Goal: Task Accomplishment & Management: Manage account settings

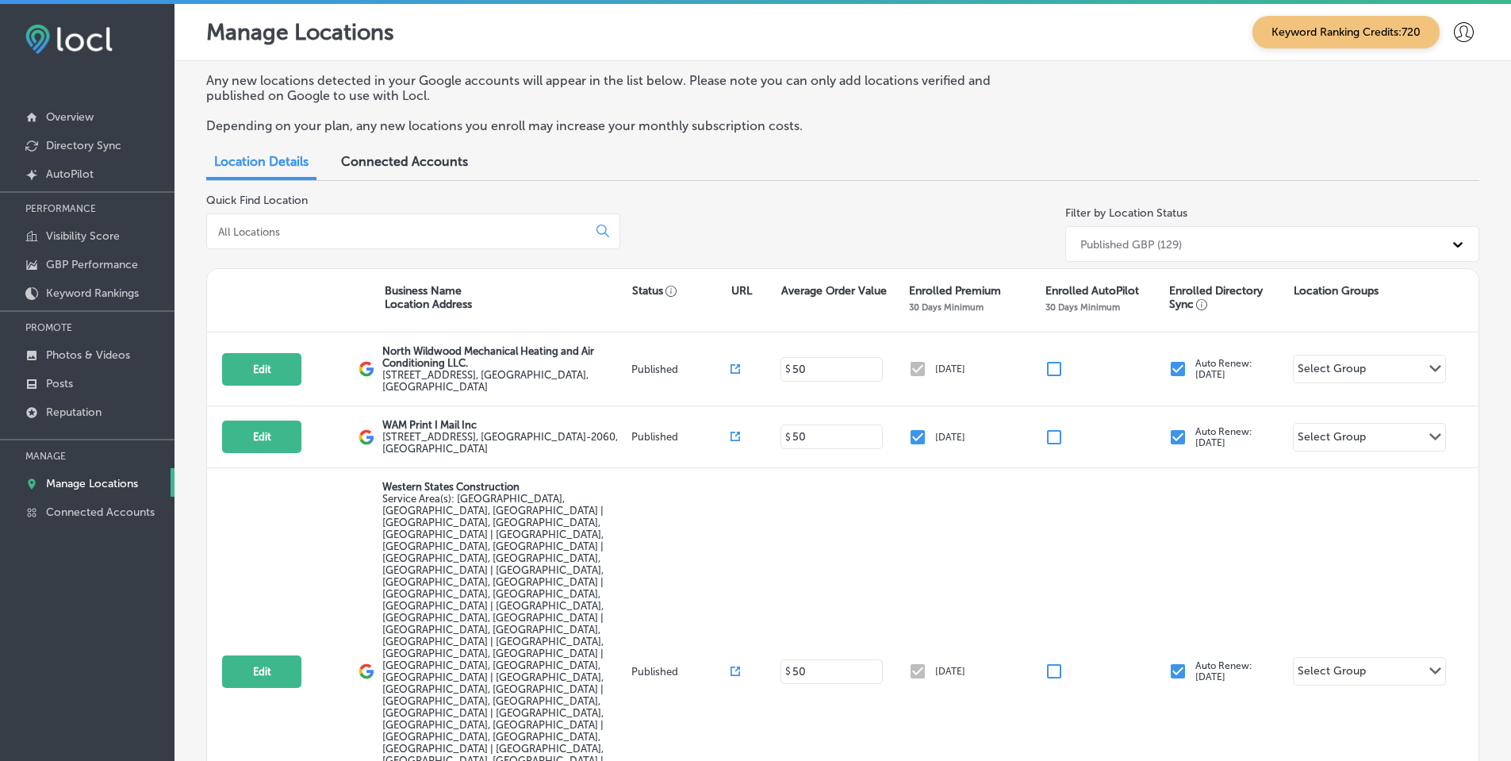
click at [348, 227] on input at bounding box center [400, 232] width 367 height 14
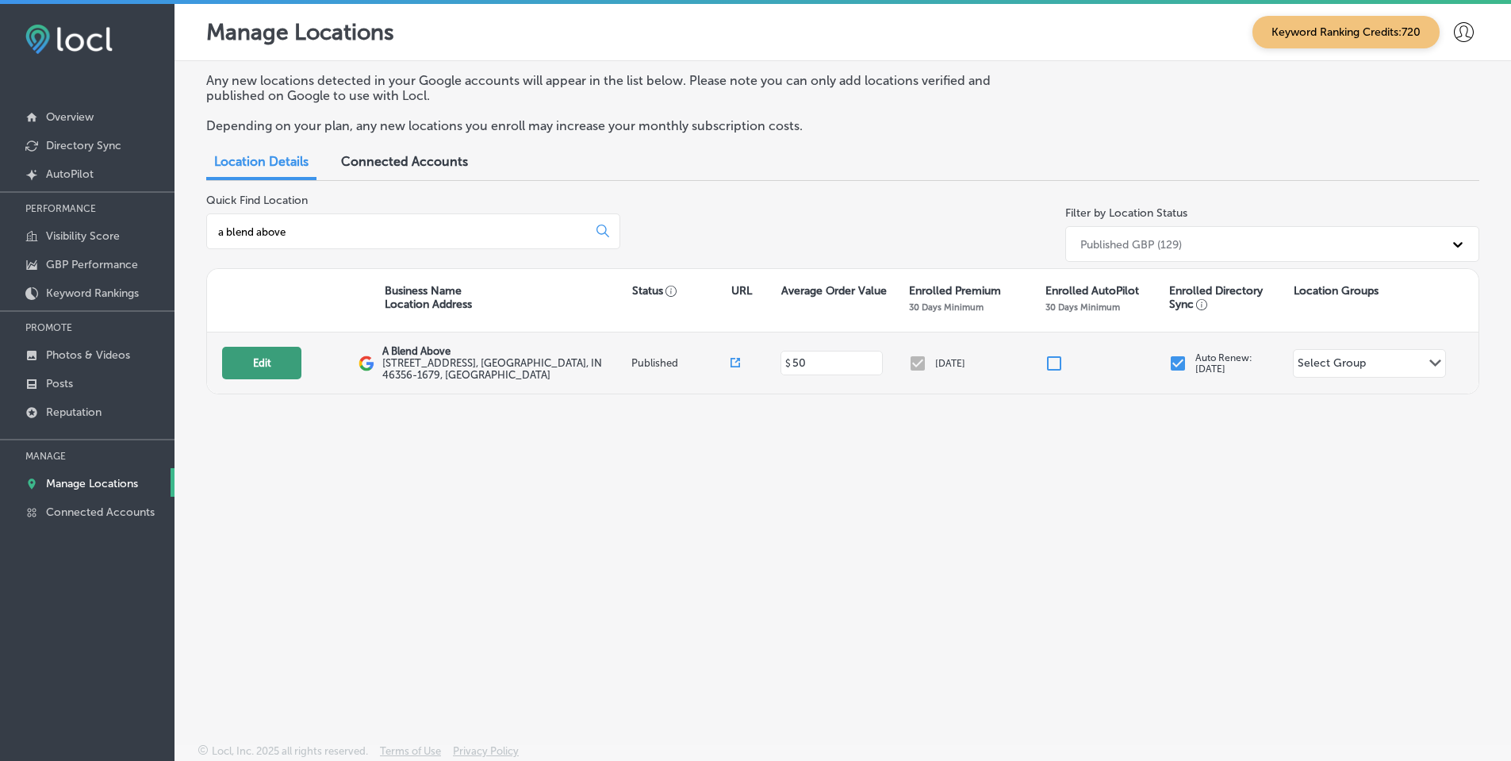
type input "a blend above"
click at [290, 362] on button "Edit" at bounding box center [261, 363] width 79 height 33
select select "US"
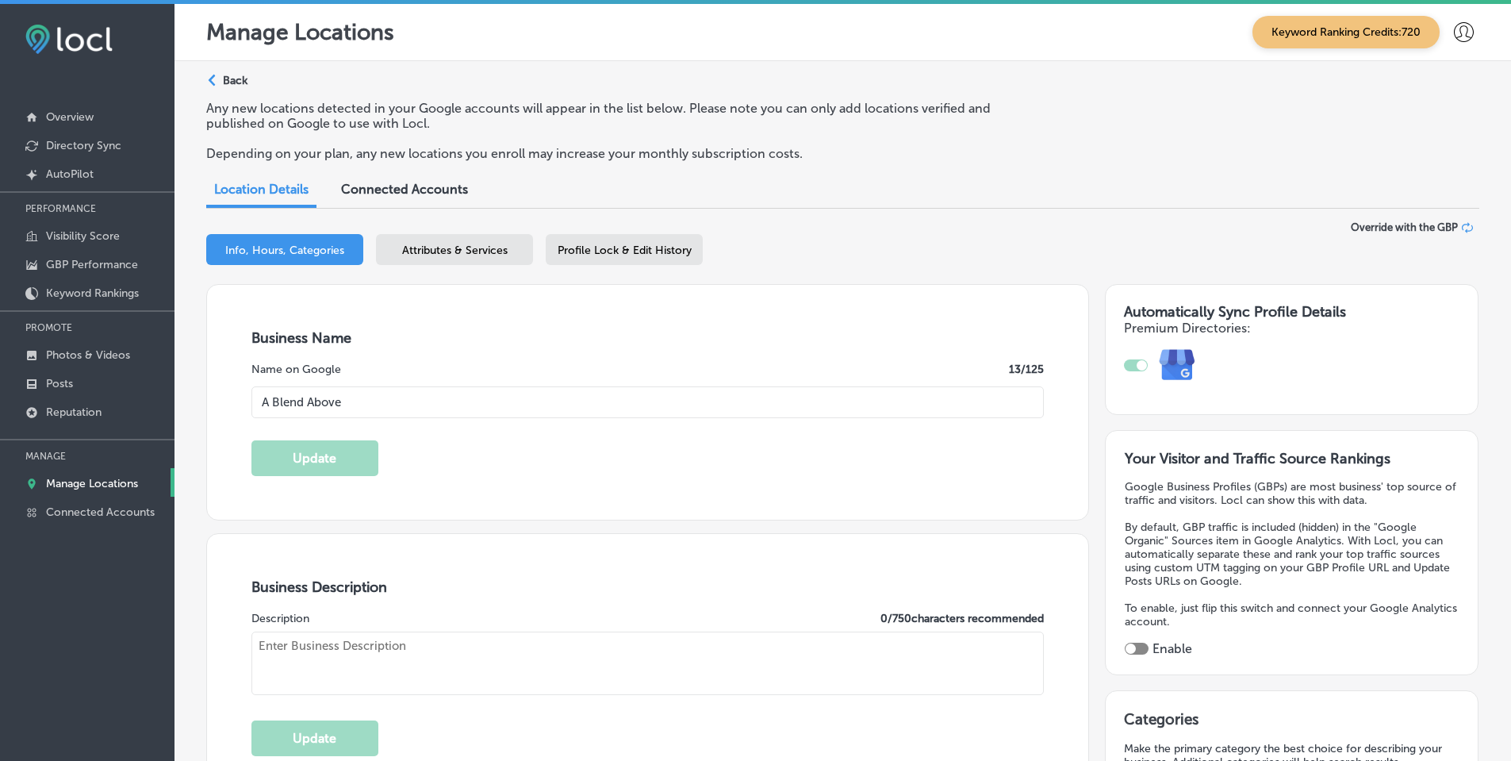
type input "A Blend Above"
type input "[STREET_ADDRESS]"
type input "[PERSON_NAME]"
type input "46356-1679"
type input "US"
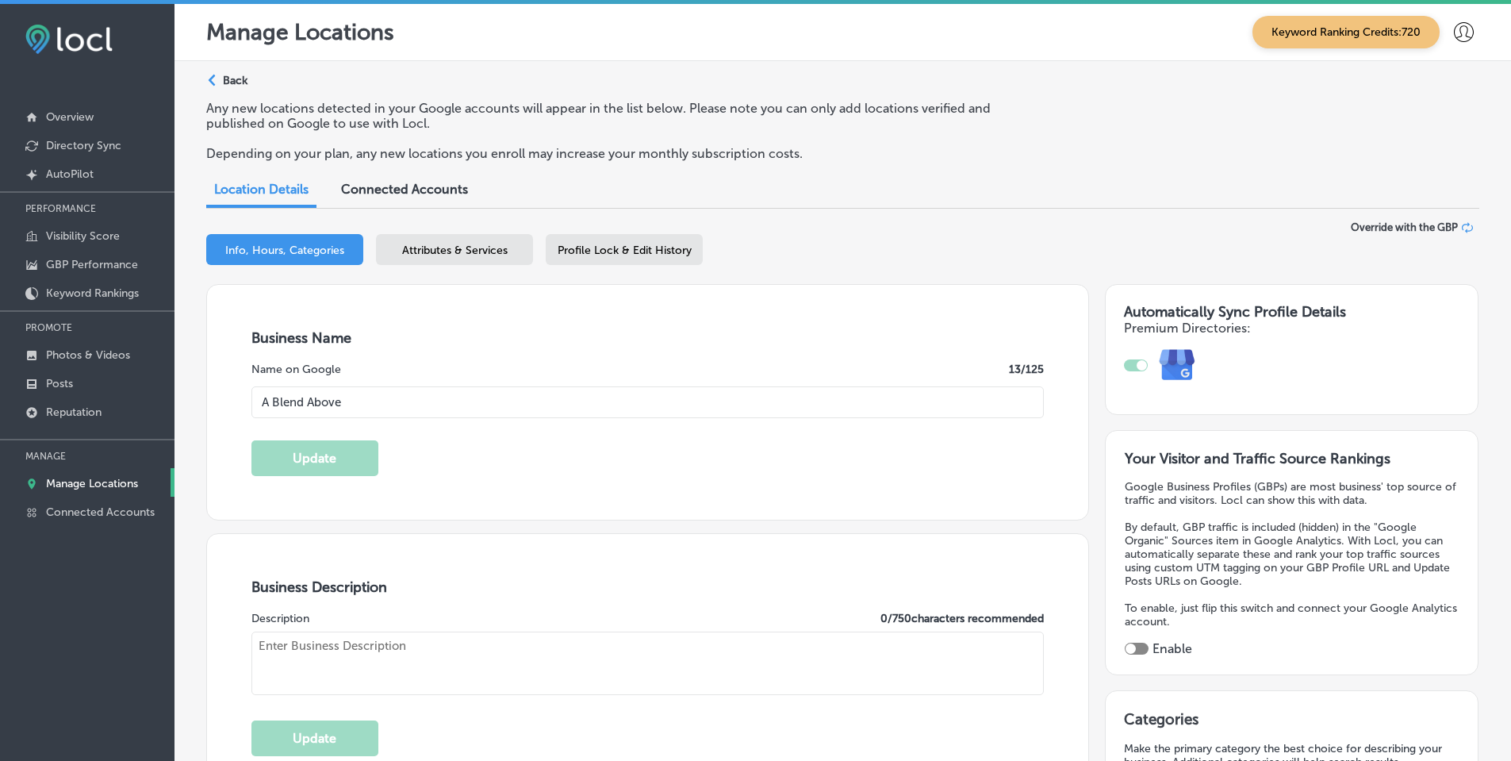
type input "[URL][DOMAIN_NAME]"
type textarea "We are a small family owned and operated business located just outside of [GEOG…"
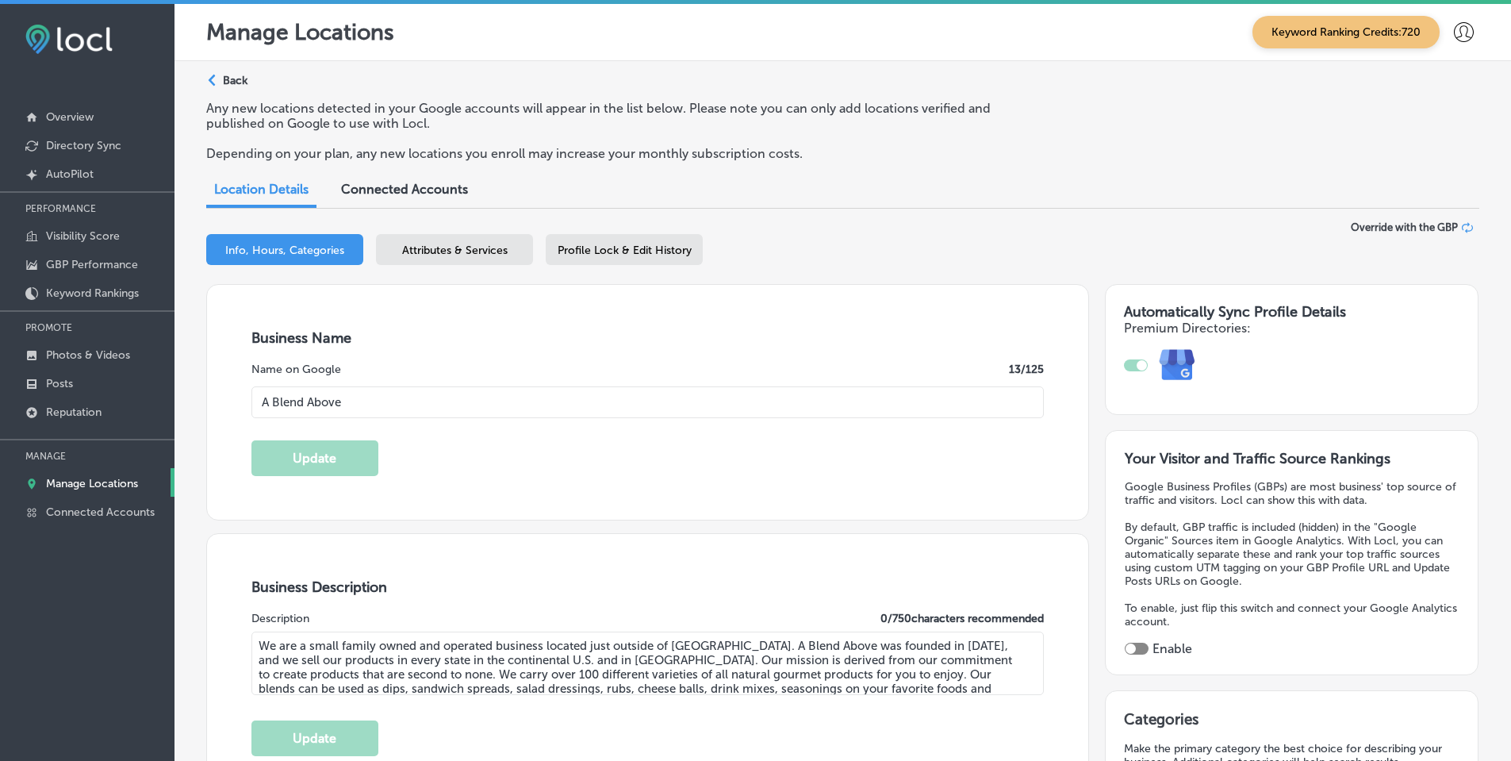
type input "[PHONE_NUMBER]"
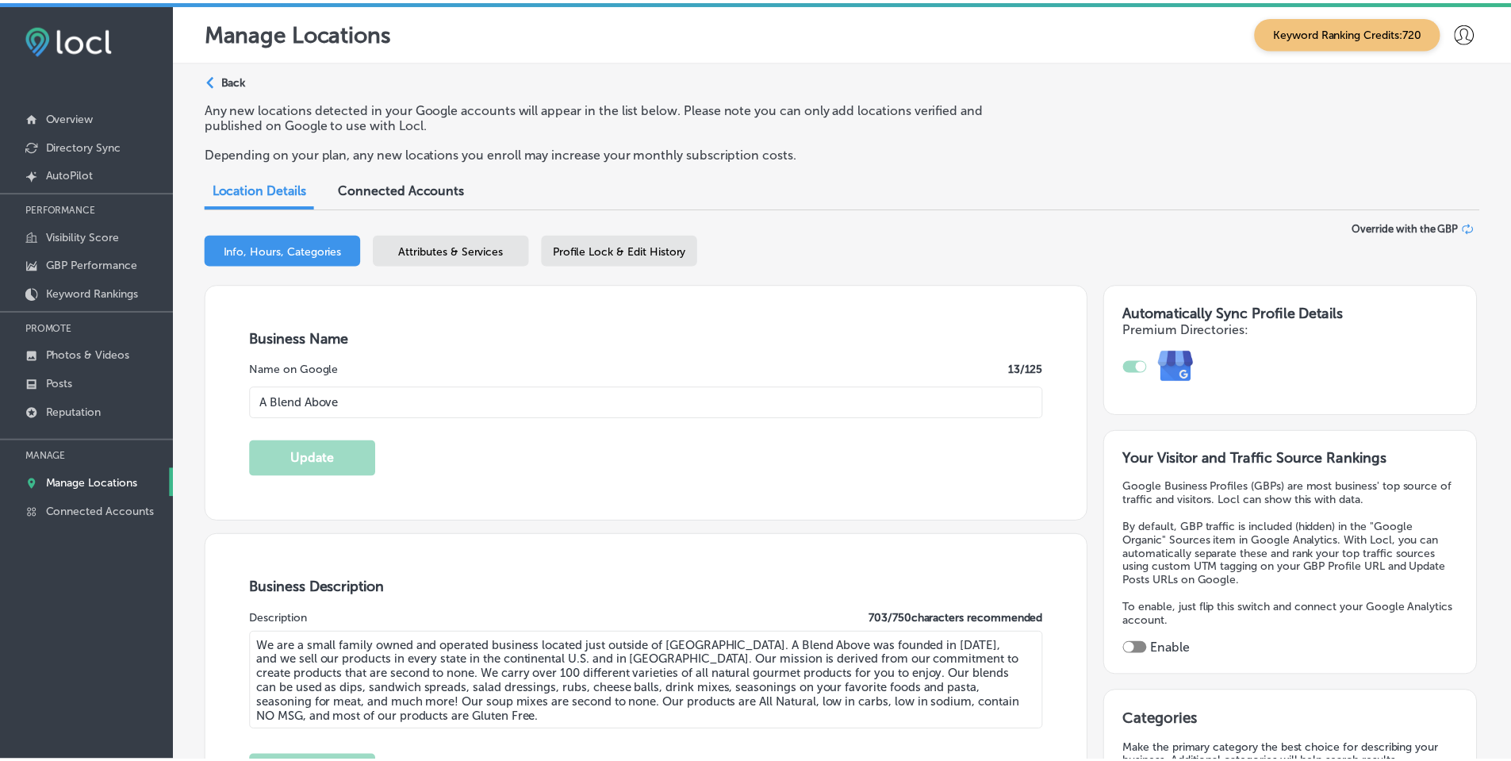
scroll to position [23, 0]
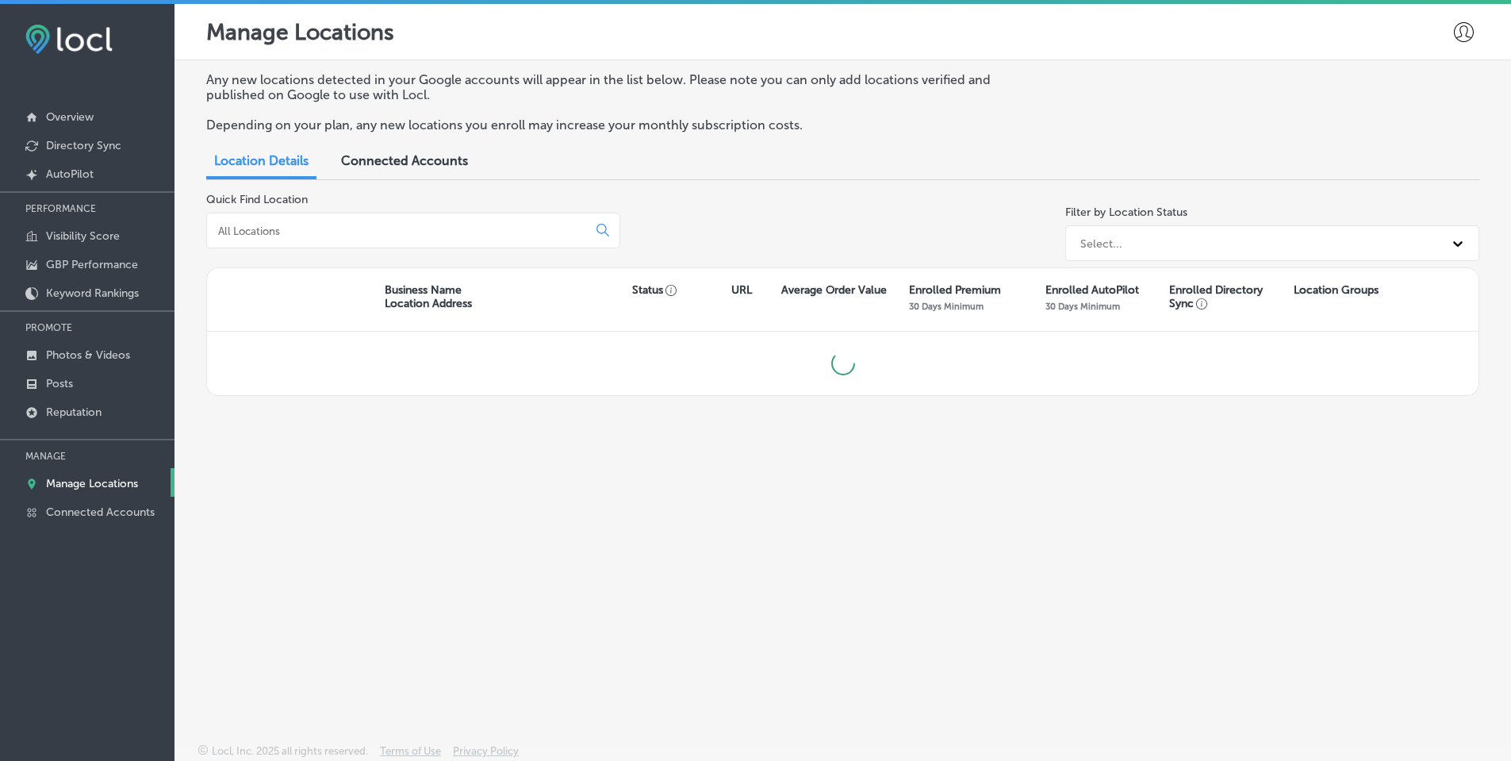
click at [386, 228] on input at bounding box center [400, 231] width 367 height 14
type input "a blend above"
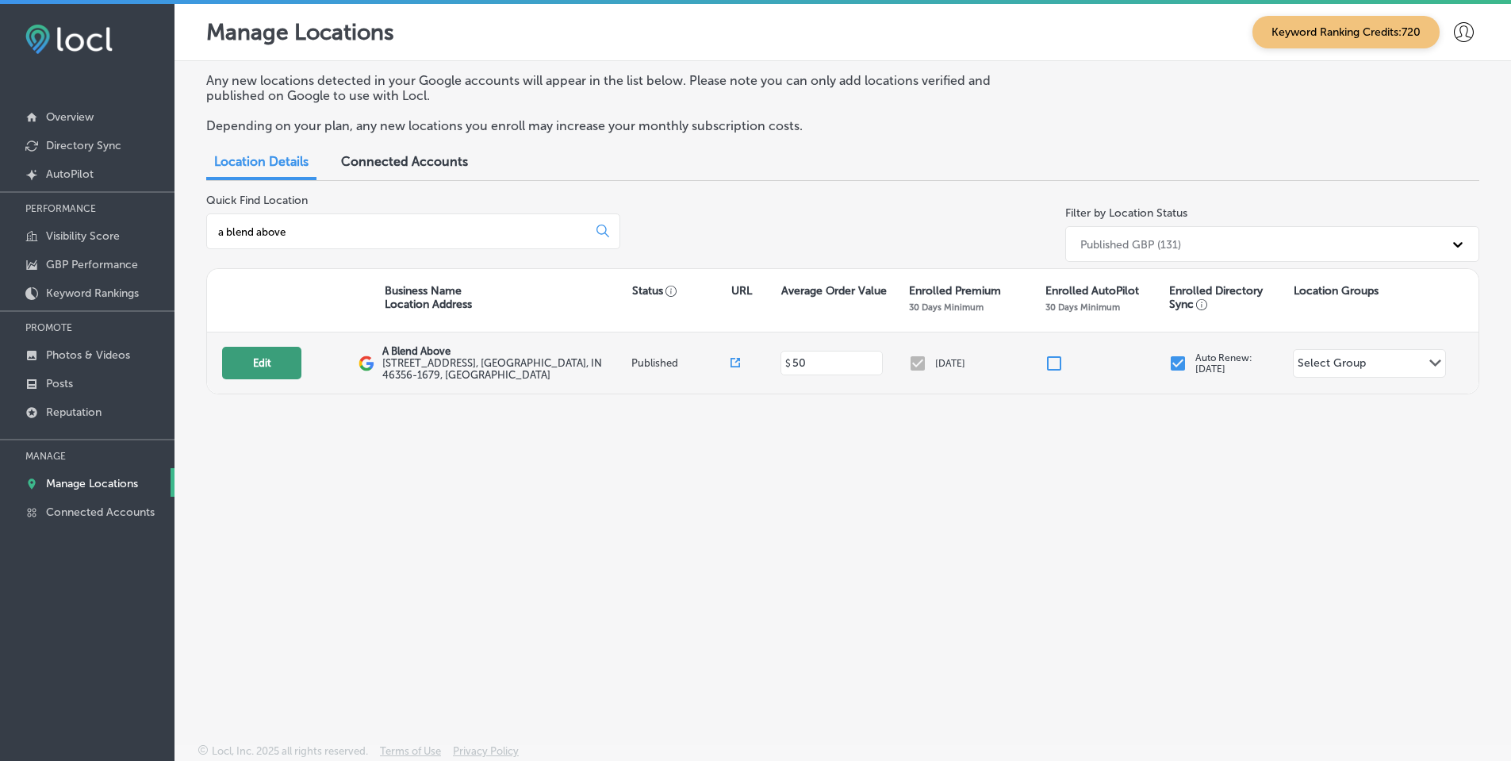
click at [251, 374] on button "Edit" at bounding box center [261, 363] width 79 height 33
select select "US"
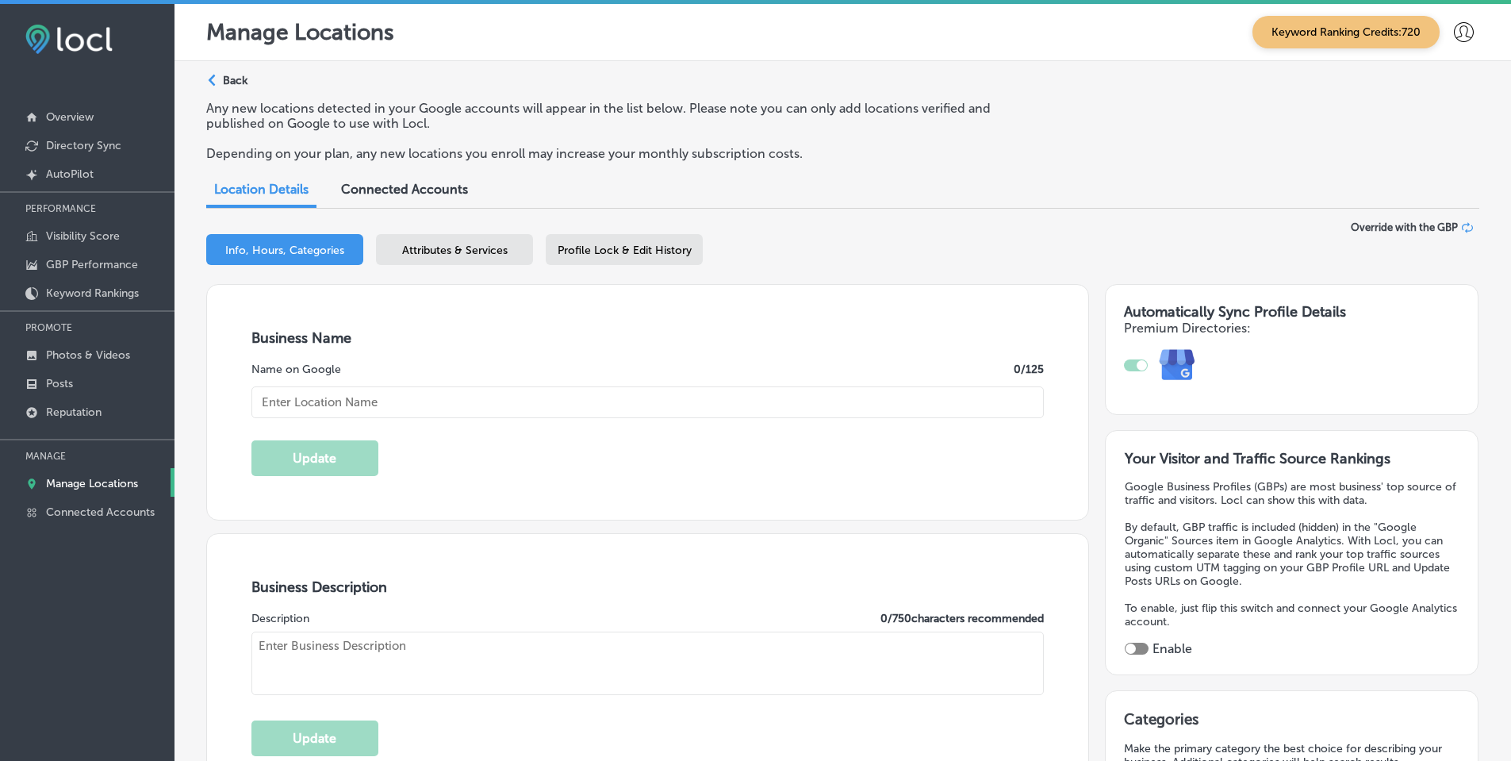
scroll to position [317, 0]
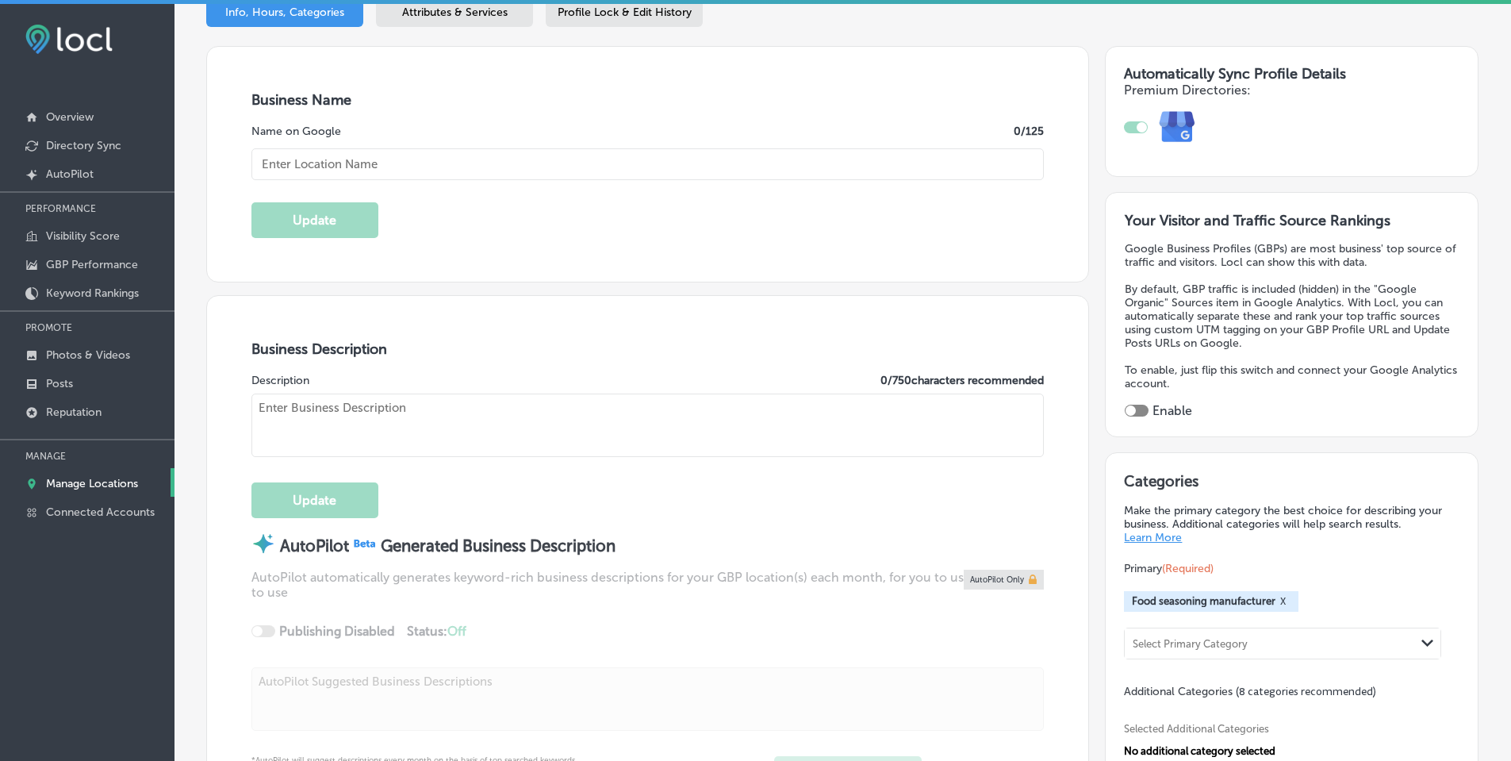
type input "A Blend Above"
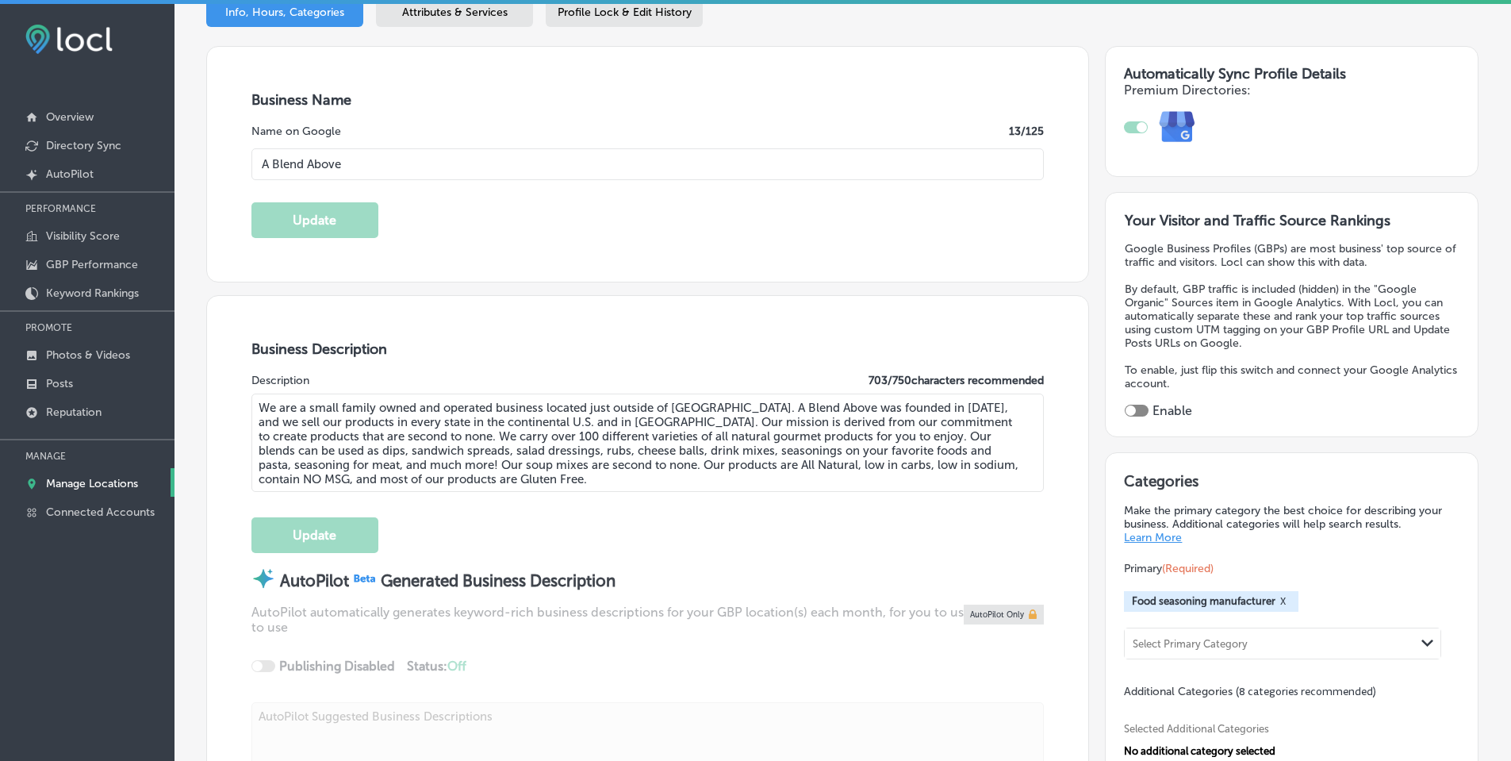
type textarea "We are a small family owned and operated business located just outside of [GEOG…"
type input "[STREET_ADDRESS]"
type input "[PERSON_NAME]"
type input "46356-1679"
type input "US"
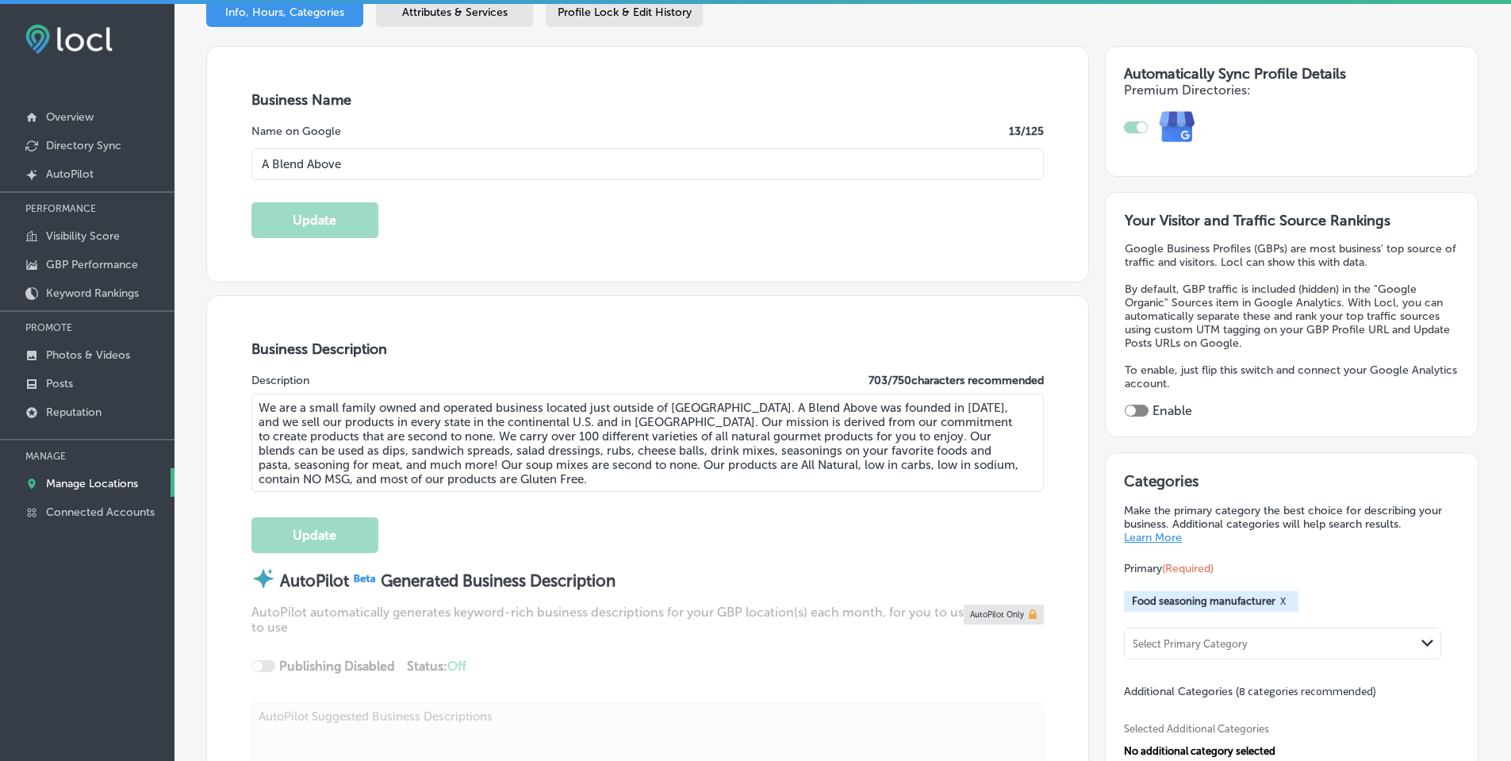
type input "[URL][DOMAIN_NAME]"
type input "[PHONE_NUMBER]"
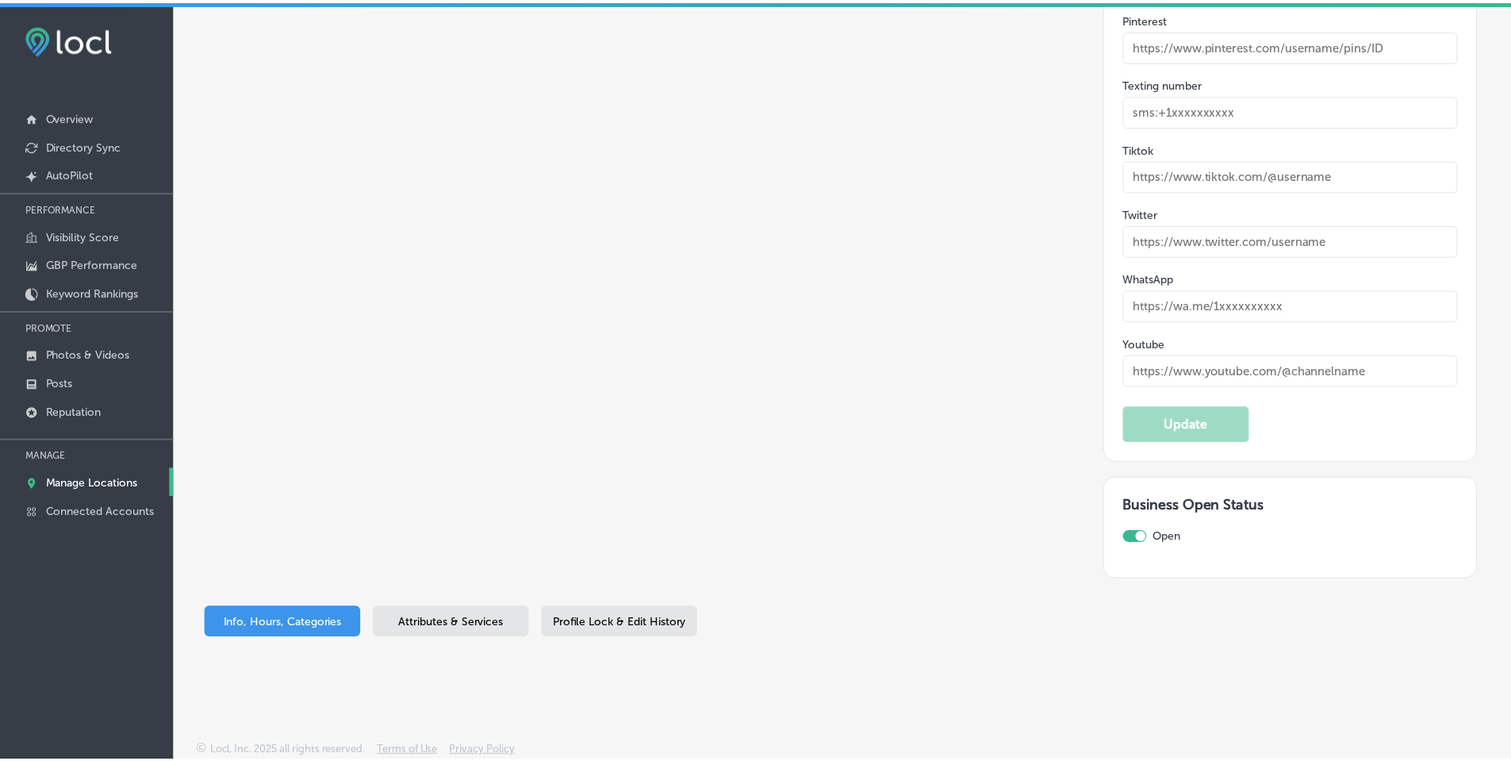
scroll to position [2512, 0]
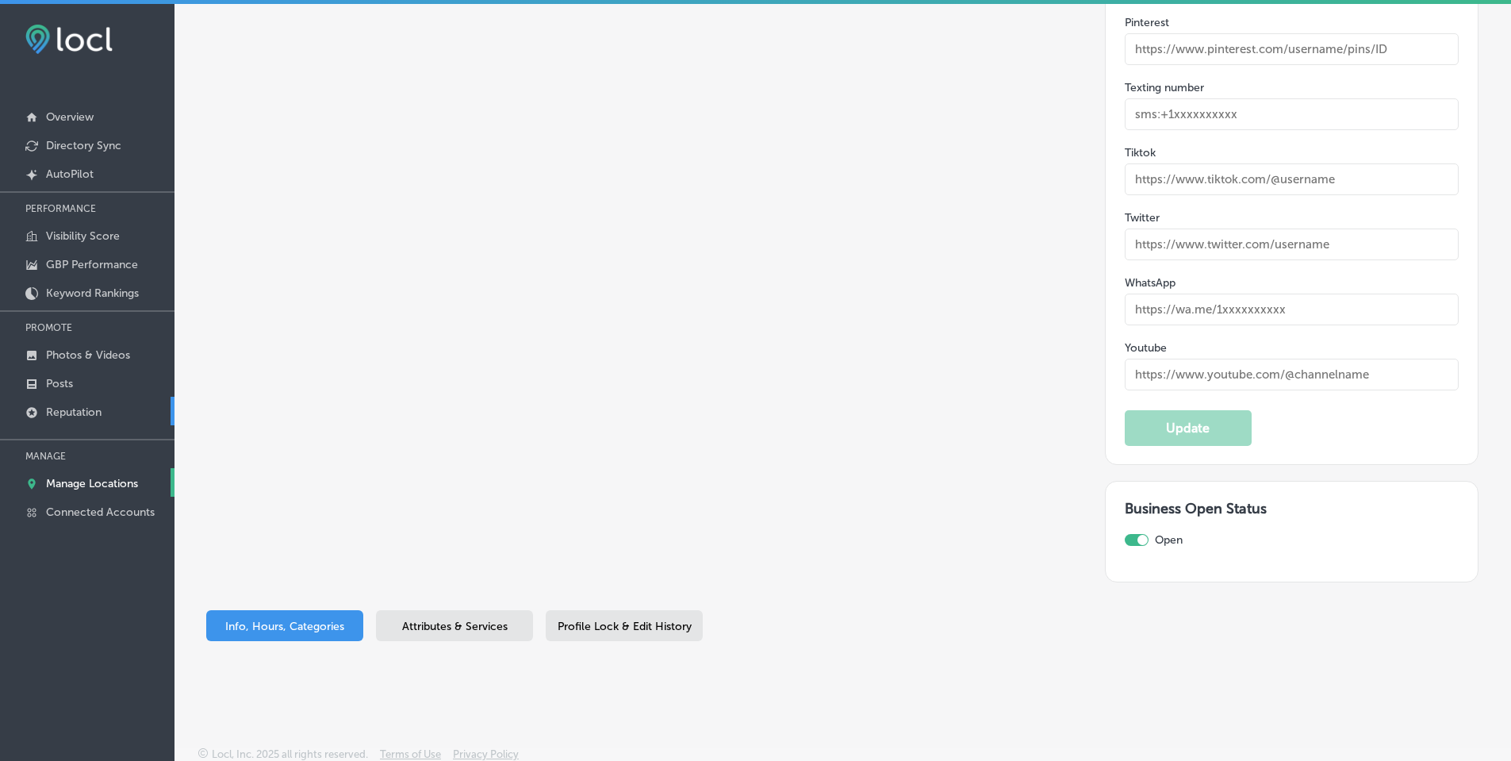
click at [59, 414] on p "Reputation" at bounding box center [74, 411] width 56 height 13
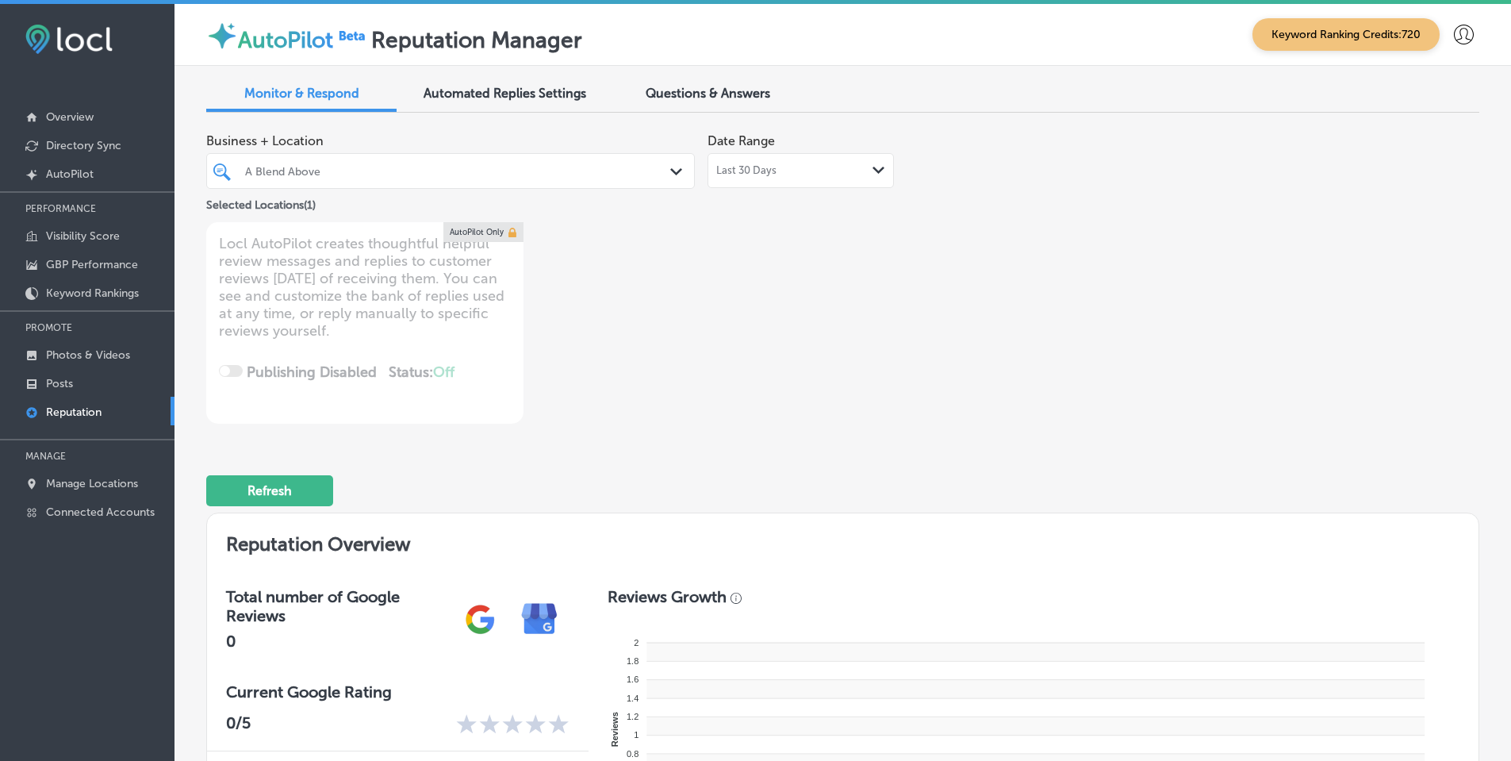
click at [862, 171] on div "Last 30 Days Path Created with Sketch." at bounding box center [800, 170] width 169 height 13
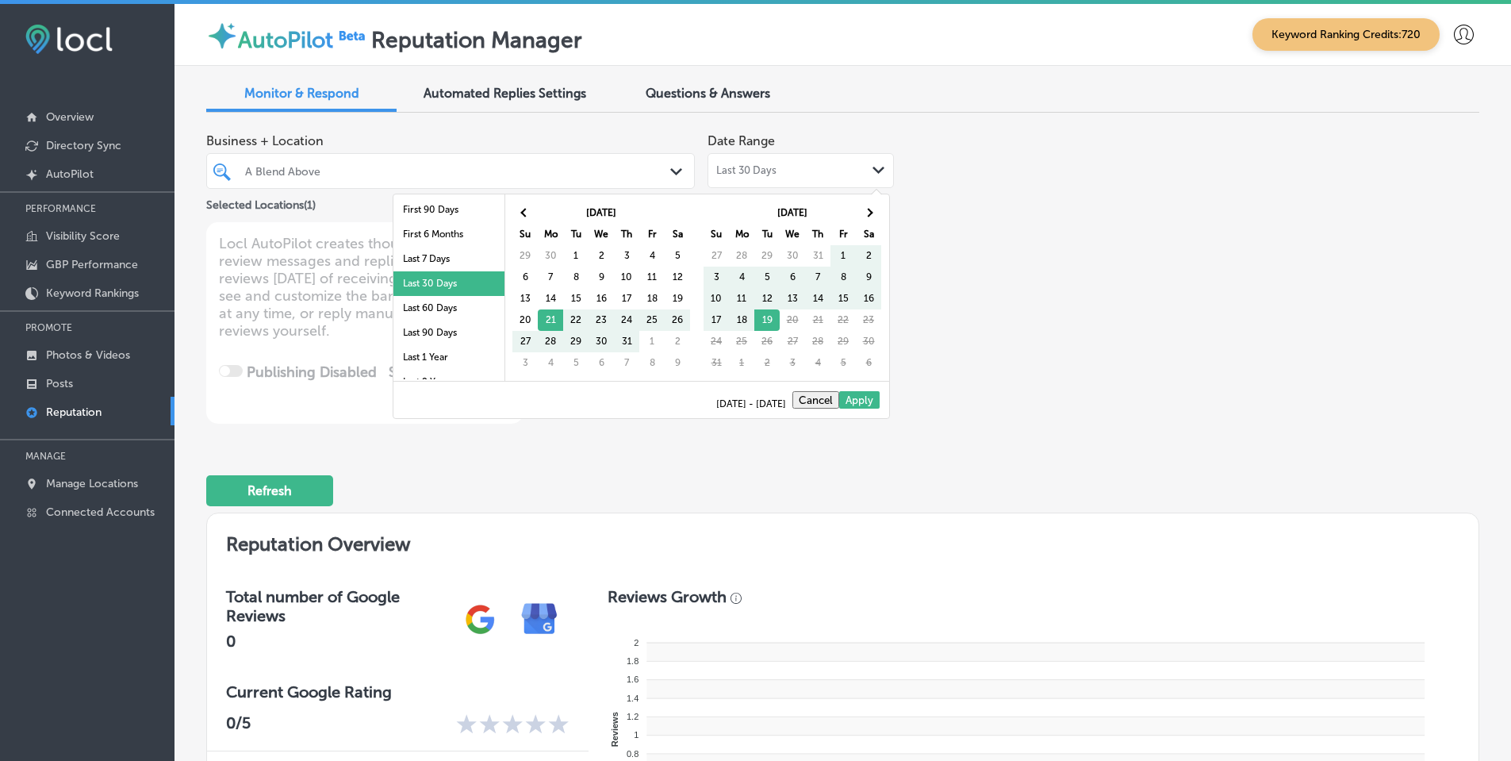
scroll to position [79, 0]
click at [422, 302] on li "Last 90 Days" at bounding box center [448, 306] width 111 height 25
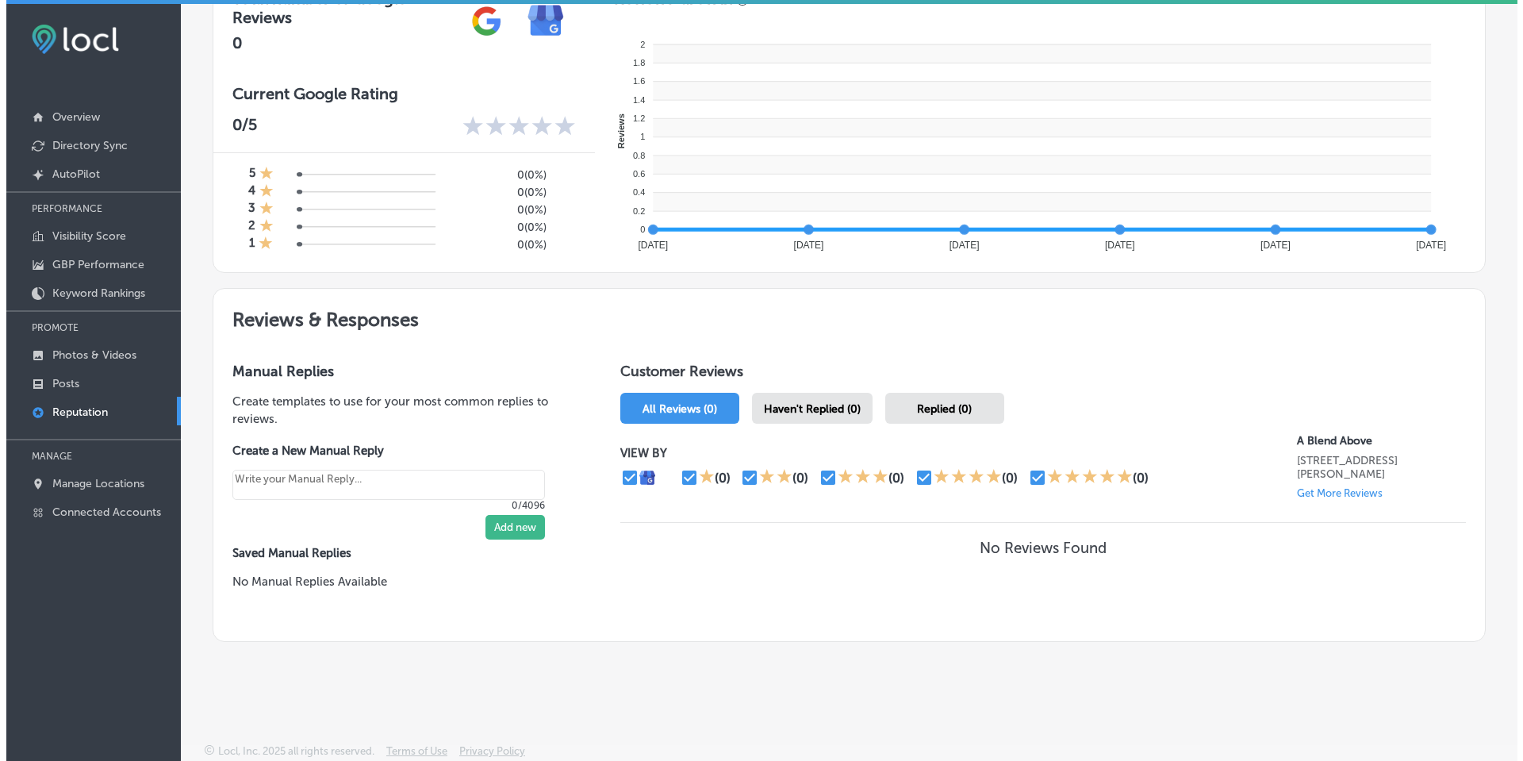
scroll to position [0, 0]
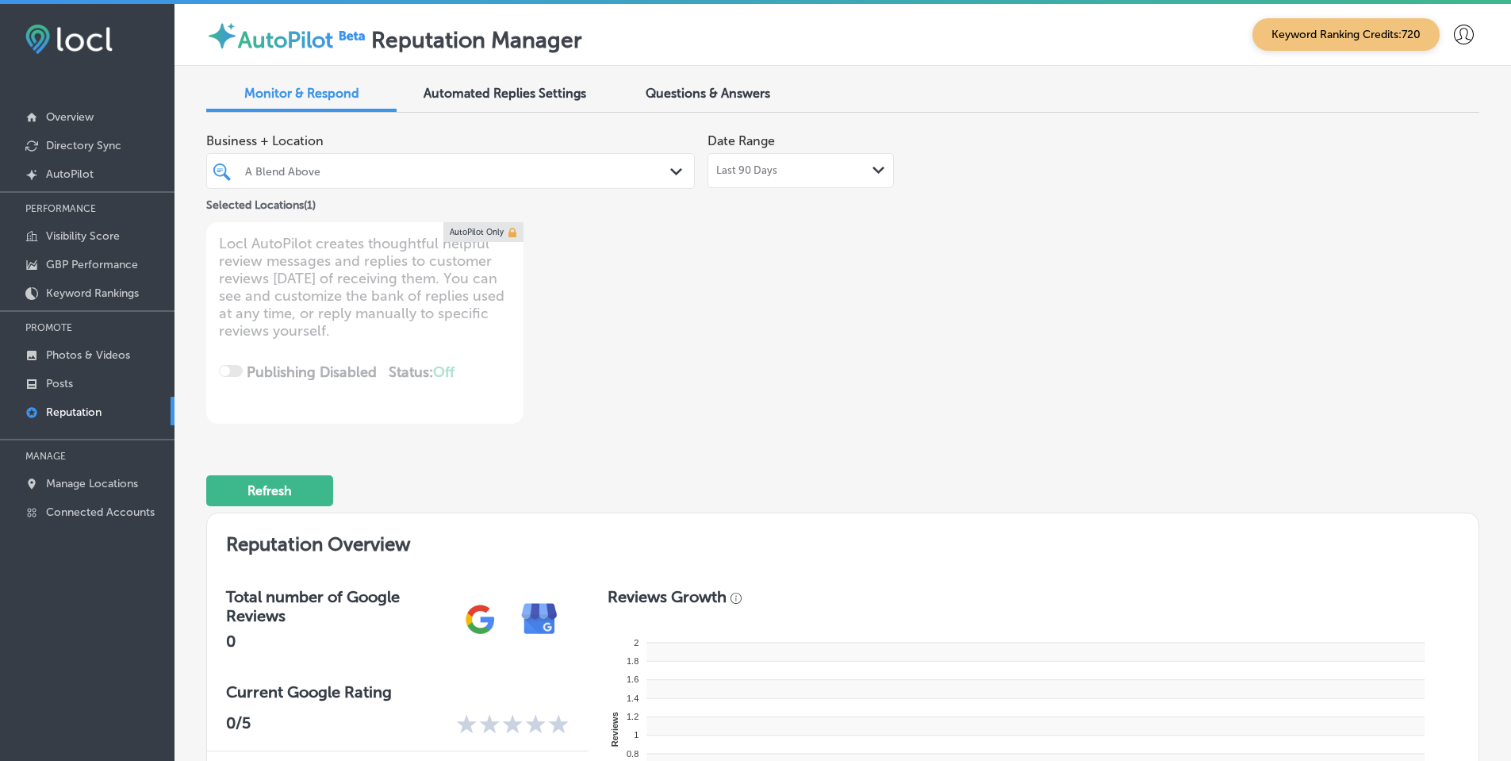
type textarea "x"
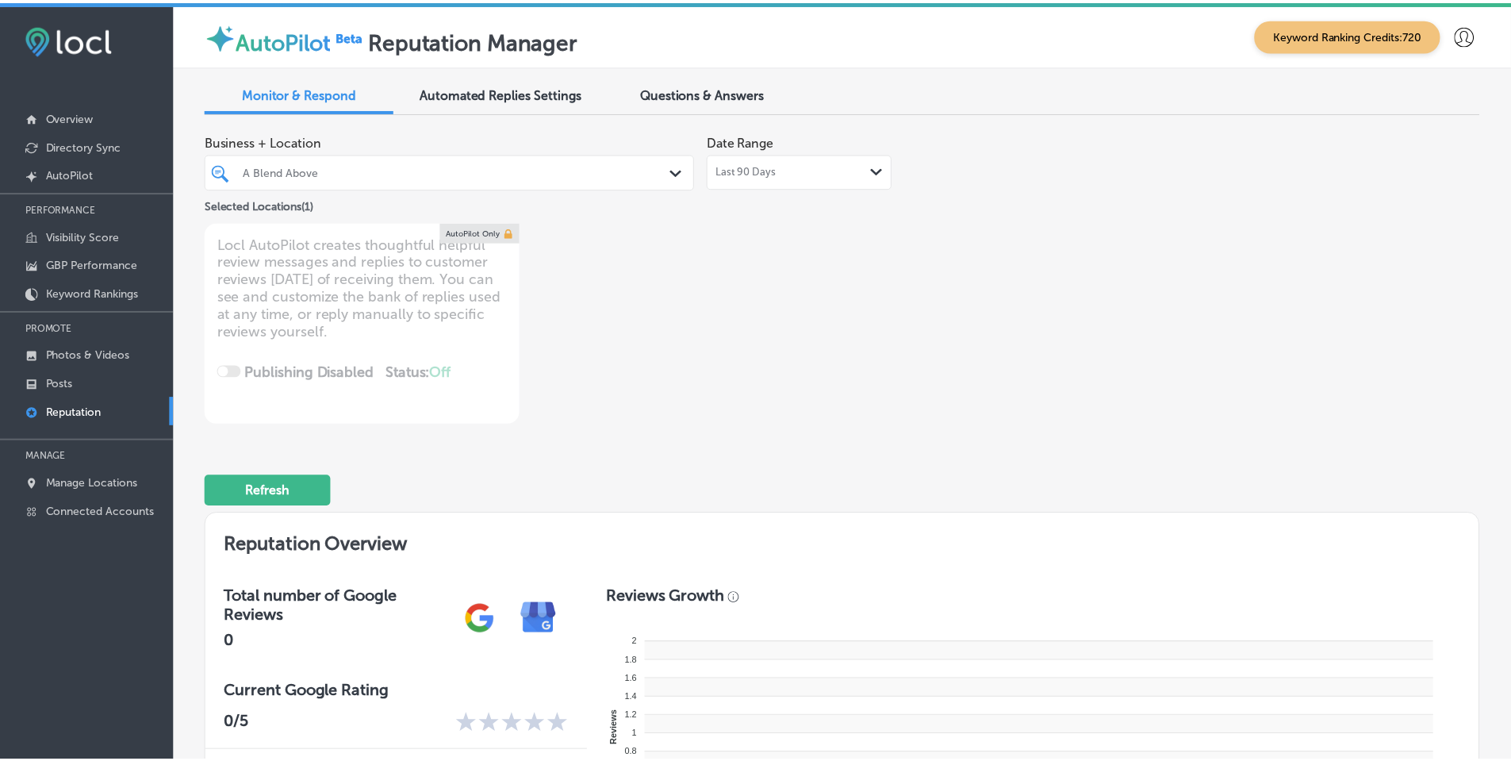
scroll to position [598, 0]
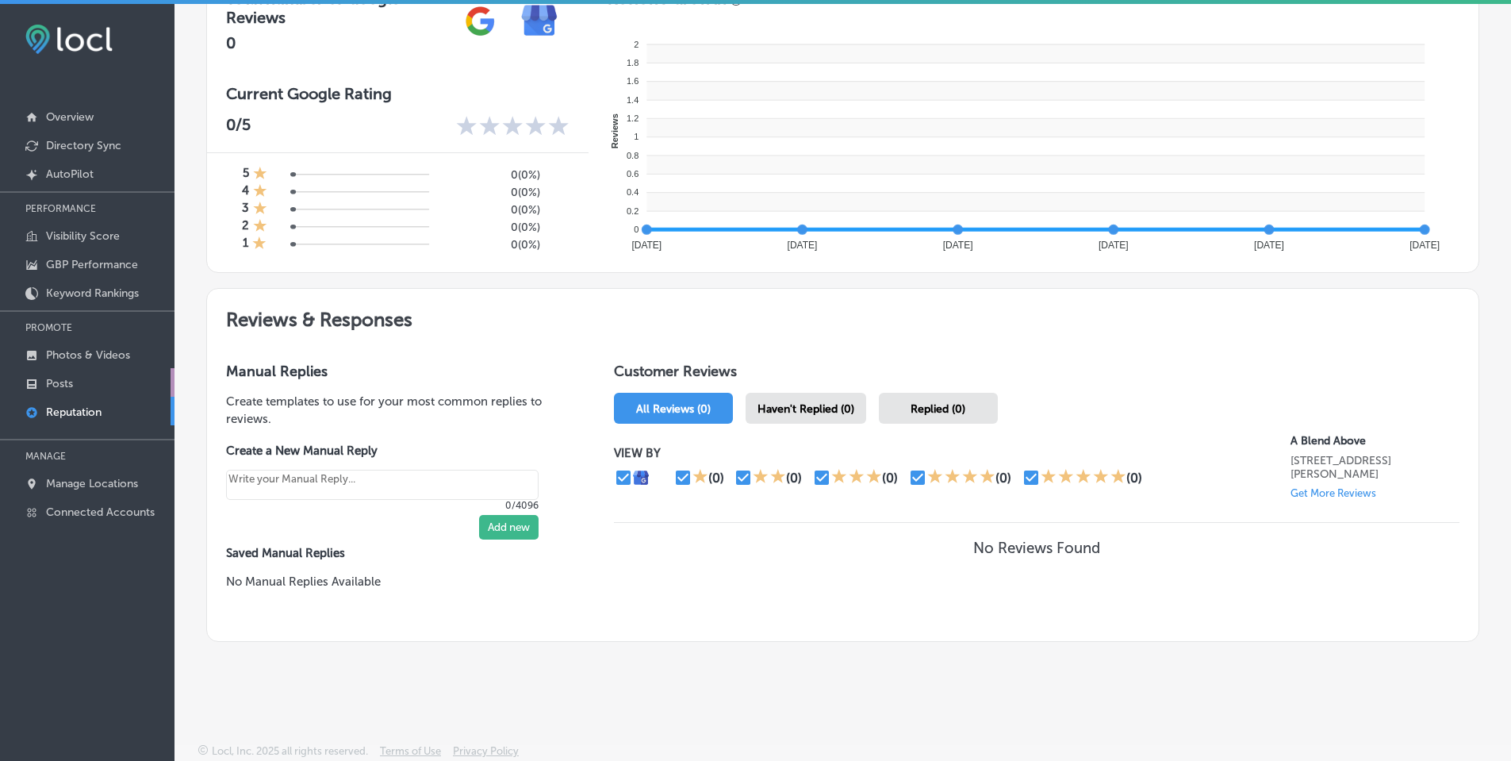
click at [50, 375] on link "Posts" at bounding box center [87, 382] width 175 height 29
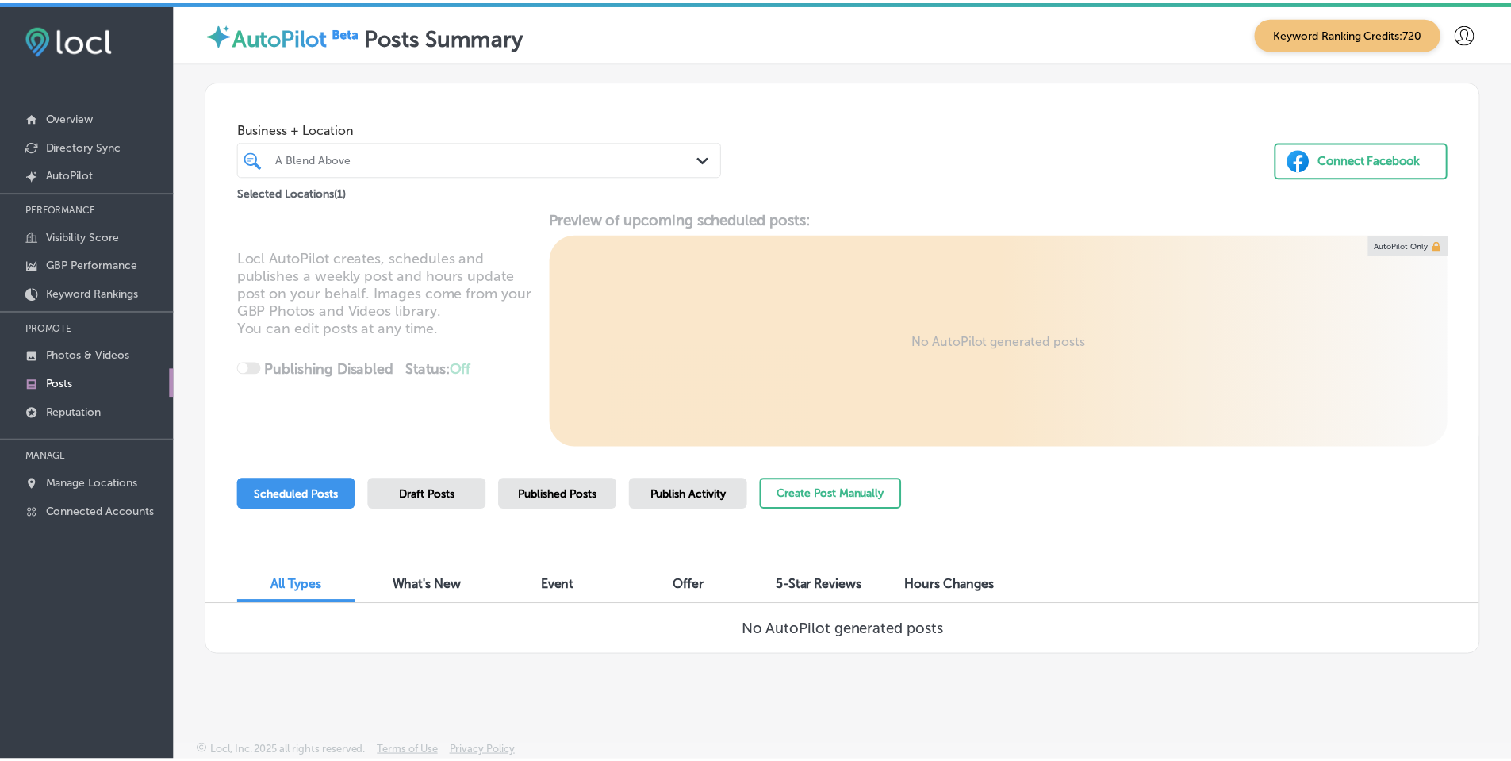
scroll to position [4, 0]
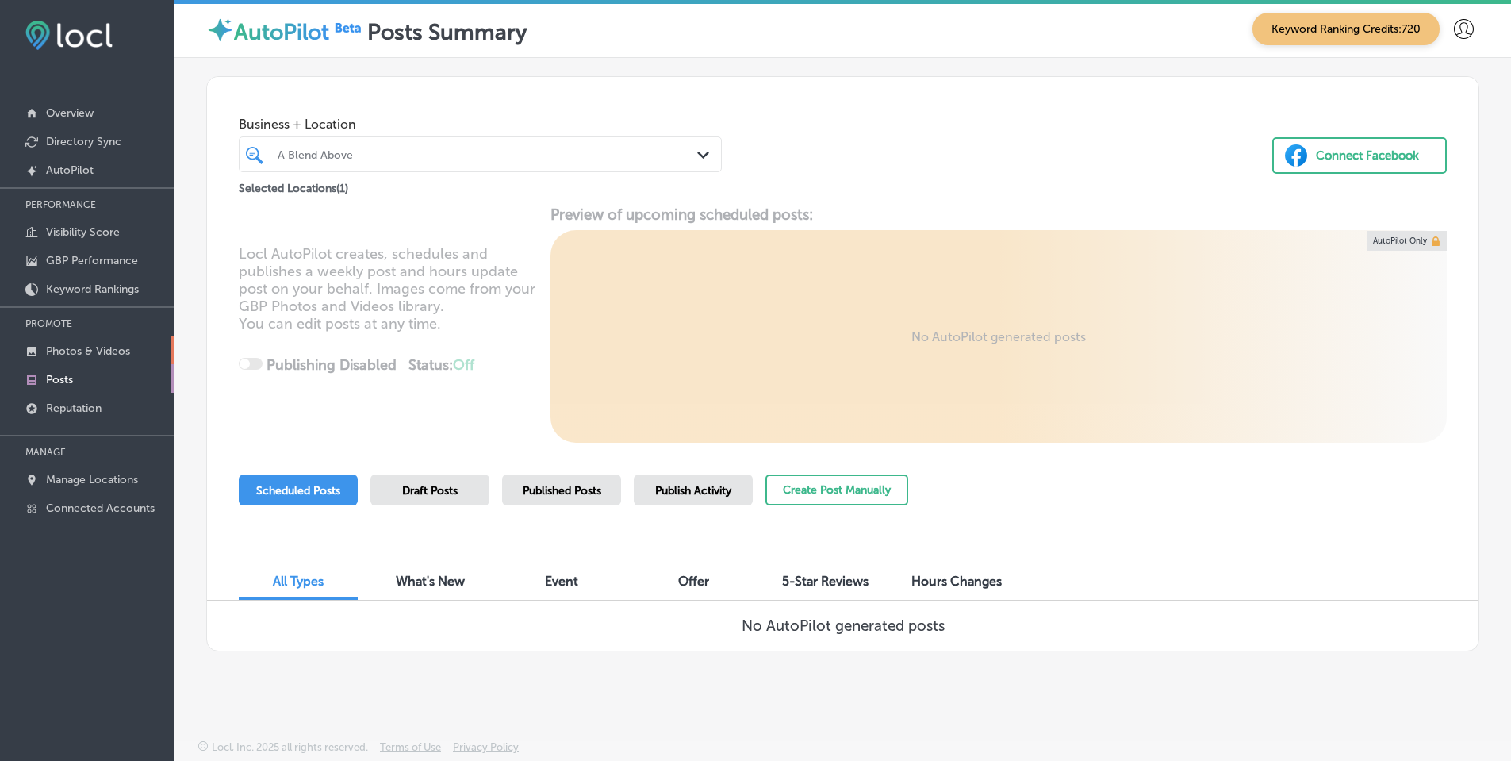
click at [78, 348] on p "Photos & Videos" at bounding box center [88, 350] width 84 height 13
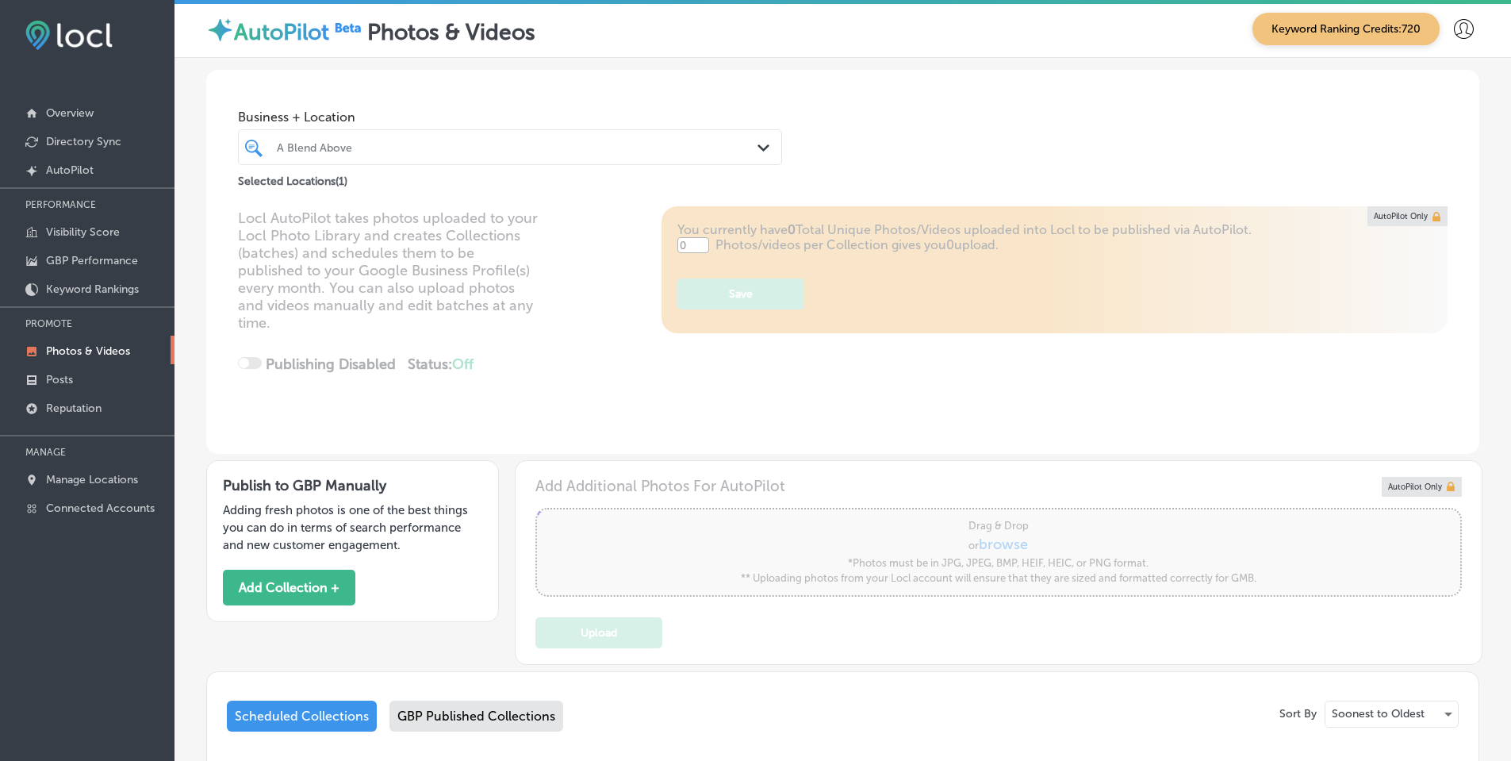
type input "5"
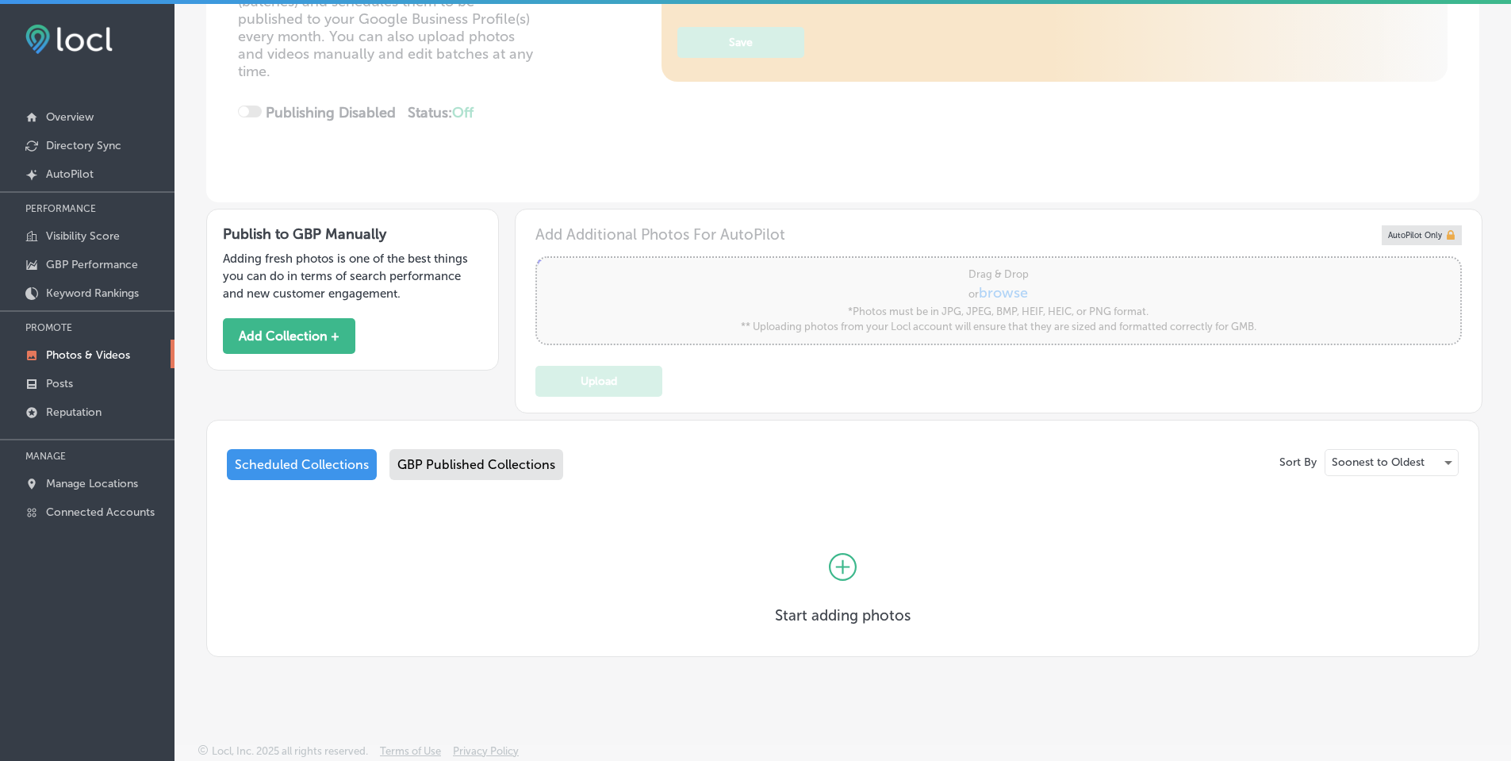
scroll to position [246, 0]
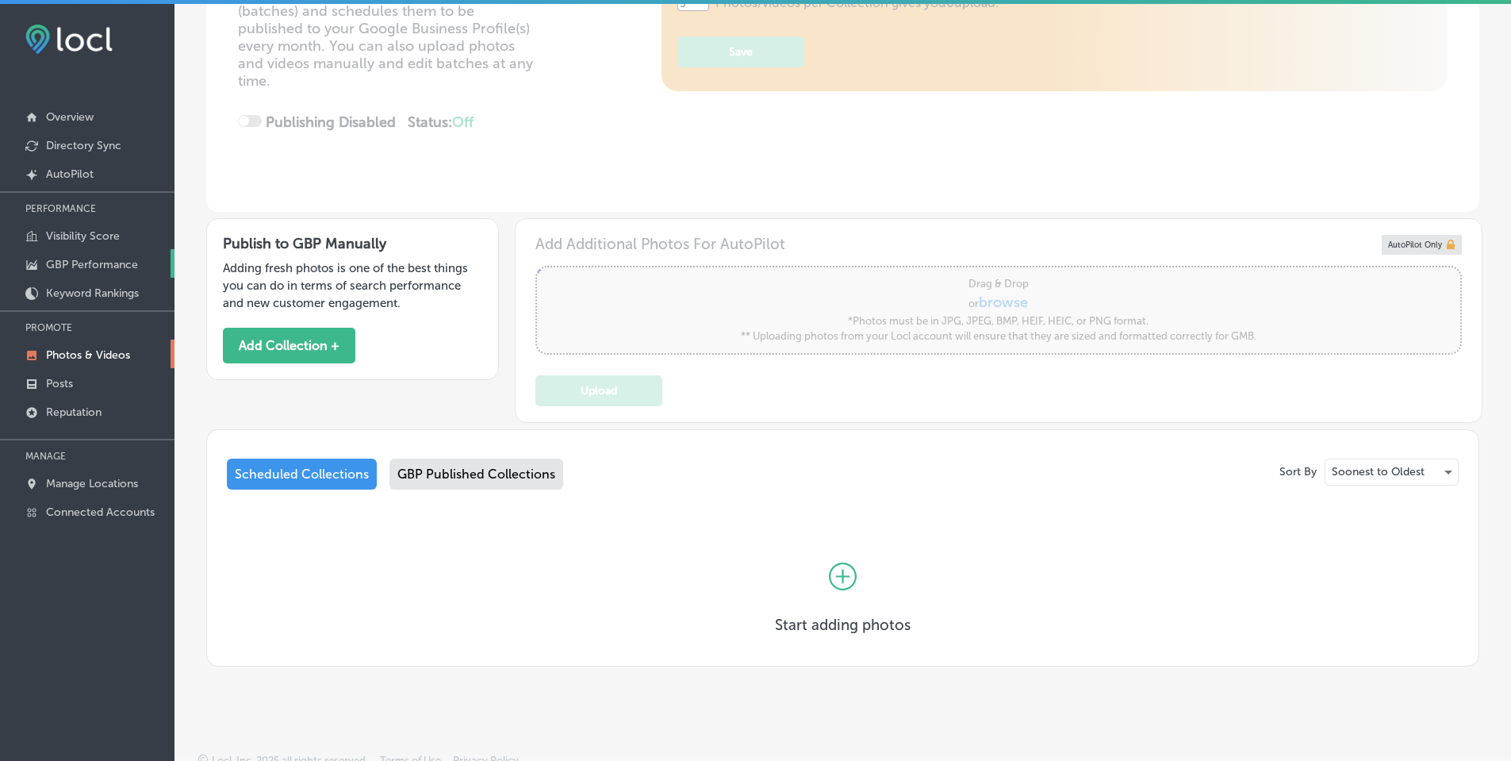
click at [59, 262] on p "GBP Performance" at bounding box center [92, 264] width 92 height 13
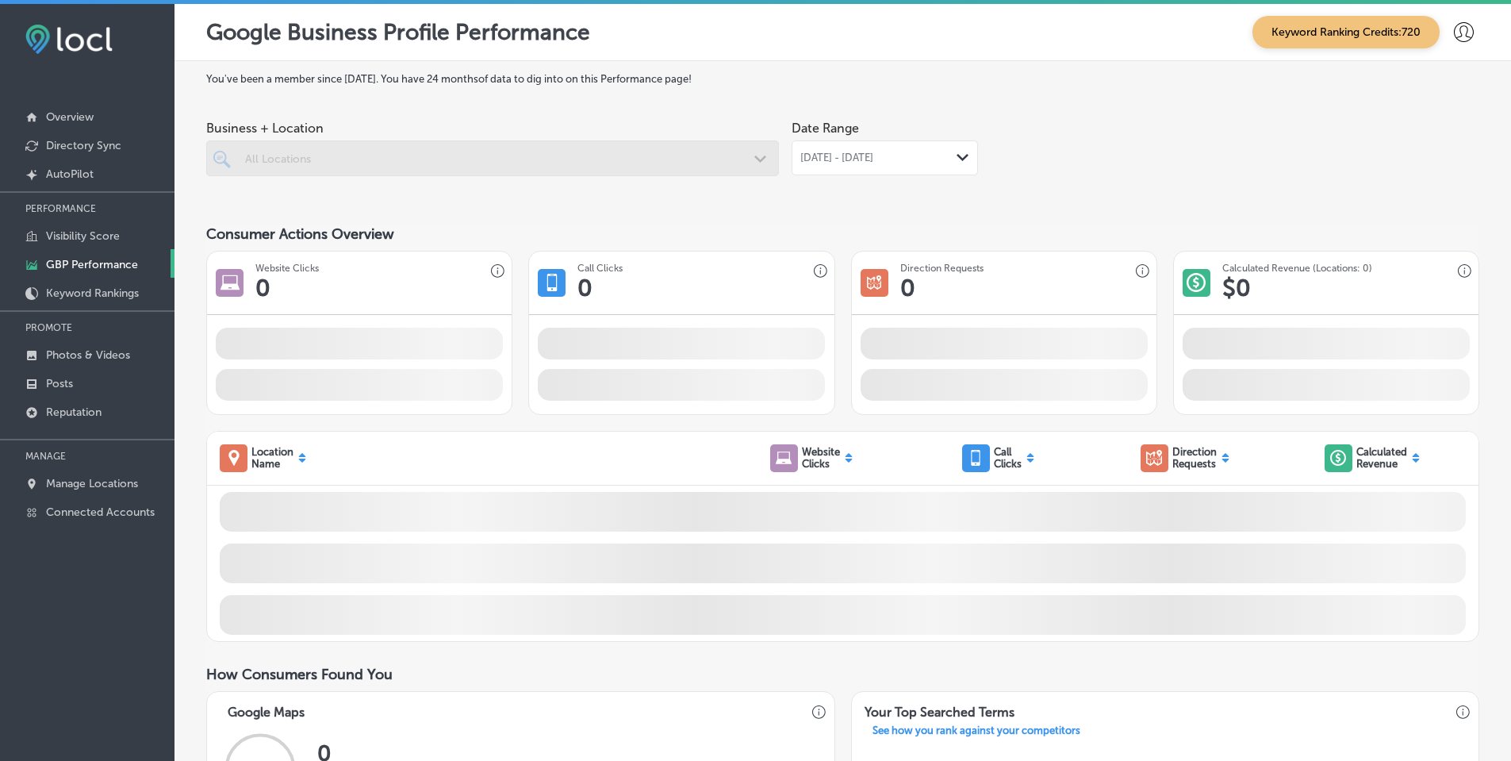
click at [957, 156] on polygon at bounding box center [963, 157] width 12 height 7
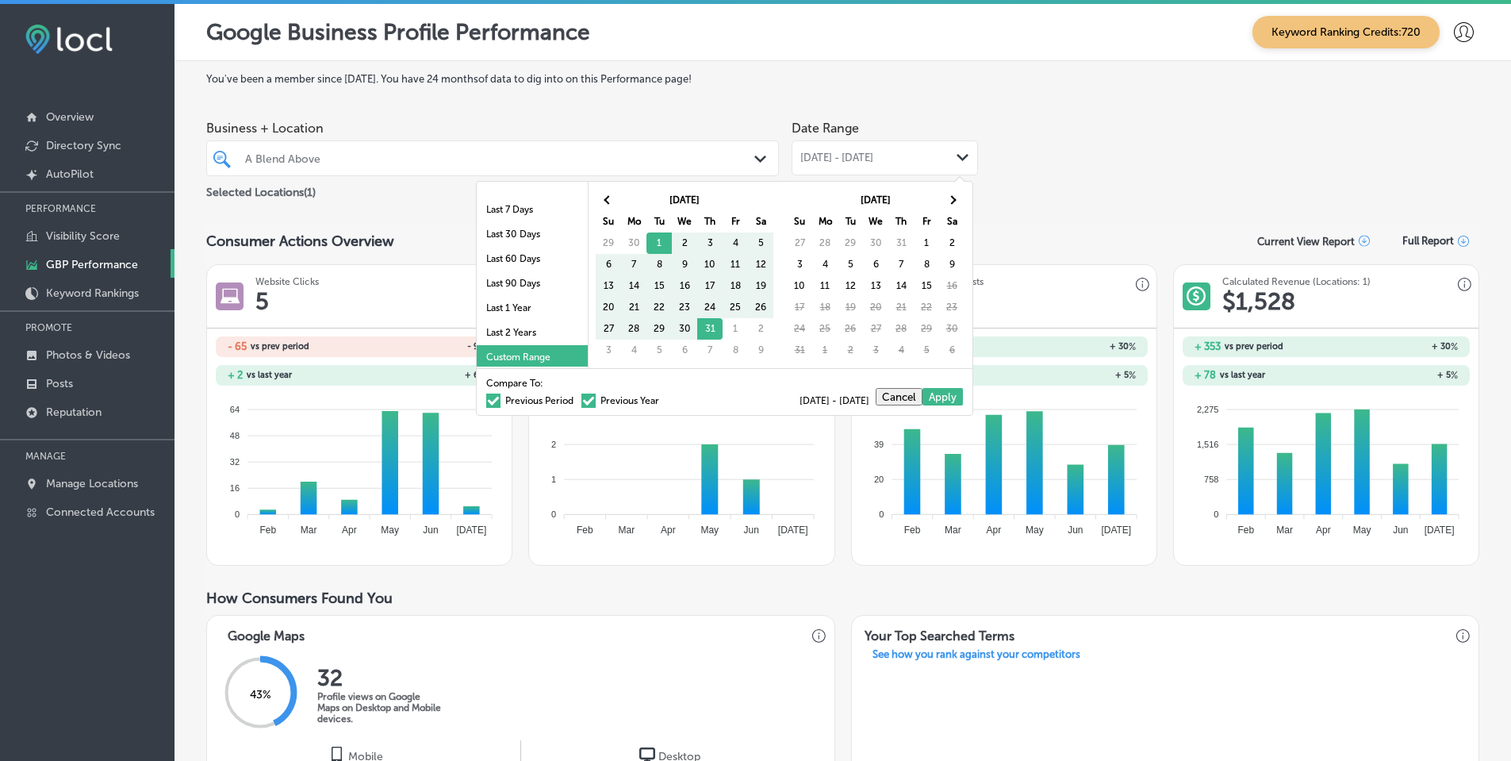
scroll to position [92, 0]
click at [516, 277] on li "Last 90 Days" at bounding box center [532, 280] width 111 height 25
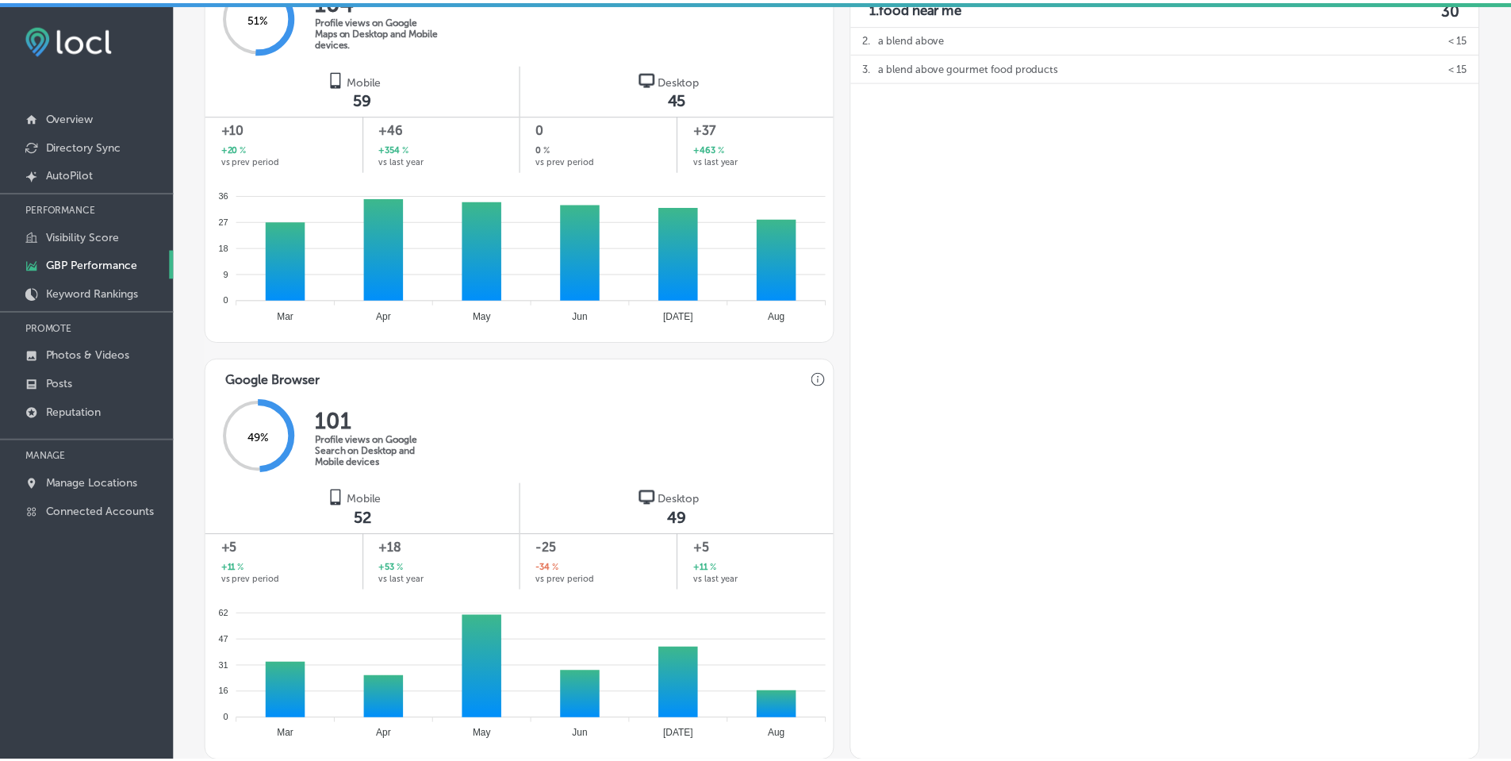
scroll to position [965, 0]
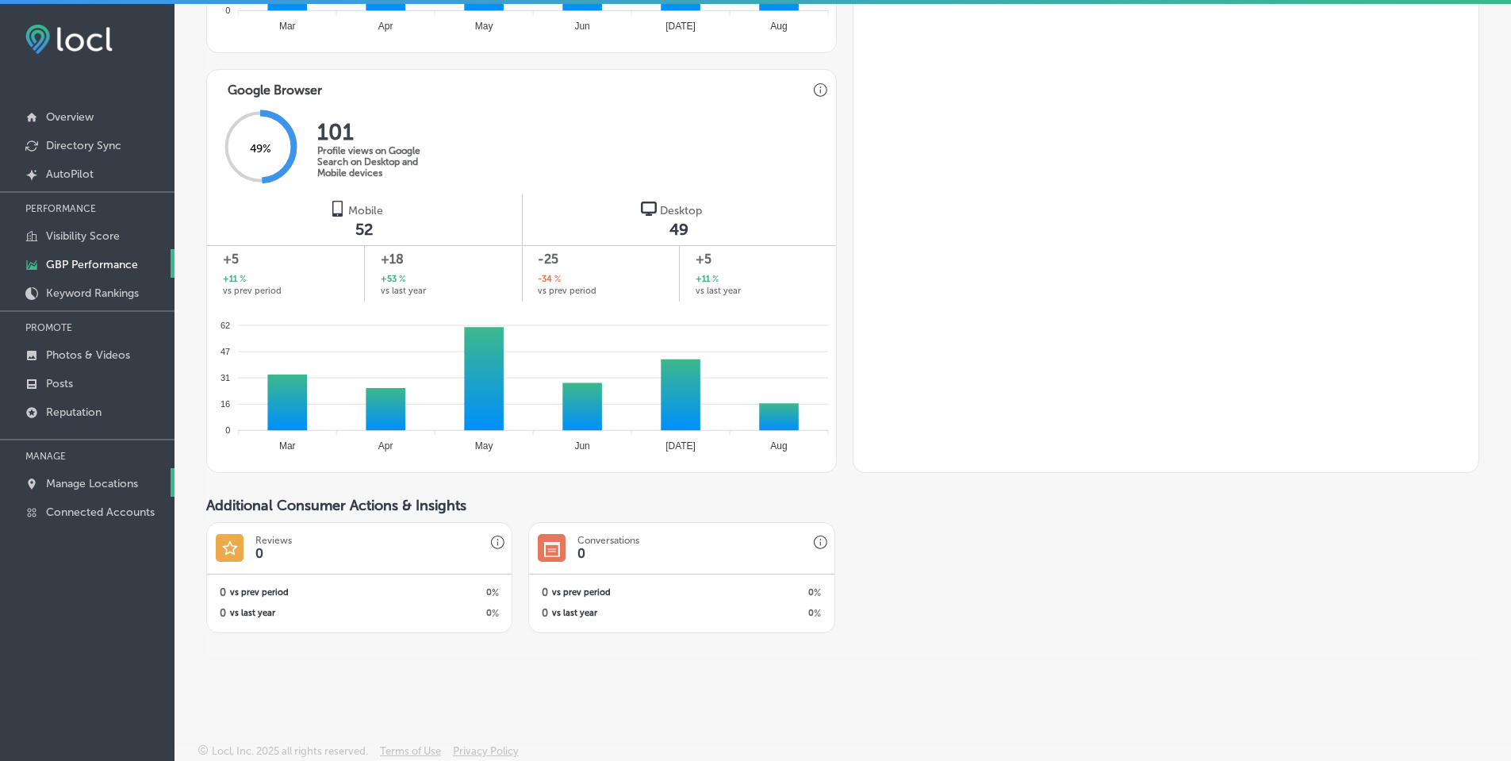
click at [99, 485] on p "Manage Locations" at bounding box center [92, 483] width 92 height 13
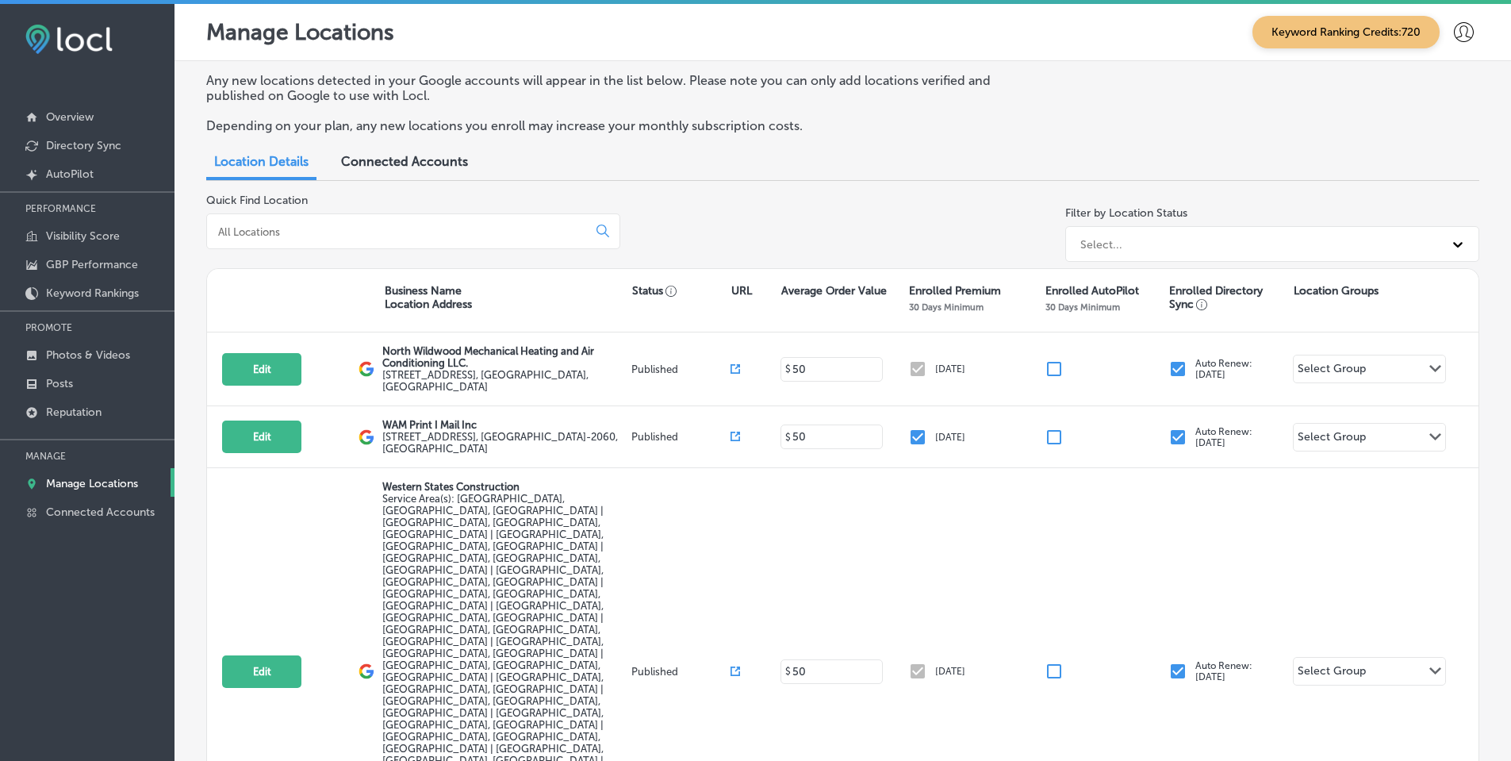
click at [461, 239] on div at bounding box center [413, 231] width 414 height 36
click at [472, 225] on input at bounding box center [400, 232] width 367 height 14
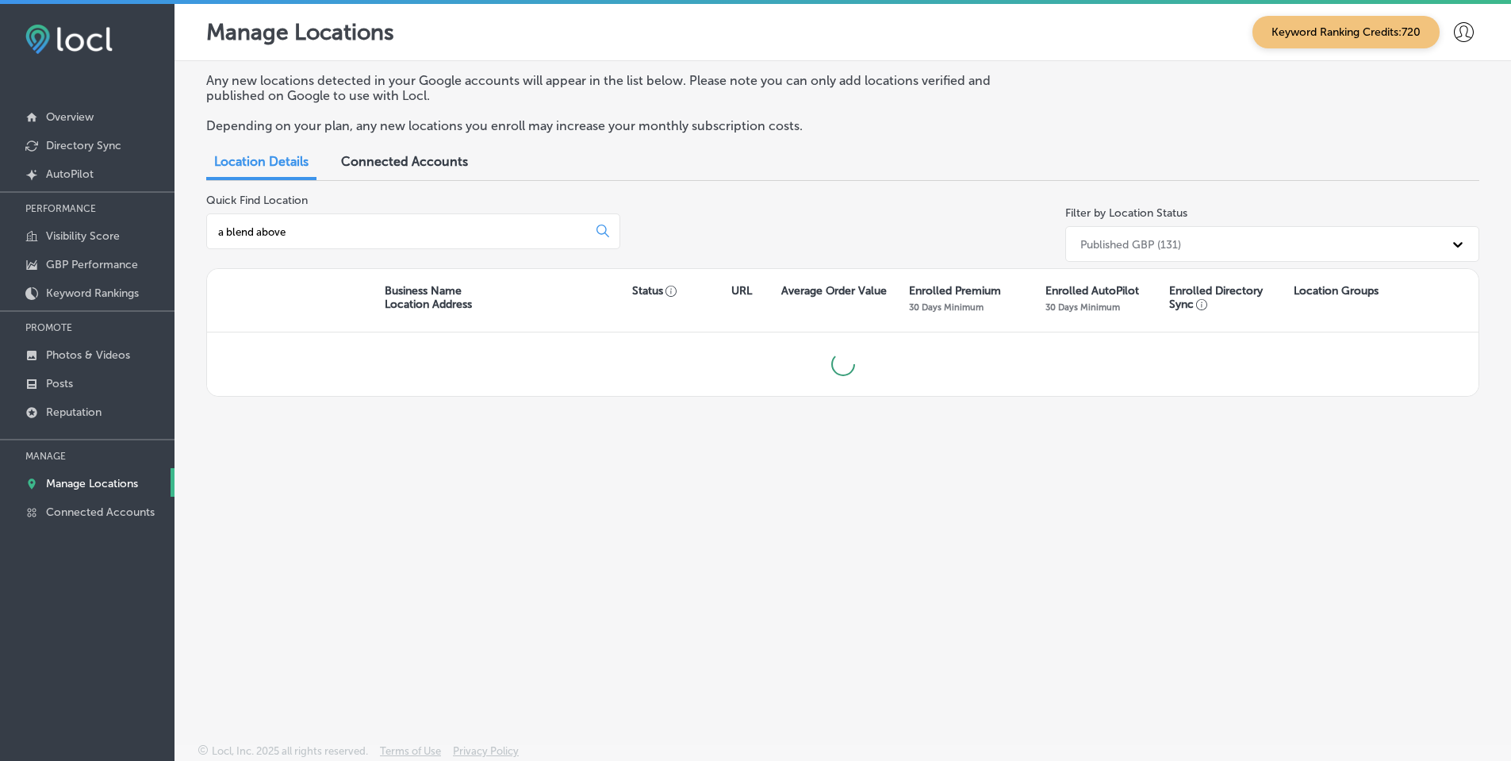
type input "a blend above"
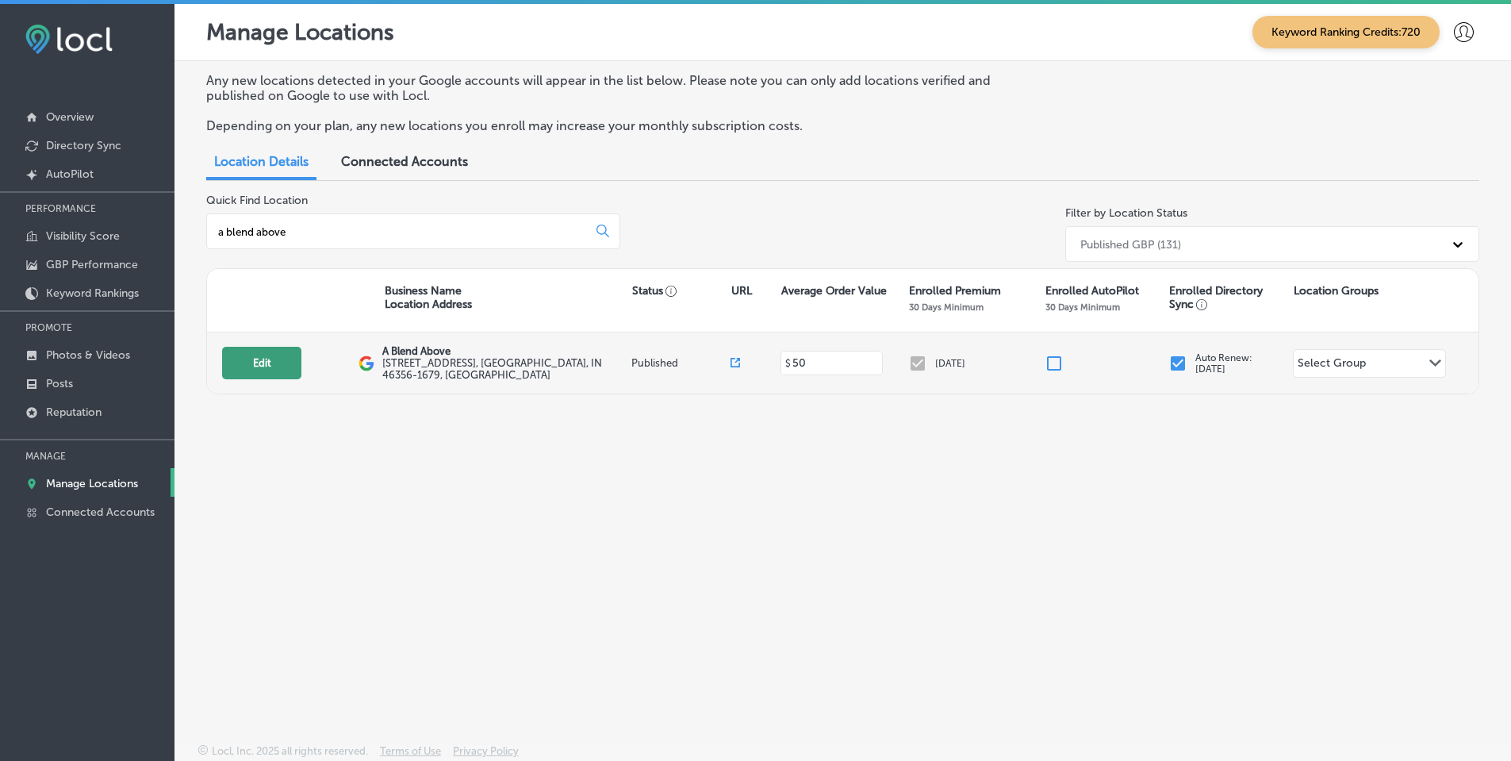
click at [290, 363] on button "Edit" at bounding box center [261, 363] width 79 height 33
select select "US"
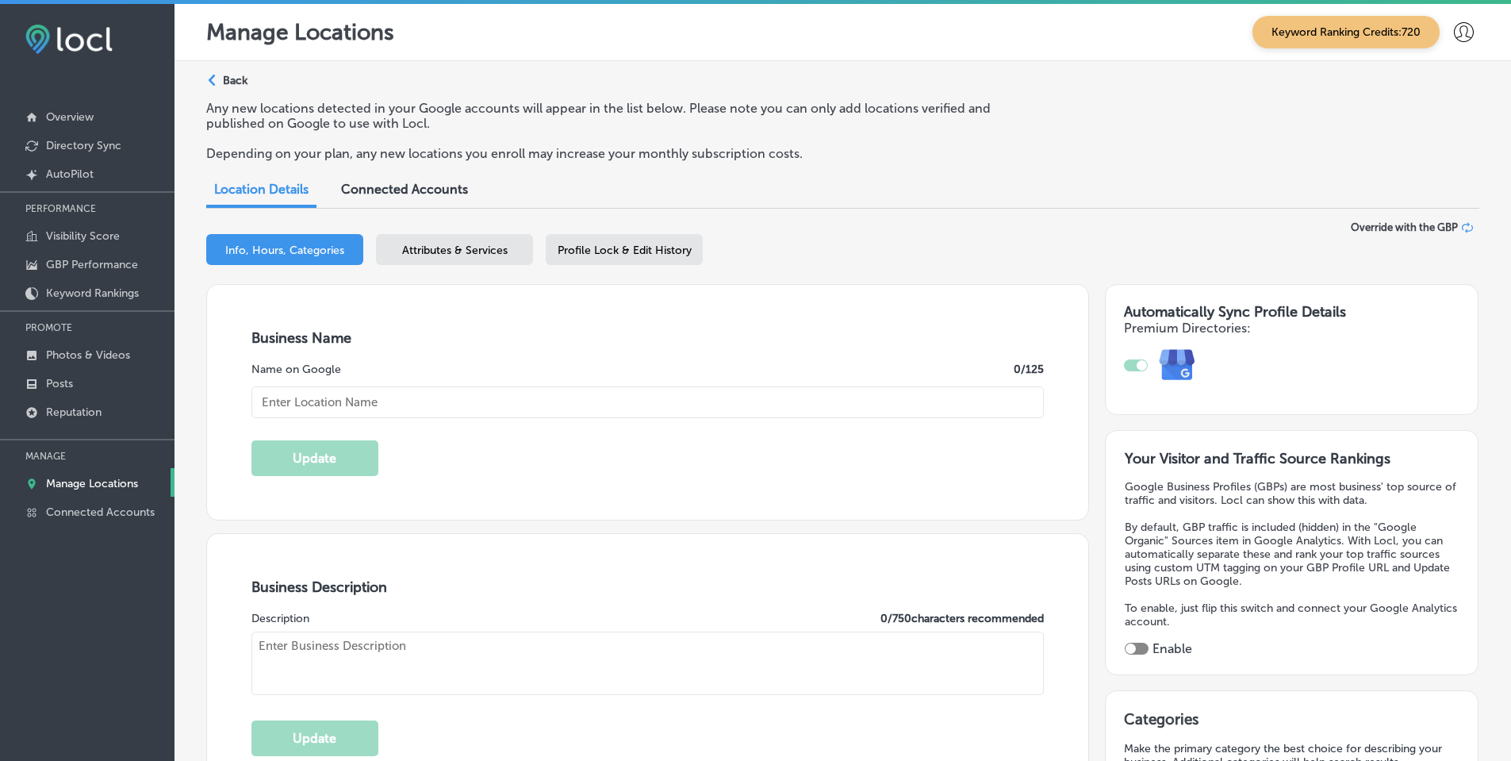
type input "A Blend Above"
type input "[STREET_ADDRESS]"
type input "[PERSON_NAME]"
type input "46356-1679"
type input "US"
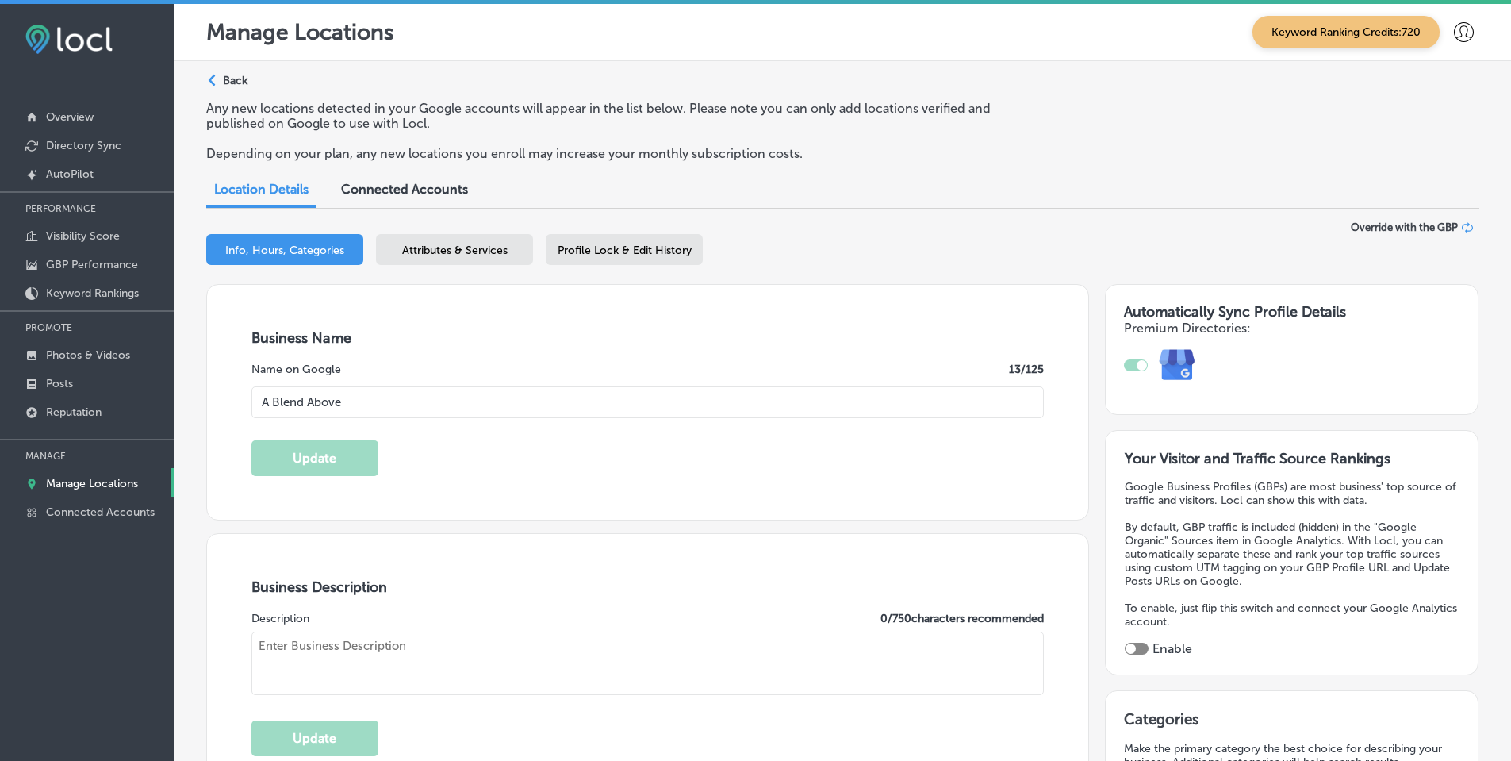
type input "[URL][DOMAIN_NAME]"
type textarea "We are a small family owned and operated business located just outside of [GEOG…"
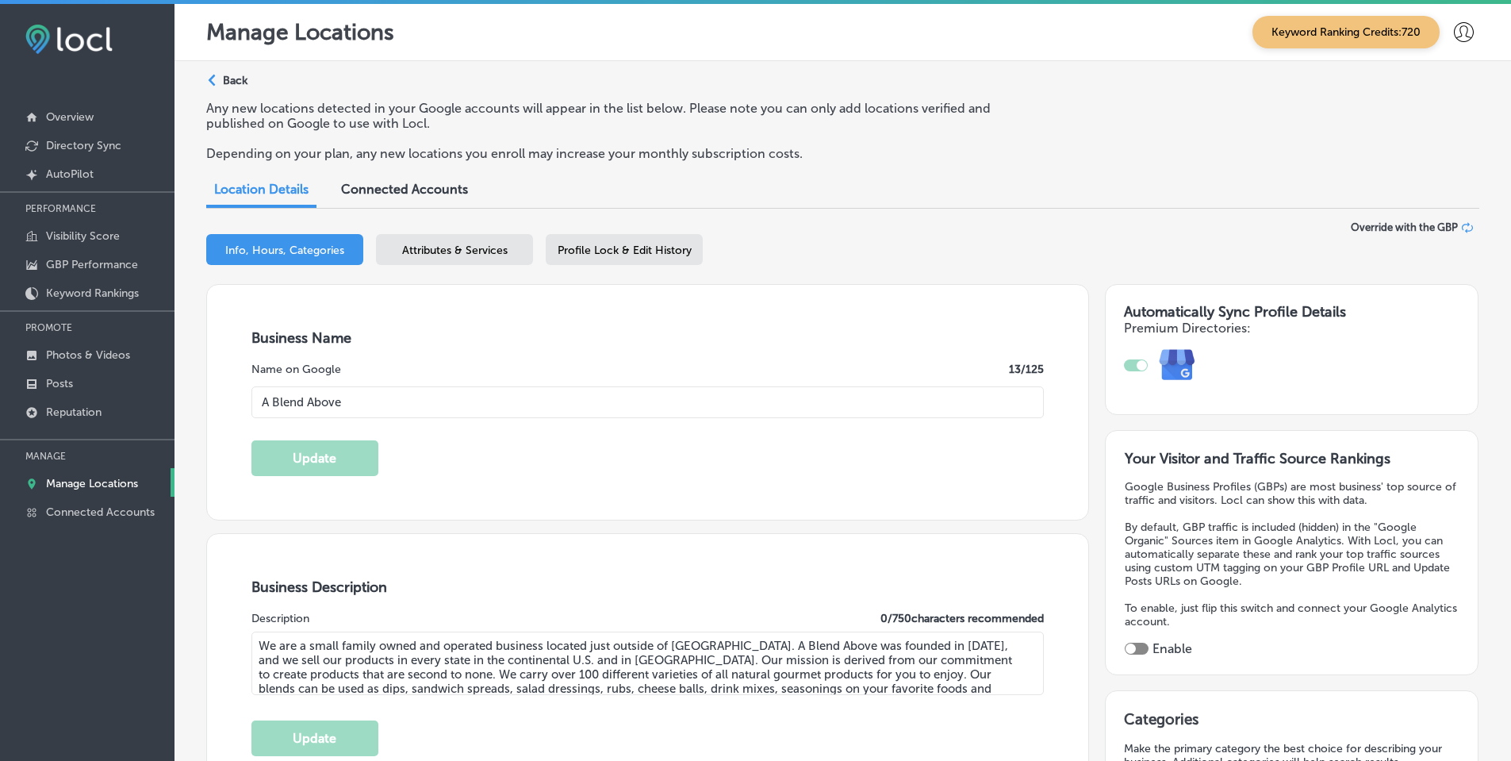
type input "[PHONE_NUMBER]"
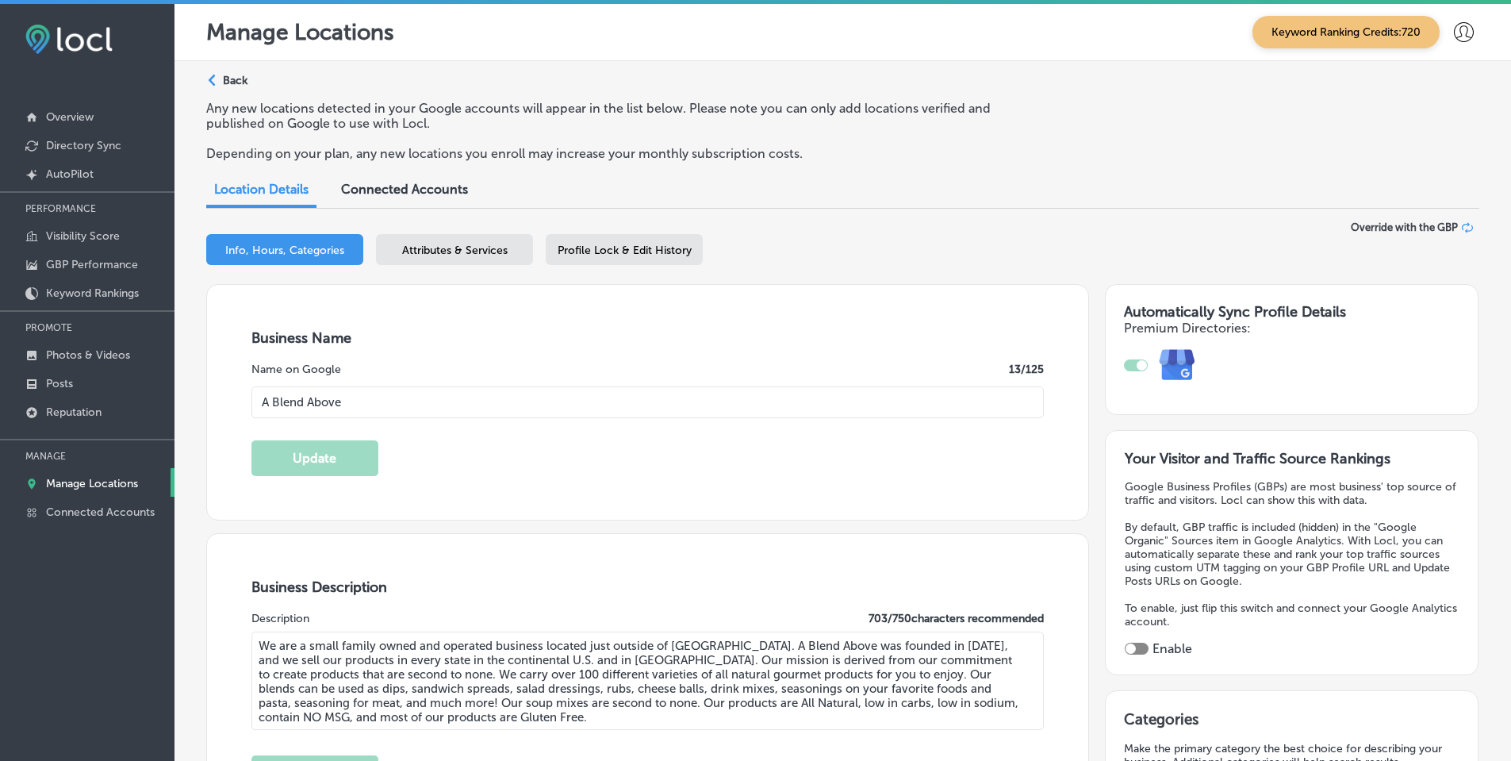
click at [597, 258] on div "Profile Lock & Edit History" at bounding box center [624, 249] width 157 height 31
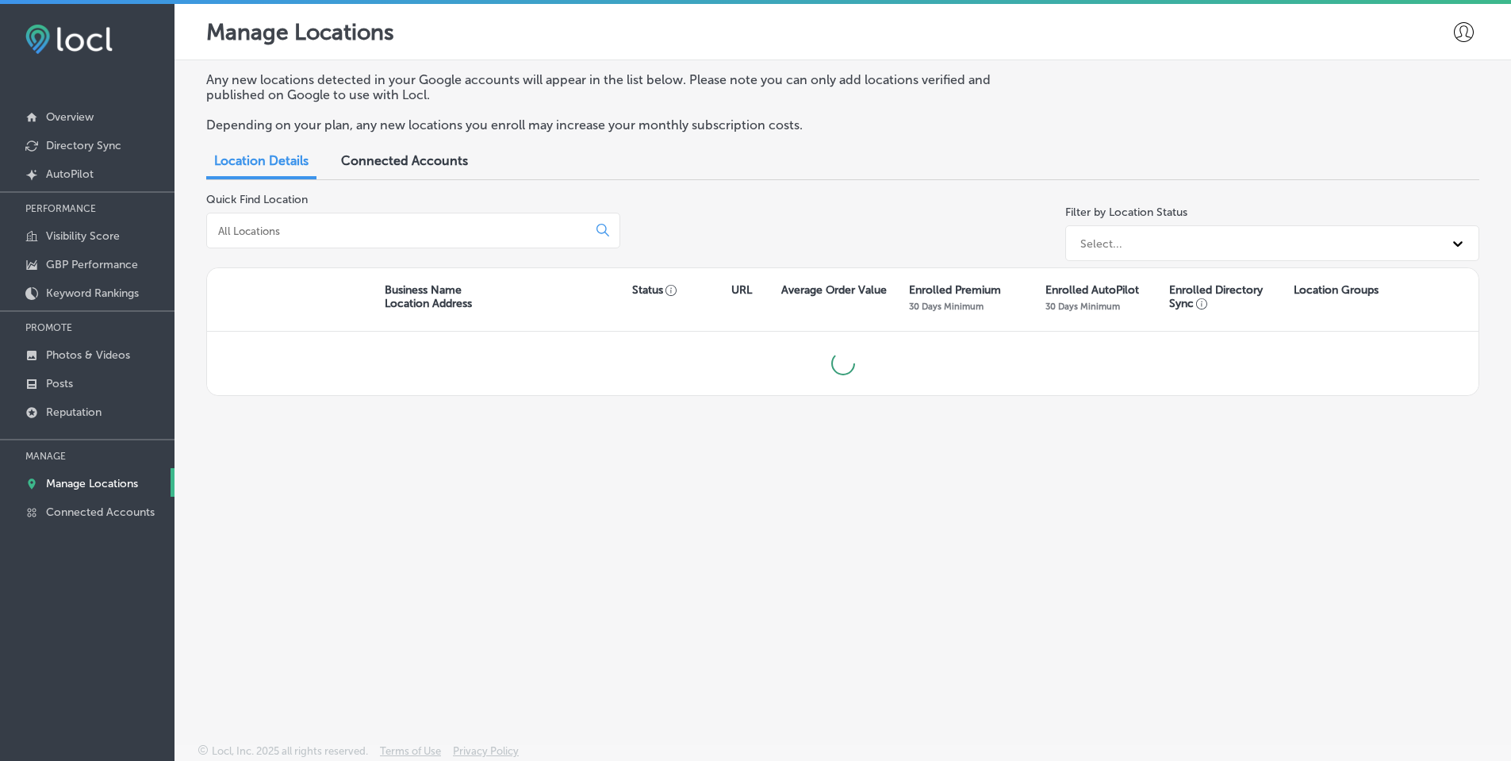
click at [474, 225] on input at bounding box center [400, 231] width 367 height 14
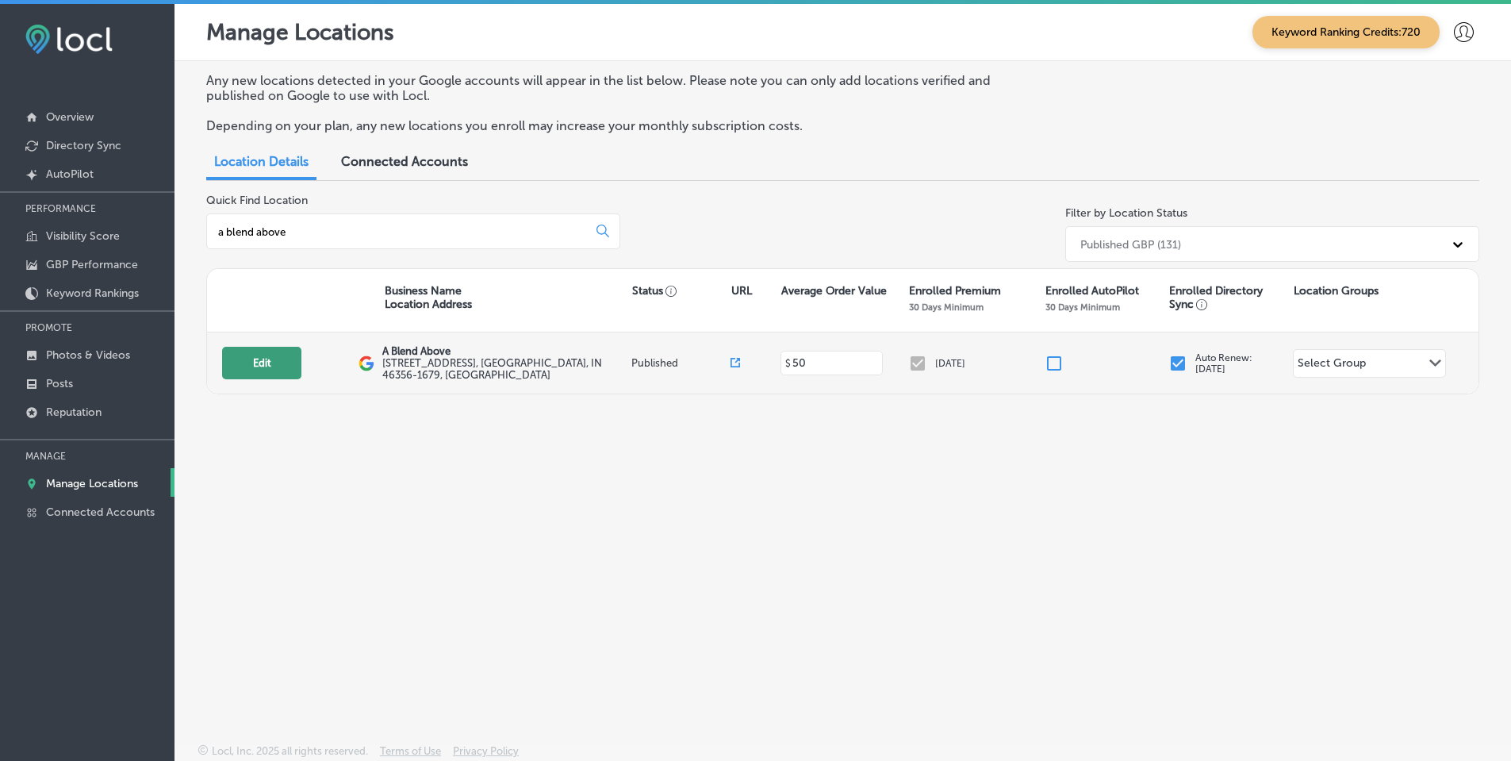
type input "a blend above"
click at [251, 365] on button "Edit" at bounding box center [261, 363] width 79 height 33
select select "US"
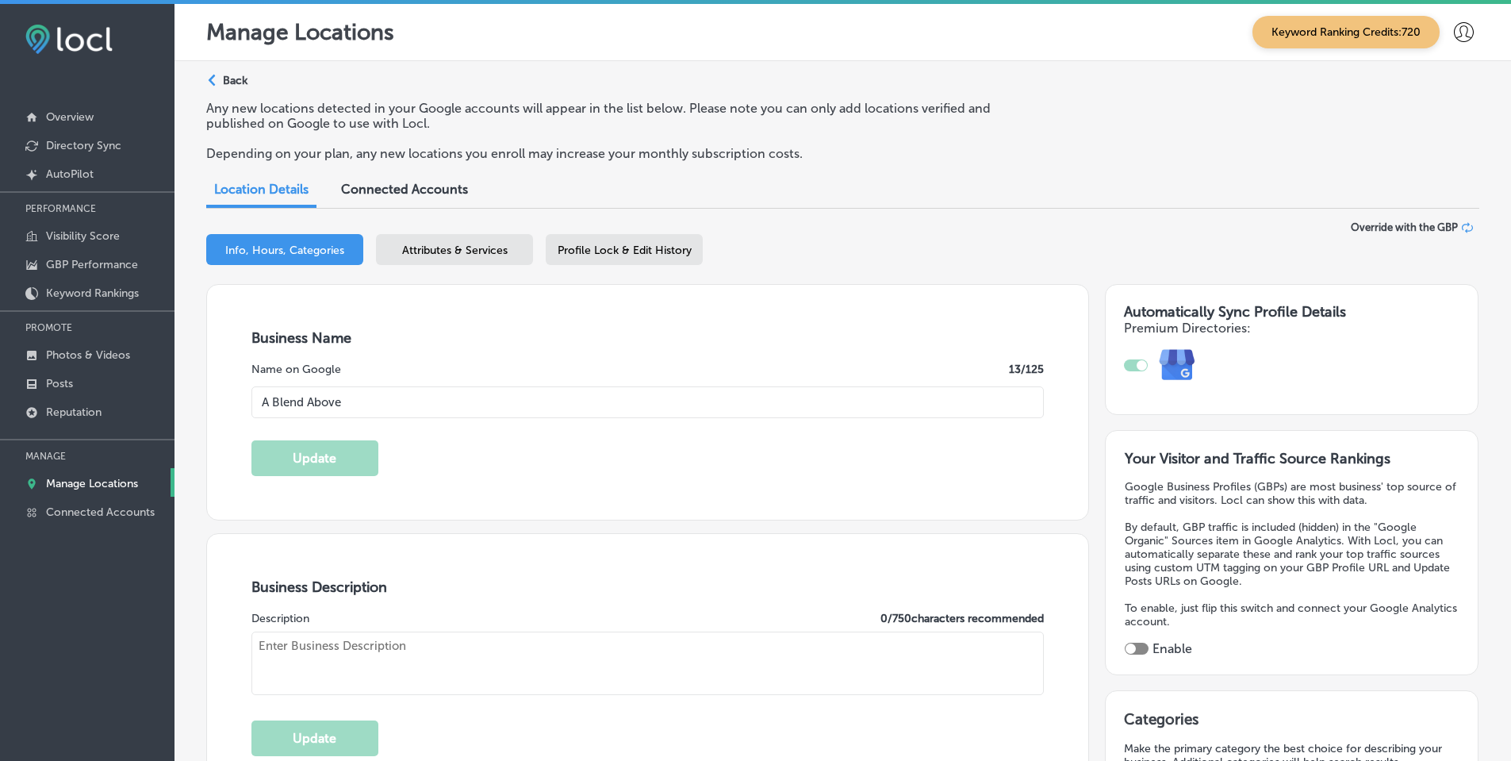
type input "A Blend Above"
type input "[URL][DOMAIN_NAME]"
type input "[STREET_ADDRESS]"
type input "[PERSON_NAME]"
type input "46356-1679"
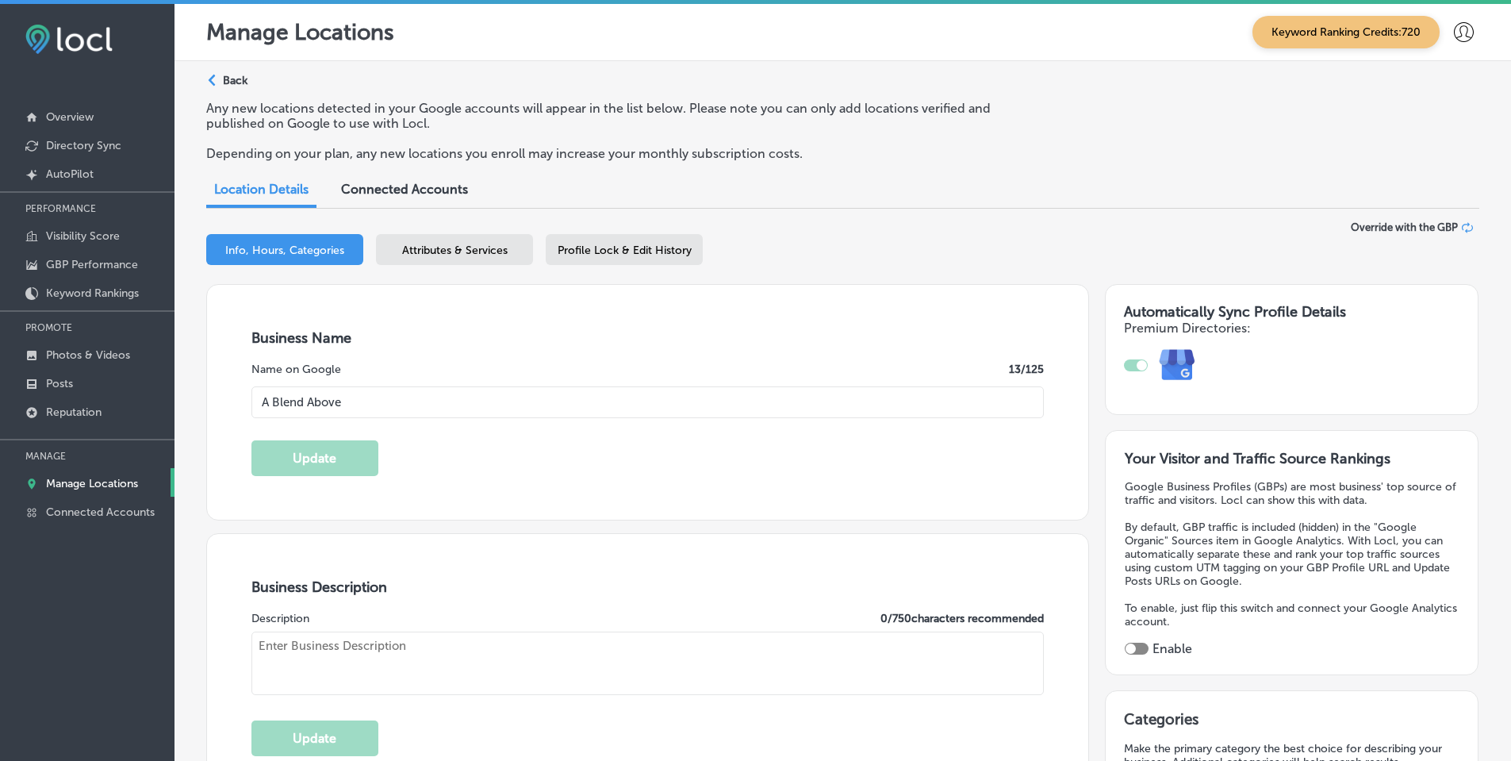
type input "US"
type textarea "We are a small family owned and operated business located just outside of [GEOG…"
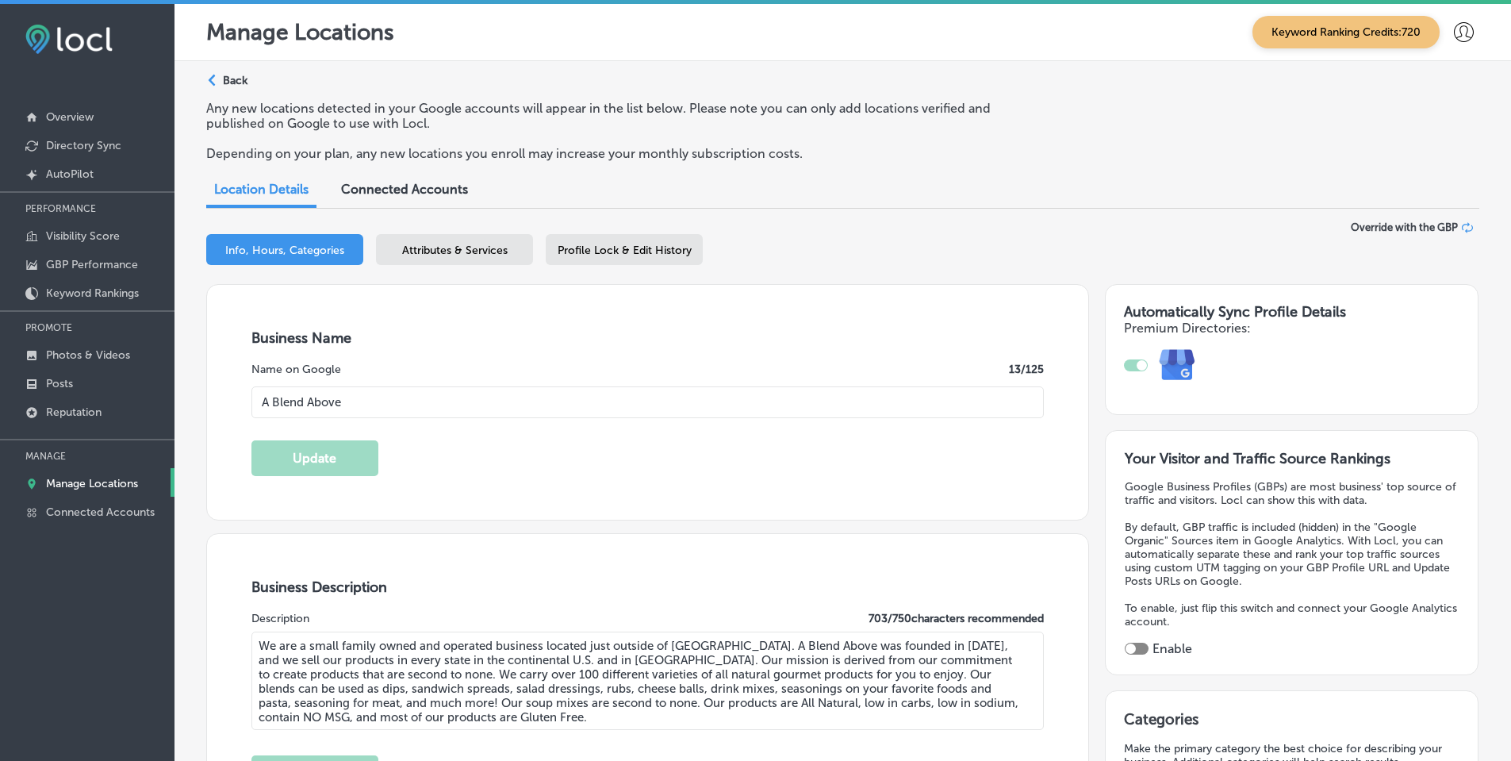
type input "[PHONE_NUMBER]"
click at [681, 244] on span "Profile Lock & Edit History" at bounding box center [625, 250] width 134 height 13
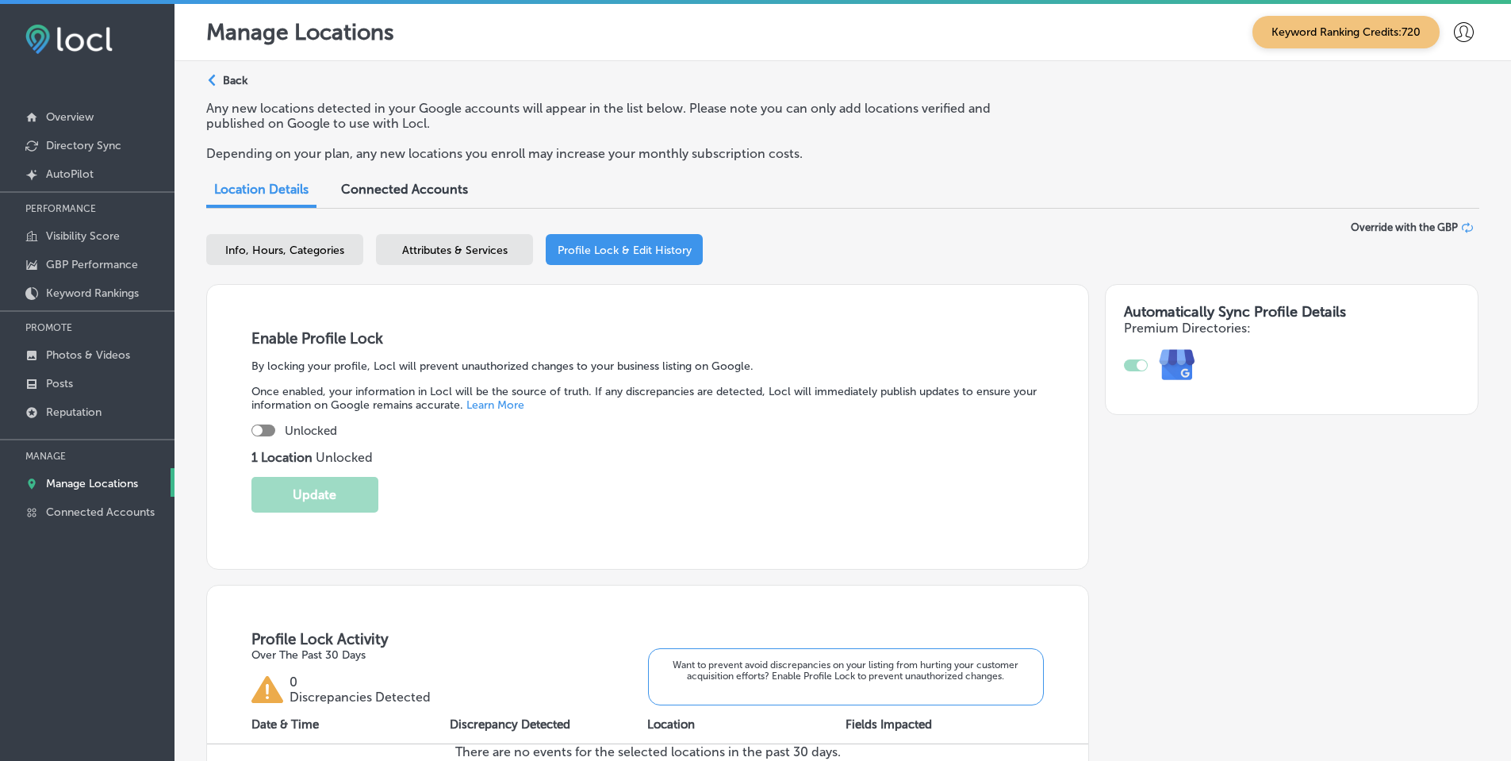
click at [254, 245] on span "Info, Hours, Categories" at bounding box center [284, 250] width 119 height 13
select select "US"
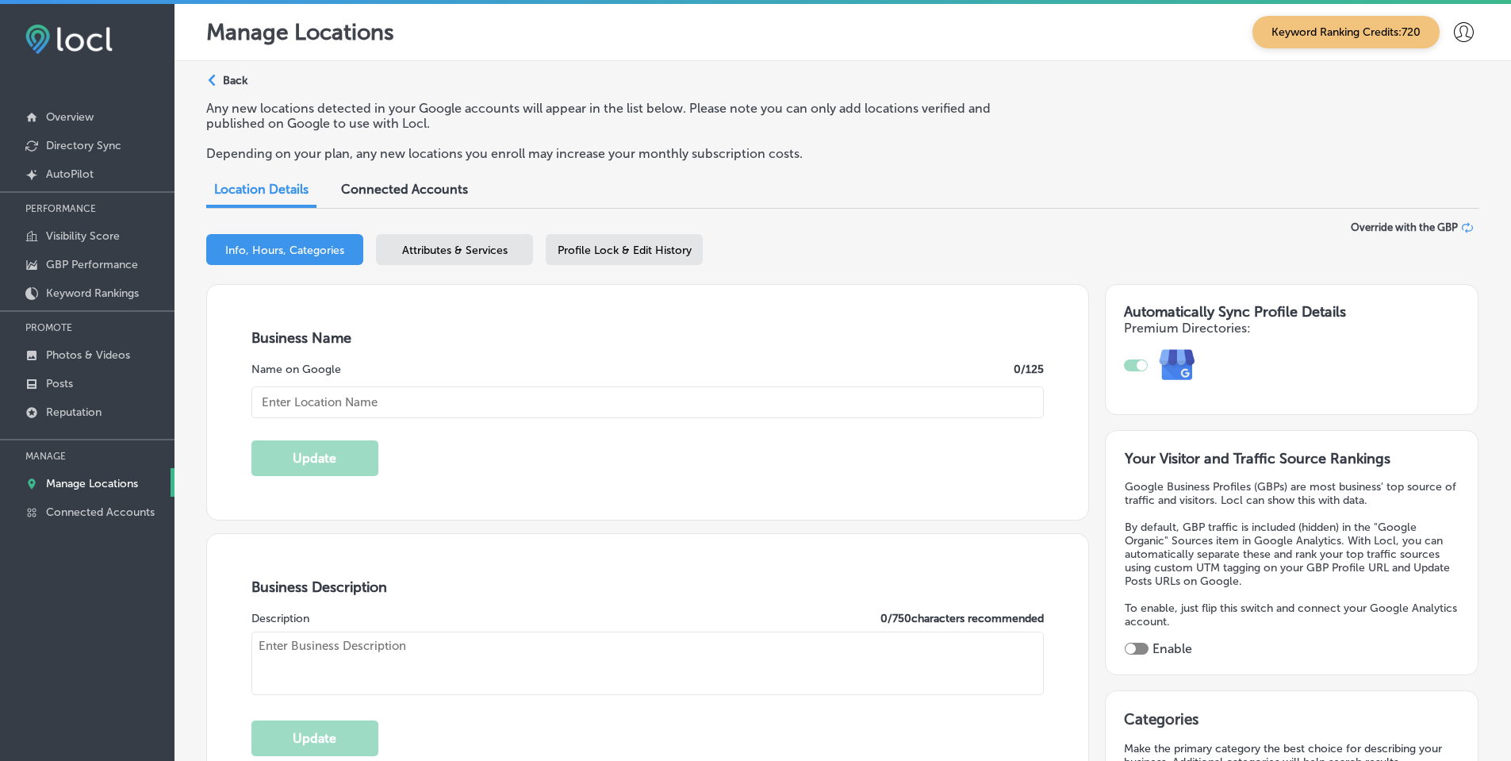
type input "A Blend Above"
type input "[URL][DOMAIN_NAME]"
type textarea "We are a small family owned and operated business located just outside of [GEOG…"
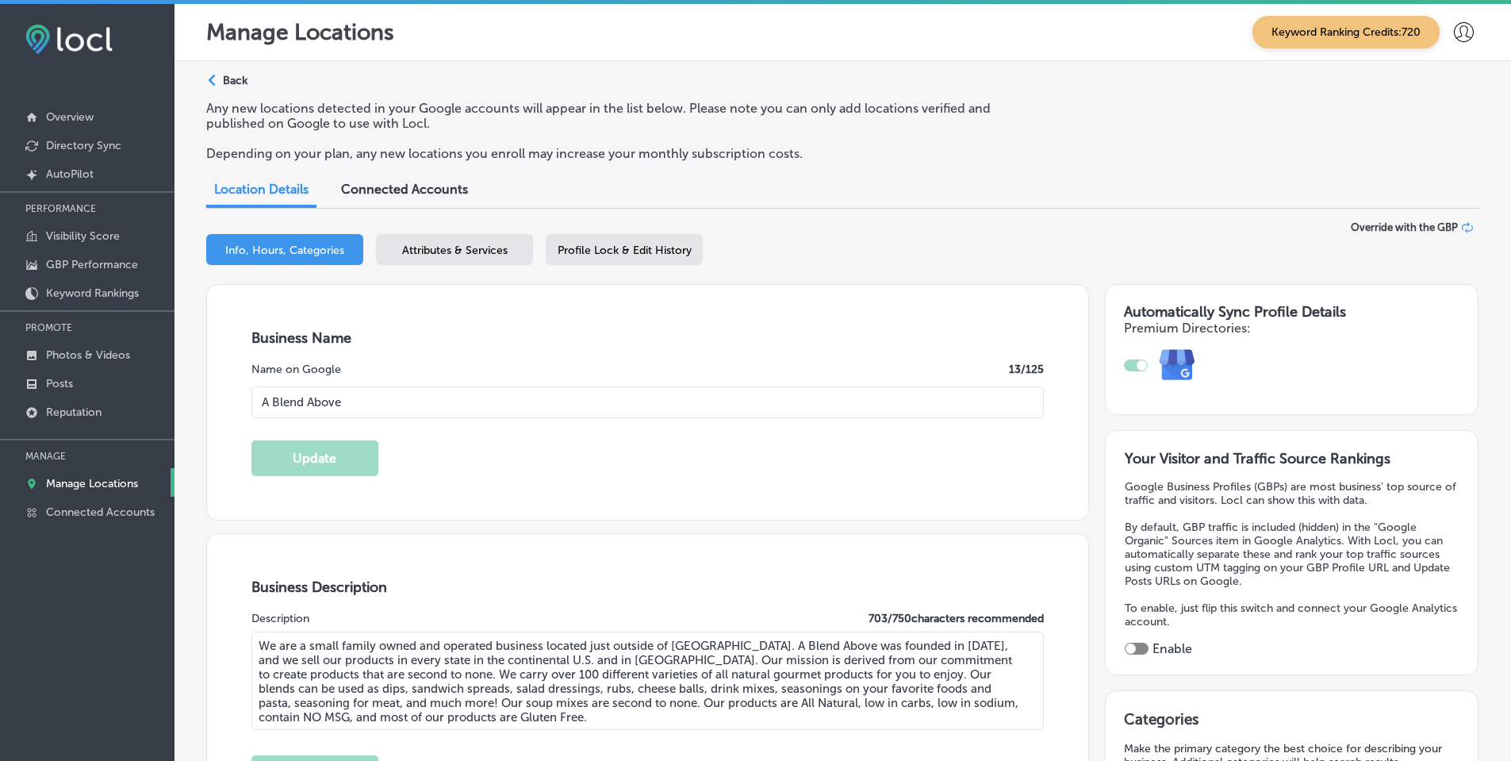
type input "[PHONE_NUMBER]"
type input "[STREET_ADDRESS]"
type input "[PERSON_NAME]"
type input "46356-1679"
type input "US"
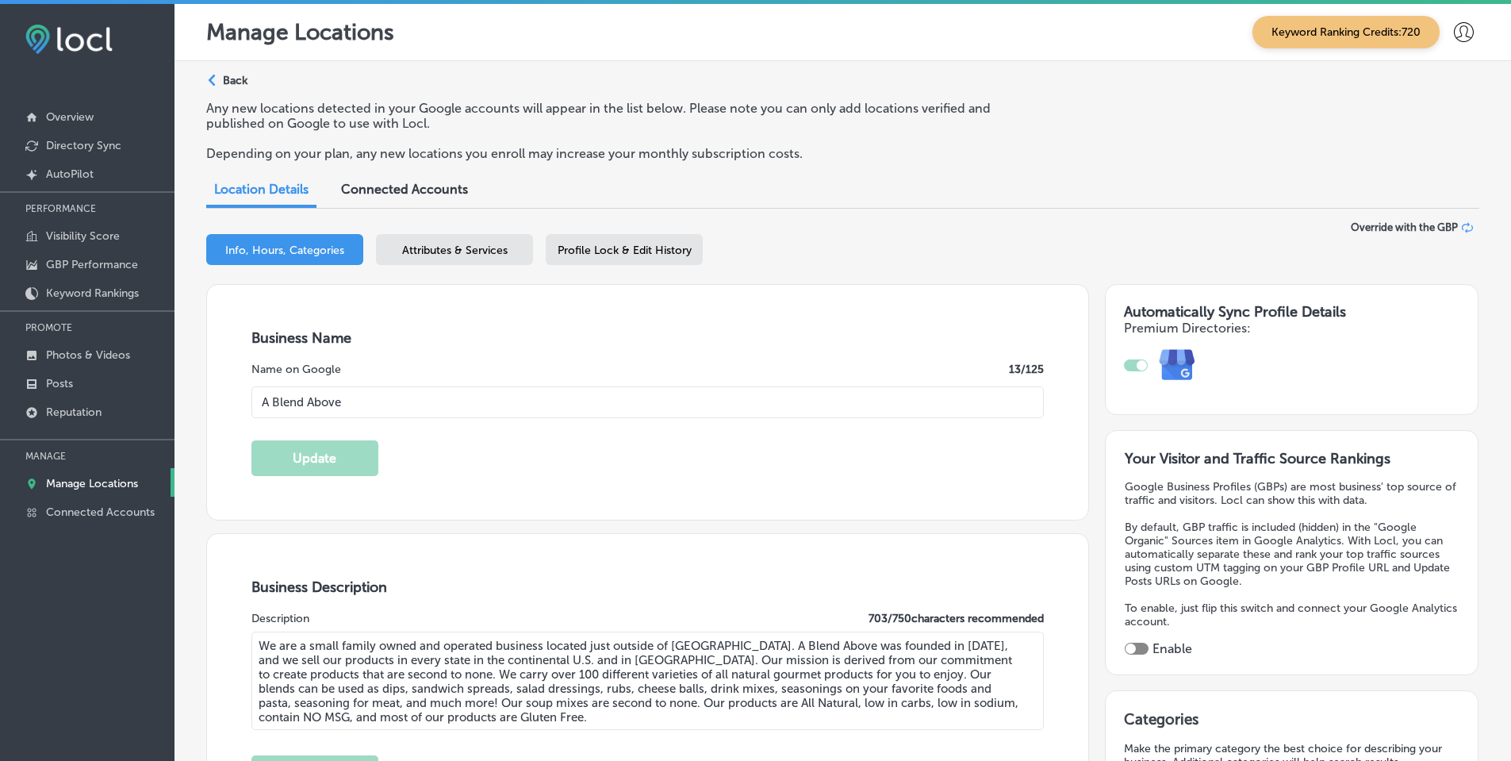
click at [462, 256] on span "Attributes & Services" at bounding box center [455, 250] width 106 height 13
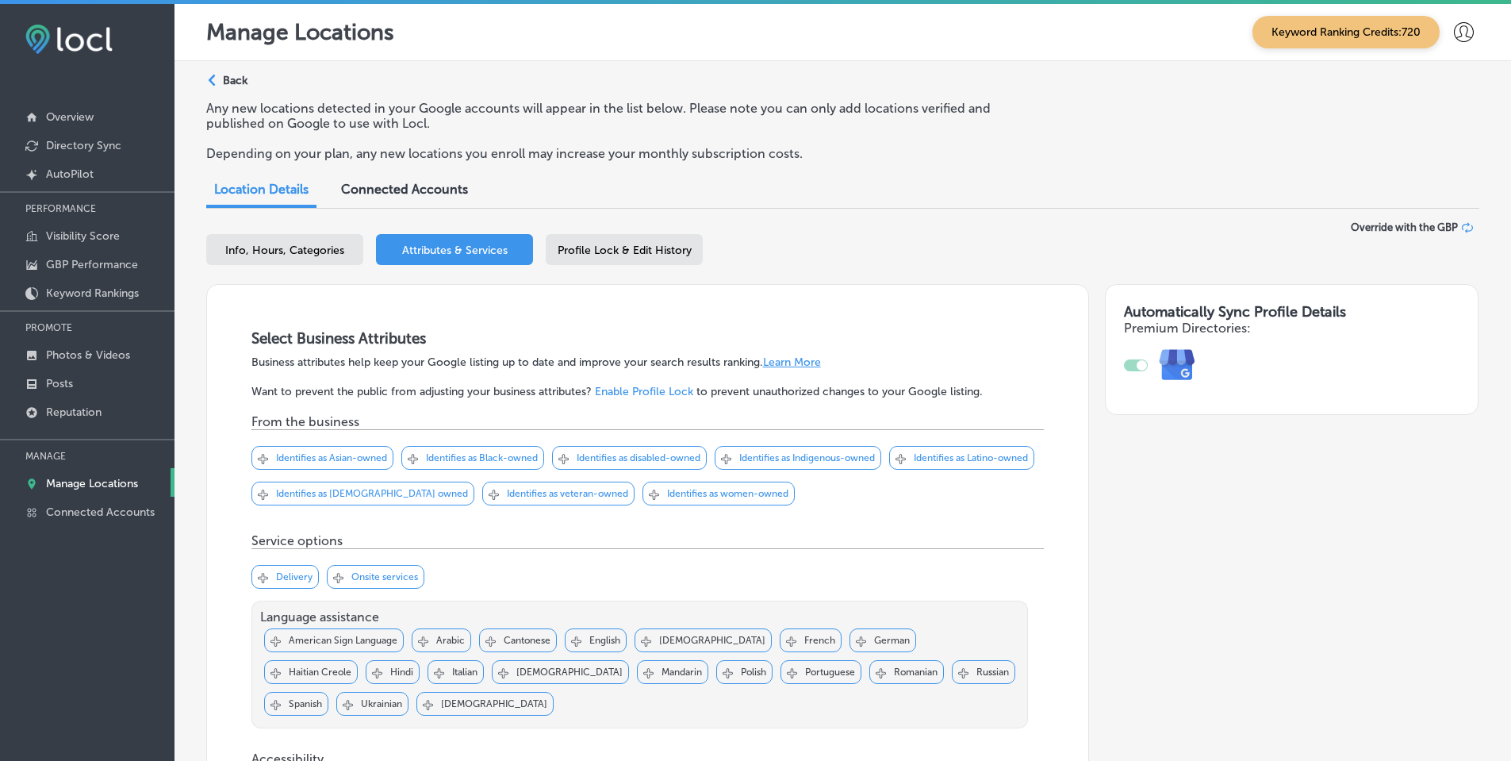
click at [272, 250] on span "Info, Hours, Categories" at bounding box center [284, 250] width 119 height 13
select select "US"
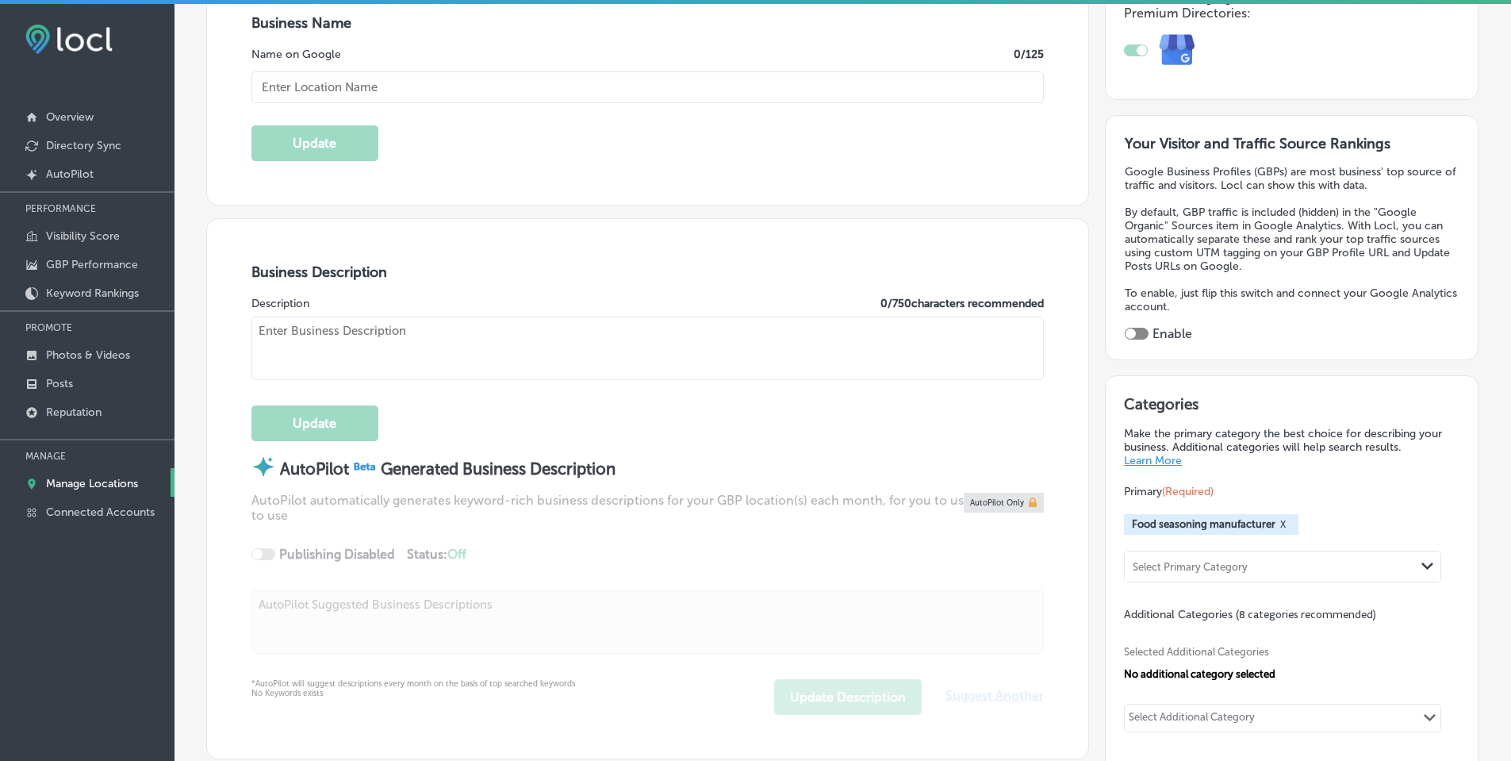
type input "[STREET_ADDRESS]"
type input "[PERSON_NAME]"
type input "46356-1679"
type input "US"
type input "[PHONE_NUMBER]"
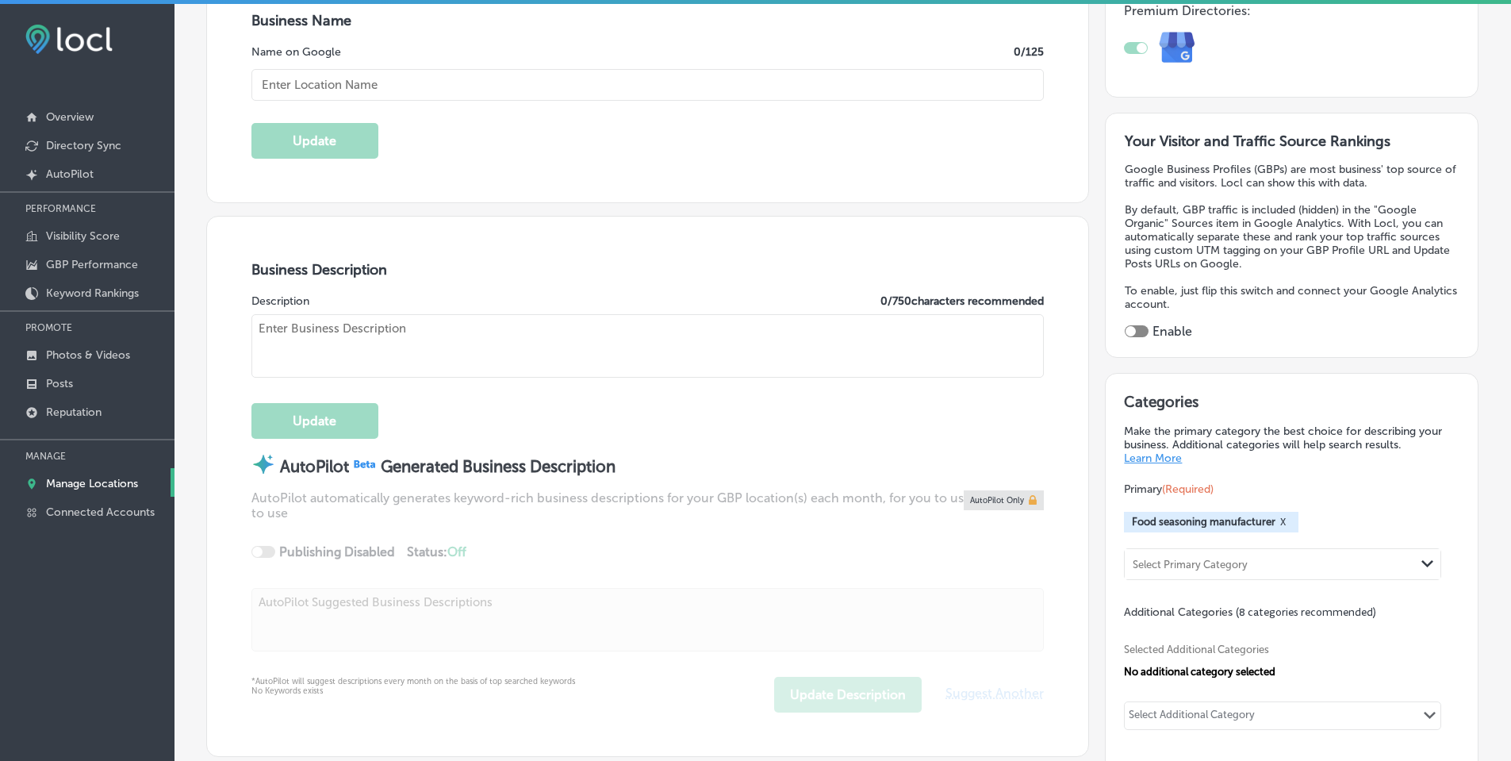
type input "[URL][DOMAIN_NAME]"
type textarea "We are a small family owned and operated business located just outside of [GEOG…"
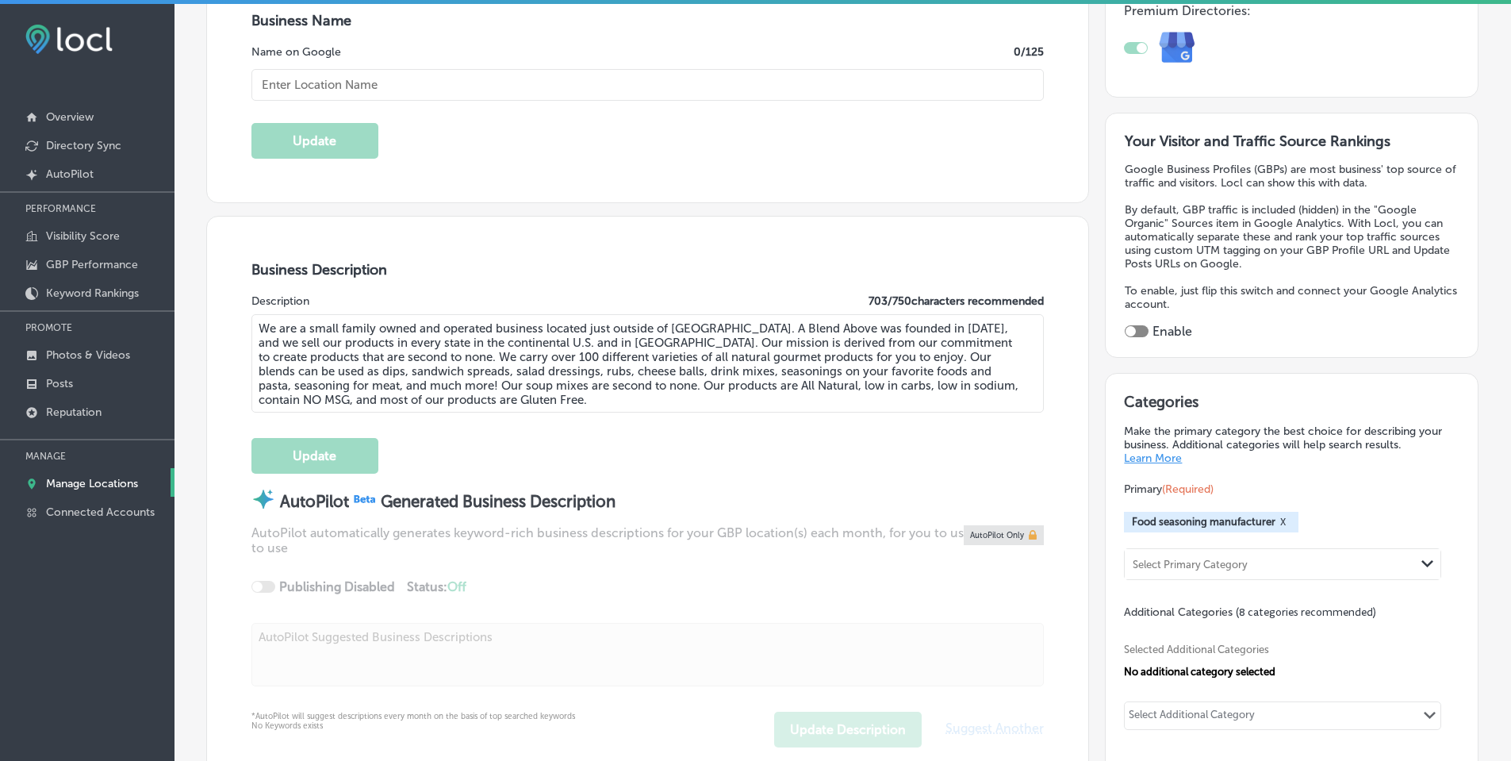
type input "A Blend Above"
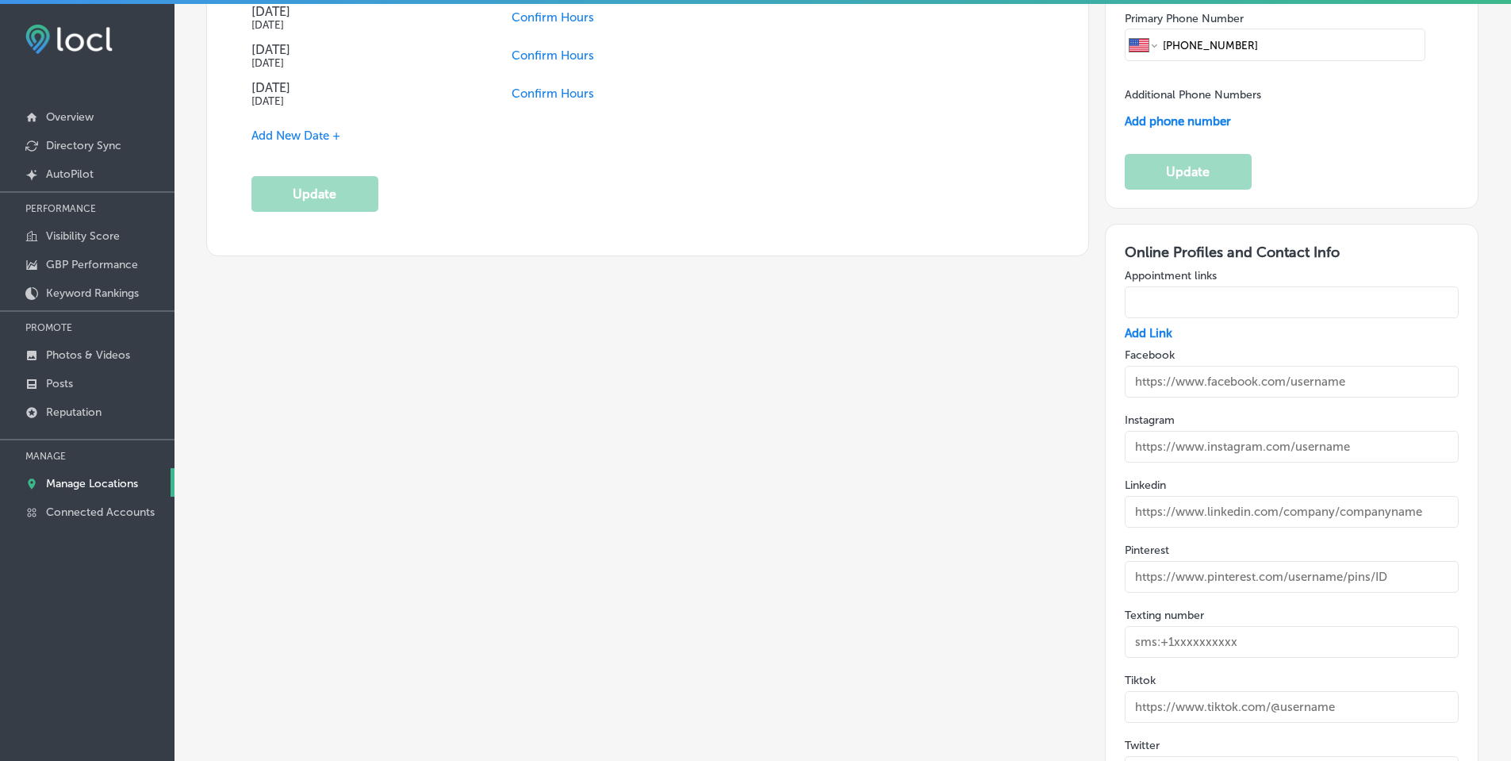
scroll to position [2063, 0]
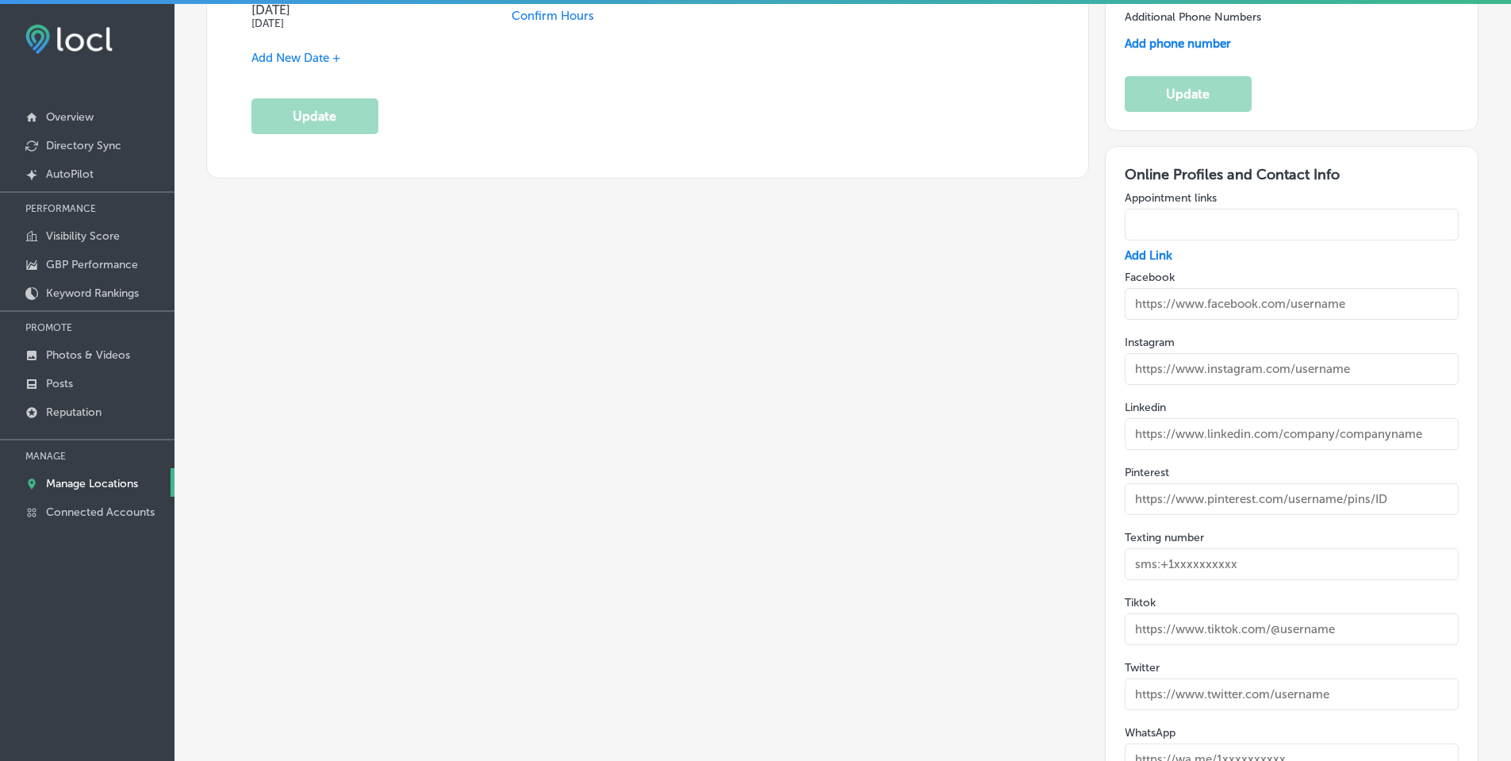
click at [1288, 305] on input "text" at bounding box center [1292, 304] width 334 height 32
paste input "https://www.facebook.com/ablendabovegourmet"
type input "https://www.facebook.com/ablendabovegourmet"
click at [1345, 374] on input "text" at bounding box center [1292, 369] width 334 height 32
paste input "https://www.instagram.com/ablendaboveproducts/"
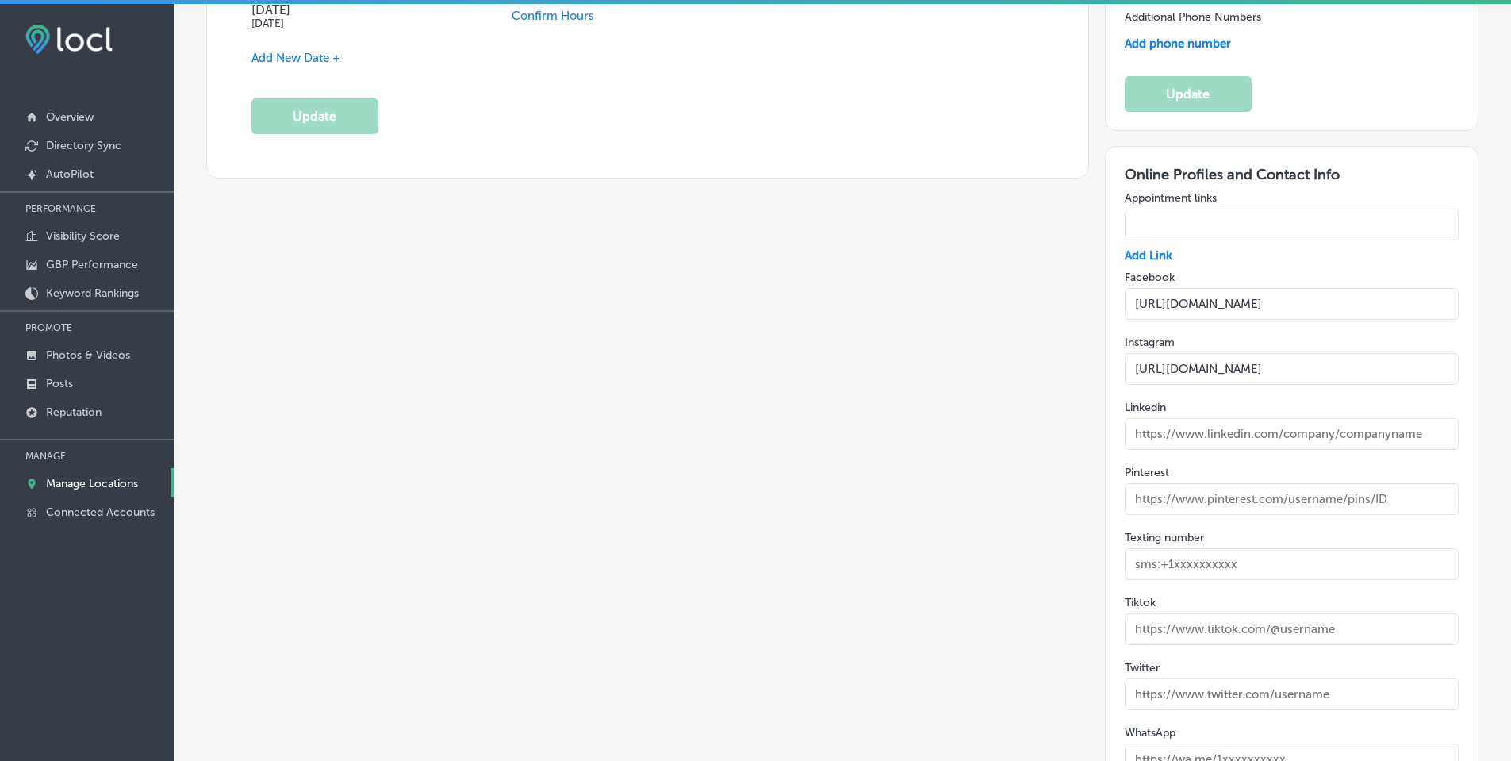
type input "https://www.instagram.com/ablendaboveproducts/"
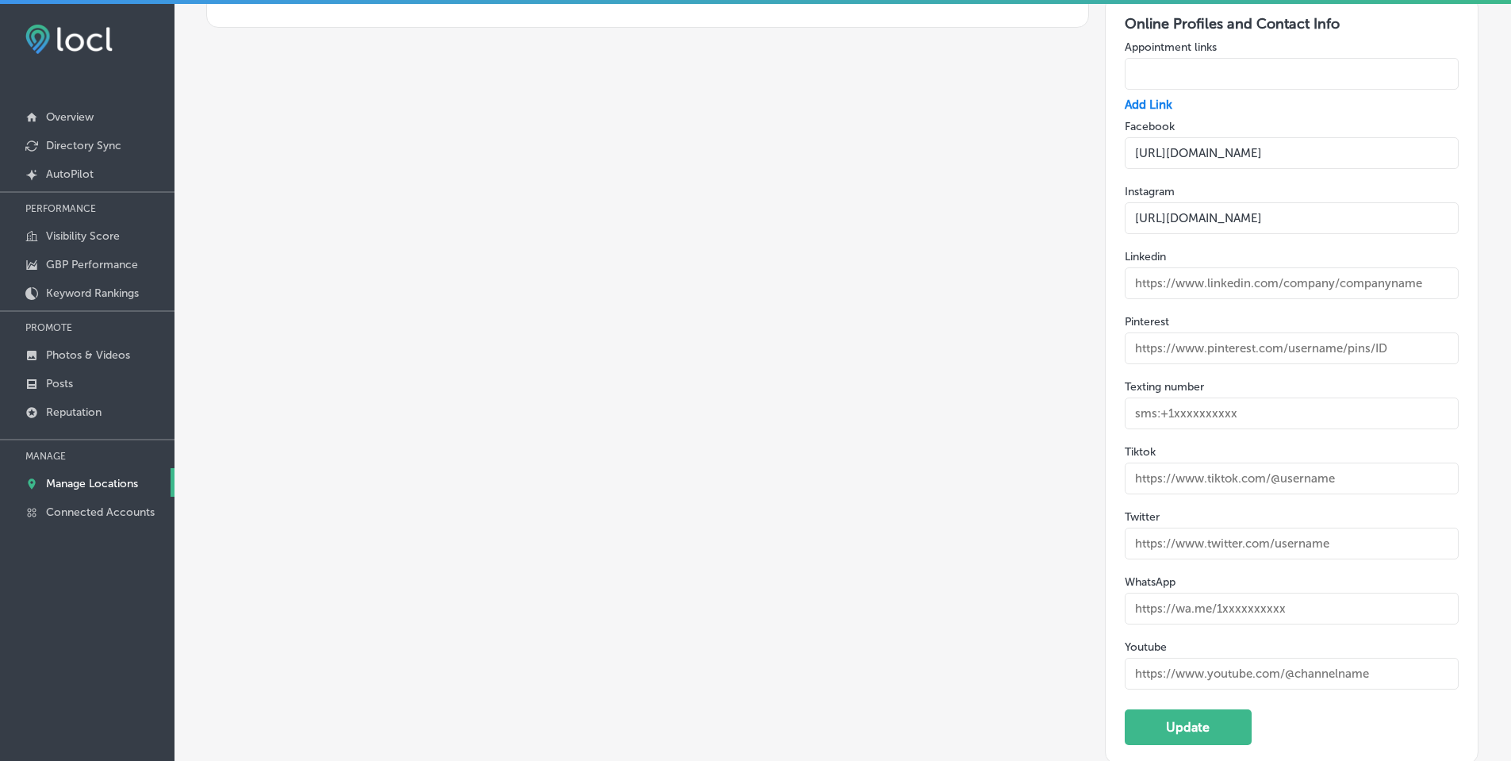
scroll to position [2221, 0]
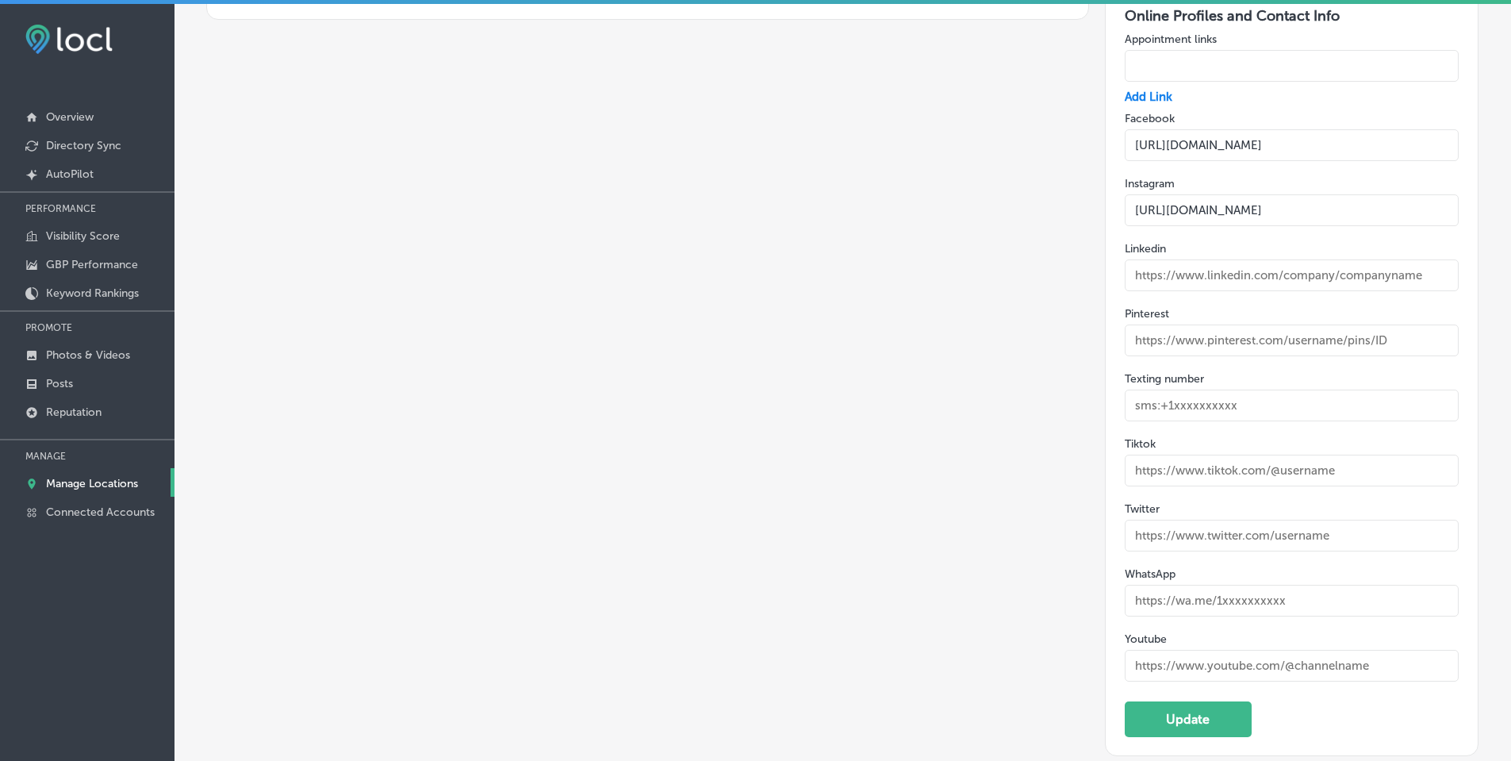
click at [1256, 667] on input "text" at bounding box center [1292, 666] width 334 height 32
paste input "https://www.youtube.com/@ABlendAbove"
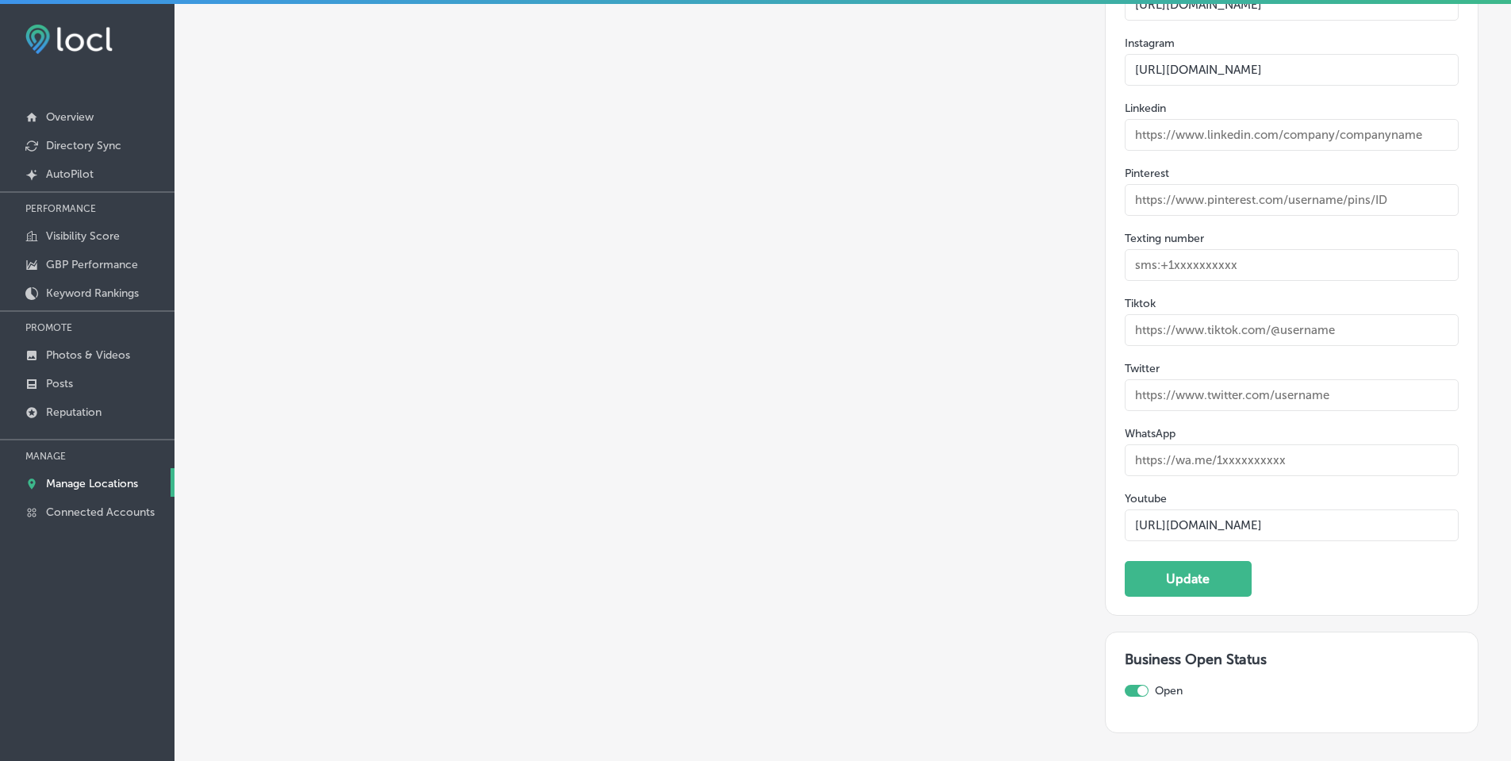
scroll to position [2380, 0]
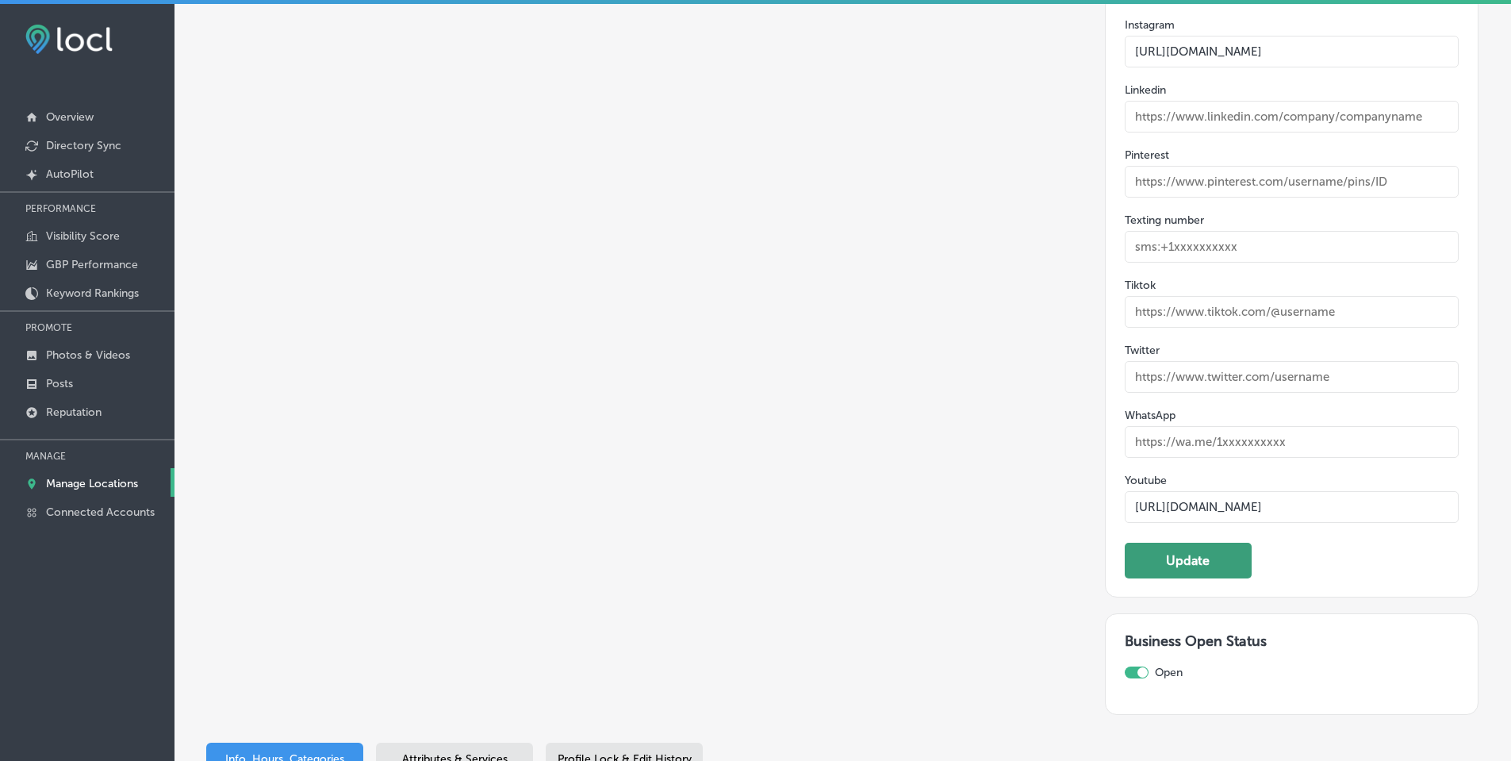
type input "https://www.youtube.com/@ABlendAbove"
click at [1179, 560] on button "Update" at bounding box center [1188, 561] width 127 height 36
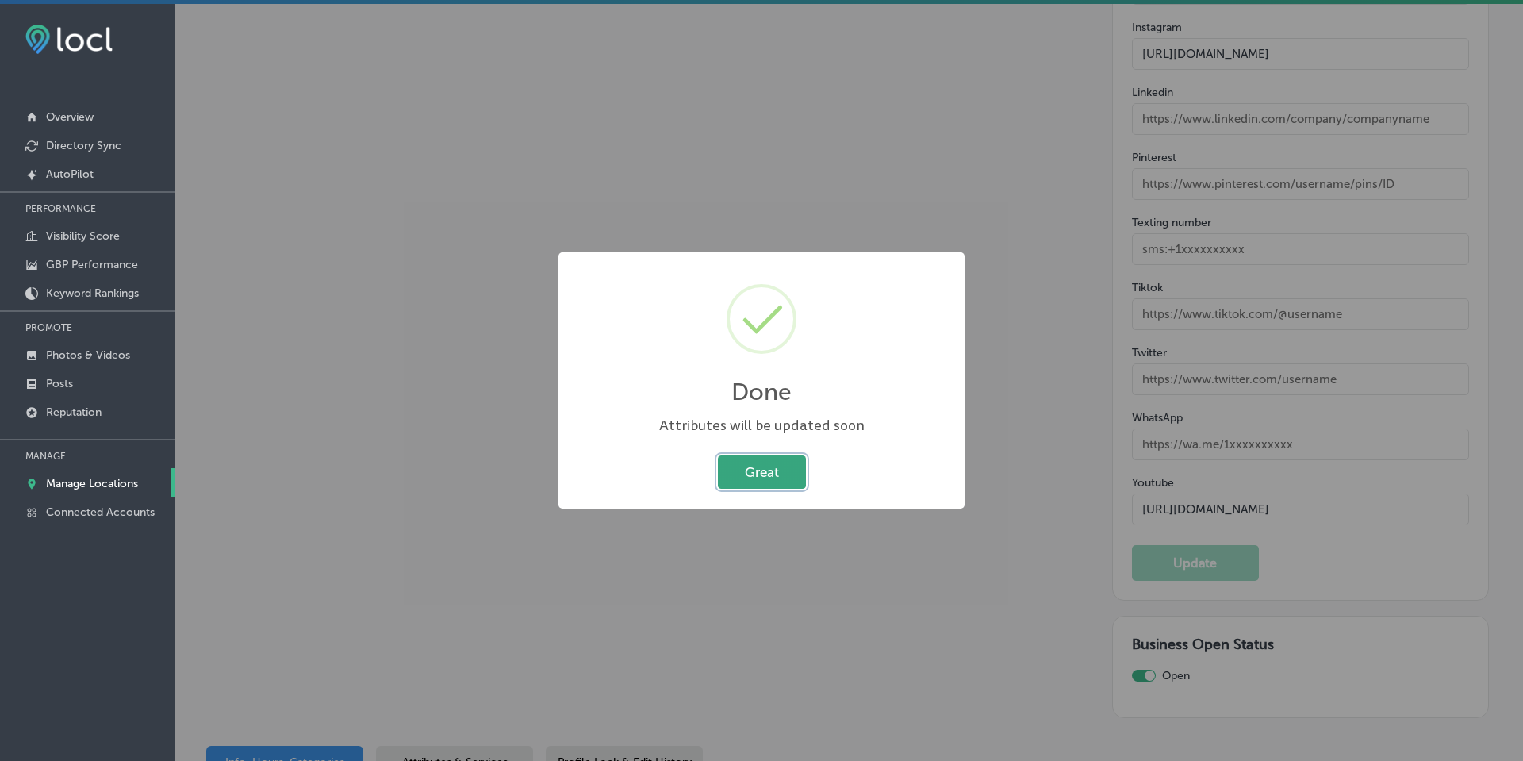
click at [766, 466] on button "Great" at bounding box center [762, 471] width 88 height 33
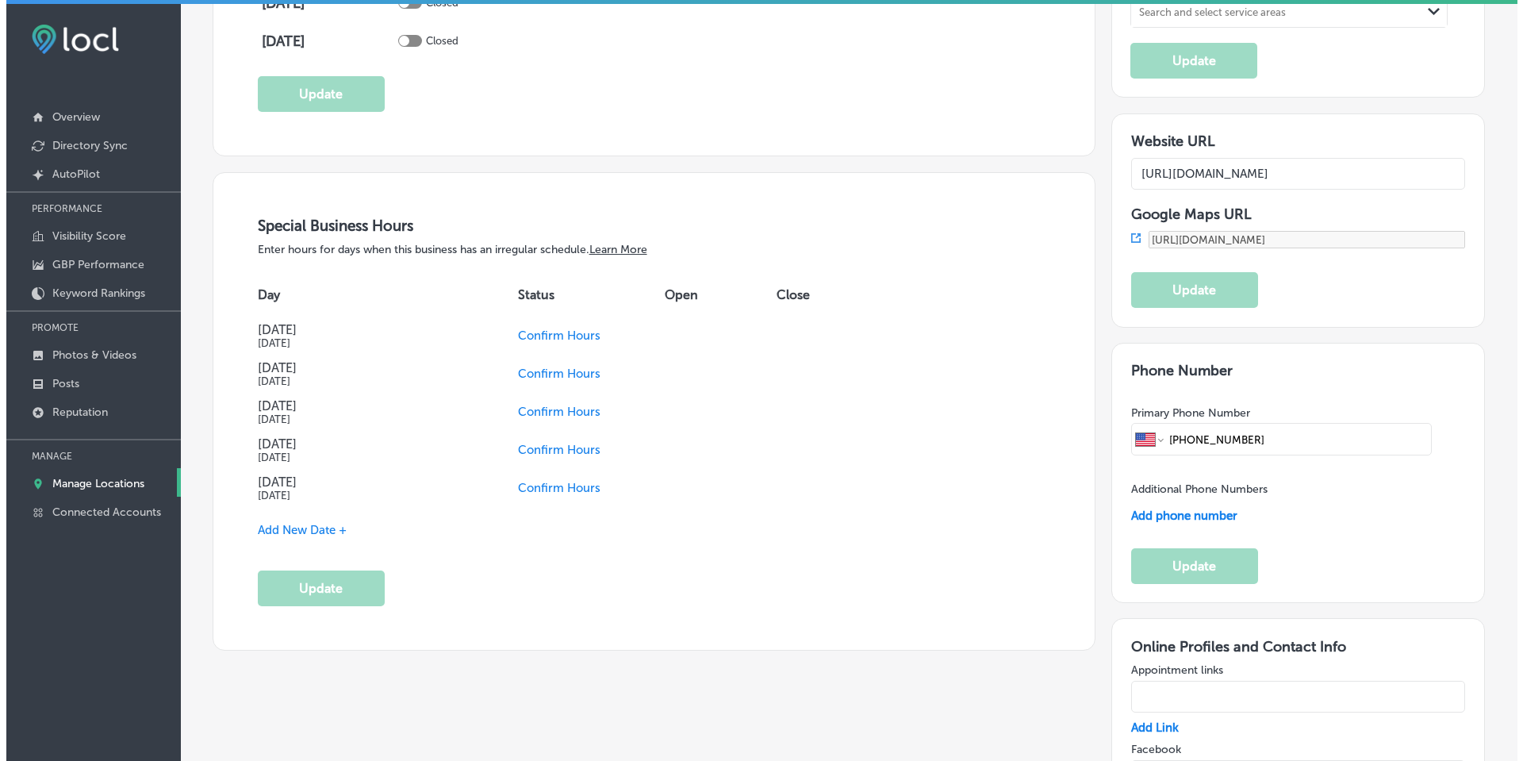
scroll to position [1587, 0]
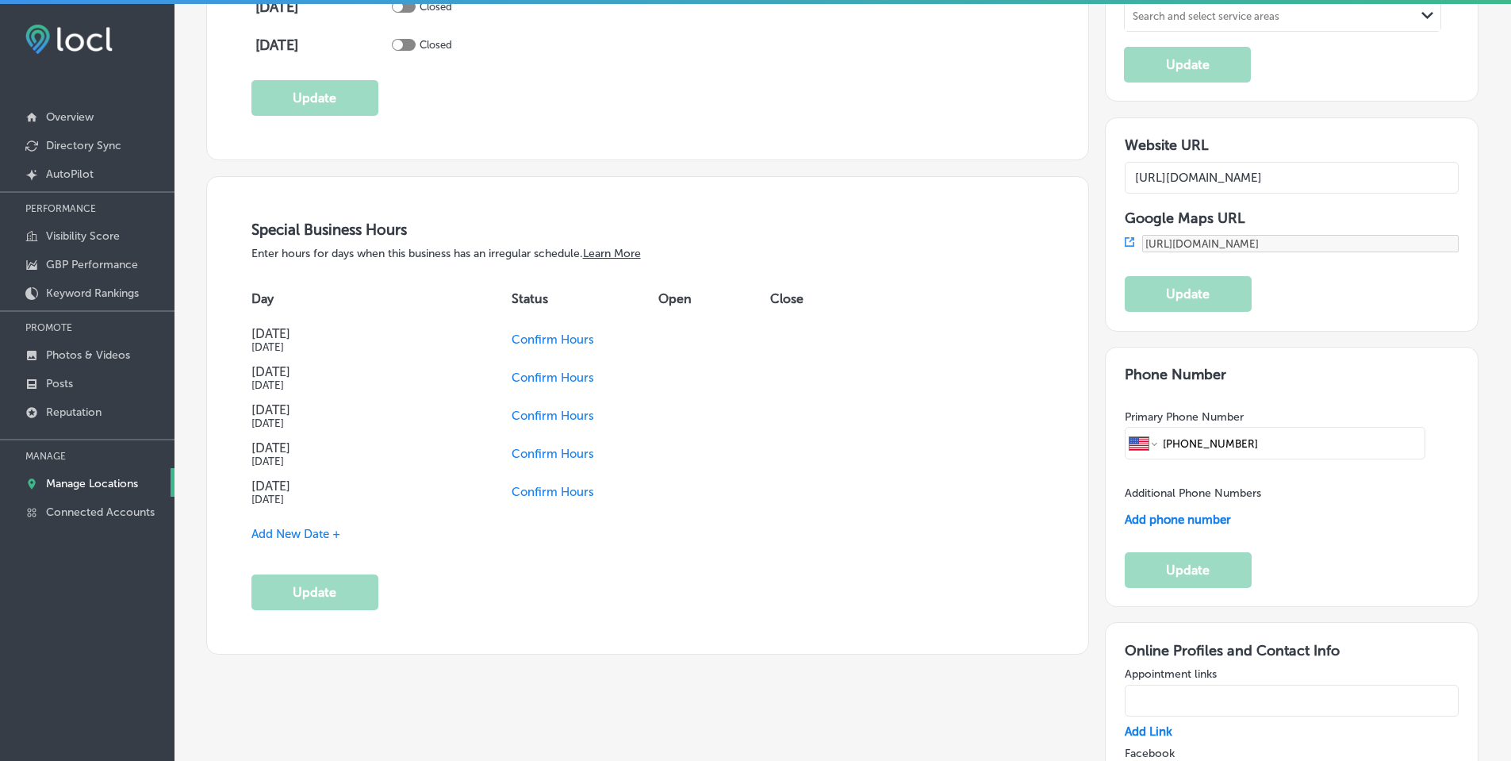
click at [1279, 442] on input "[PHONE_NUMBER]" at bounding box center [1290, 443] width 259 height 30
drag, startPoint x: 1281, startPoint y: 437, endPoint x: 1176, endPoint y: 440, distance: 104.8
click at [1171, 440] on input "[PHONE_NUMBER]" at bounding box center [1290, 443] width 259 height 30
paste input "219 613 0604"
type input "+1 219 613 0604"
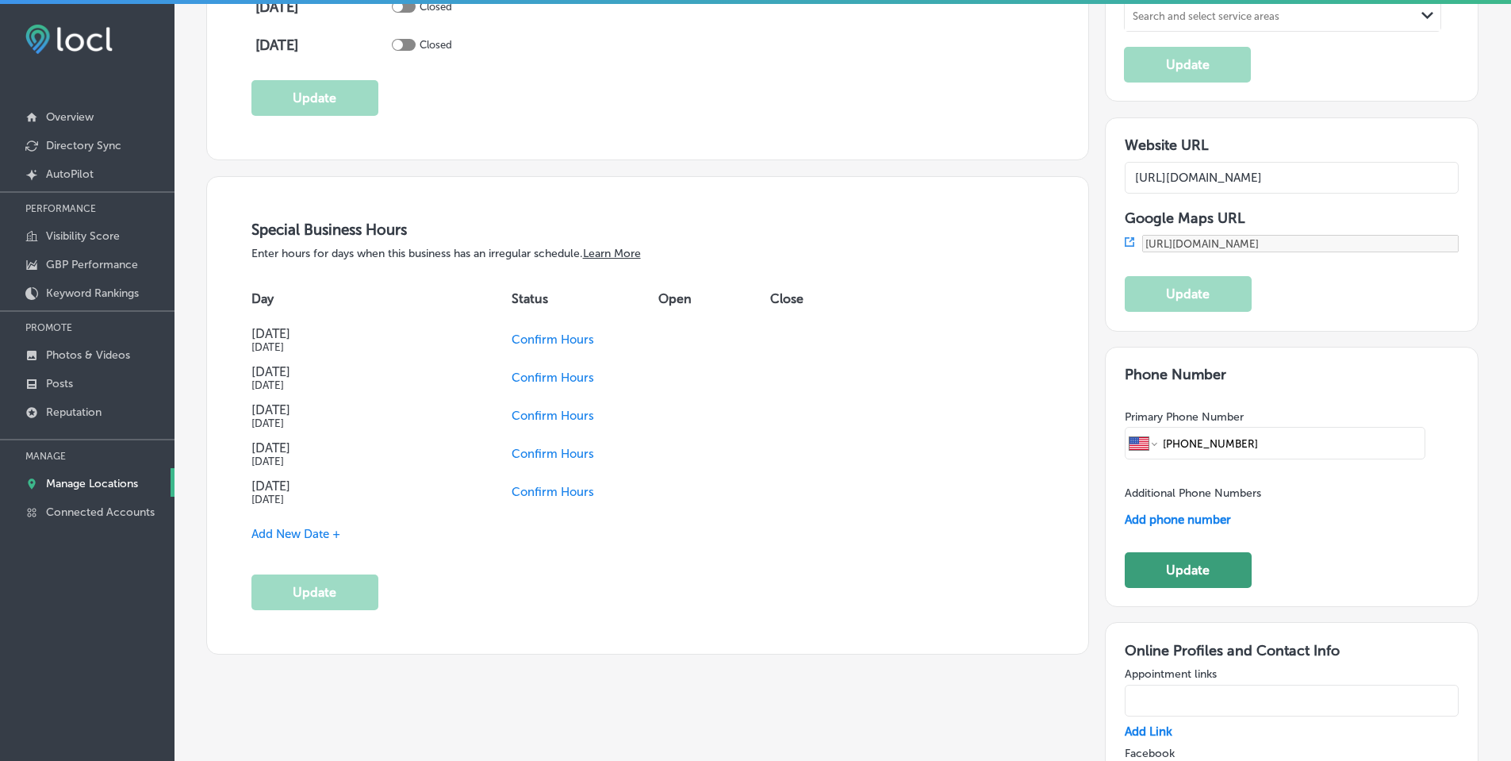
click at [1215, 569] on button "Update" at bounding box center [1188, 570] width 127 height 36
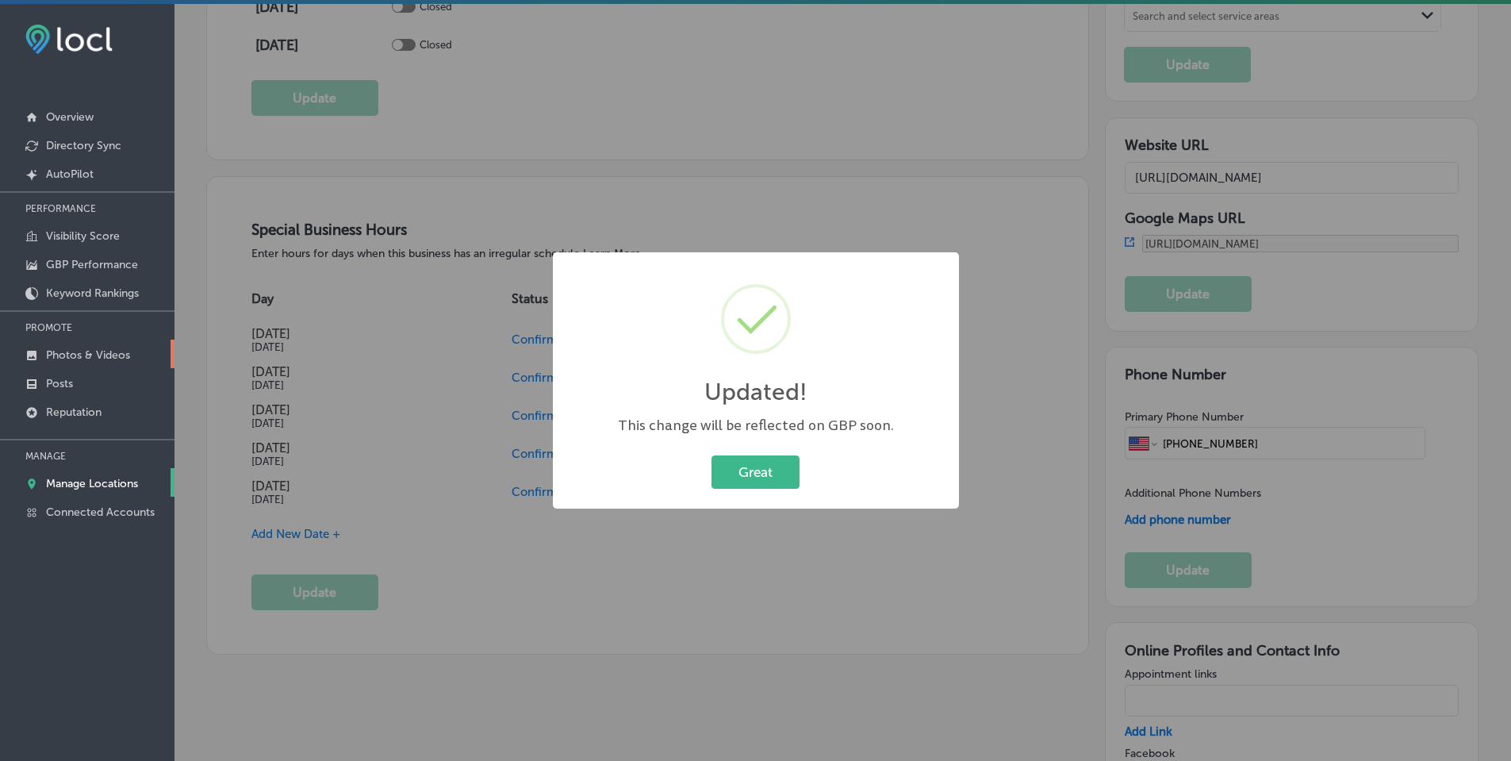
scroll to position [1588, 0]
click at [750, 467] on button "Great" at bounding box center [762, 471] width 88 height 33
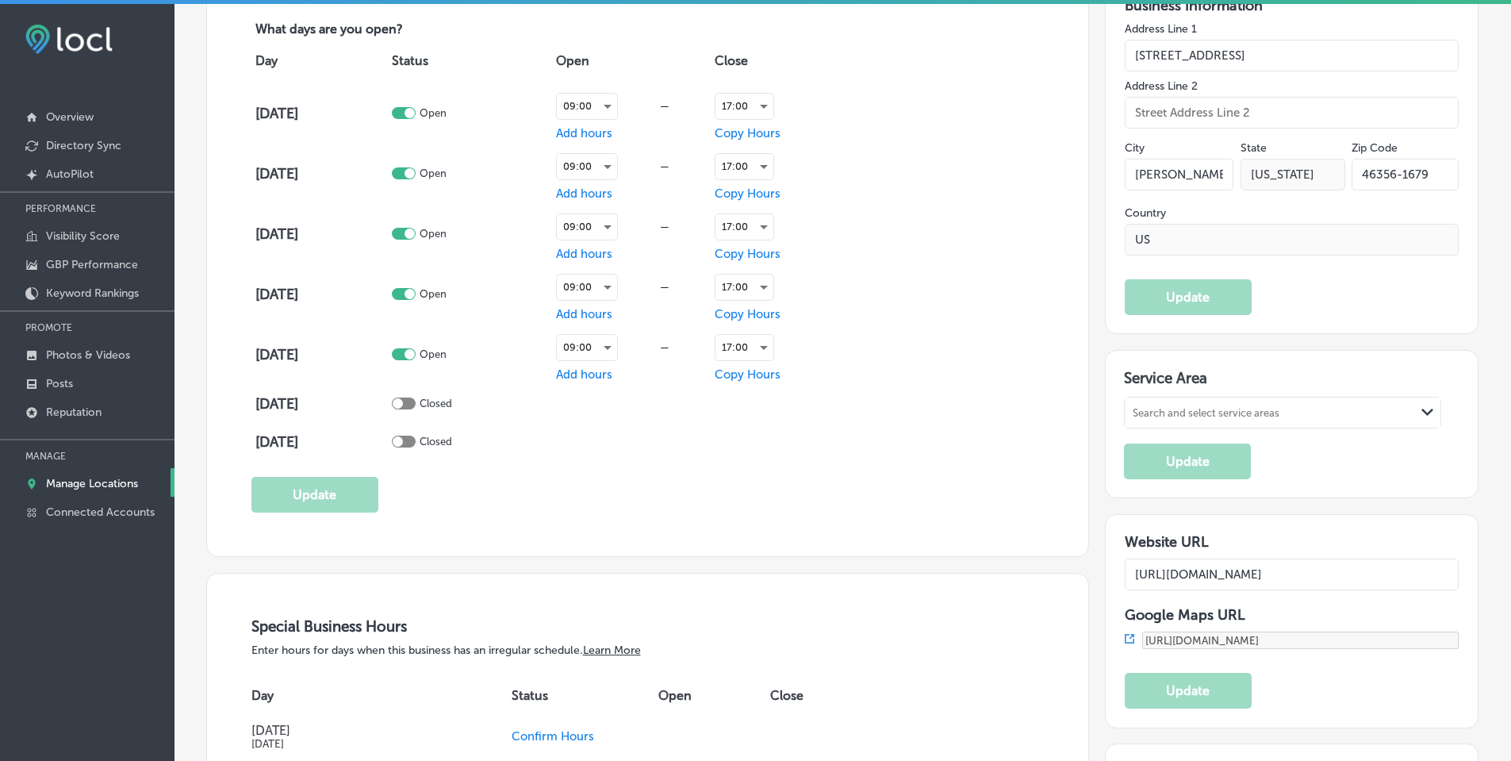
scroll to position [1031, 0]
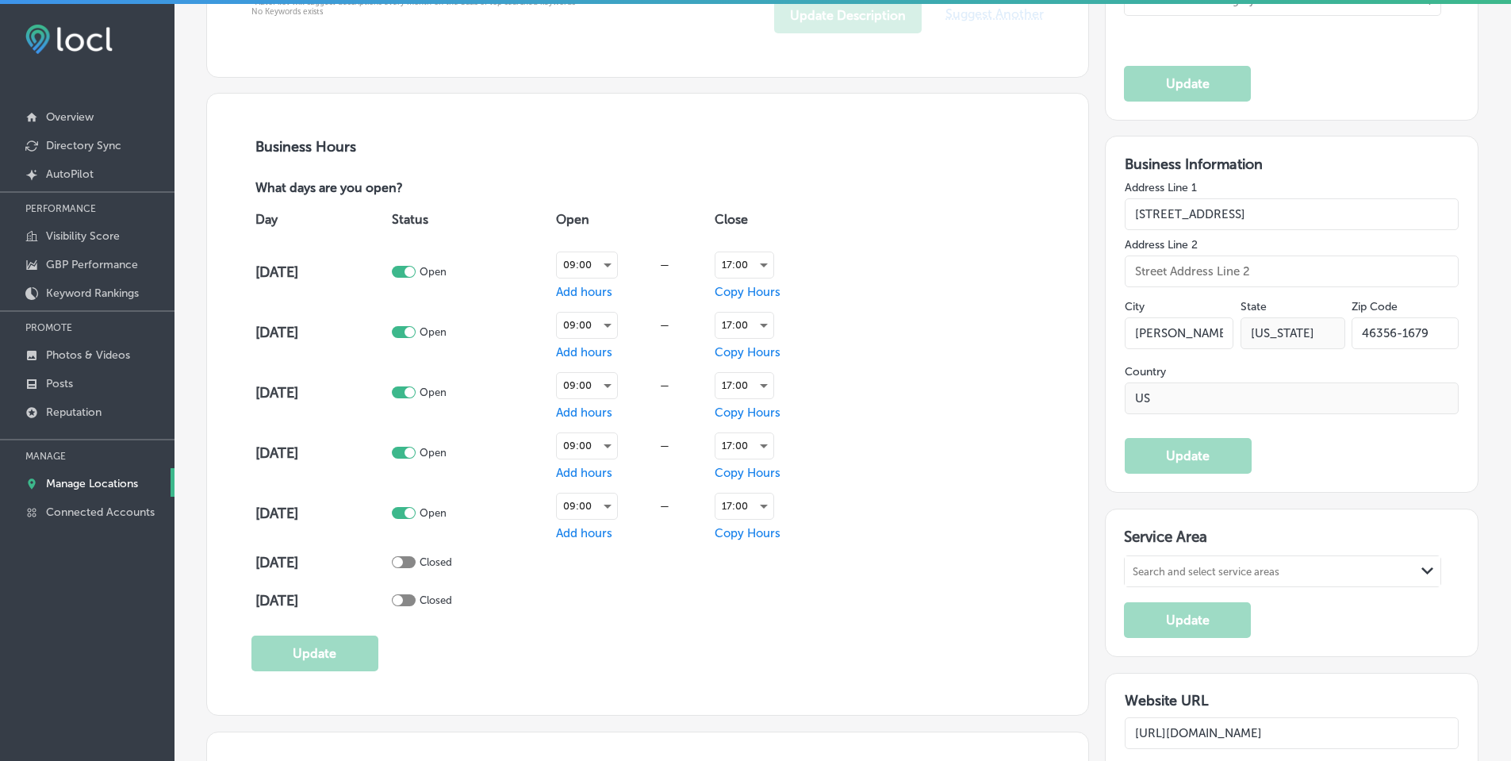
drag, startPoint x: 1427, startPoint y: 329, endPoint x: 1385, endPoint y: 334, distance: 42.3
click at [1387, 332] on input "46356-1679" at bounding box center [1405, 333] width 107 height 32
type input "46356"
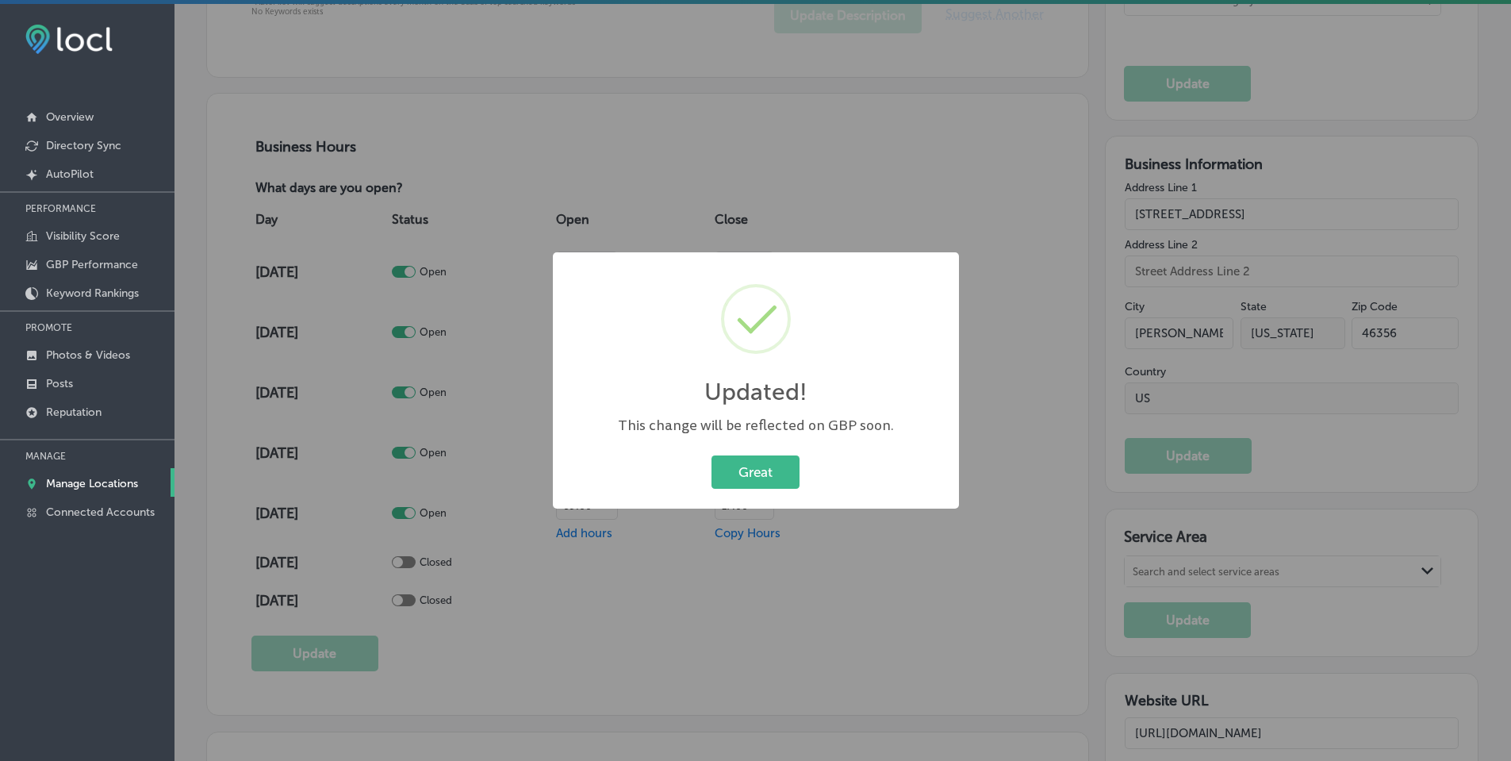
scroll to position [1032, 0]
click at [753, 472] on button "Great" at bounding box center [762, 471] width 88 height 33
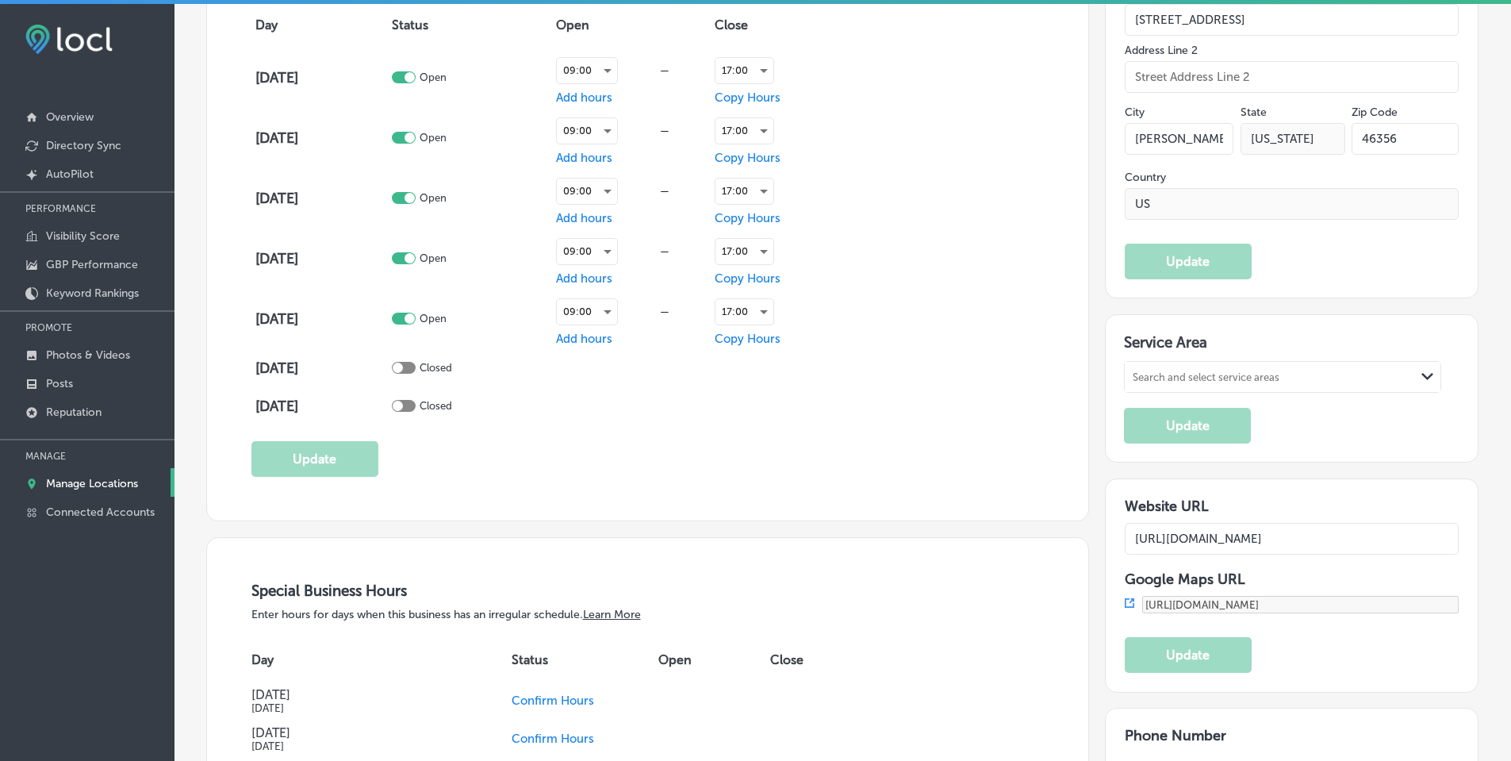
scroll to position [1269, 0]
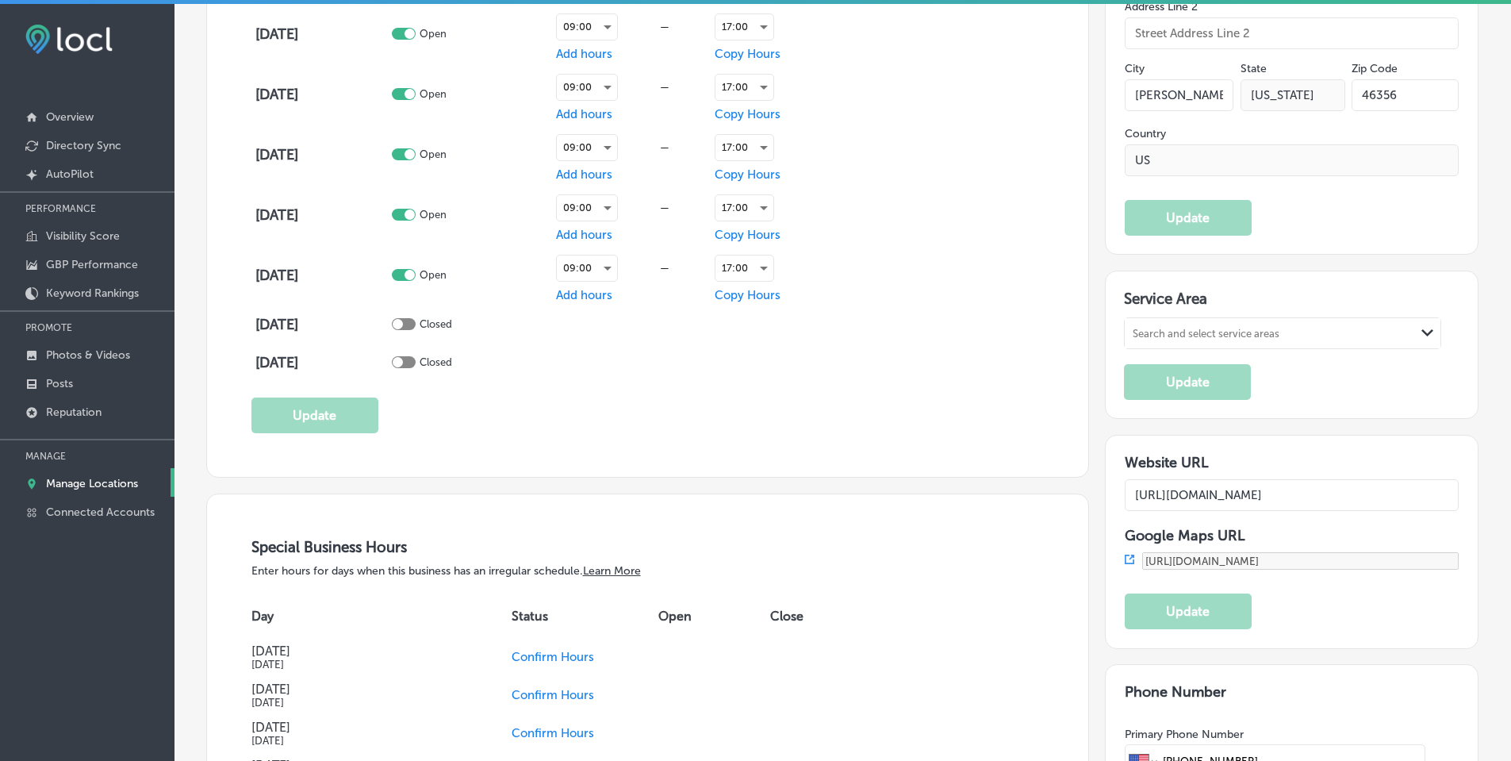
click at [1390, 327] on div "Search and select service areas" at bounding box center [1270, 333] width 290 height 21
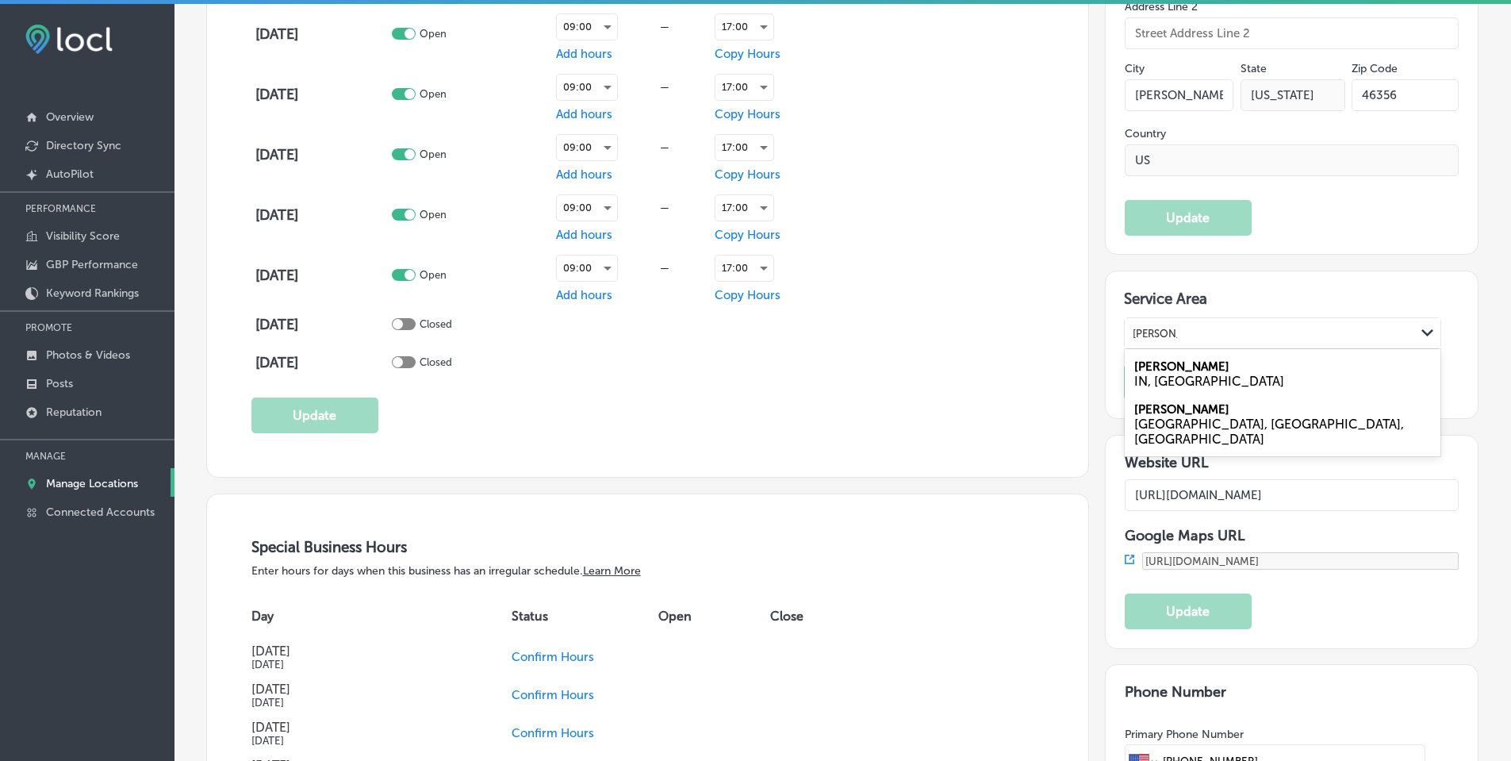
click at [1199, 366] on div "Lowell IN, USA" at bounding box center [1283, 373] width 316 height 43
type input "lowell, in"
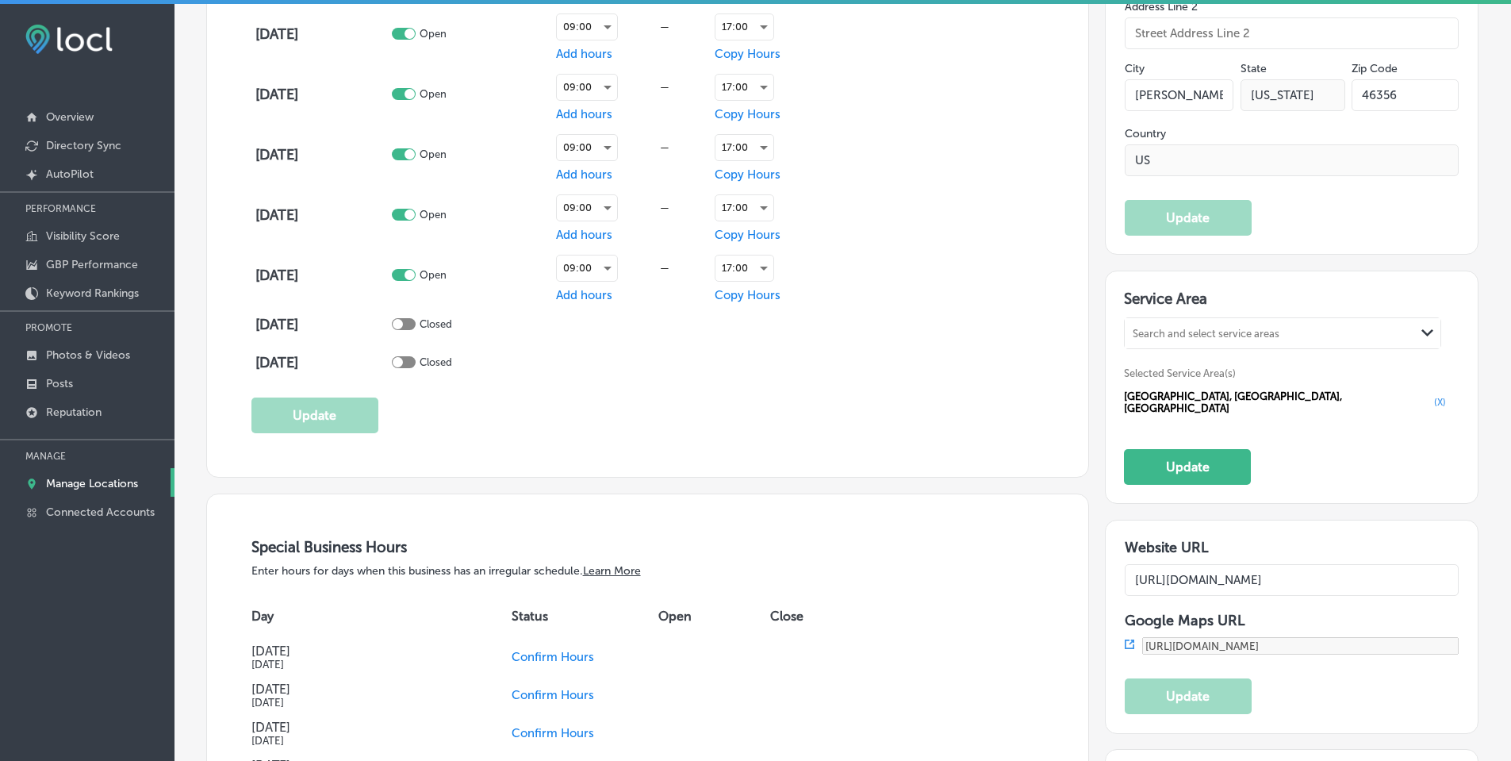
click at [1211, 340] on div "Search and select service areas" at bounding box center [1270, 333] width 290 height 21
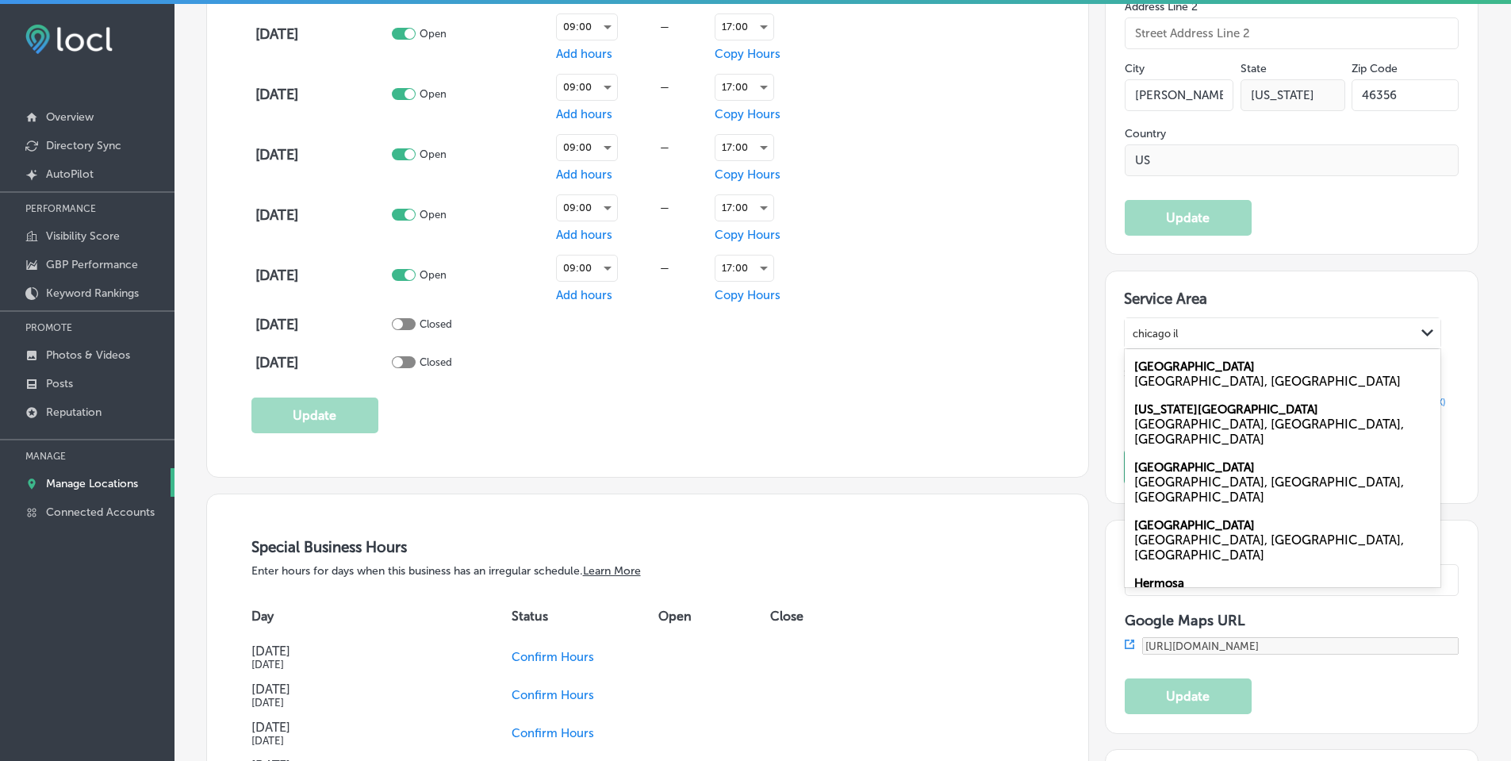
click at [1188, 378] on div "IL, USA" at bounding box center [1282, 381] width 297 height 15
type input "chicago il"
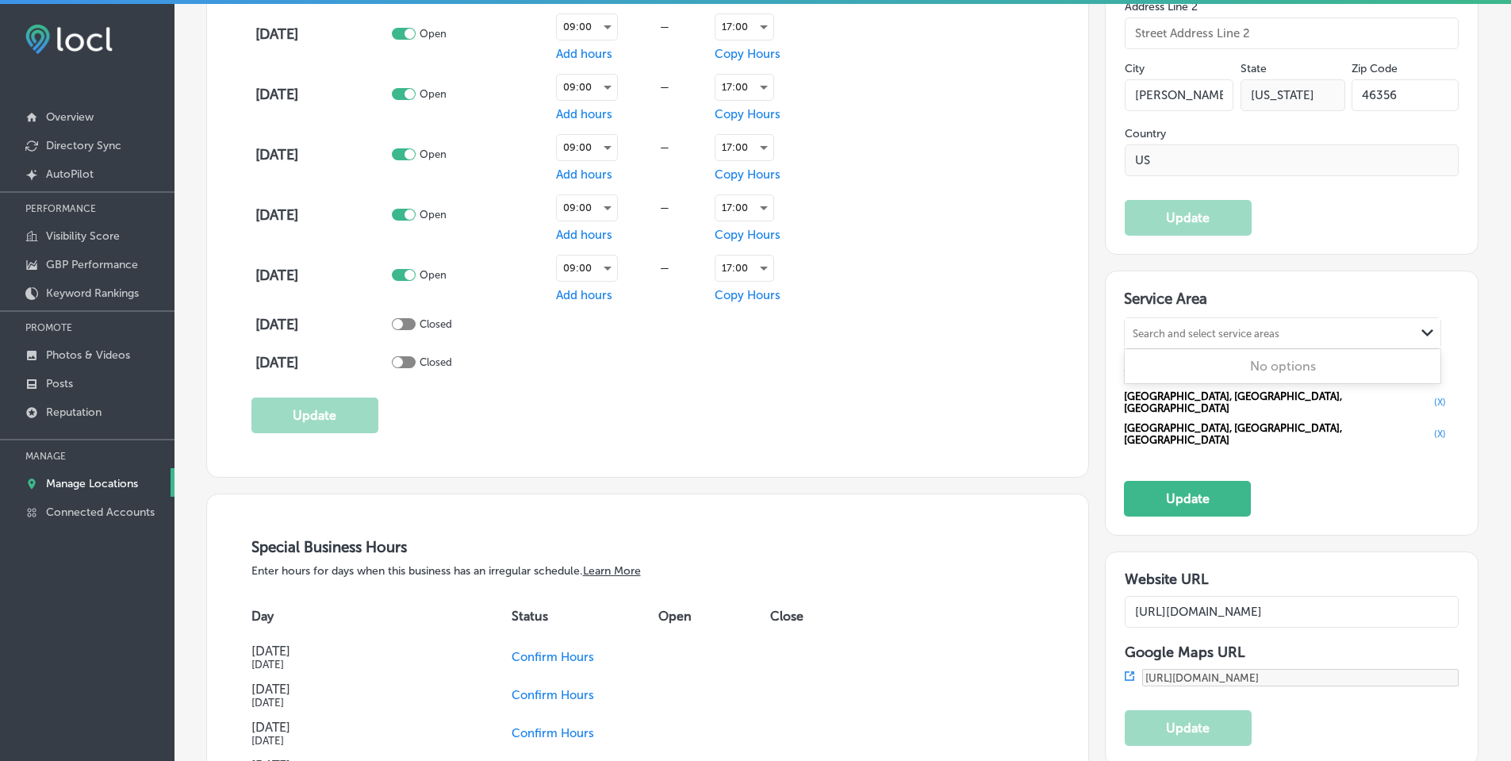
click at [1201, 318] on div "Search and select service areas Path Created with Sketch." at bounding box center [1283, 333] width 316 height 30
click at [1200, 365] on div "Crown Point IN, USA" at bounding box center [1283, 373] width 316 height 43
type input "crown point in"
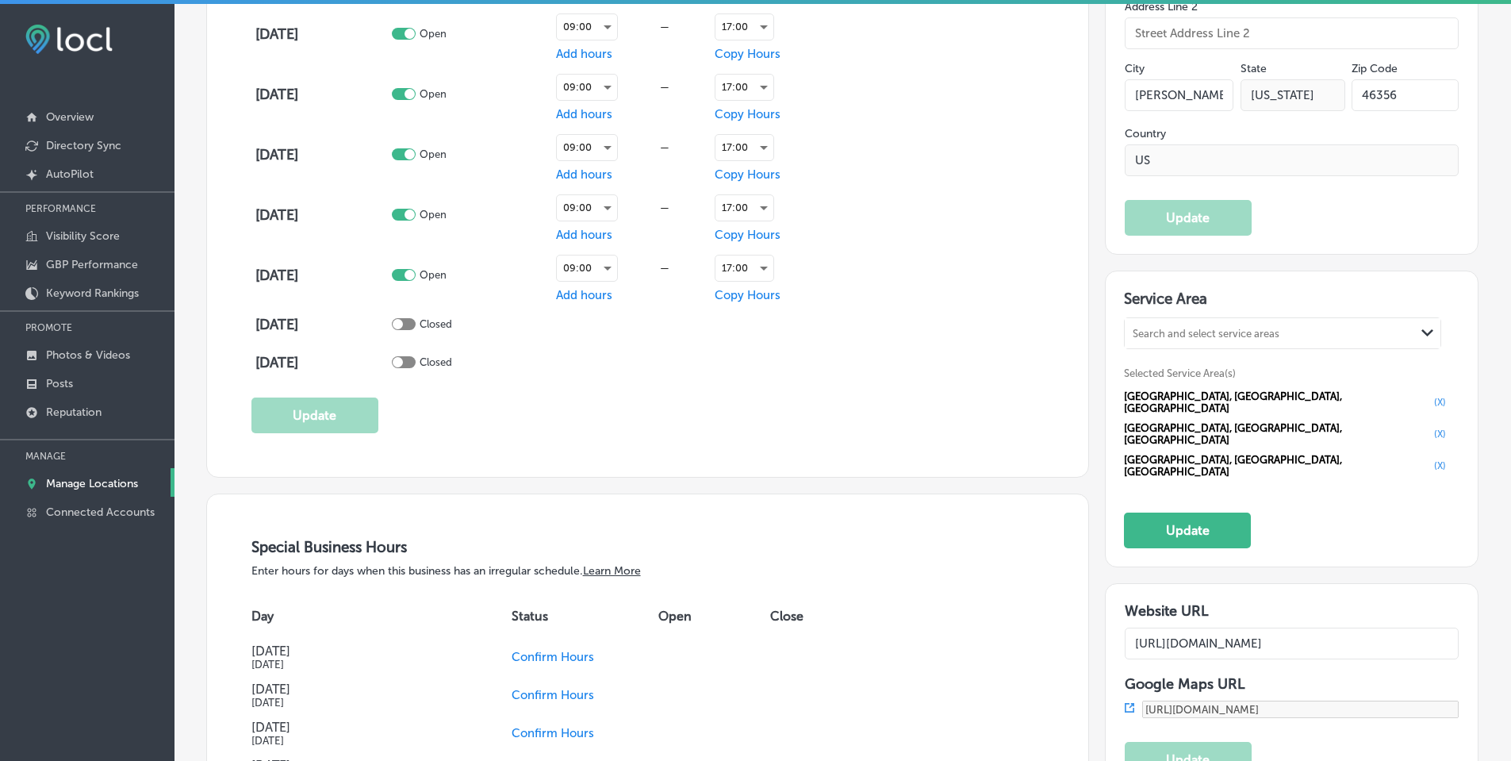
click at [1211, 328] on div "Search and select service areas" at bounding box center [1206, 334] width 147 height 12
click at [1204, 363] on div "Cedar Lake IN, USA" at bounding box center [1283, 373] width 316 height 43
type input "cedar lake in"
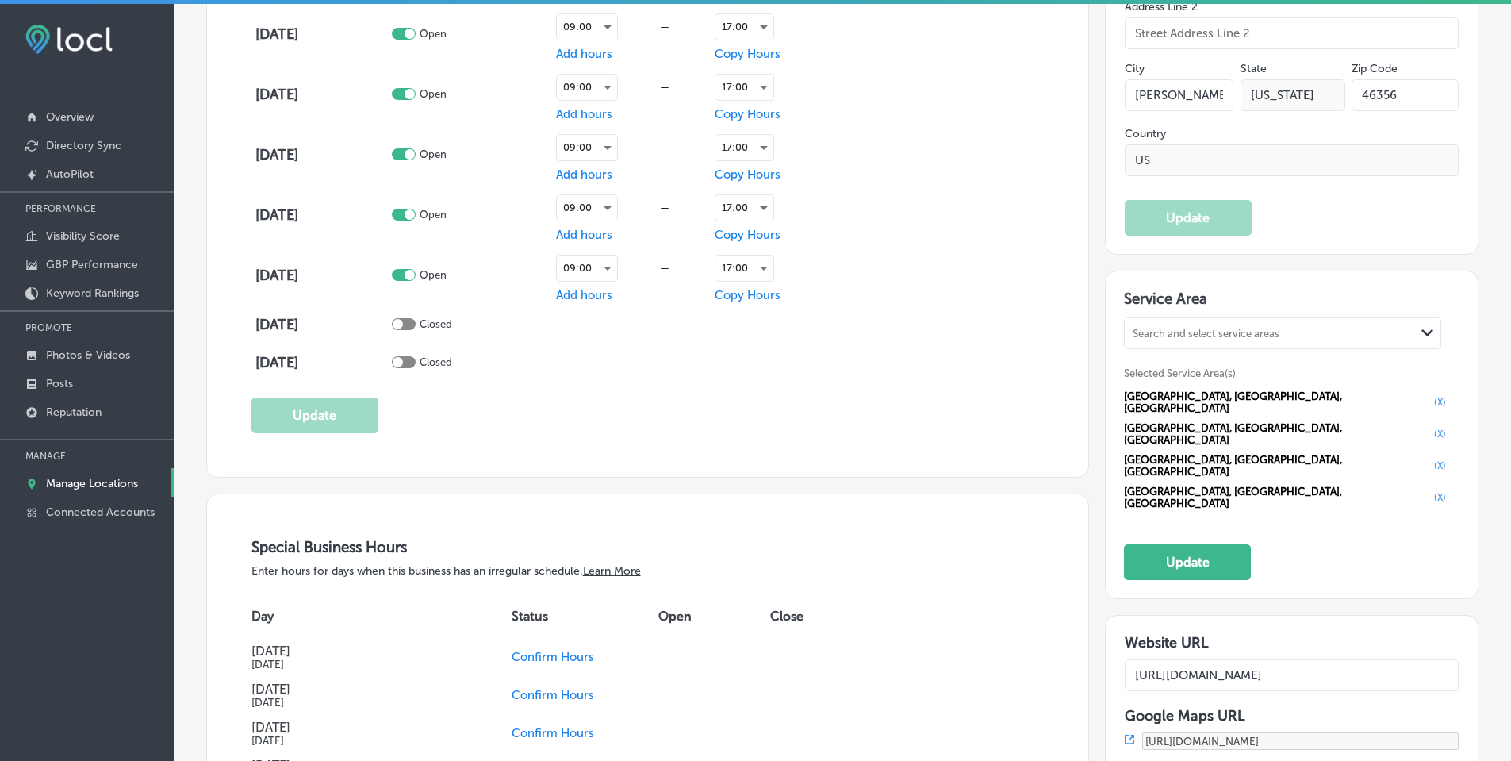
click at [1212, 334] on div "Search and select service areas" at bounding box center [1206, 334] width 147 height 12
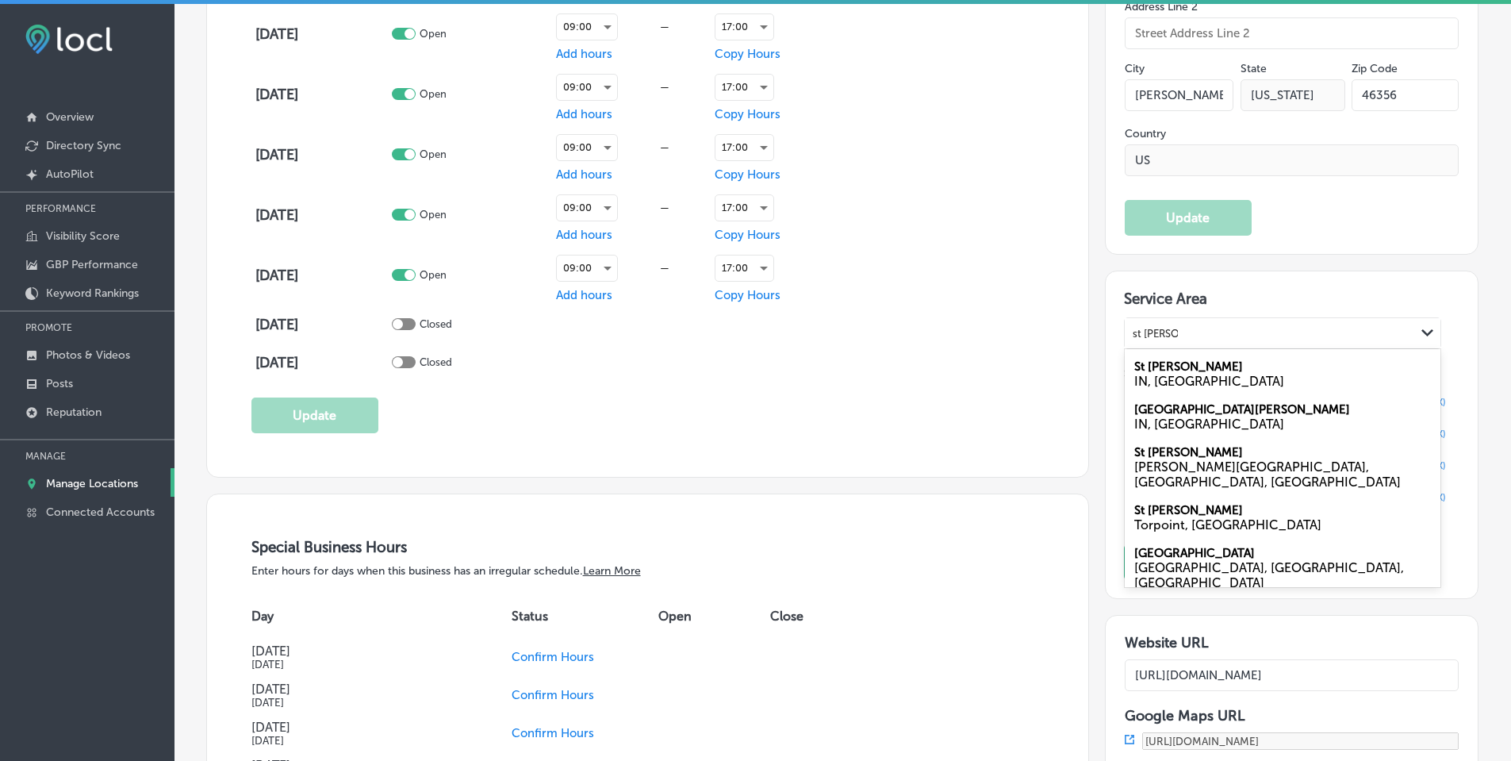
click at [1194, 374] on div "IN, USA" at bounding box center [1282, 381] width 297 height 15
type input "st john in"
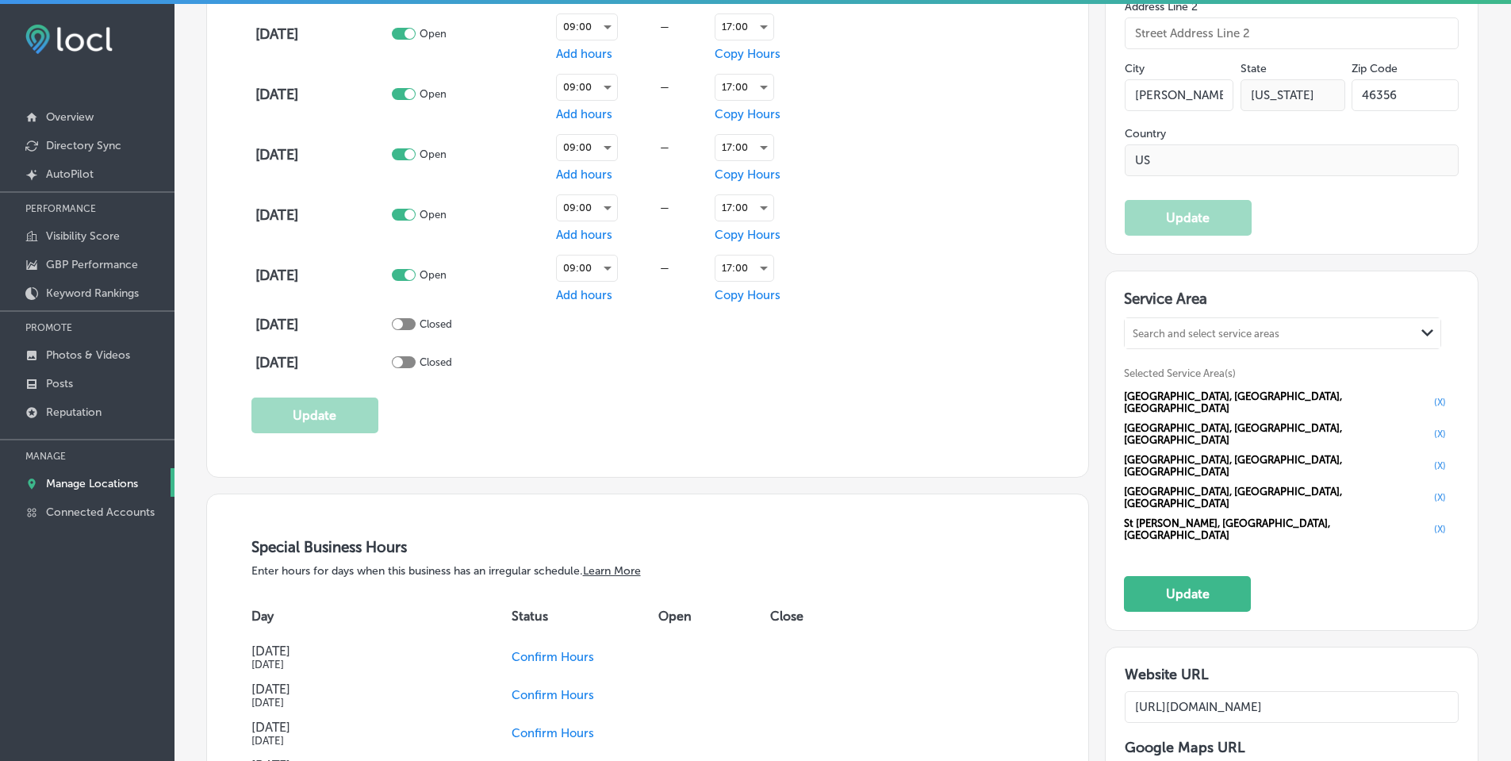
click at [1195, 330] on div "Search and select service areas" at bounding box center [1206, 334] width 147 height 12
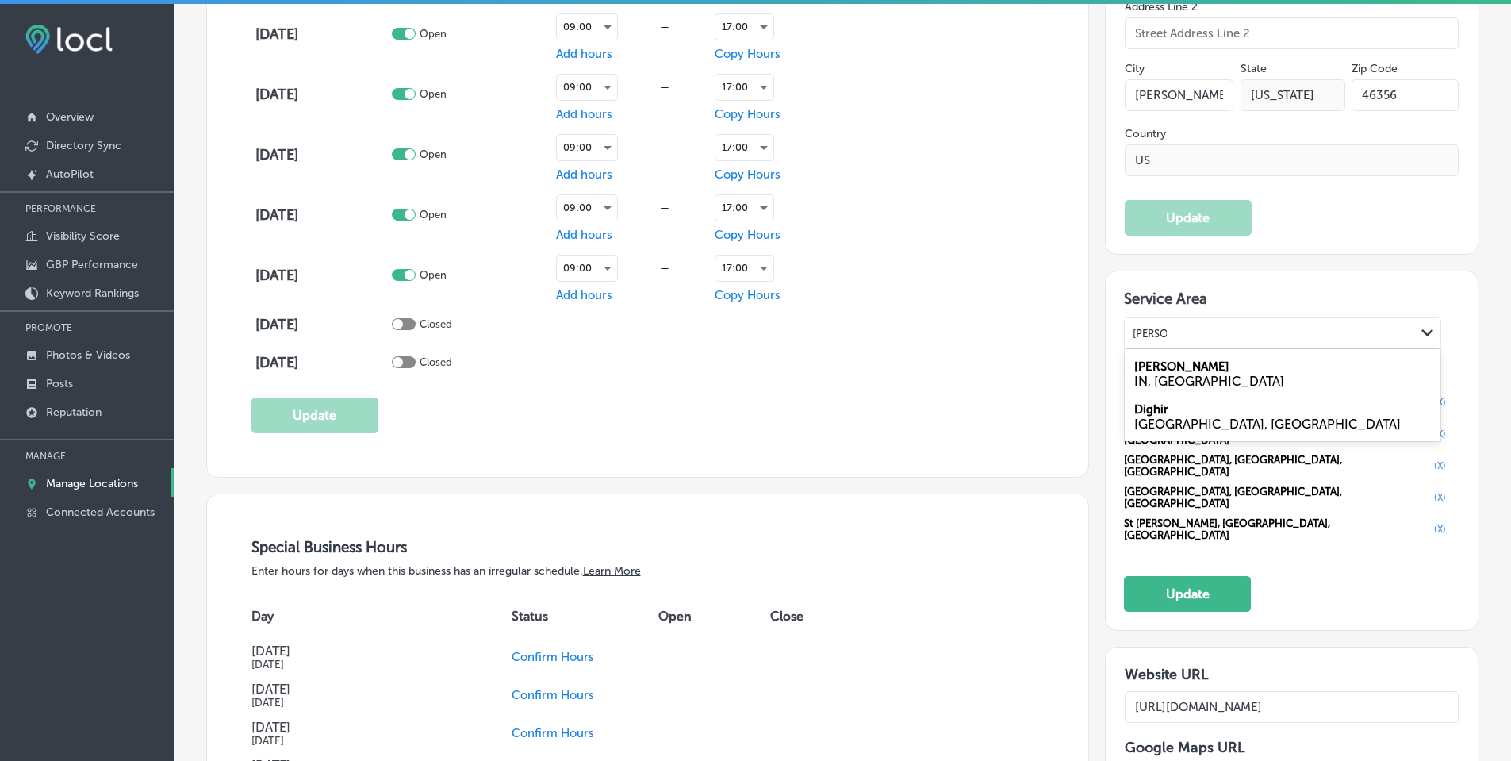
click at [1191, 367] on div "Dyer IN, USA" at bounding box center [1283, 373] width 316 height 43
type input "dyer in"
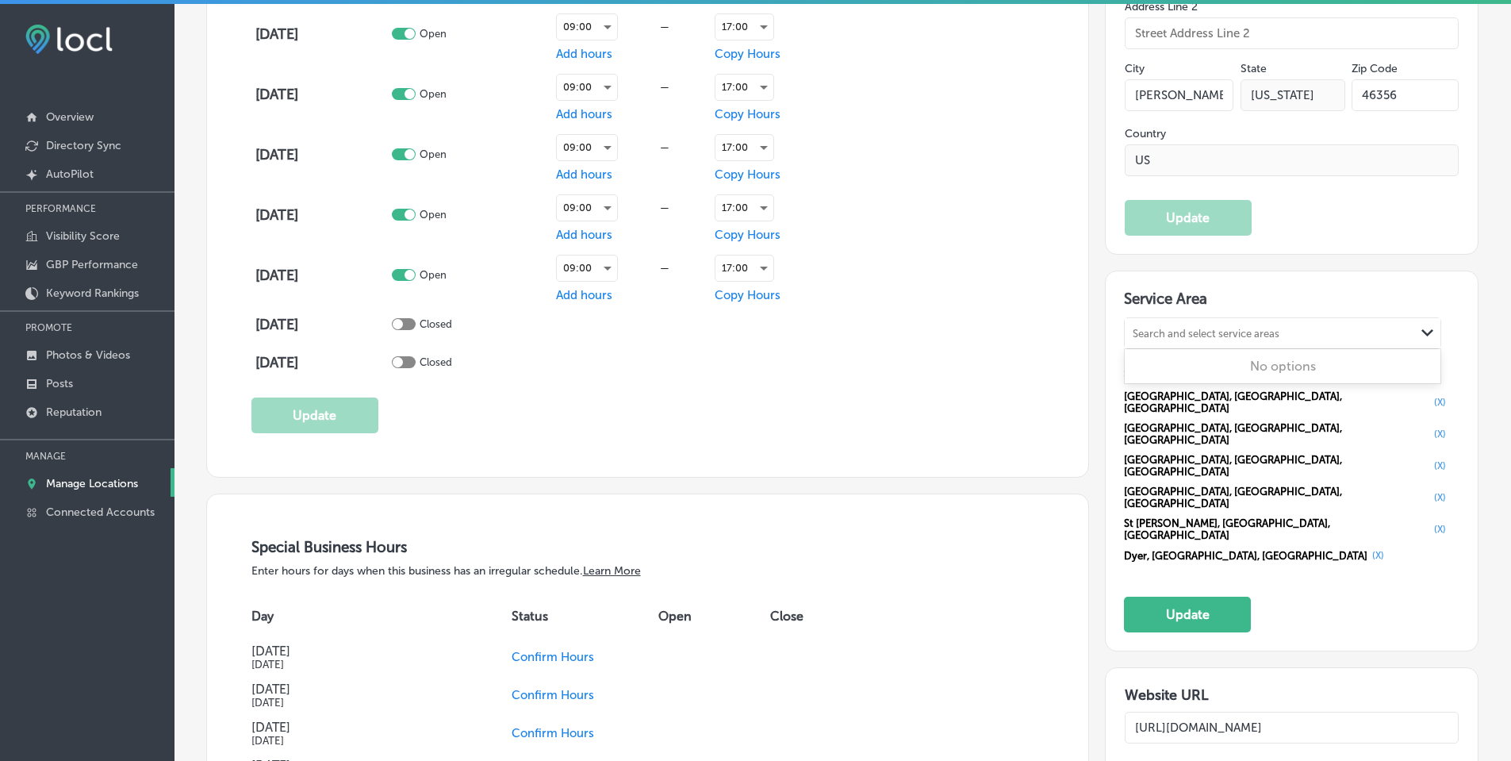
click at [1199, 339] on div "Search and select service areas" at bounding box center [1270, 333] width 290 height 21
click at [1187, 369] on label "Schererville" at bounding box center [1166, 366] width 64 height 14
type input "schererville in"
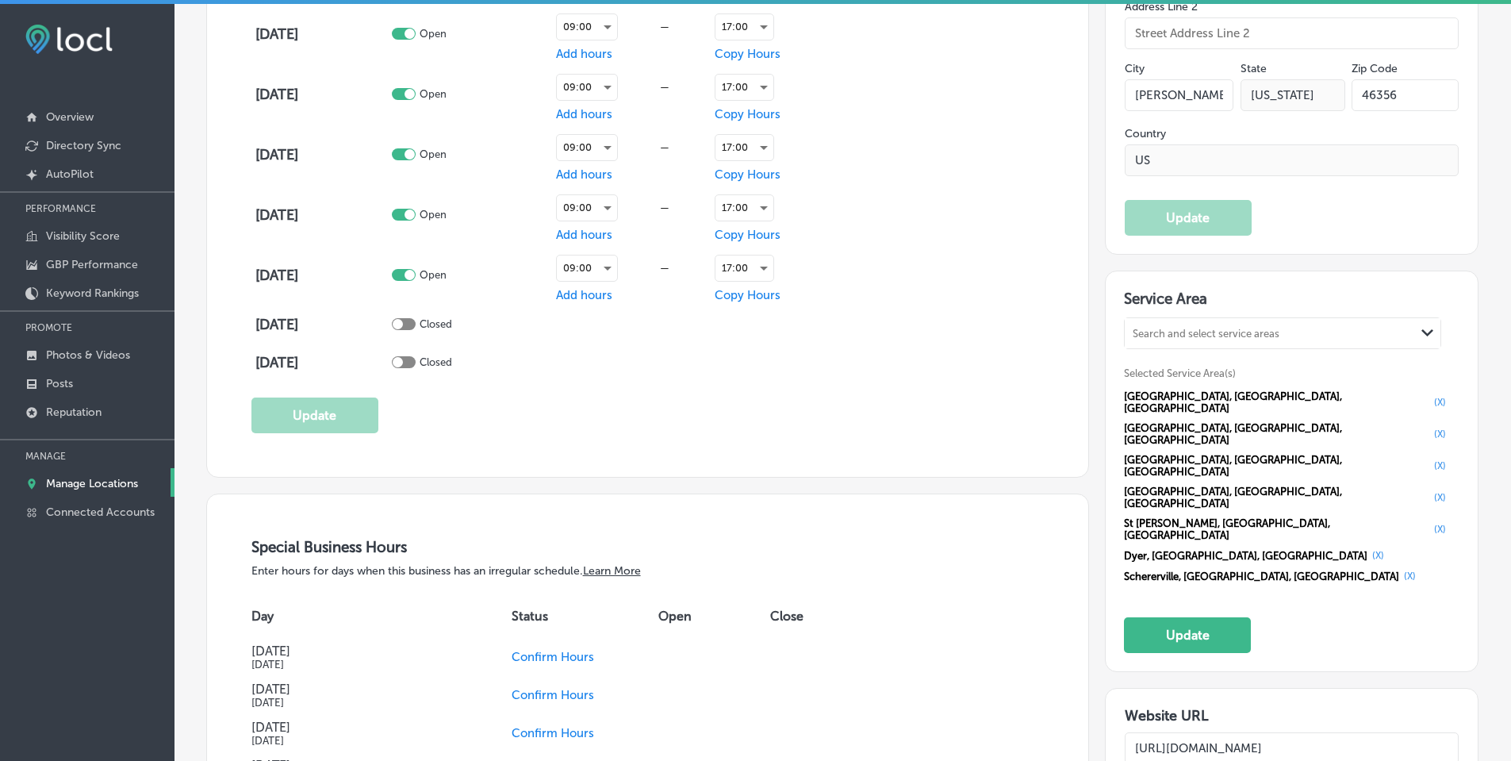
click at [1203, 328] on div "Search and select service areas" at bounding box center [1206, 334] width 147 height 12
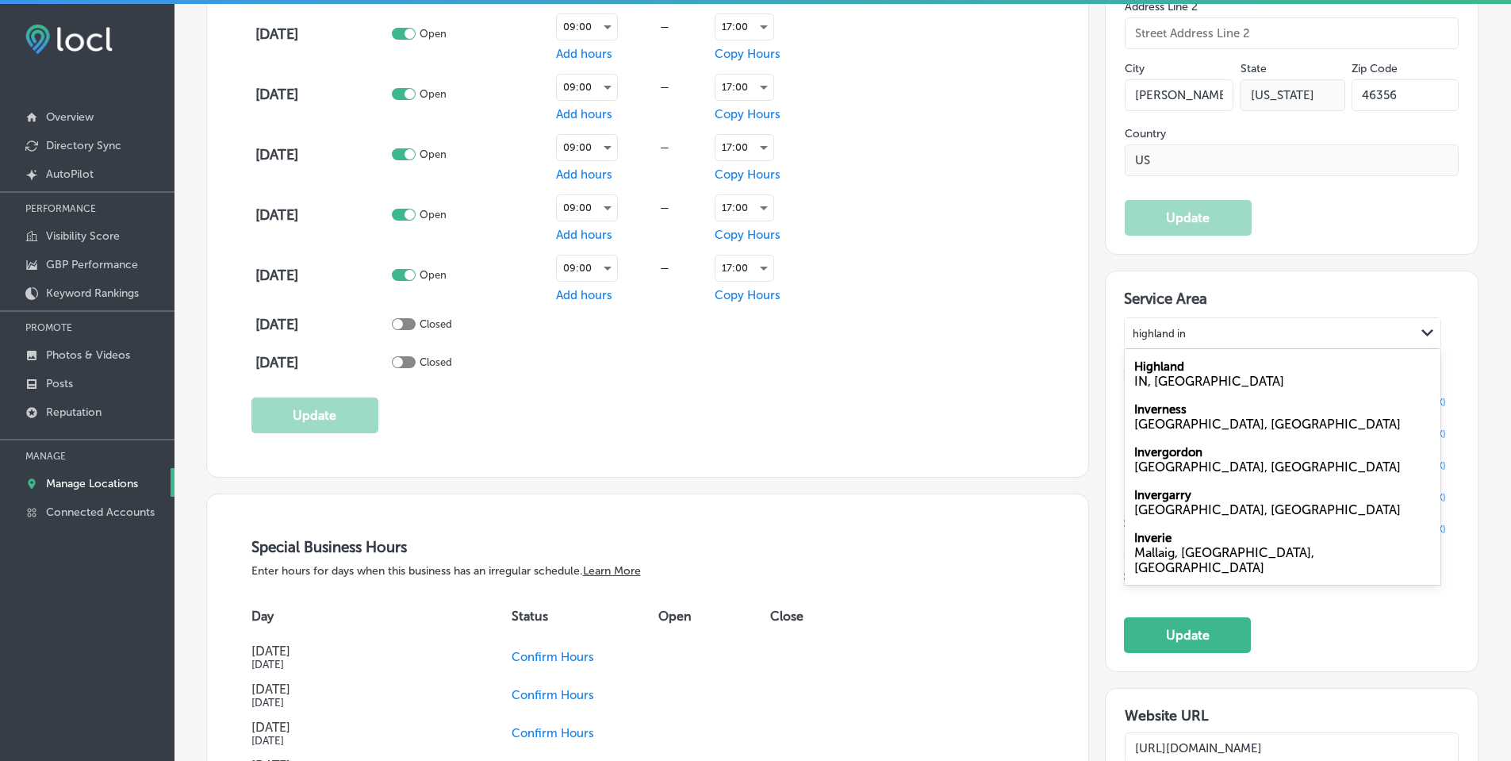
click at [1184, 379] on div "IN, USA" at bounding box center [1282, 381] width 297 height 15
type input "highland in"
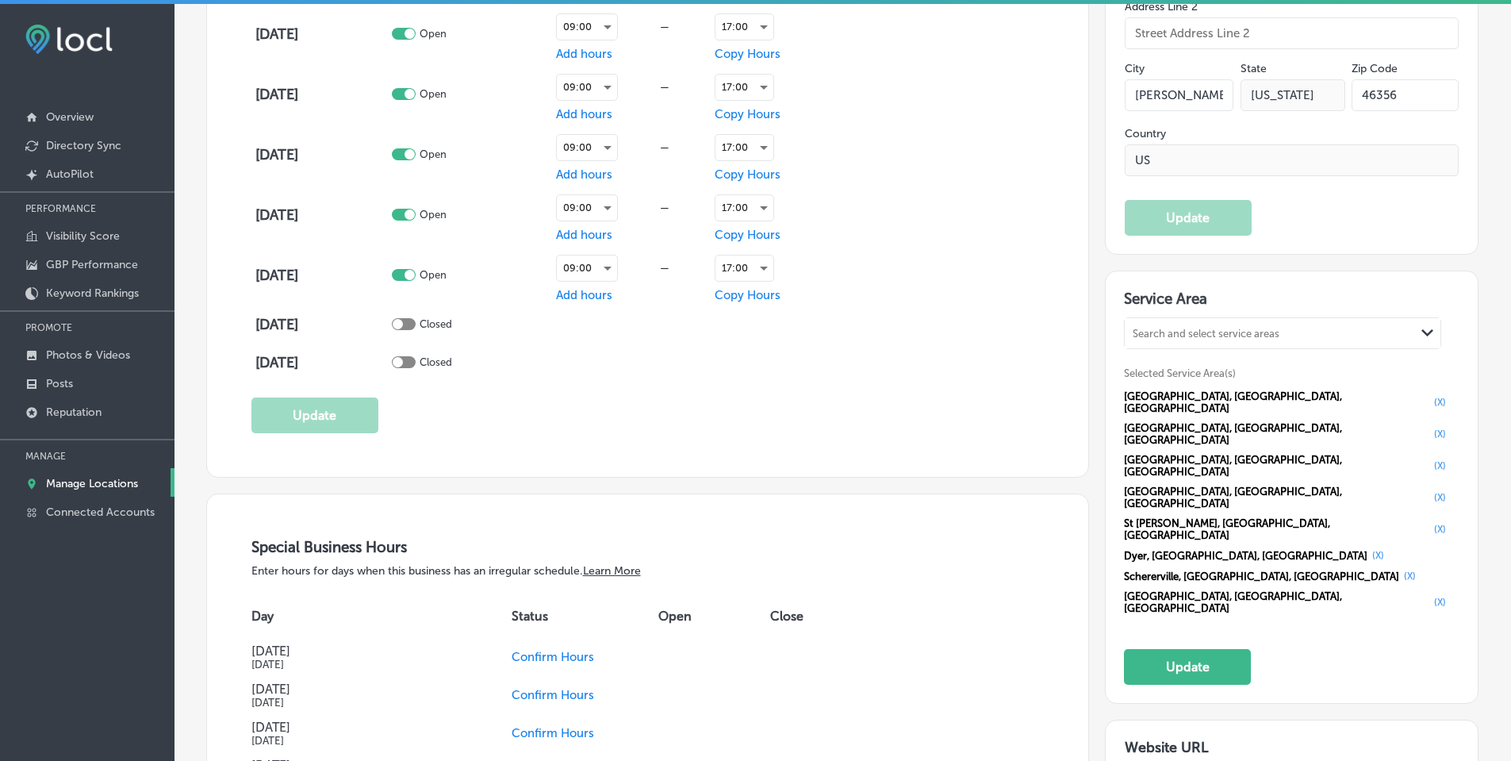
click at [1195, 337] on div "Search and select service areas" at bounding box center [1206, 334] width 147 height 12
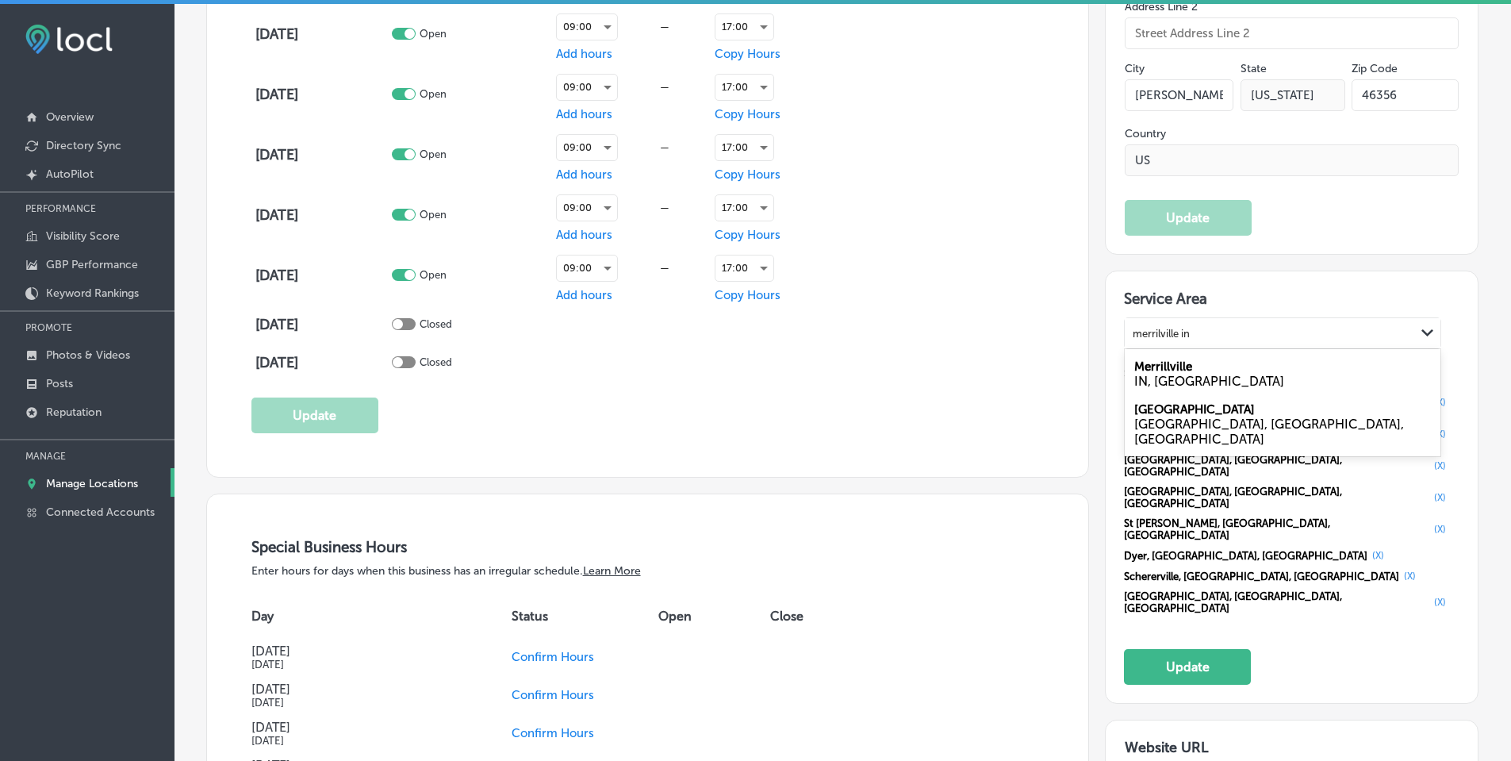
click at [1188, 363] on div "Merrillville IN, USA" at bounding box center [1283, 373] width 316 height 43
type input "merrilville in"
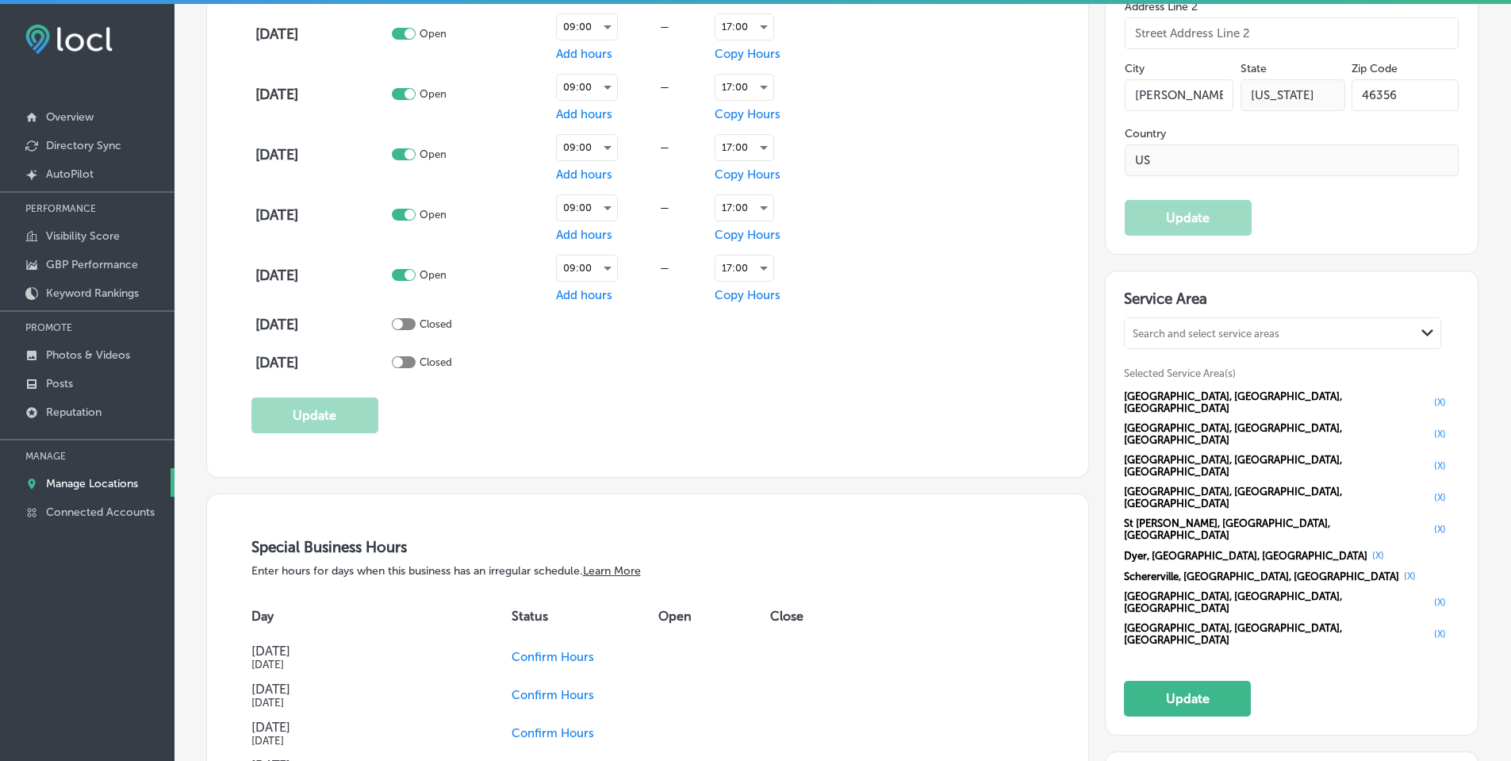
click at [1184, 333] on div "Search and select service areas" at bounding box center [1206, 334] width 147 height 12
click at [1177, 370] on div "Griffith IN, USA" at bounding box center [1283, 373] width 316 height 43
type input "griffith in"
click at [1186, 333] on div "Search and select service areas" at bounding box center [1206, 334] width 147 height 12
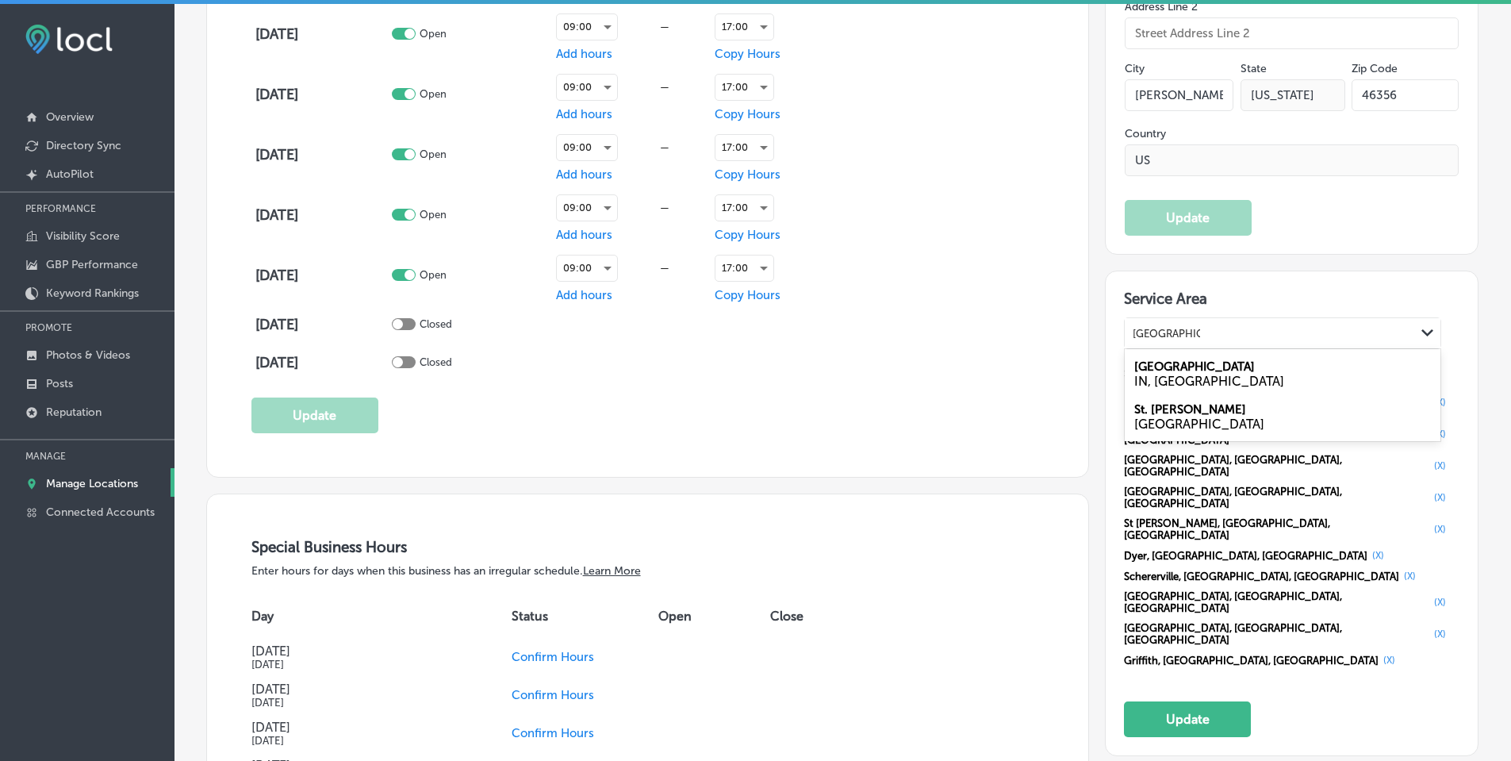
click at [1184, 364] on label "Lake Station" at bounding box center [1194, 366] width 121 height 14
type input "lake station in"
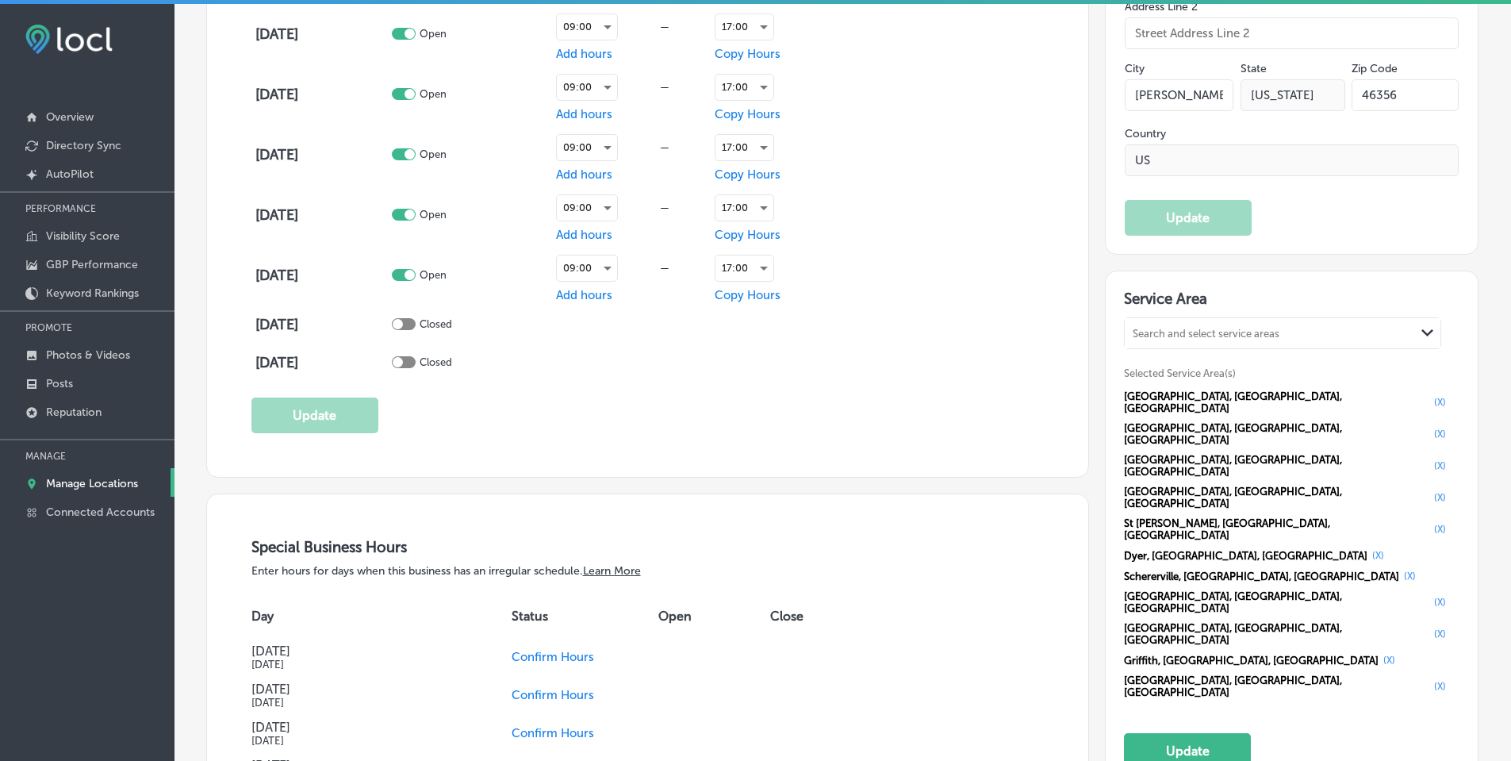
click at [1189, 336] on div "Search and select service areas" at bounding box center [1206, 334] width 147 height 12
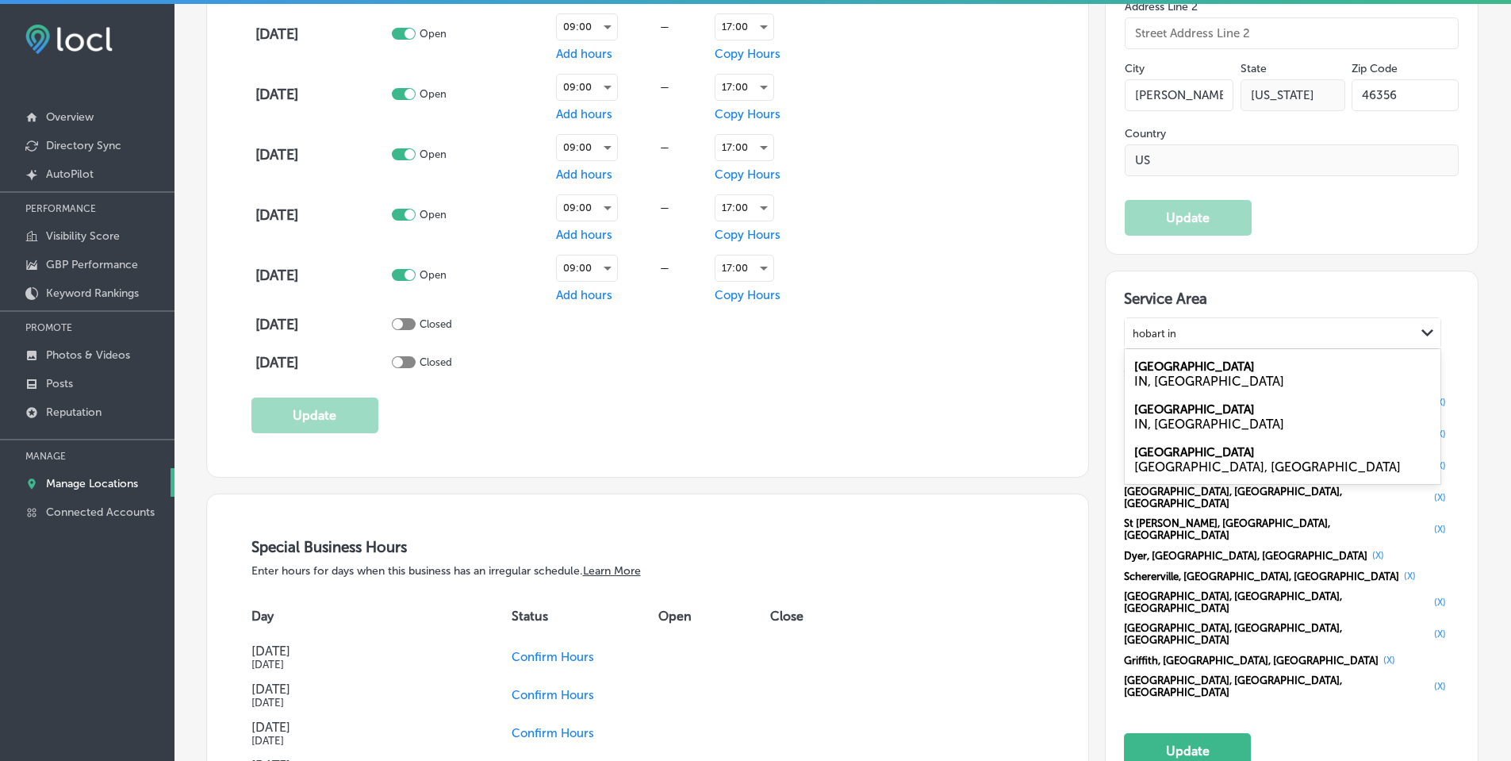
click at [1195, 369] on div "Hobart IN, USA" at bounding box center [1283, 373] width 316 height 43
type input "hobart in"
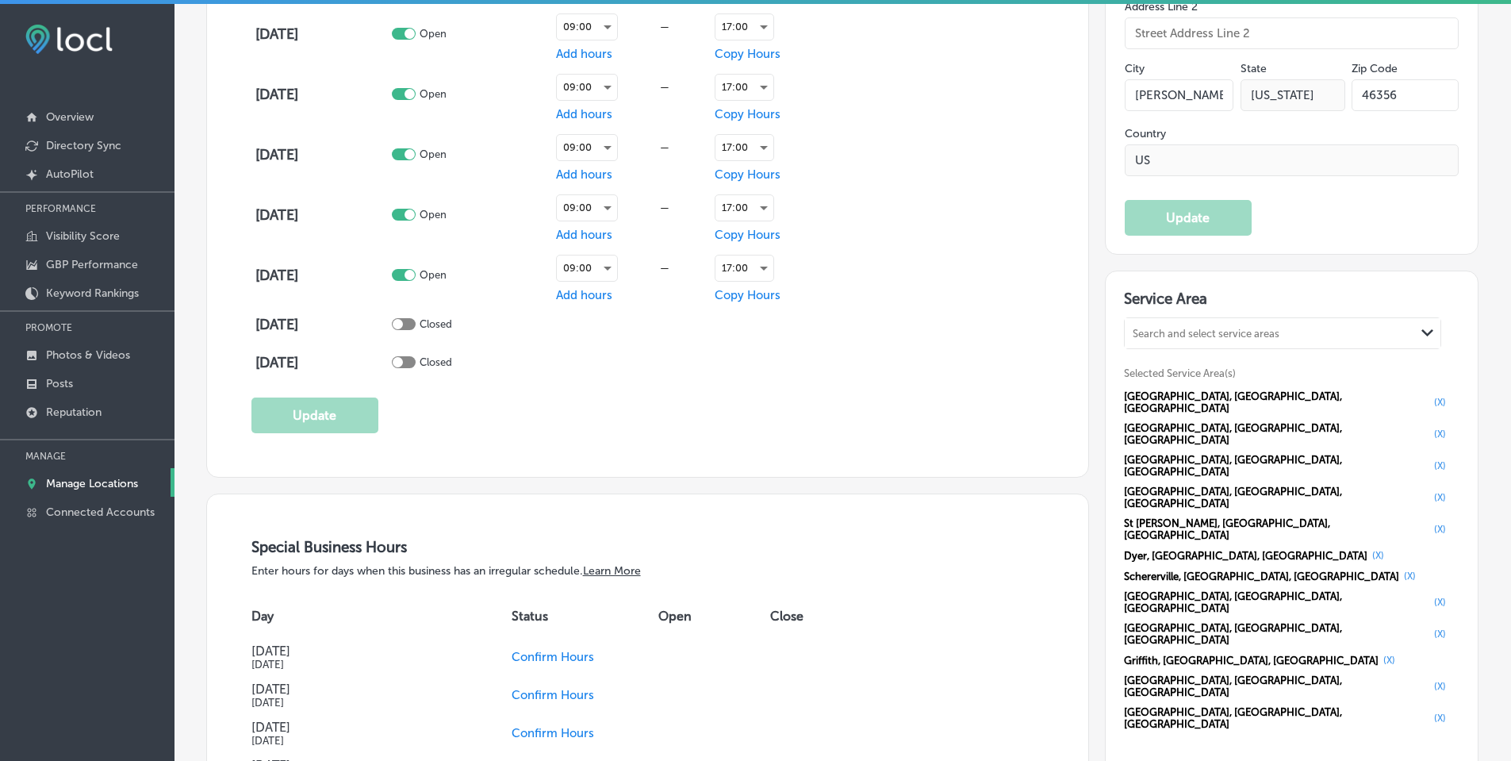
click at [1195, 328] on div "Search and select service areas" at bounding box center [1206, 334] width 147 height 12
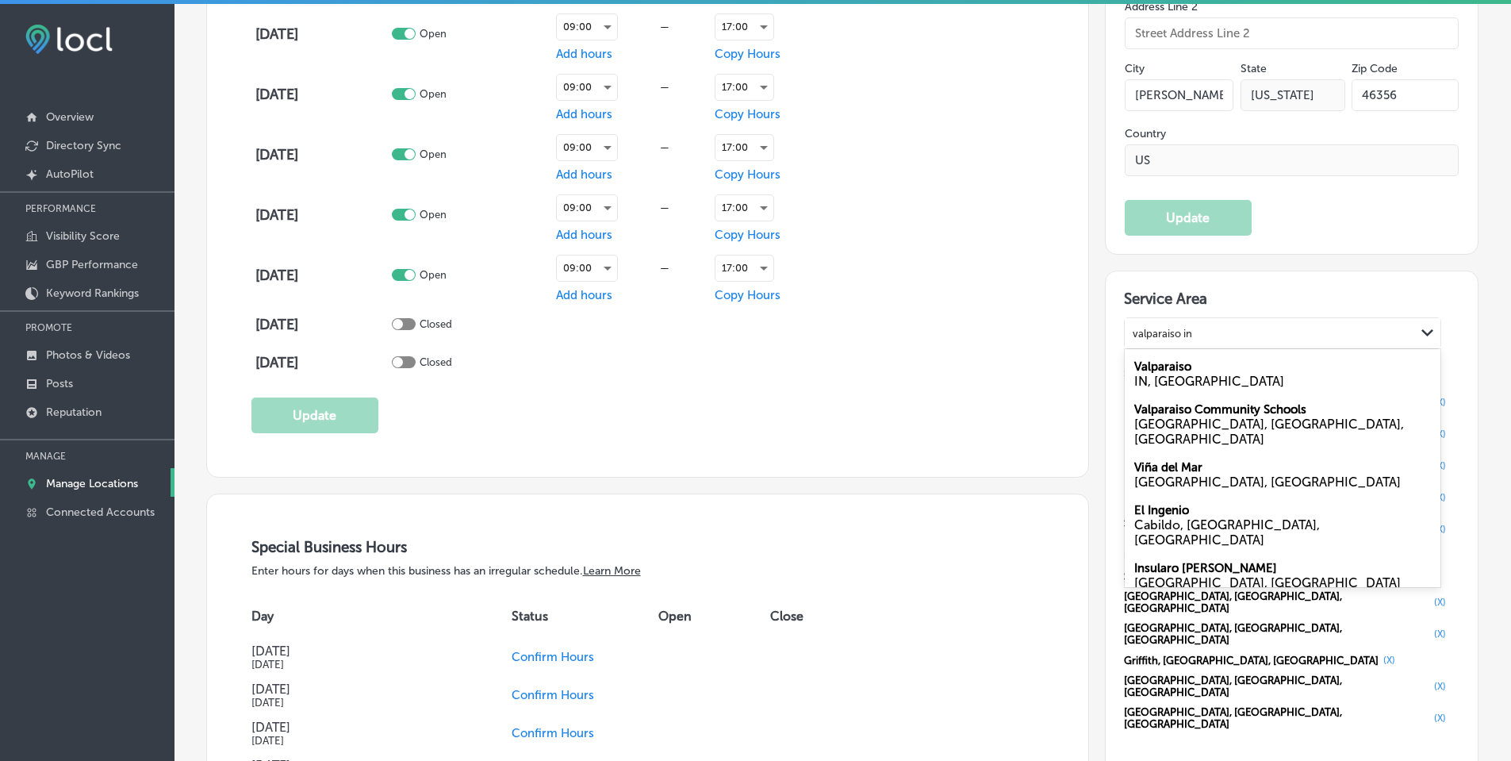
click at [1192, 365] on div "Valparaiso IN, USA" at bounding box center [1283, 373] width 316 height 43
type input "valparaiso in"
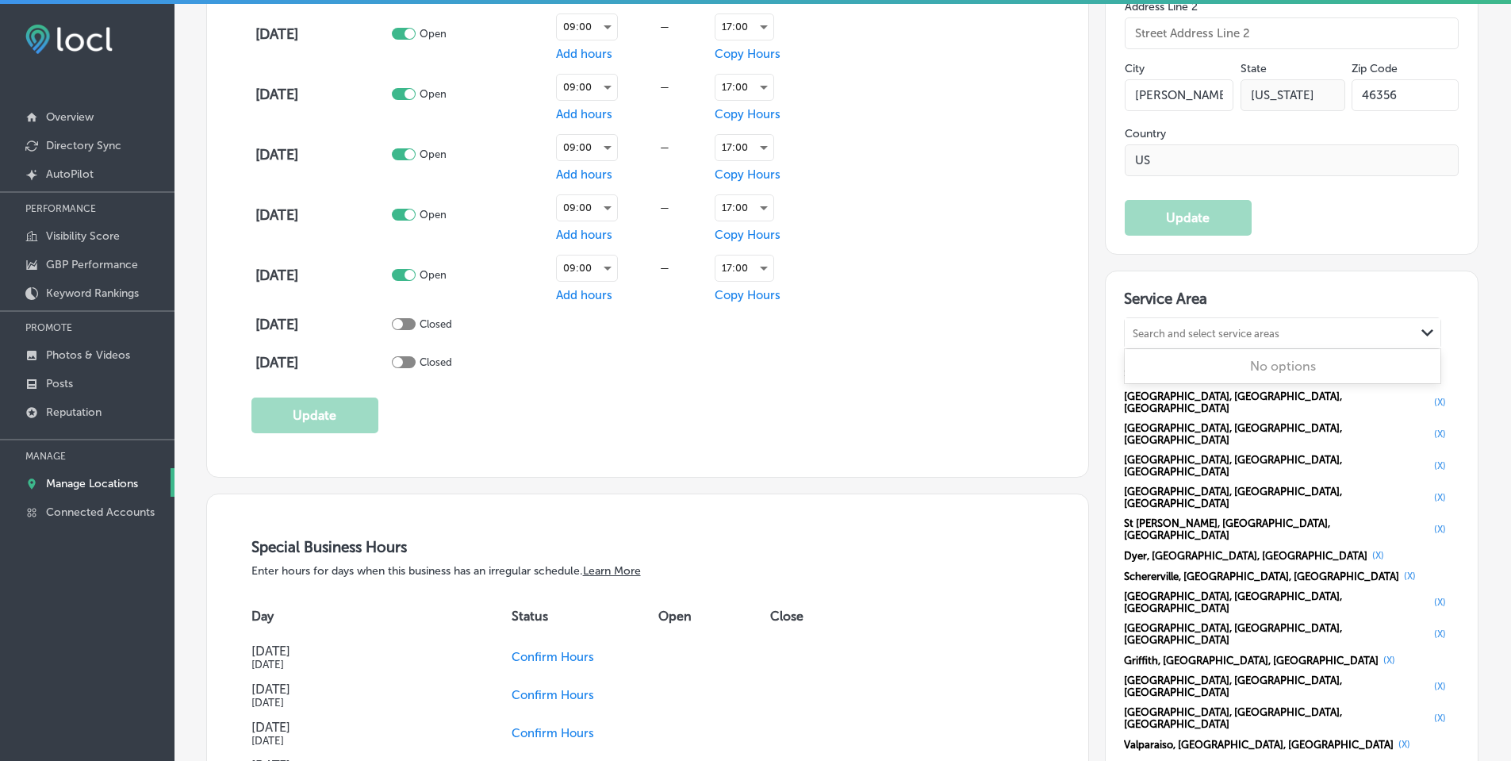
click at [1192, 330] on div "Search and select service areas" at bounding box center [1206, 334] width 147 height 12
click at [1192, 370] on div "Demotte IN, USA" at bounding box center [1283, 373] width 316 height 43
type input "demotte in"
click at [1247, 340] on div "Search and select service areas" at bounding box center [1270, 333] width 290 height 21
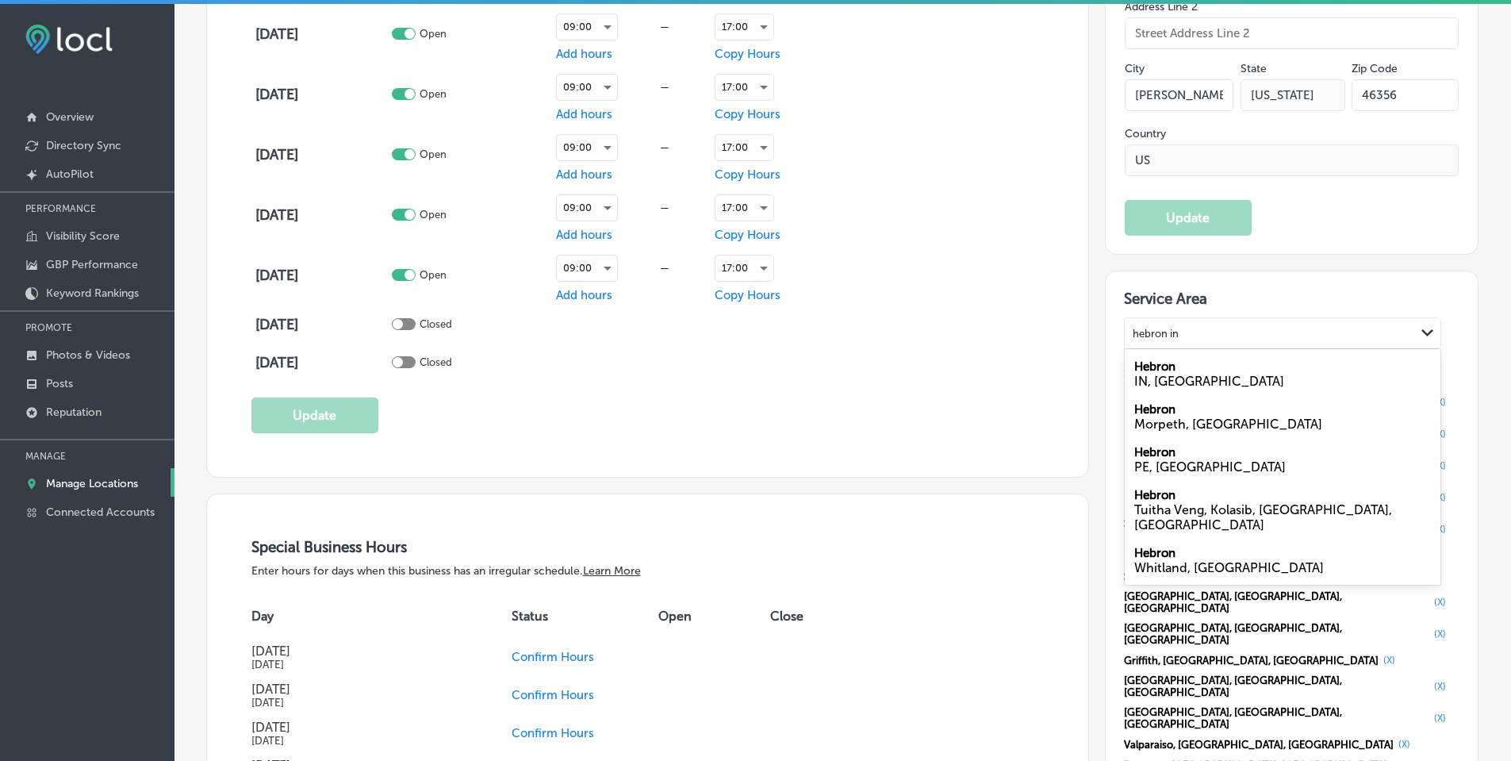
click at [1206, 369] on div "Hebron IN, USA" at bounding box center [1283, 373] width 316 height 43
type input "hebron in"
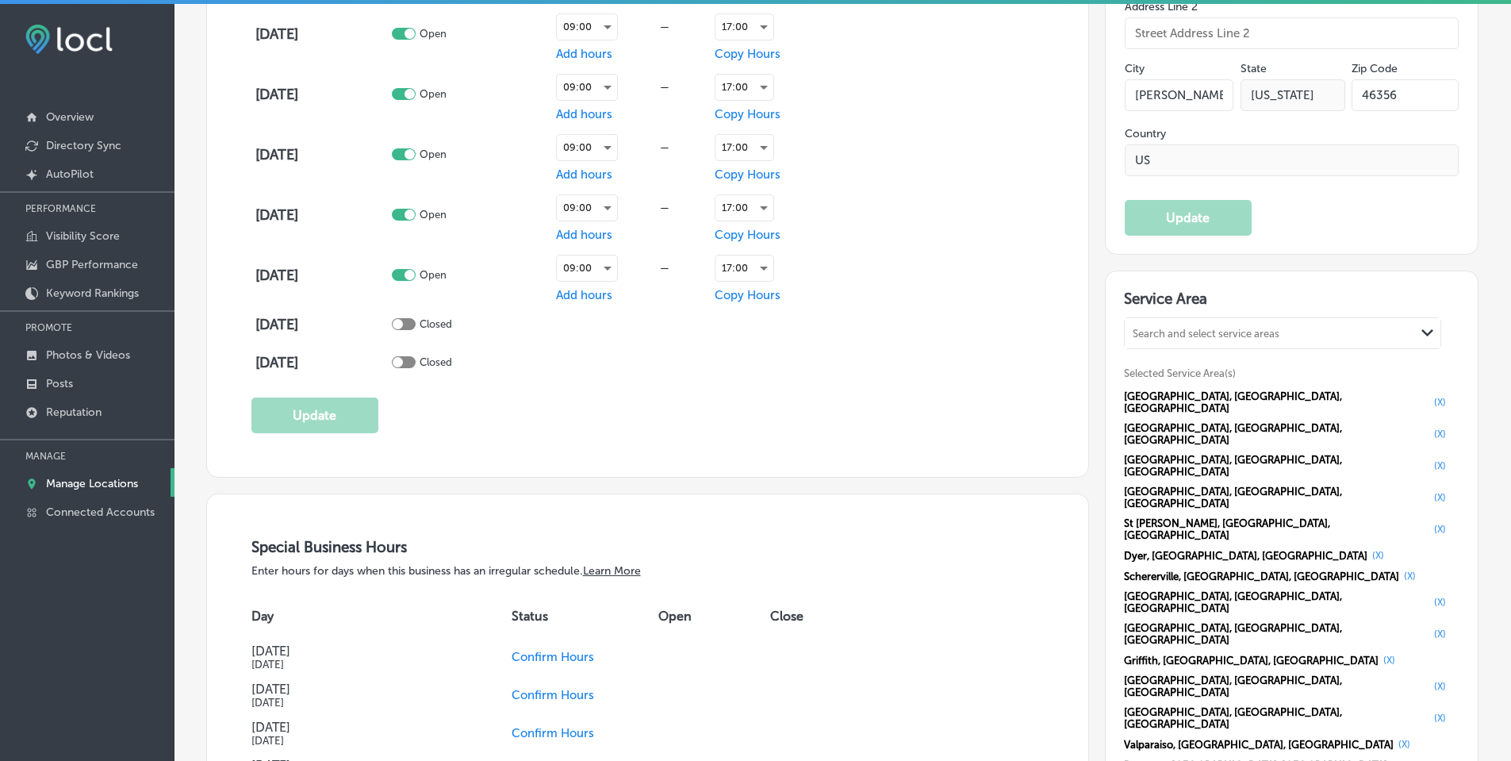
click at [1191, 329] on div "Search and select service areas" at bounding box center [1206, 334] width 147 height 12
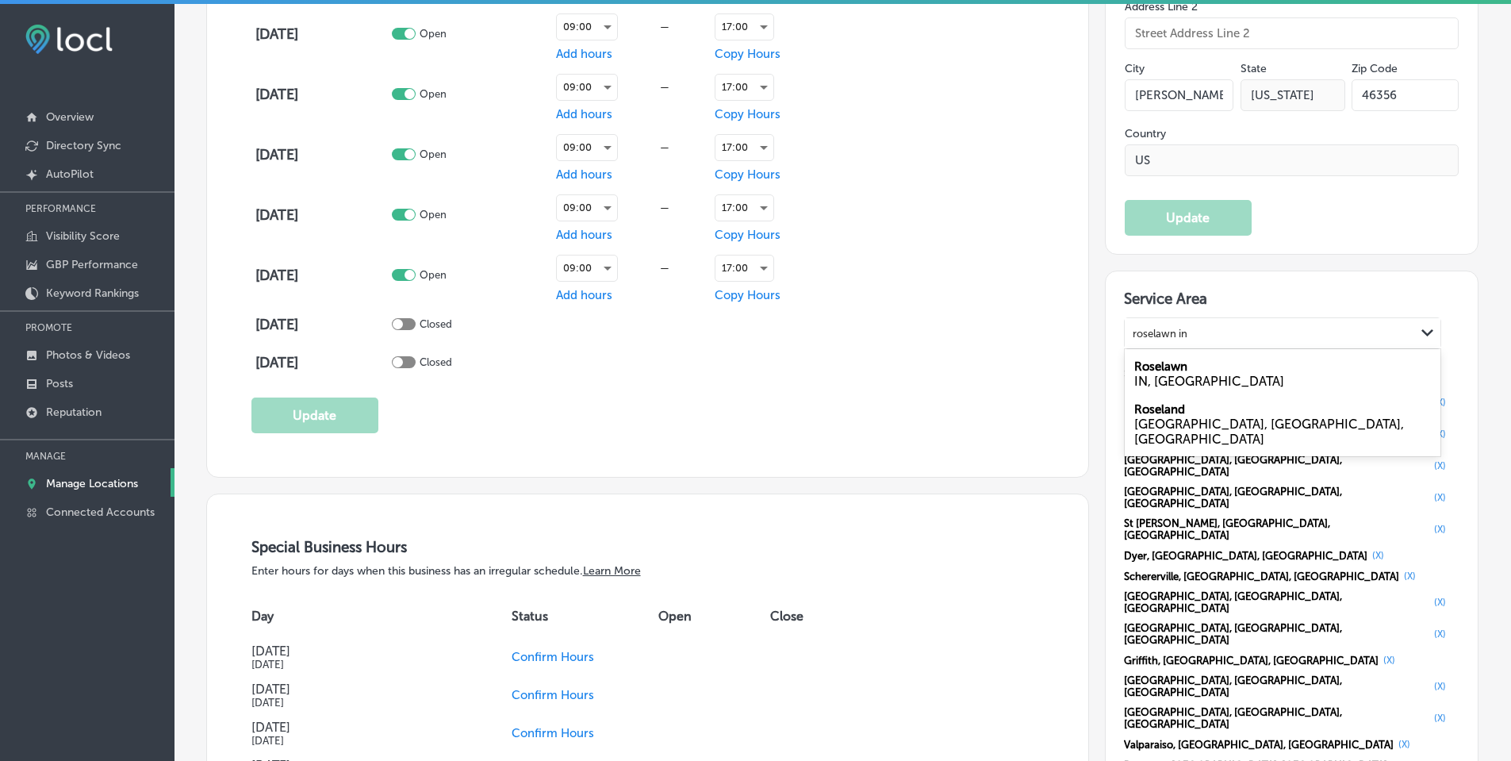
click at [1185, 365] on div "Roselawn IN, USA" at bounding box center [1283, 373] width 316 height 43
type input "roselawn in"
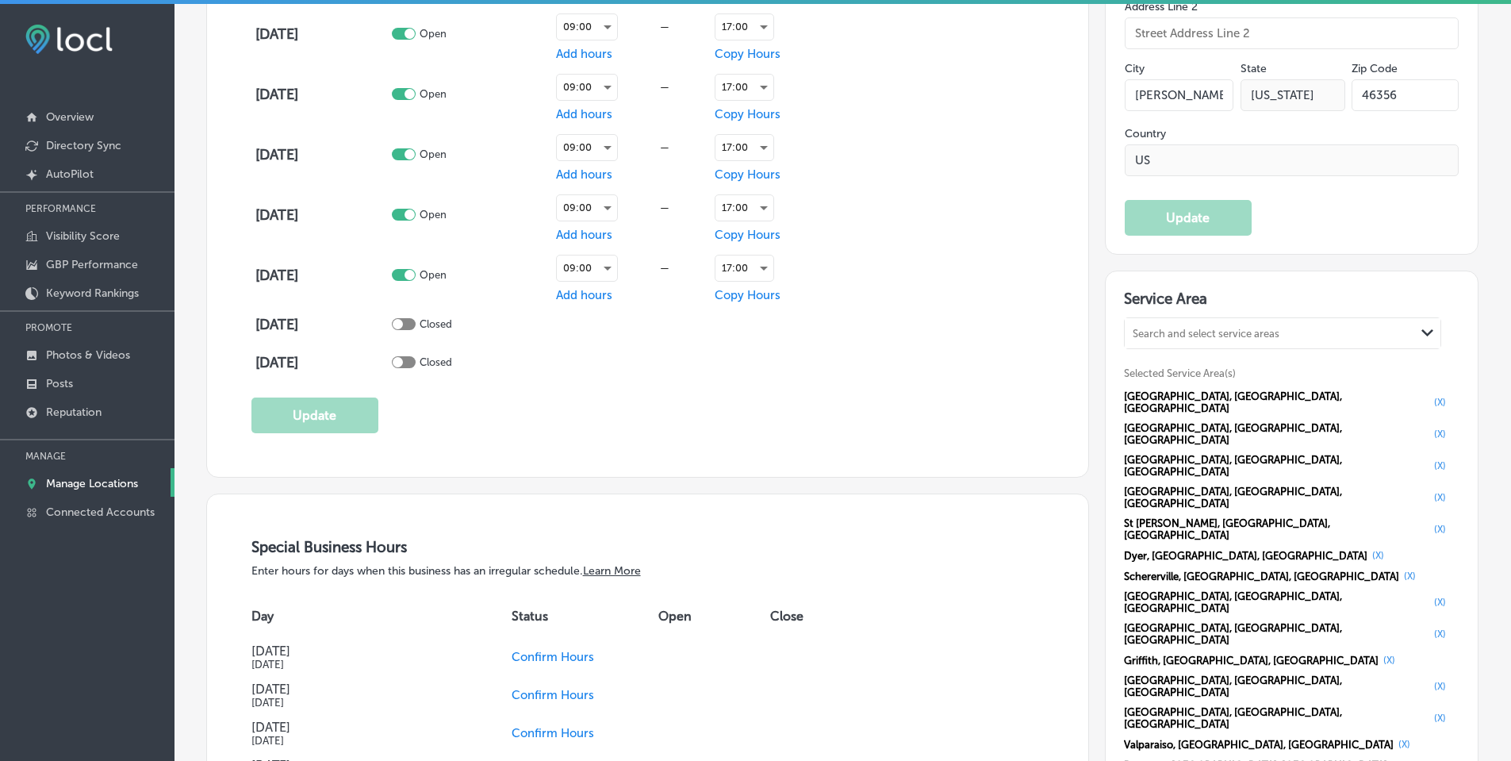
click at [1184, 335] on div "Search and select service areas" at bounding box center [1206, 334] width 147 height 12
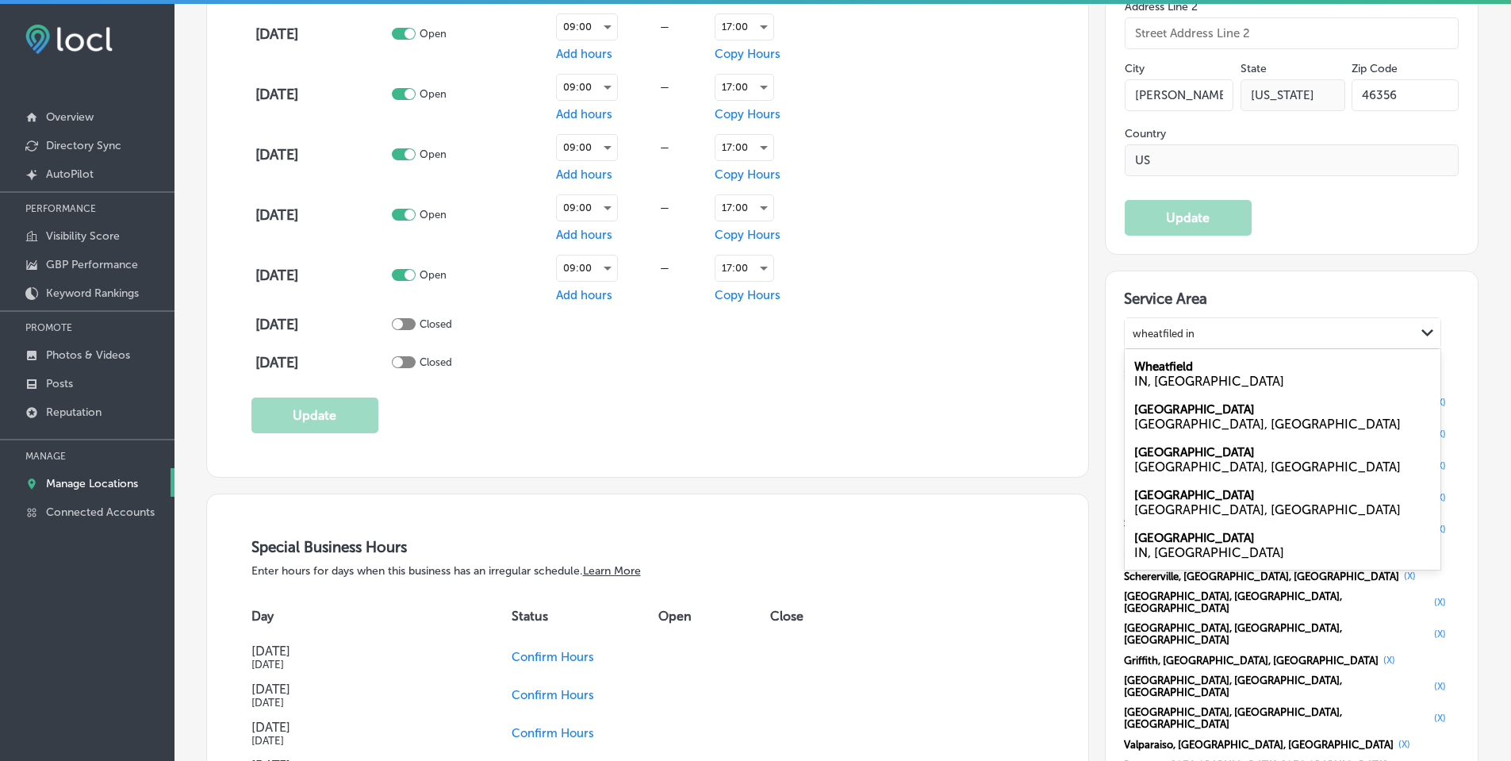
click at [1180, 369] on label "Wheatfield" at bounding box center [1163, 366] width 59 height 14
type input "wheatfiled in"
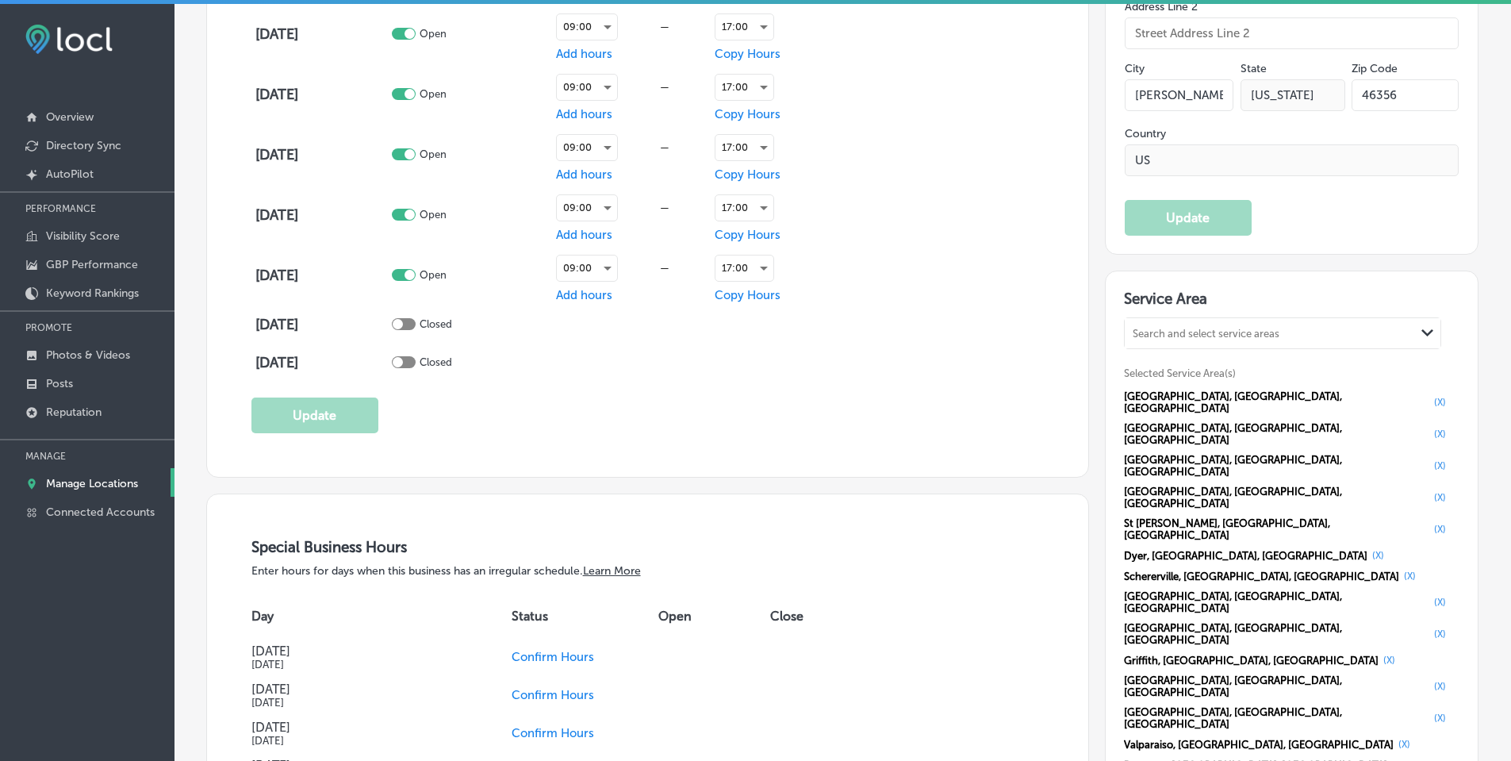
click at [1180, 338] on div "Search and select service areas" at bounding box center [1270, 333] width 290 height 21
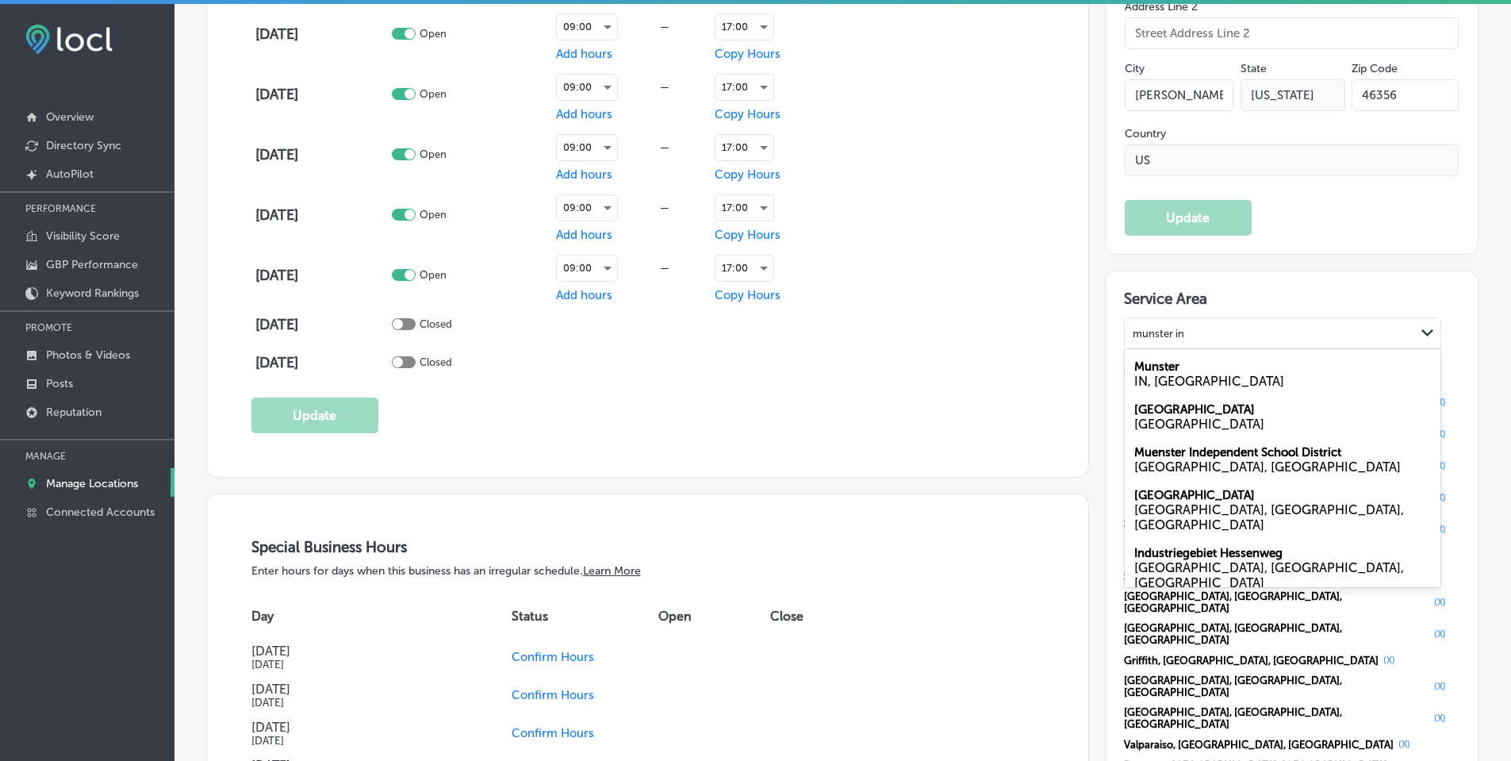
click at [1180, 368] on div "Munster IN, USA" at bounding box center [1283, 373] width 316 height 43
type input "munster in"
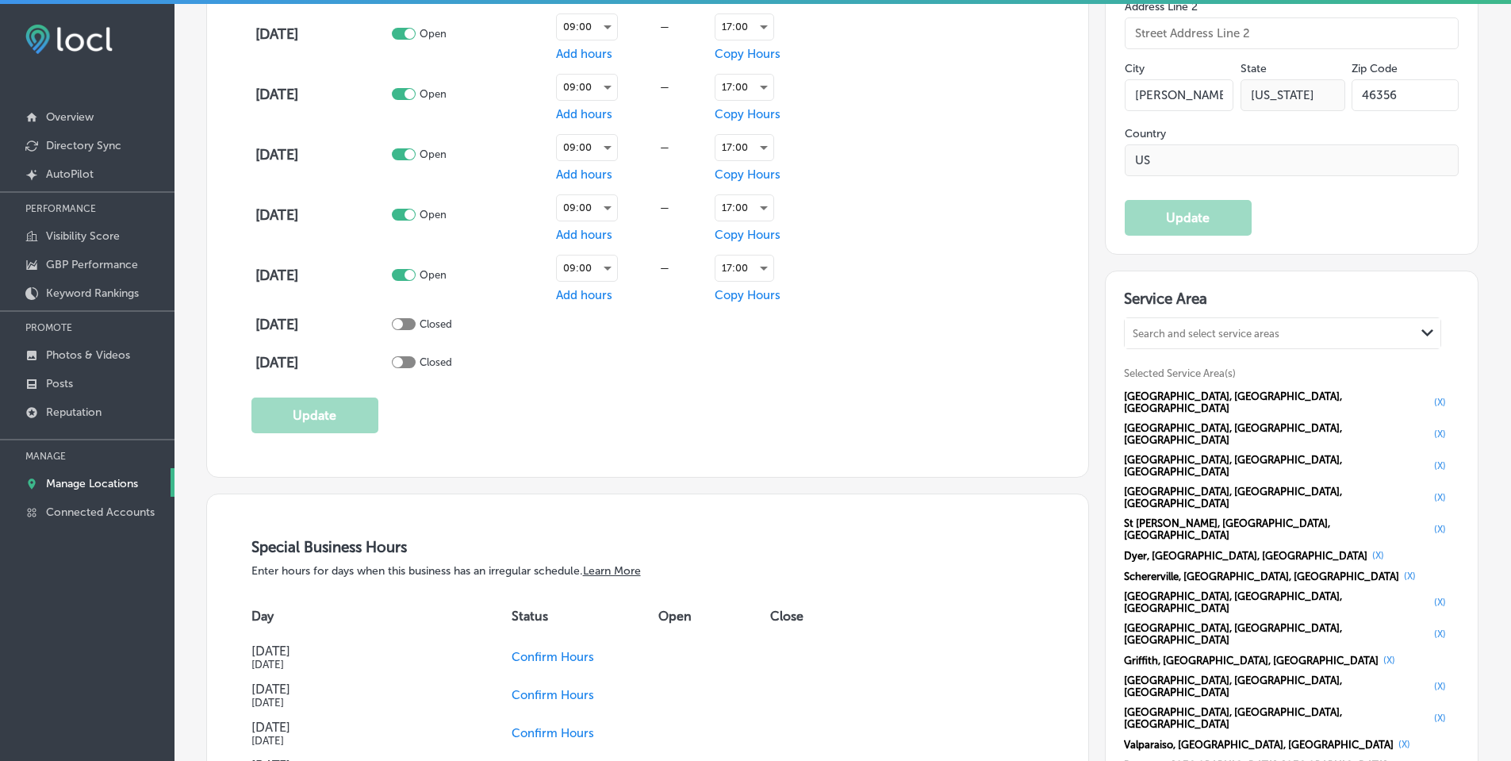
click at [1183, 332] on div "Search and select service areas" at bounding box center [1206, 334] width 147 height 12
type input "f"
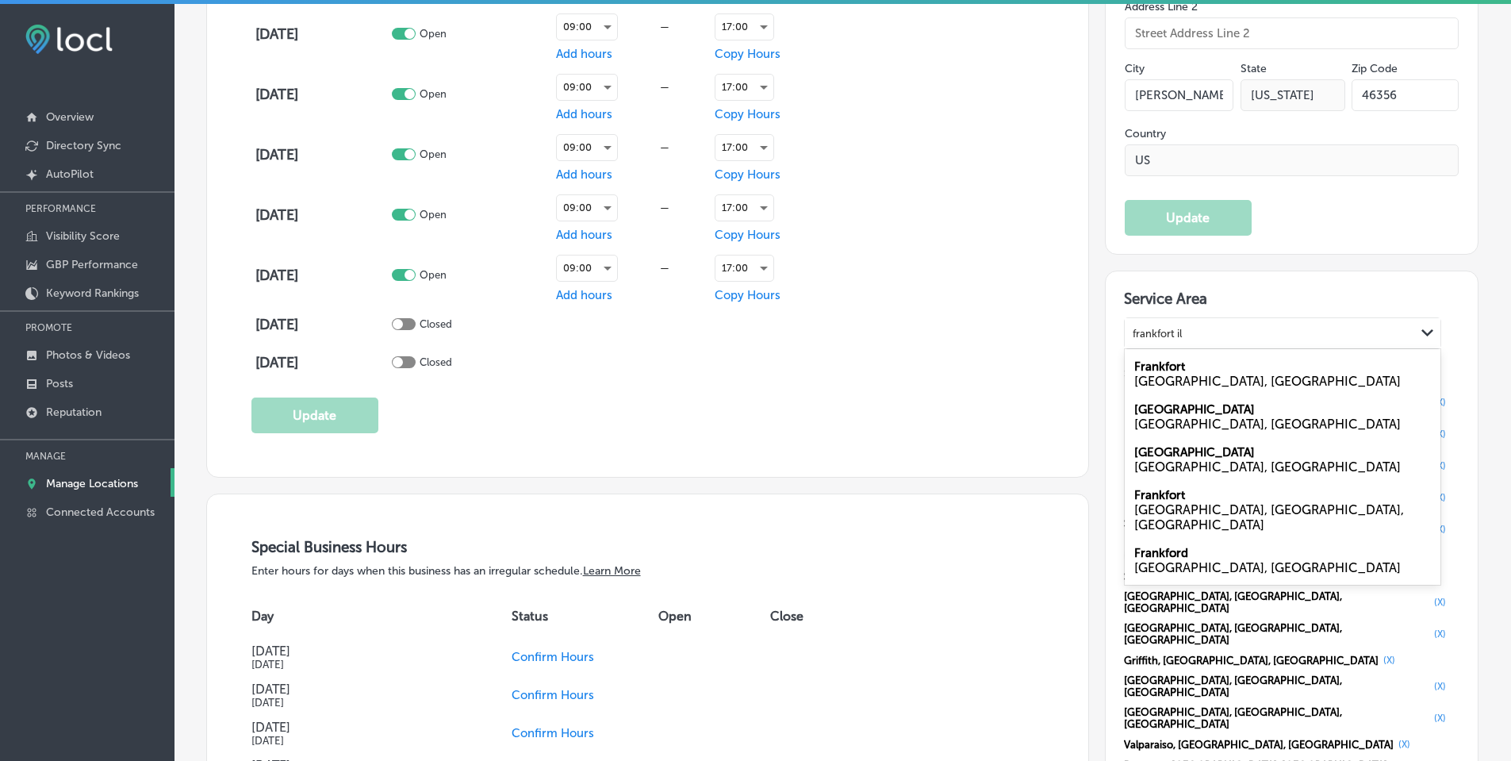
click at [1177, 363] on label "Frankfort" at bounding box center [1159, 366] width 51 height 14
type input "frankfort il"
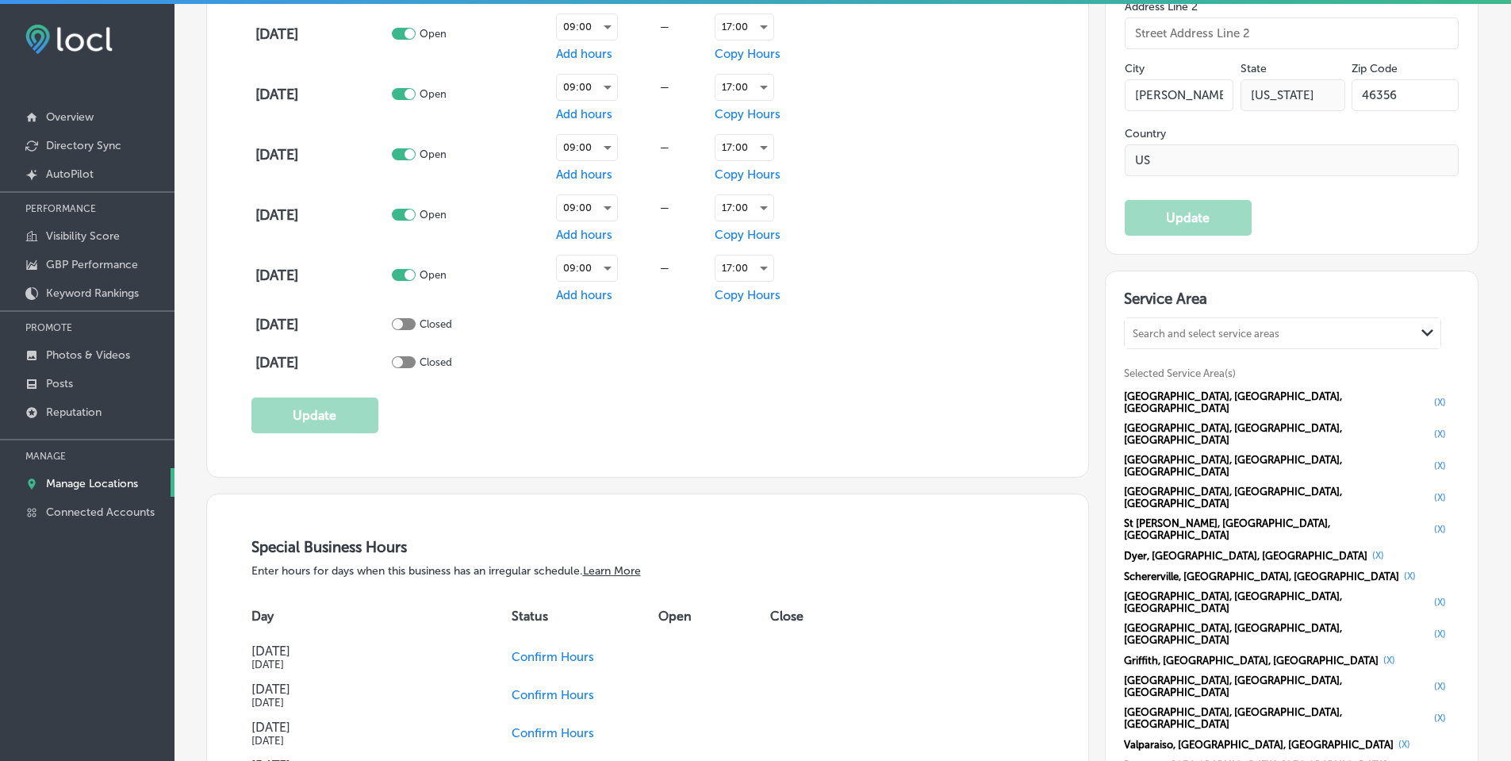
click at [1188, 332] on div "Search and select service areas" at bounding box center [1206, 334] width 147 height 12
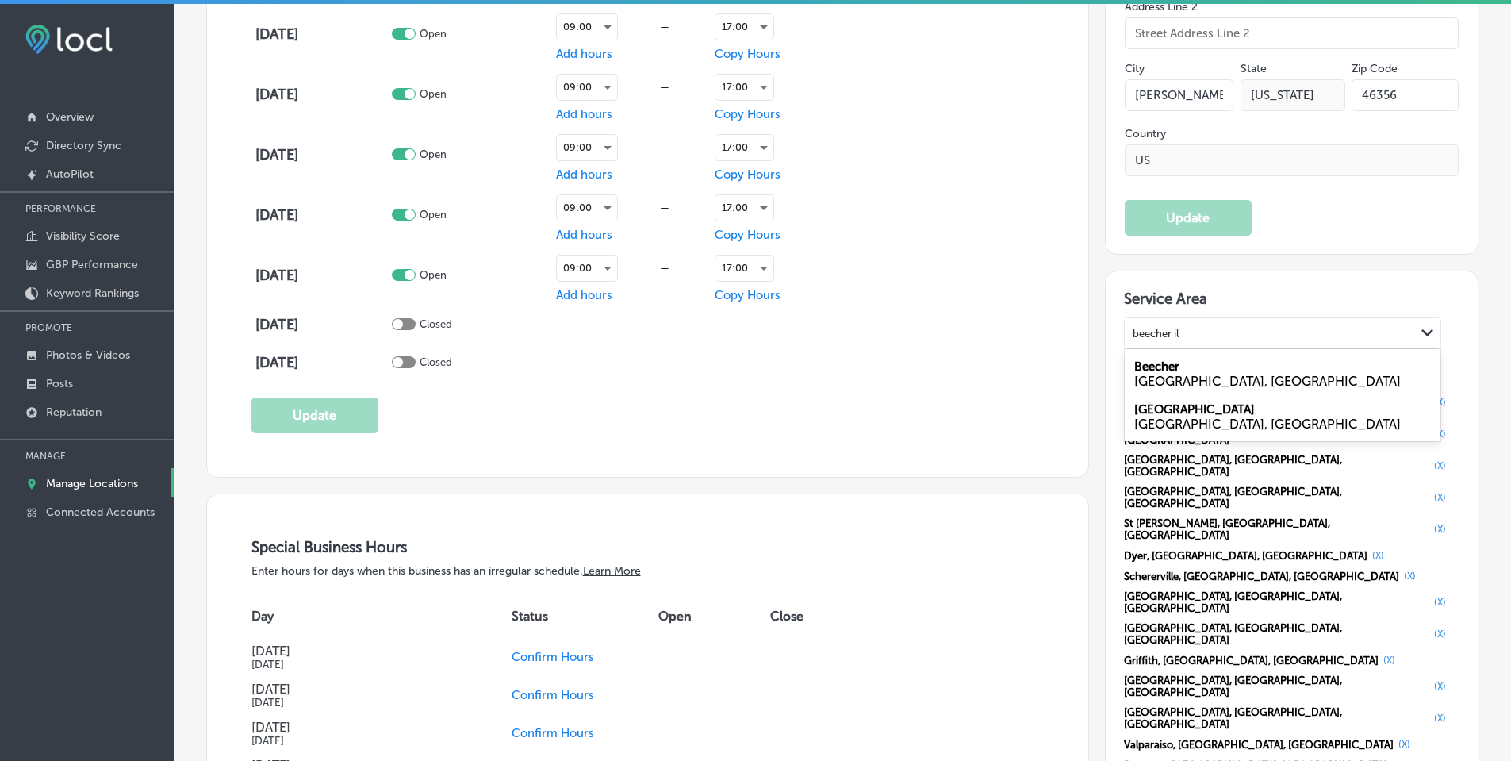
click at [1184, 370] on div "Beecher IL, USA" at bounding box center [1283, 373] width 316 height 43
type input "beecher il"
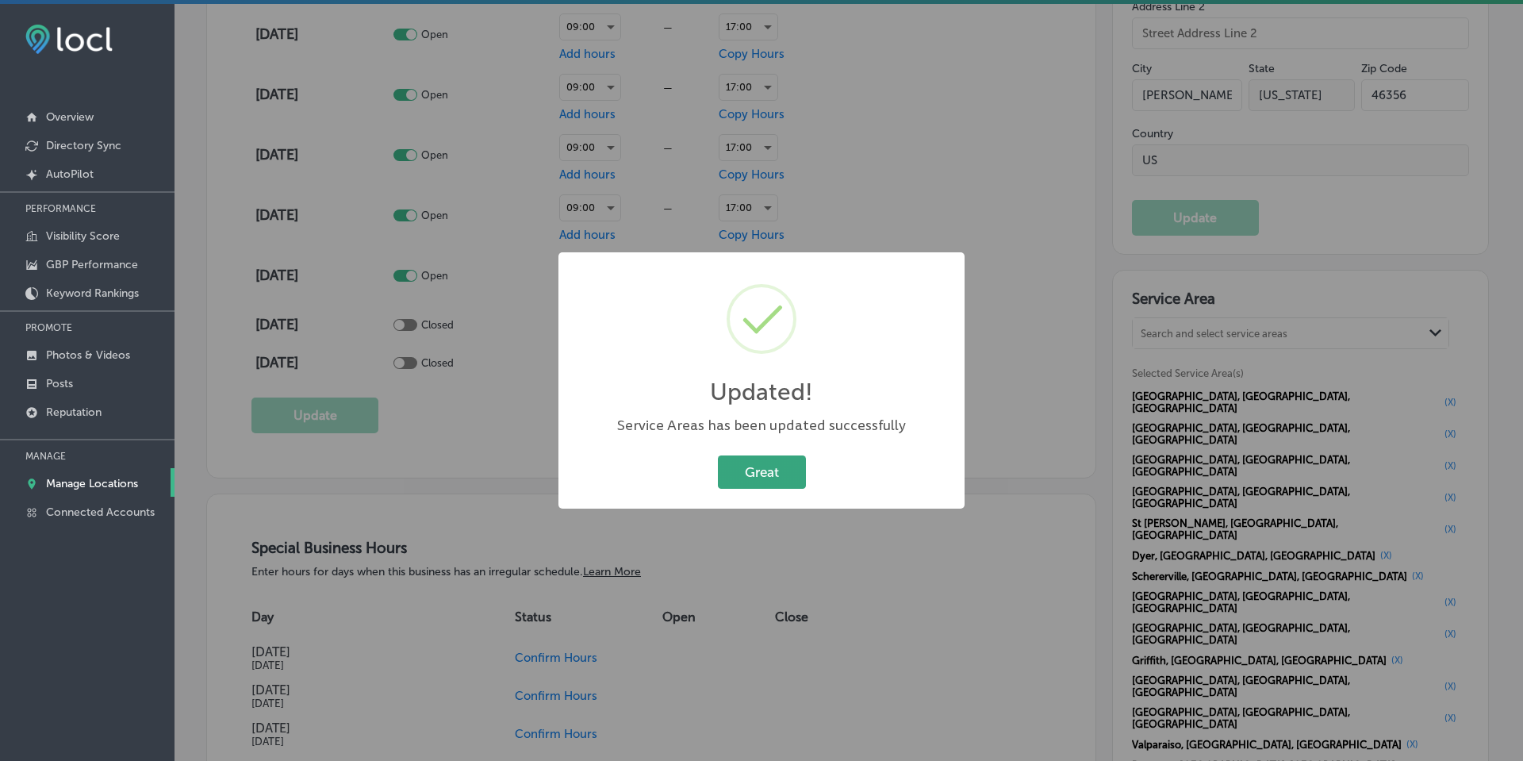
click at [758, 481] on button "Great" at bounding box center [762, 471] width 88 height 33
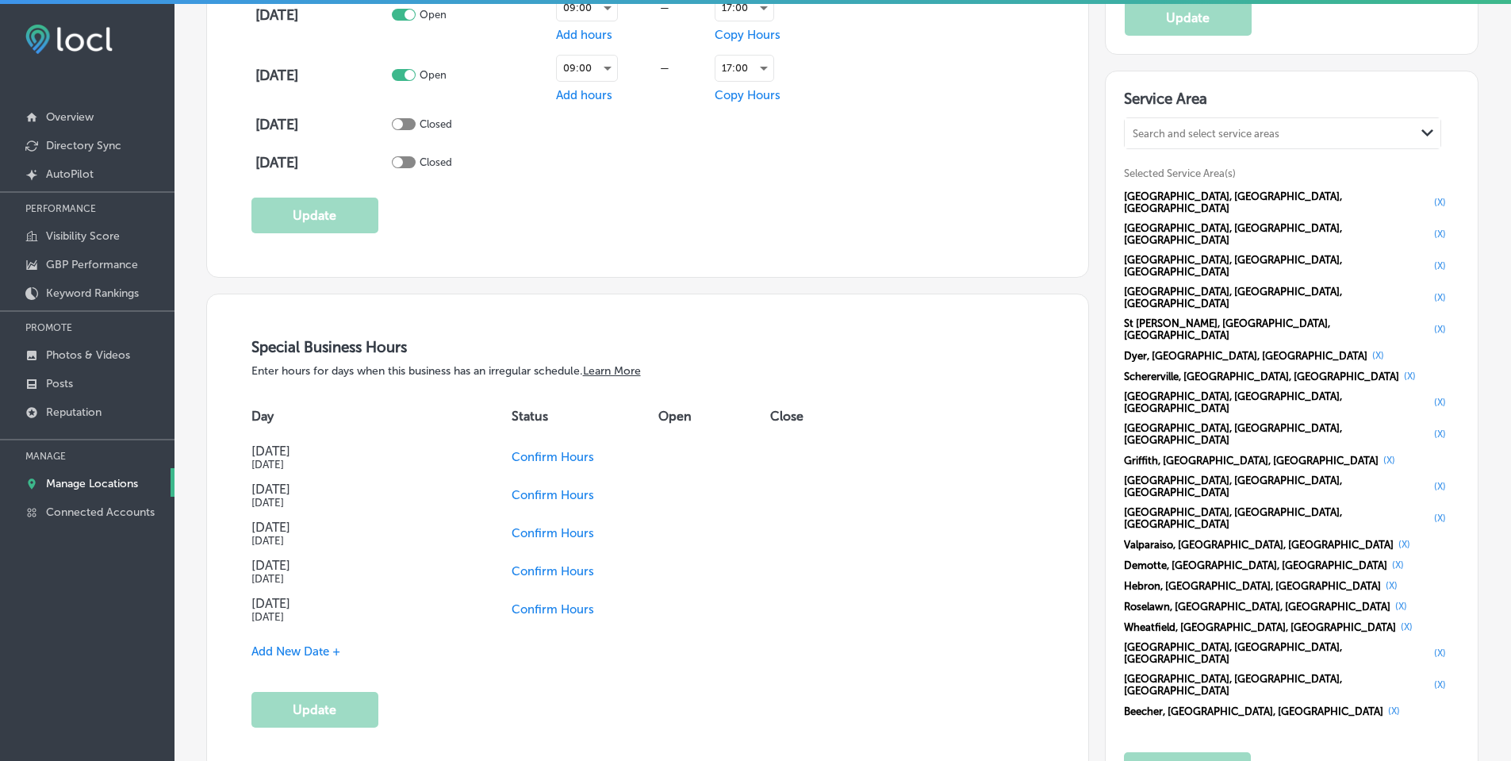
scroll to position [1507, 0]
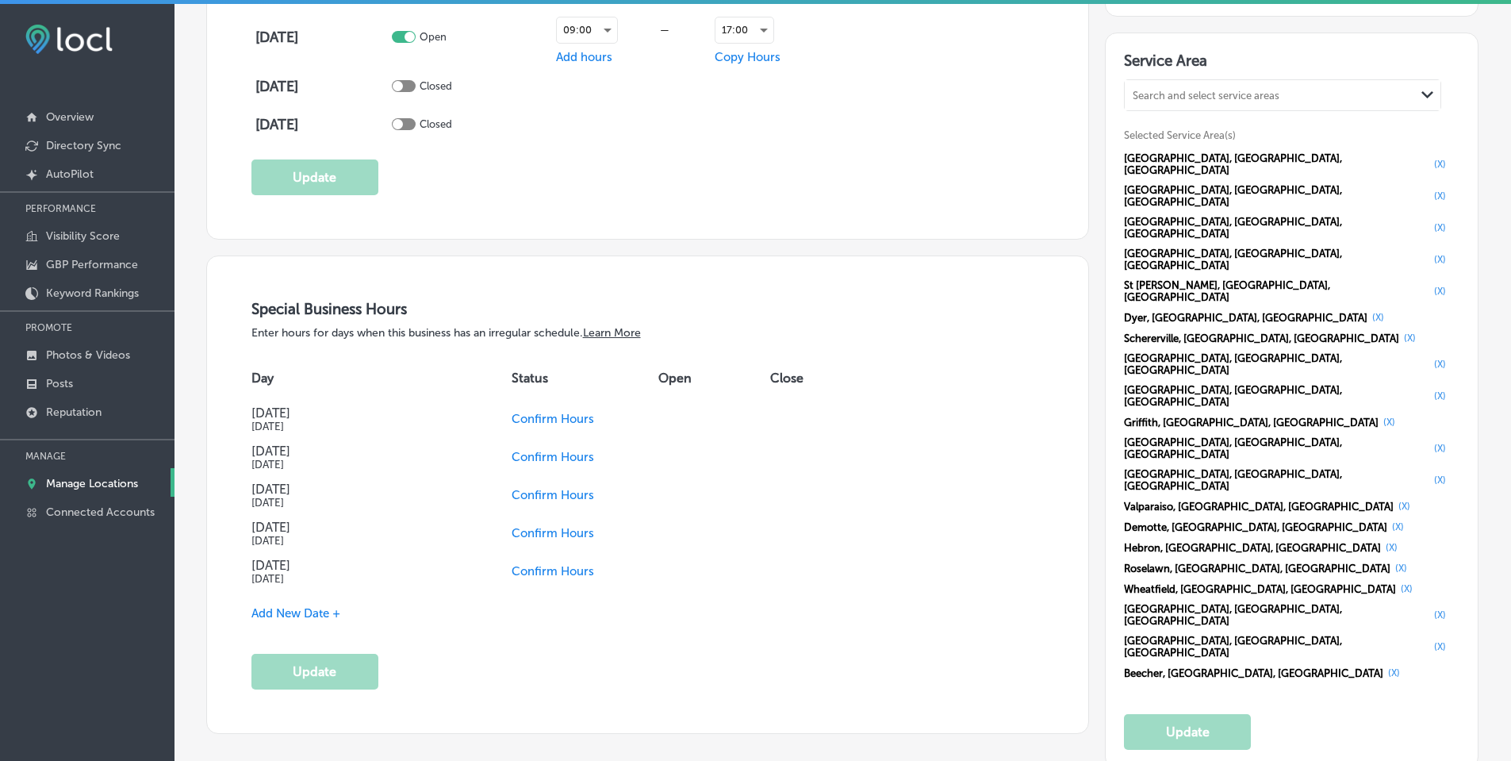
click at [561, 567] on span "Confirm Hours" at bounding box center [553, 571] width 83 height 14
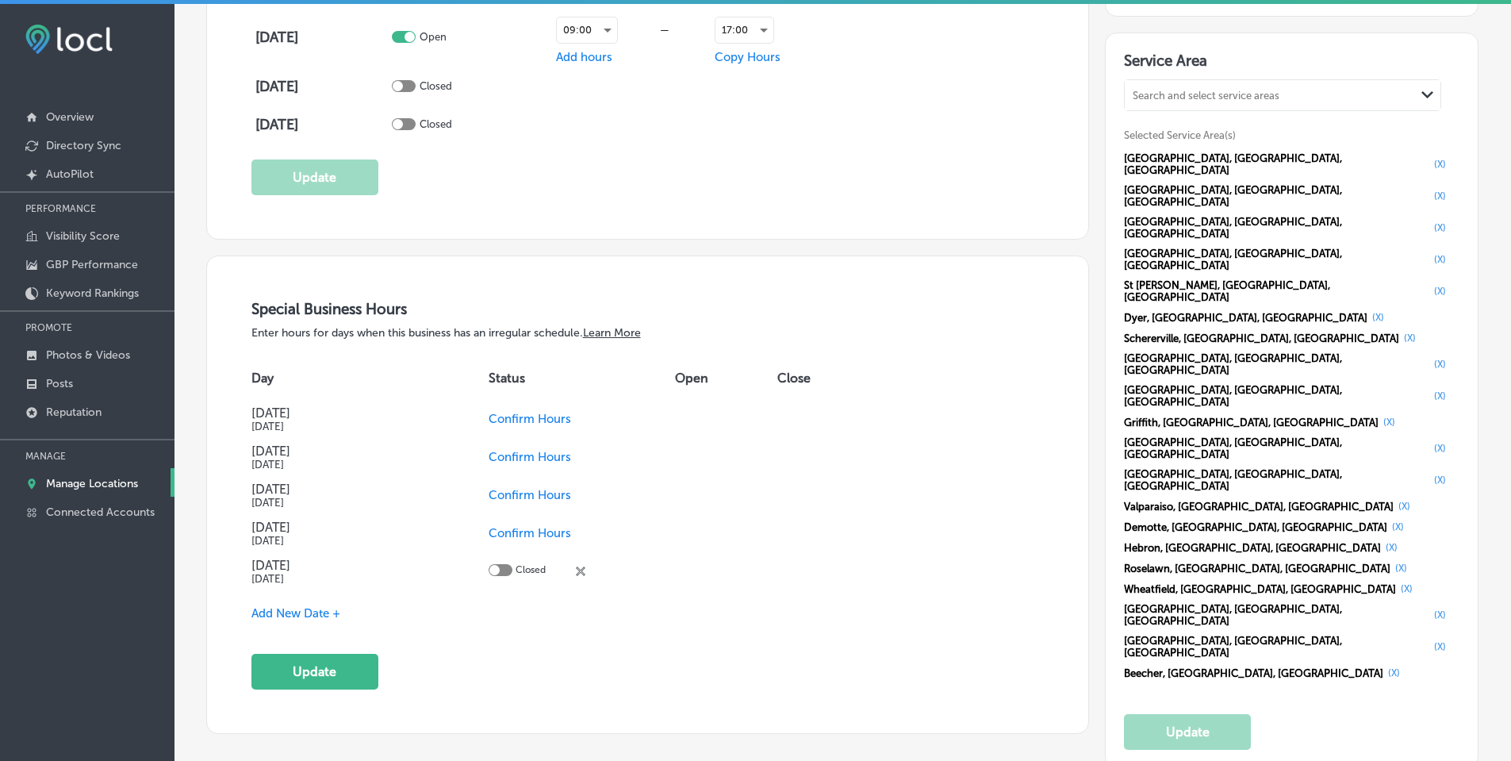
click at [547, 528] on span "Confirm Hours" at bounding box center [530, 533] width 83 height 14
click at [513, 417] on span "Confirm Hours" at bounding box center [530, 419] width 83 height 14
click at [313, 608] on span "Add New Date +" at bounding box center [295, 613] width 89 height 14
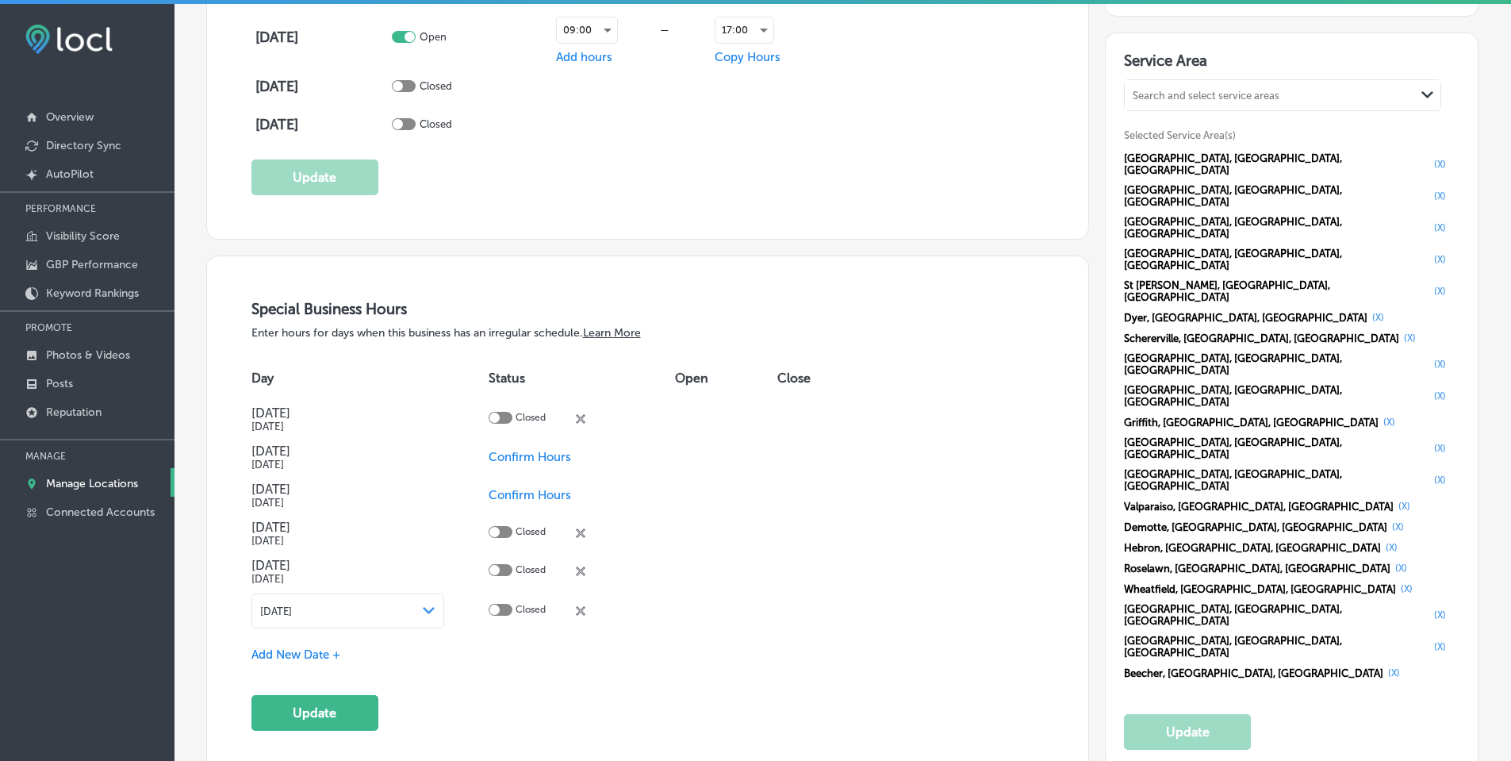
click at [425, 608] on polygon at bounding box center [429, 610] width 12 height 7
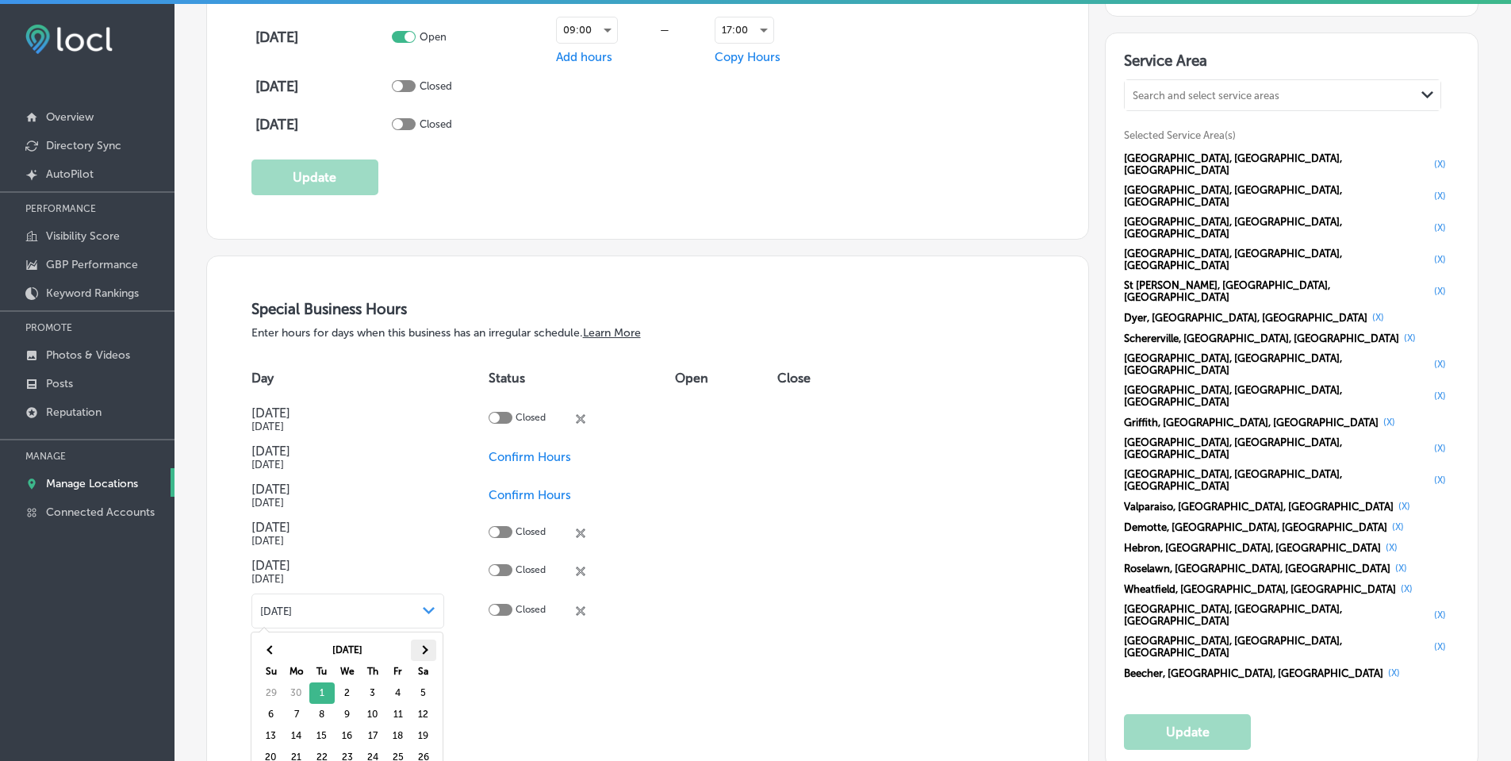
click at [424, 644] on th at bounding box center [423, 649] width 25 height 21
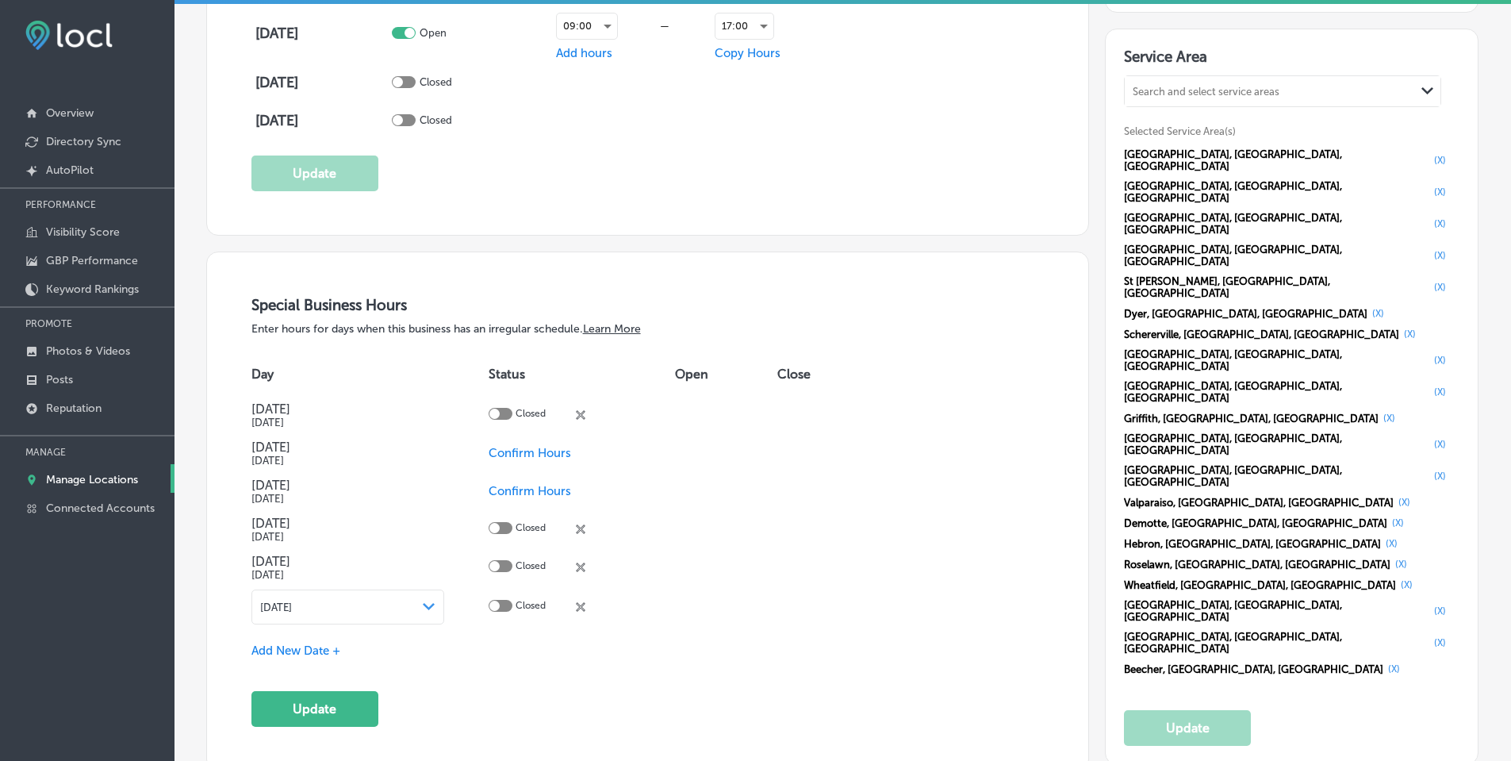
scroll to position [4, 0]
click at [324, 647] on span "Add New Date +" at bounding box center [295, 650] width 89 height 14
click at [428, 644] on icon "Path Created with Sketch." at bounding box center [429, 647] width 12 height 7
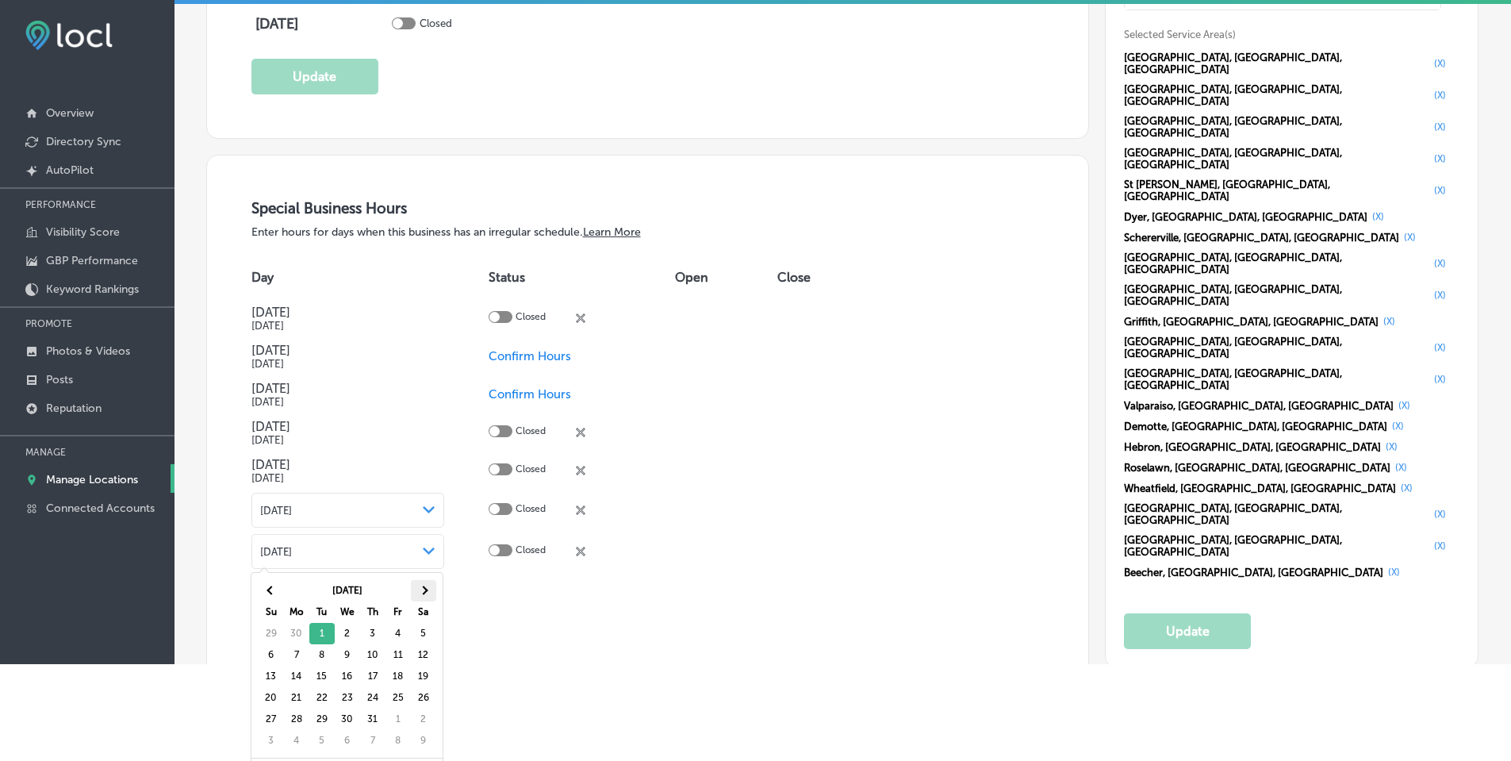
click at [422, 583] on th at bounding box center [423, 590] width 25 height 21
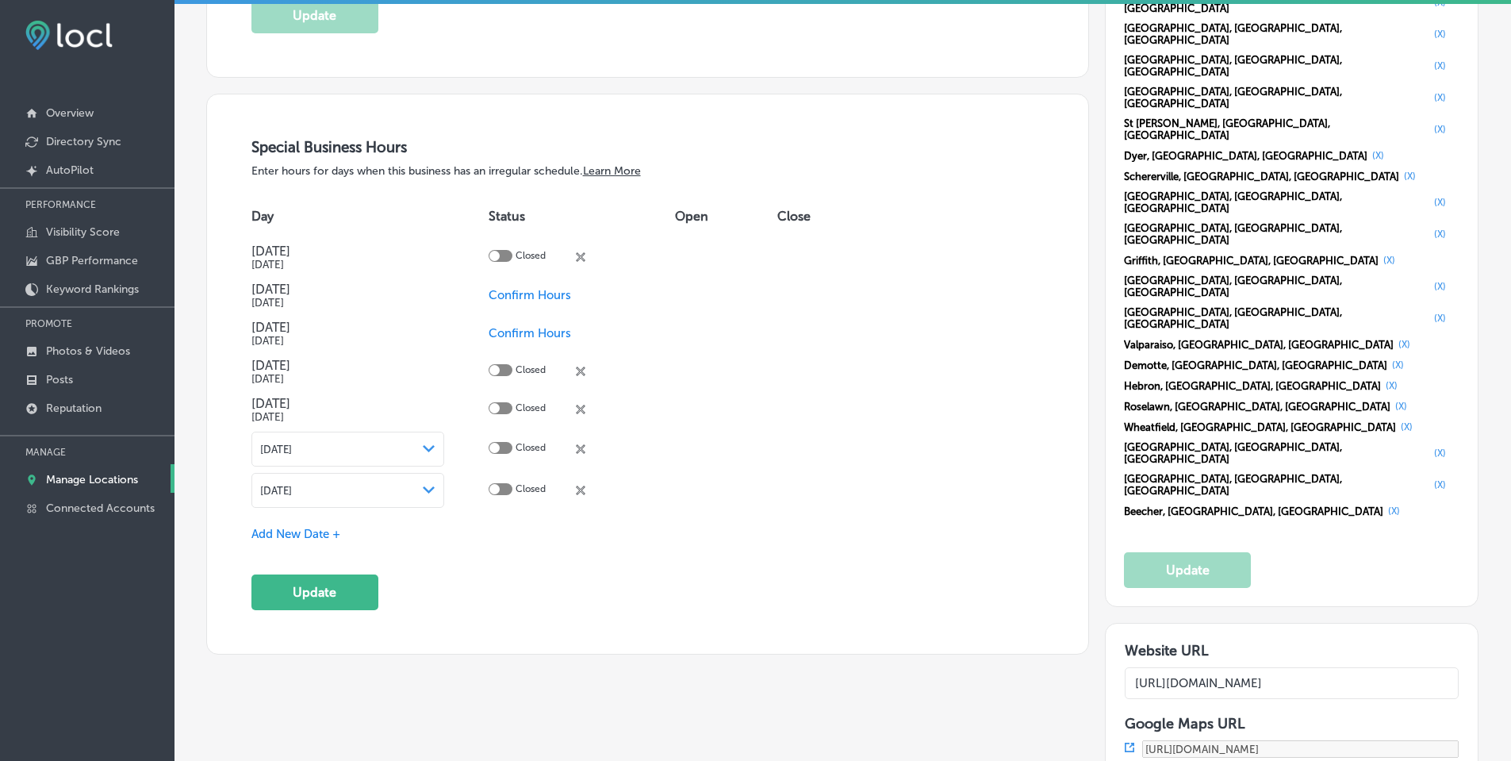
scroll to position [1666, 0]
click at [333, 535] on span "Add New Date +" at bounding box center [295, 533] width 89 height 14
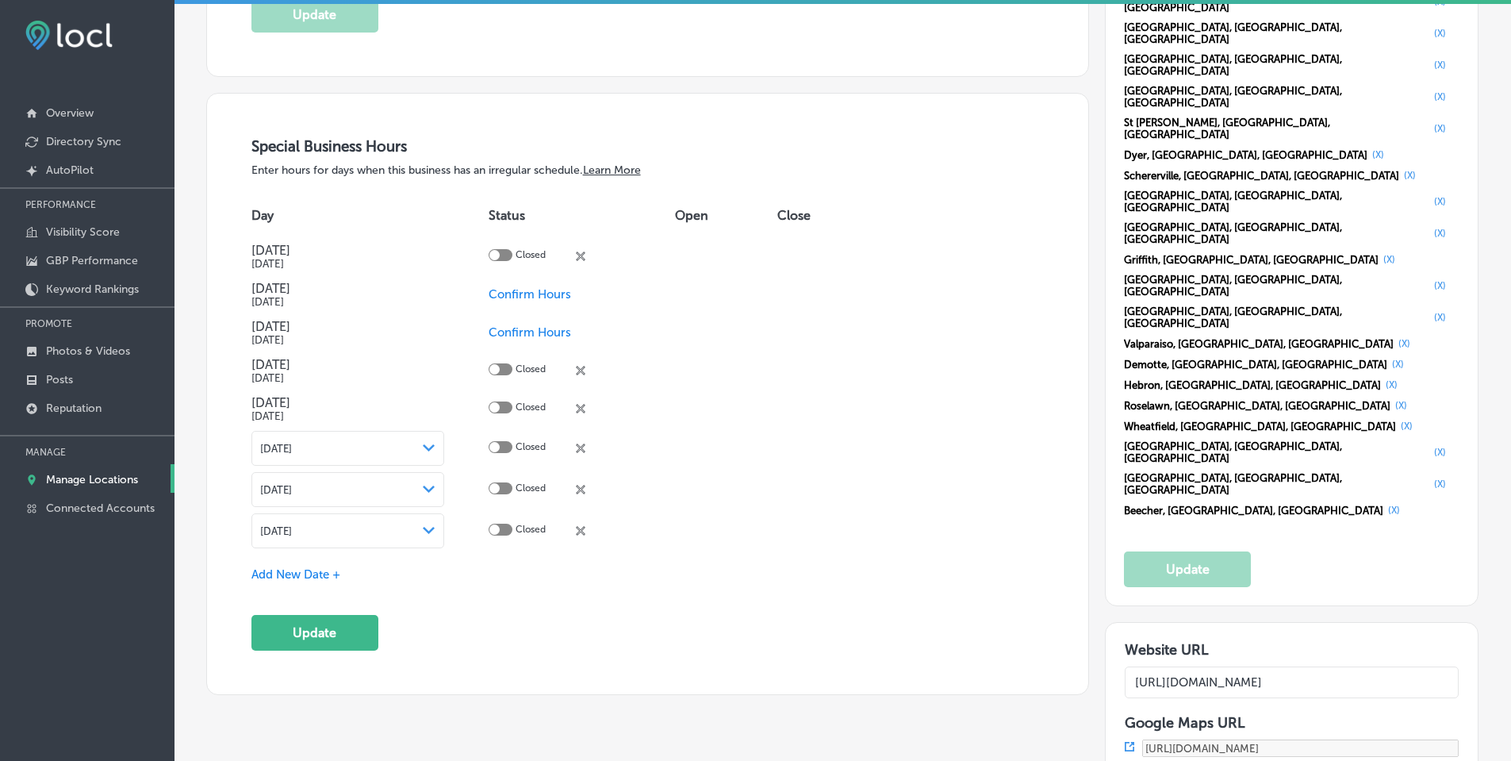
click at [424, 529] on icon "Path Created with Sketch." at bounding box center [429, 530] width 12 height 7
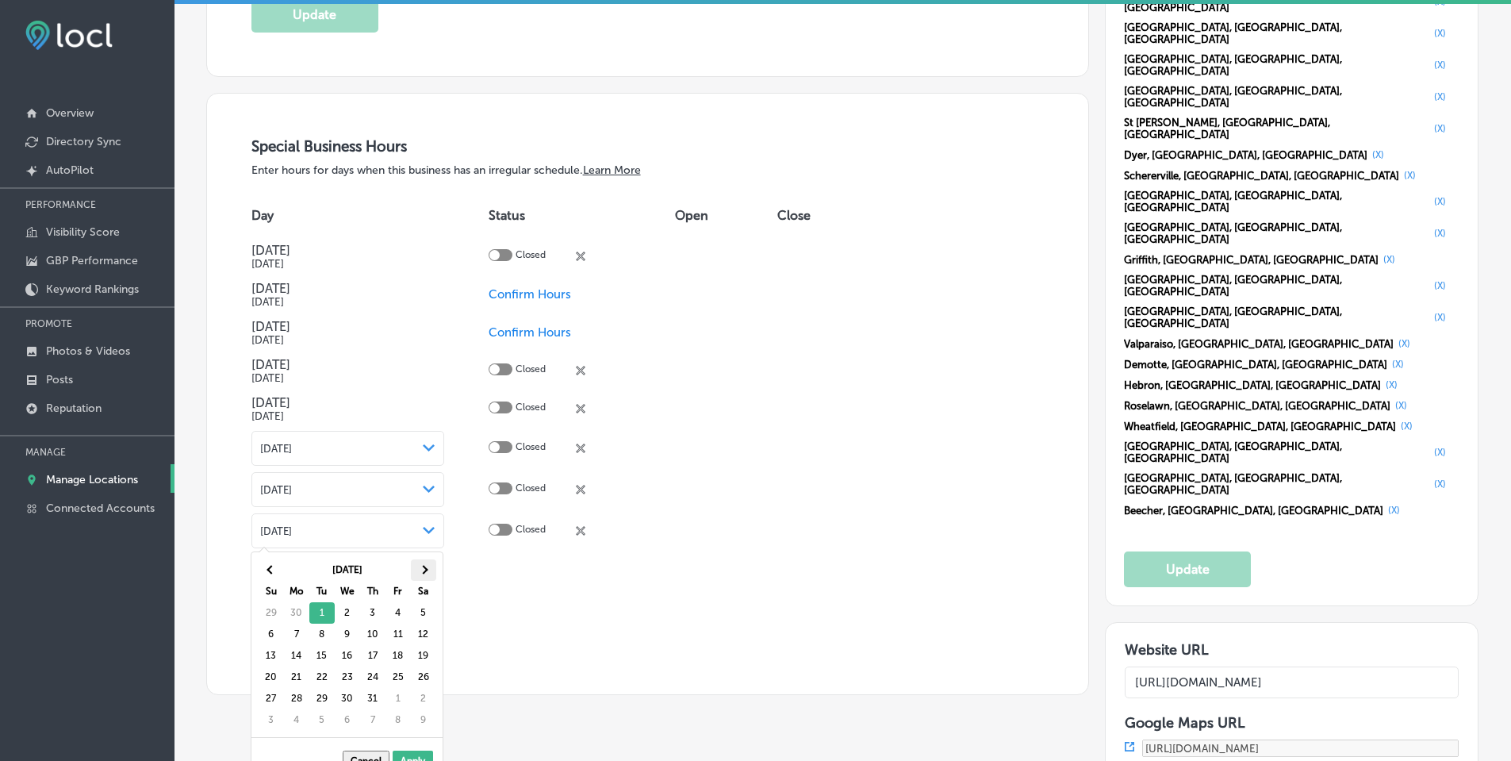
click at [425, 571] on span at bounding box center [423, 569] width 9 height 9
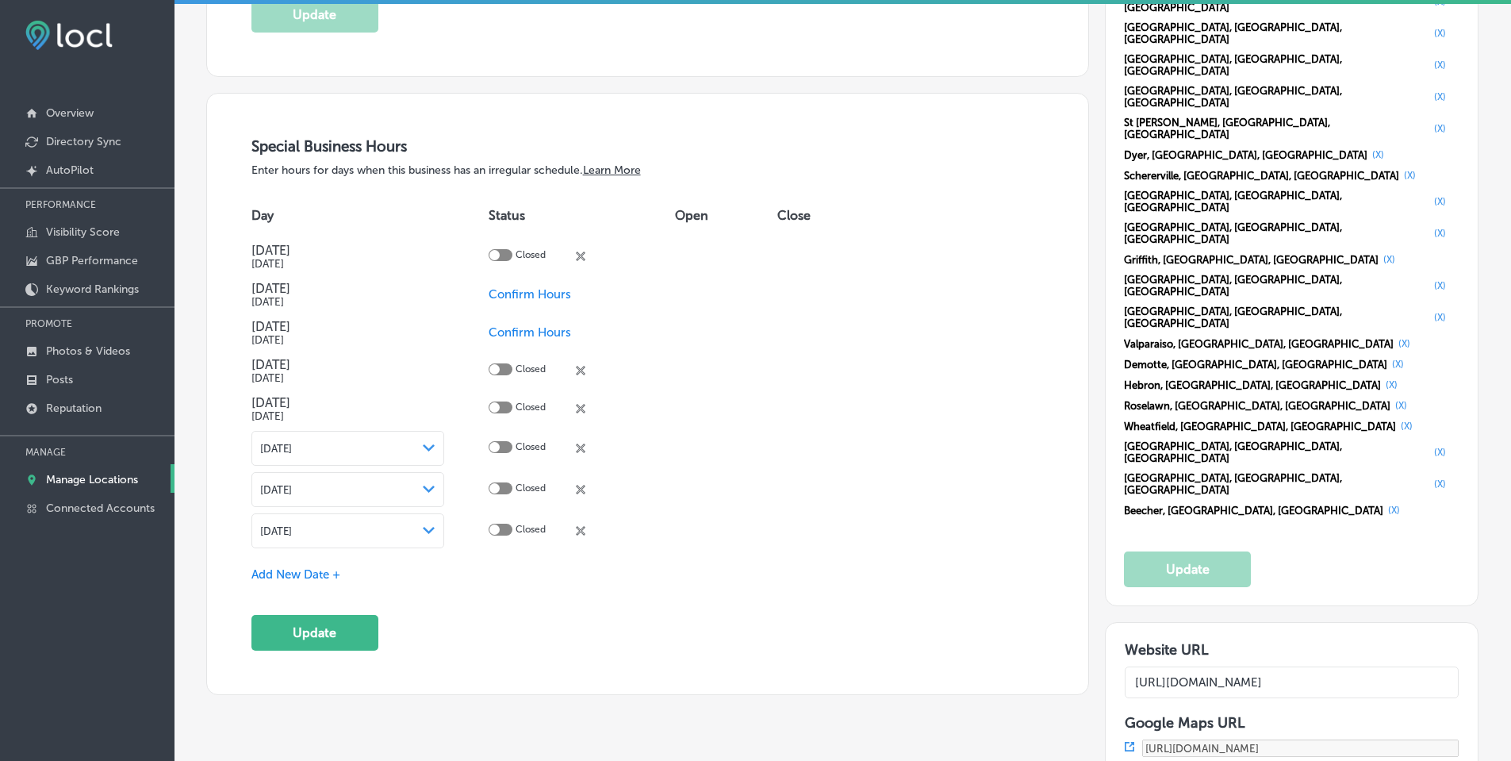
click at [336, 568] on span "Add New Date +" at bounding box center [295, 574] width 89 height 14
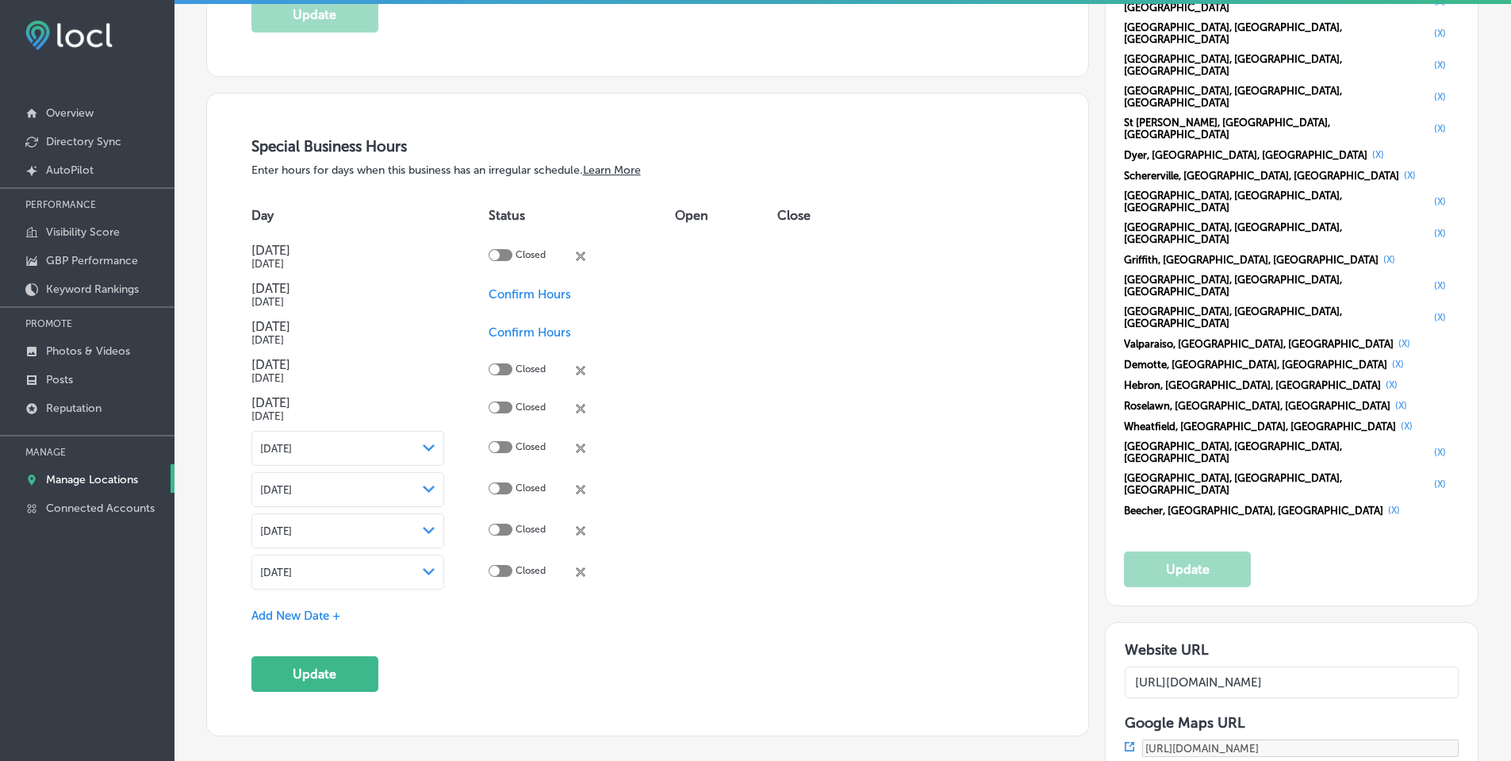
click at [436, 570] on div "Aug 19, 2025 Path Created with Sketch." at bounding box center [347, 572] width 193 height 35
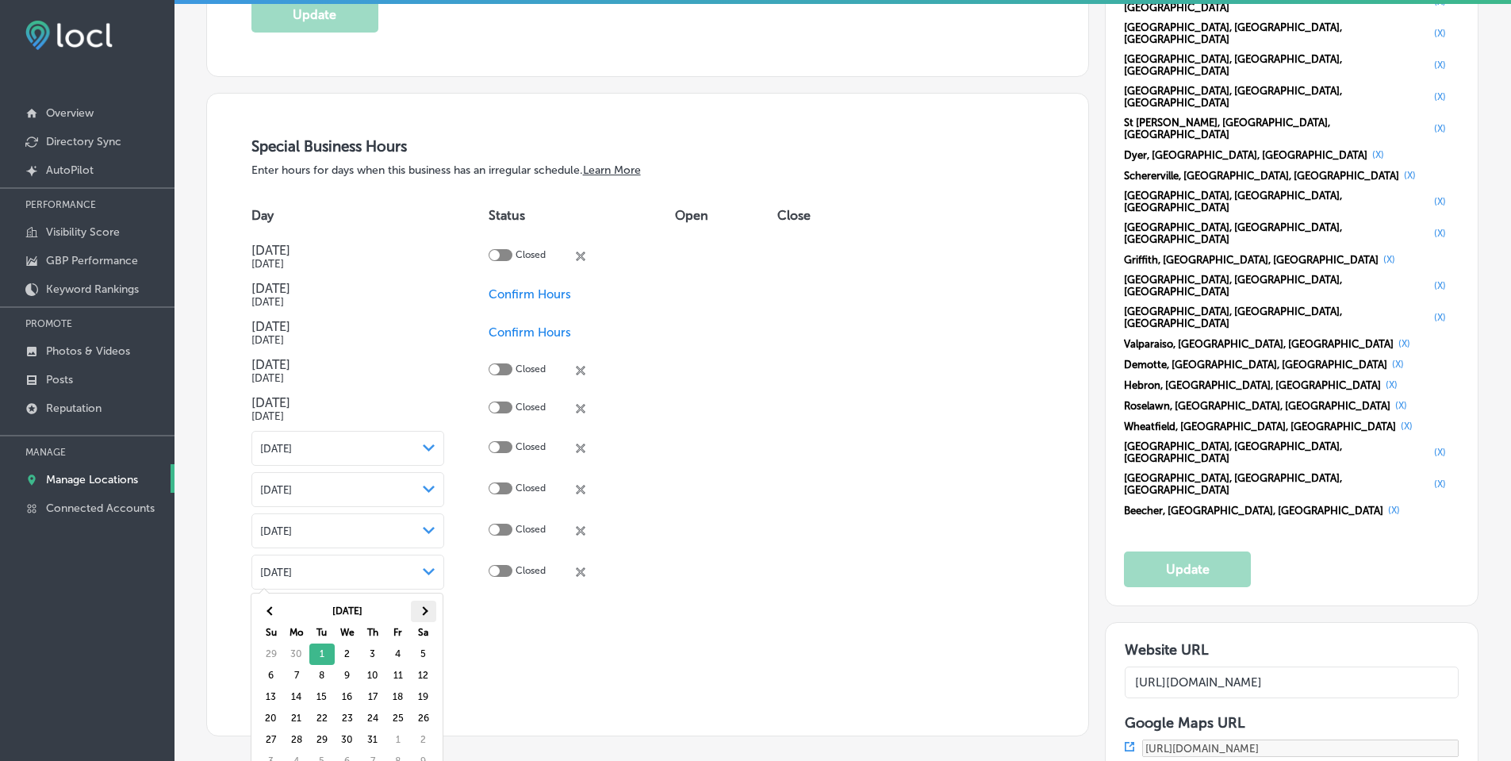
click at [431, 610] on th at bounding box center [423, 611] width 25 height 21
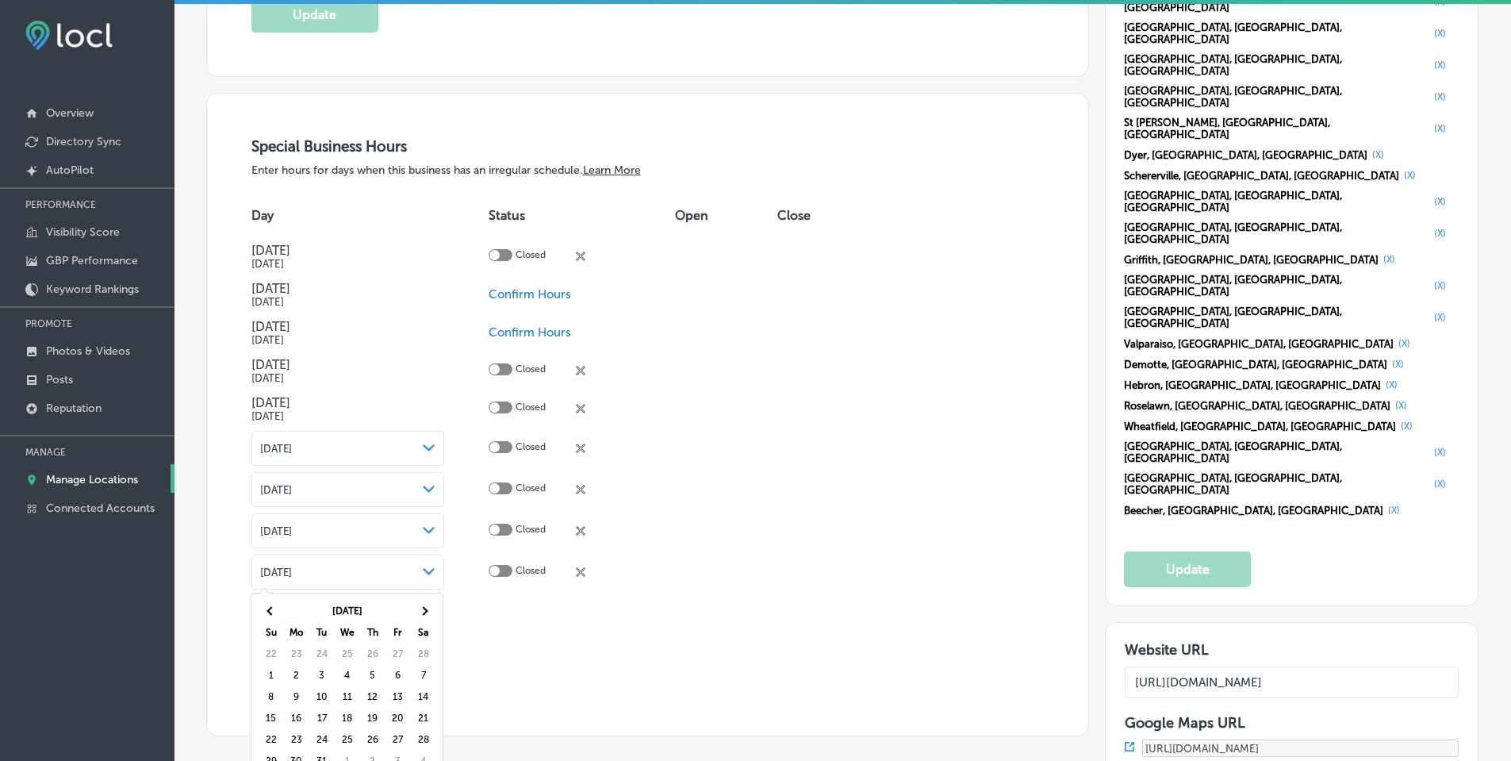
click at [431, 610] on th at bounding box center [423, 611] width 25 height 21
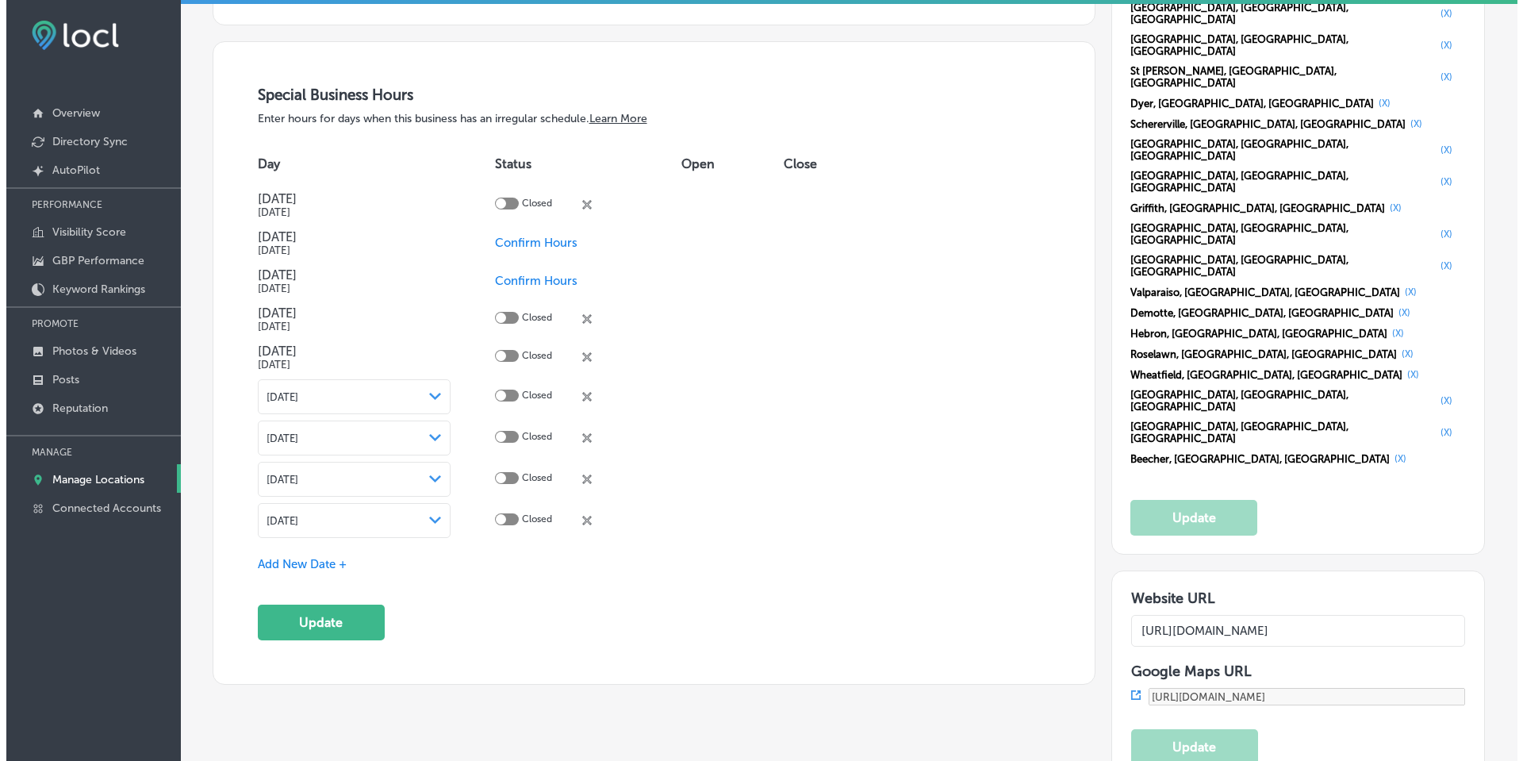
scroll to position [1745, 0]
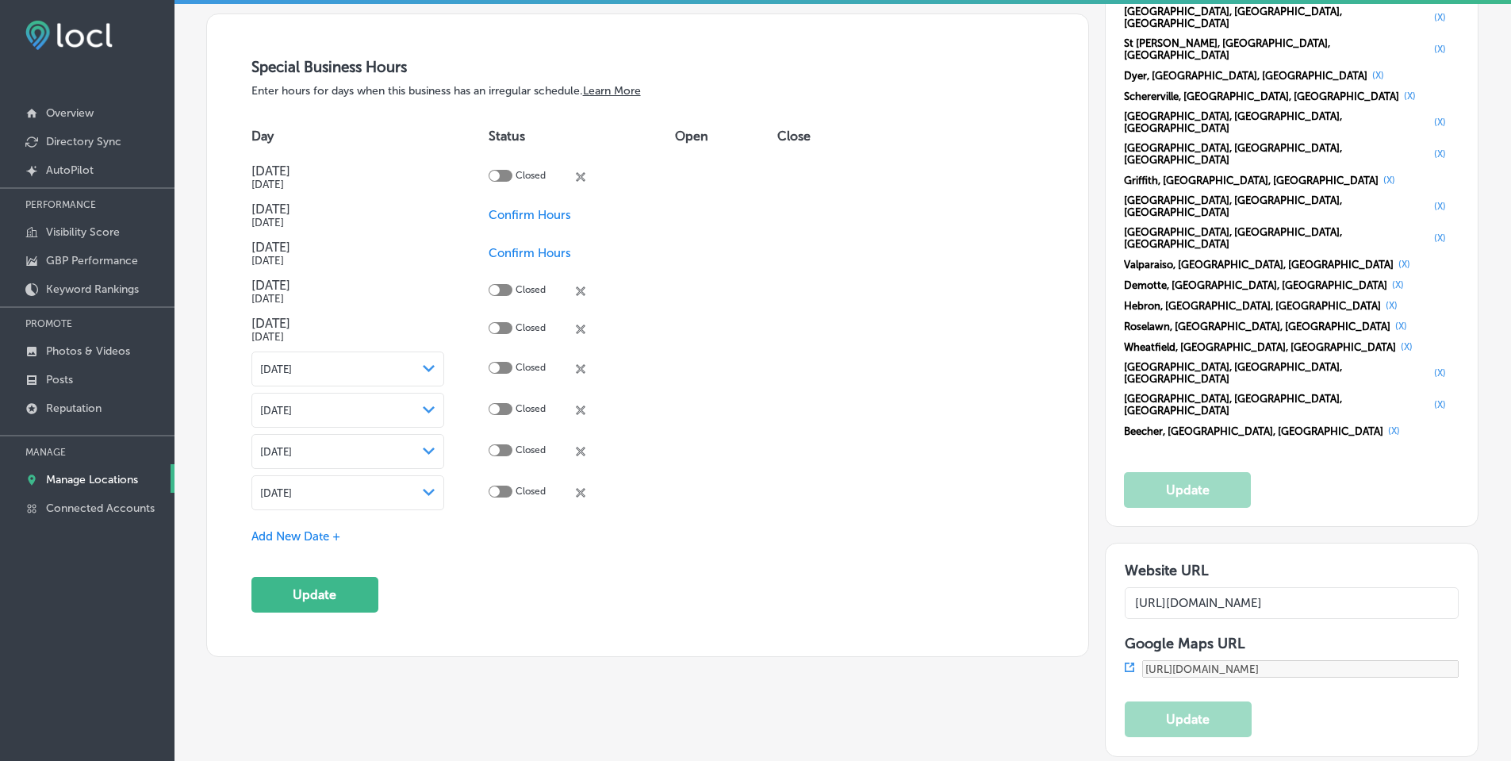
click at [303, 535] on span "Add New Date +" at bounding box center [295, 536] width 89 height 14
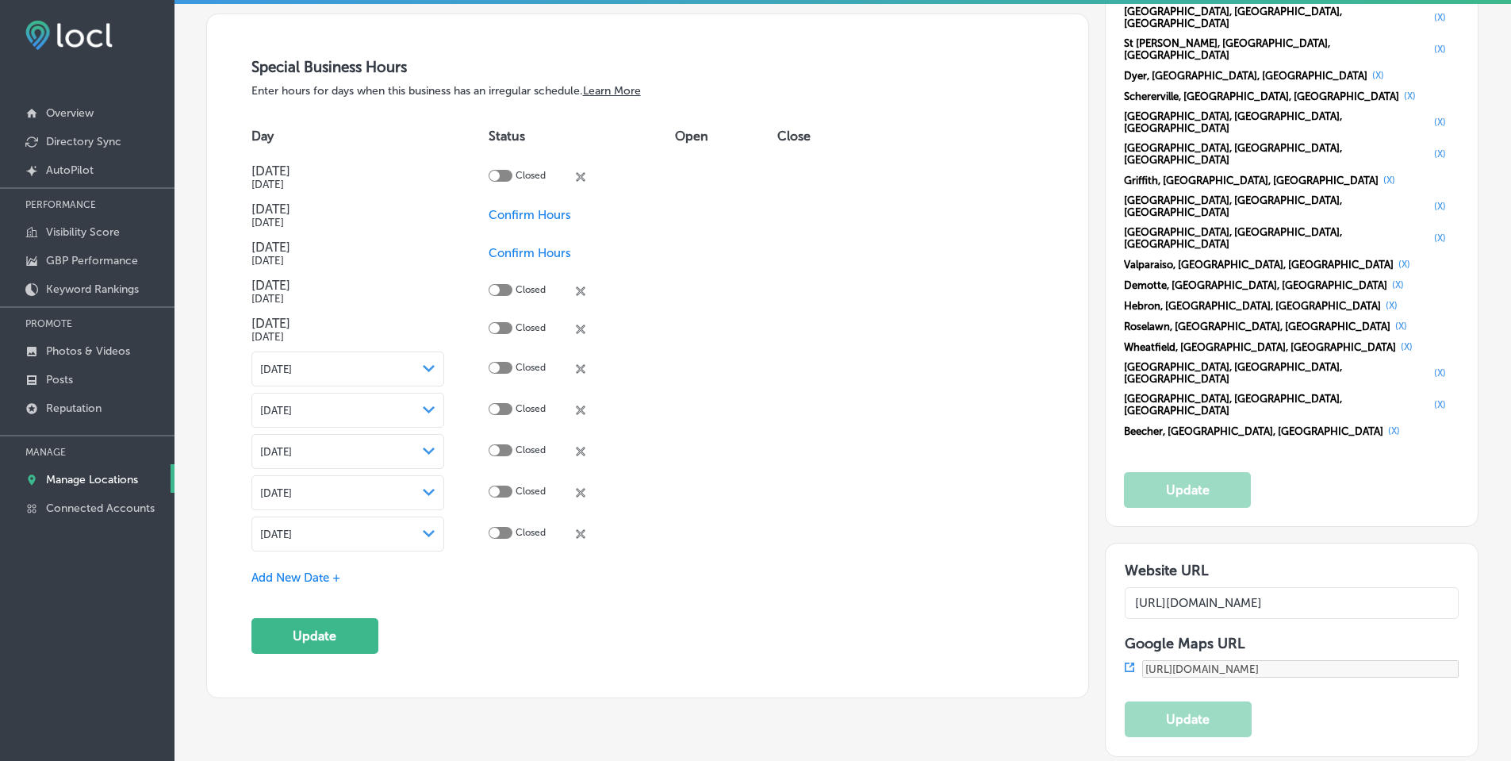
click at [430, 532] on icon "Path Created with Sketch." at bounding box center [429, 533] width 12 height 7
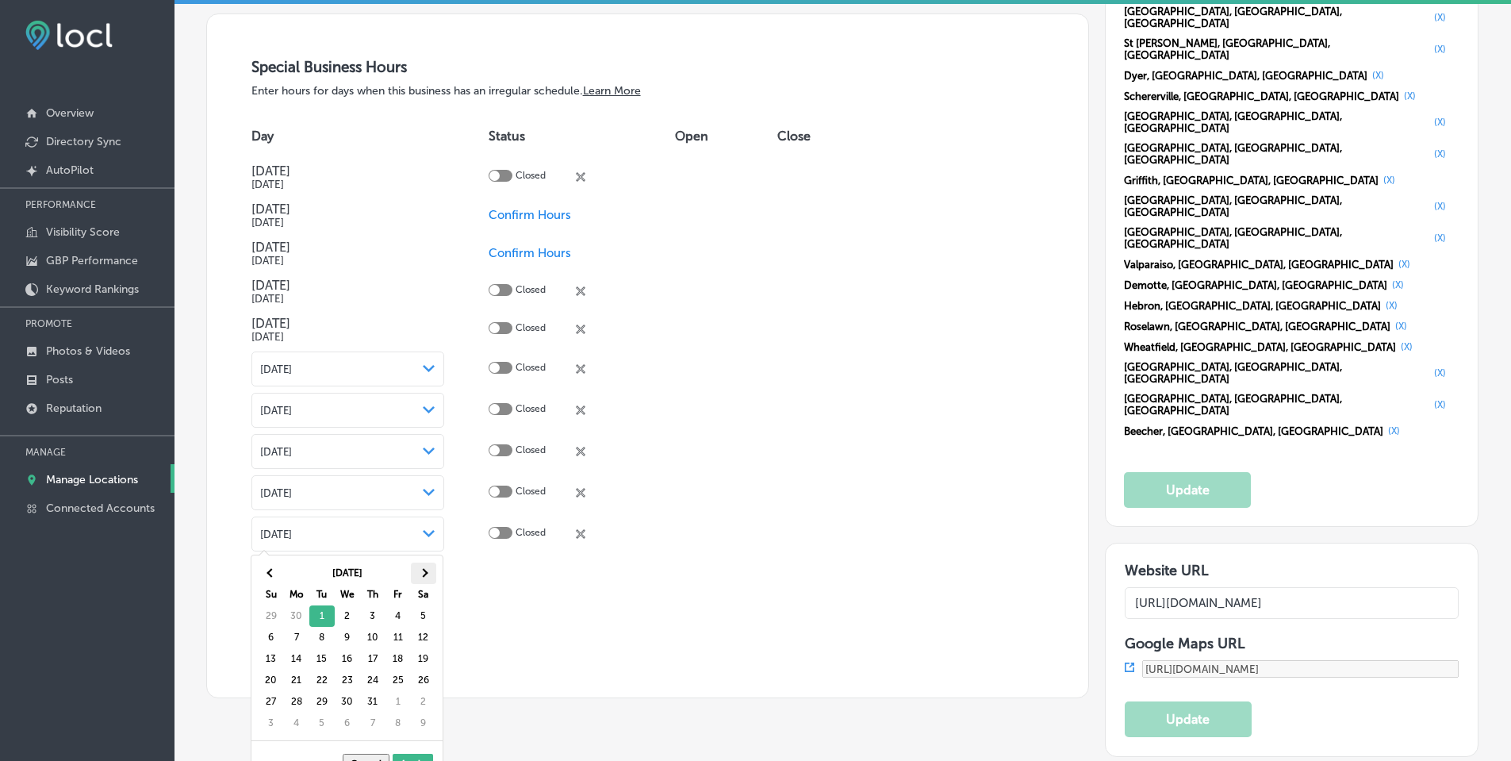
click at [424, 569] on span at bounding box center [423, 572] width 9 height 9
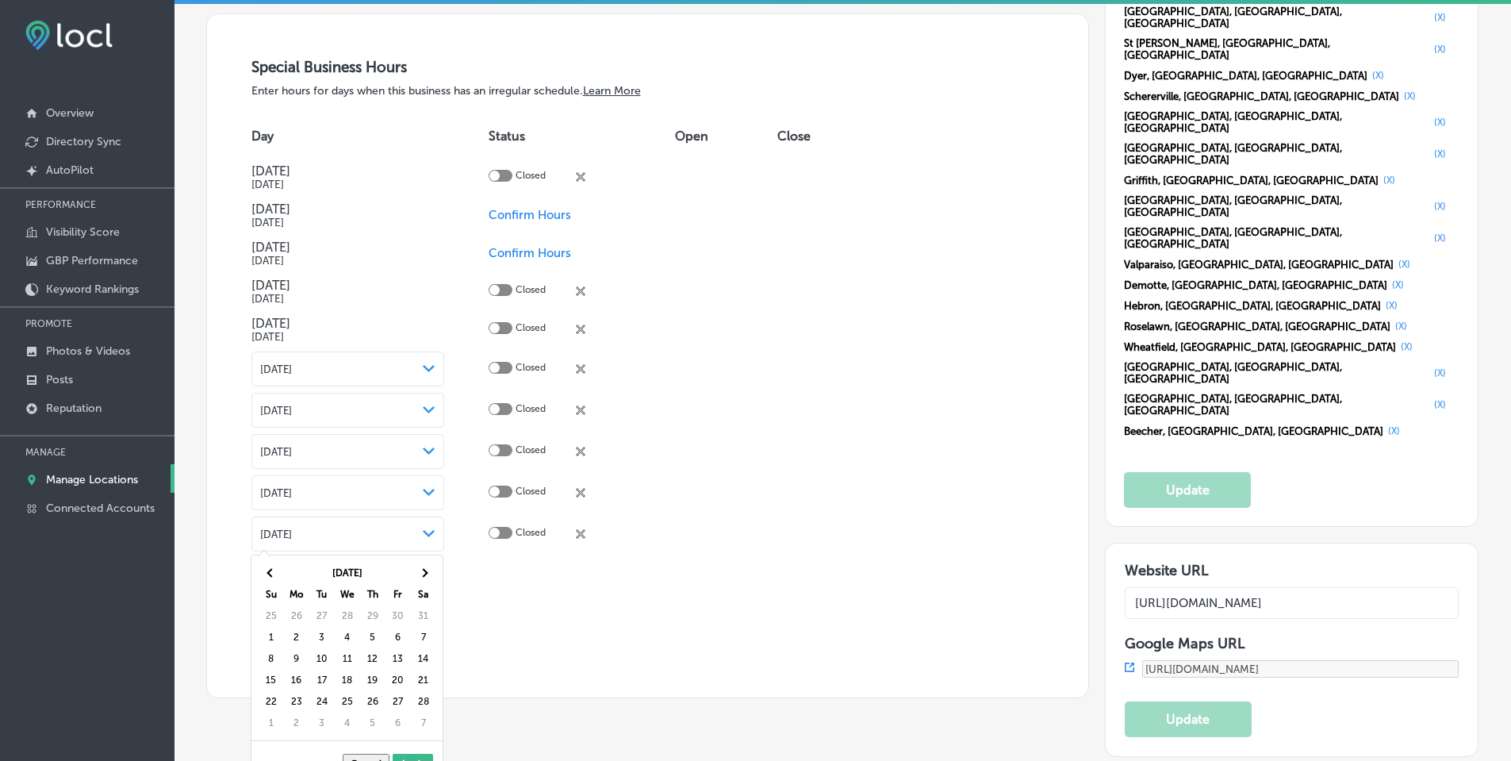
click at [424, 569] on span at bounding box center [423, 572] width 9 height 9
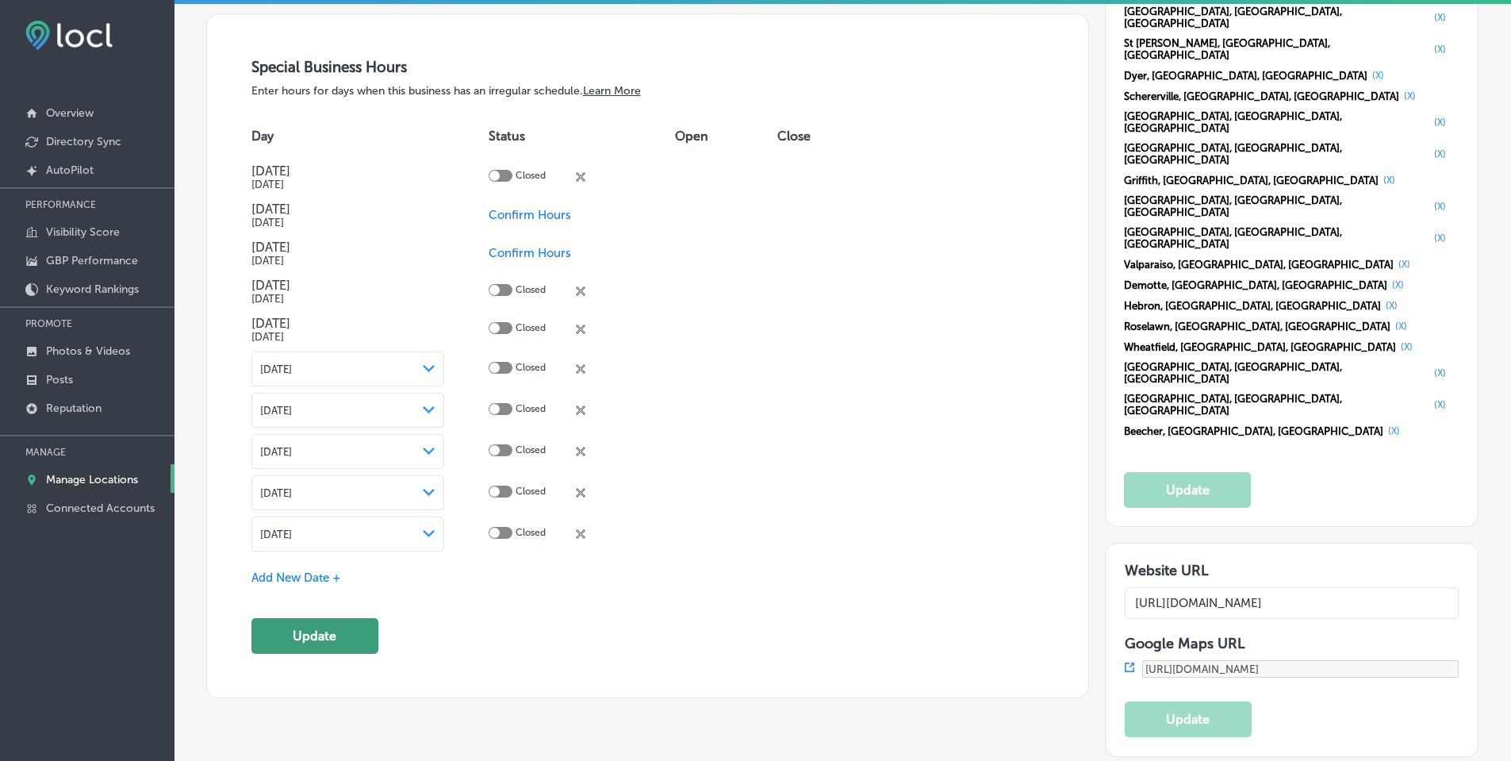
click at [337, 637] on button "Update" at bounding box center [314, 636] width 127 height 36
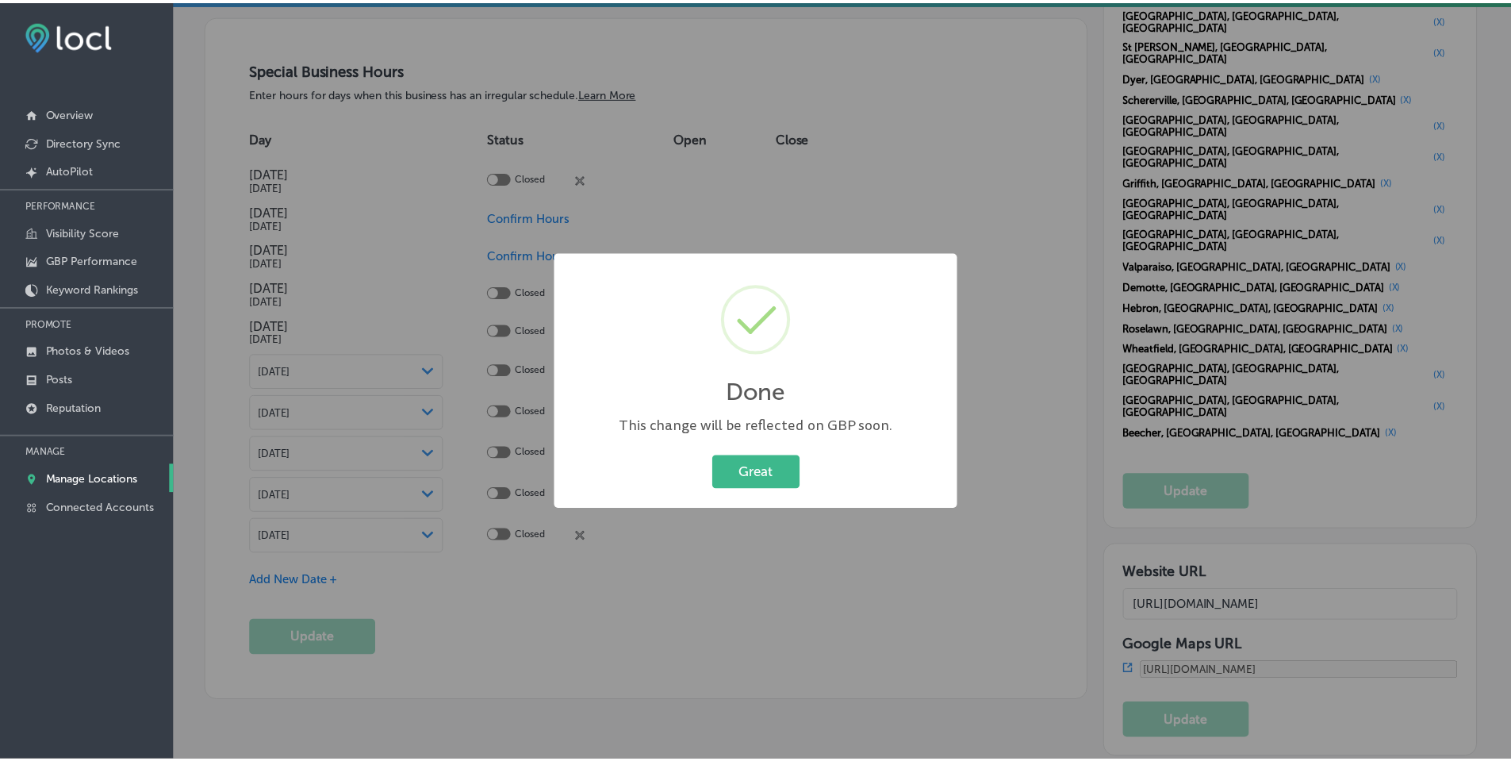
scroll to position [1748, 0]
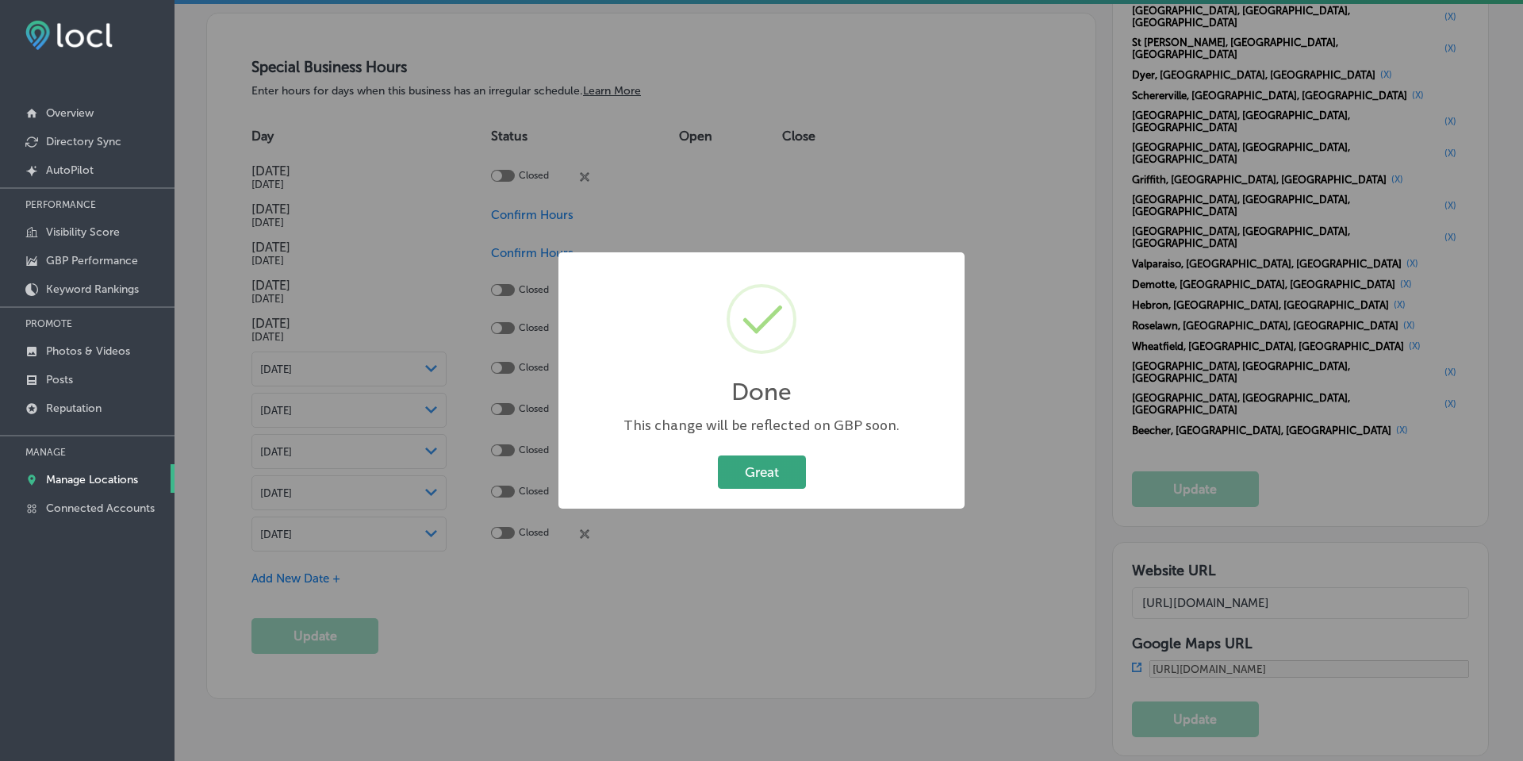
click at [777, 477] on button "Great" at bounding box center [762, 471] width 88 height 33
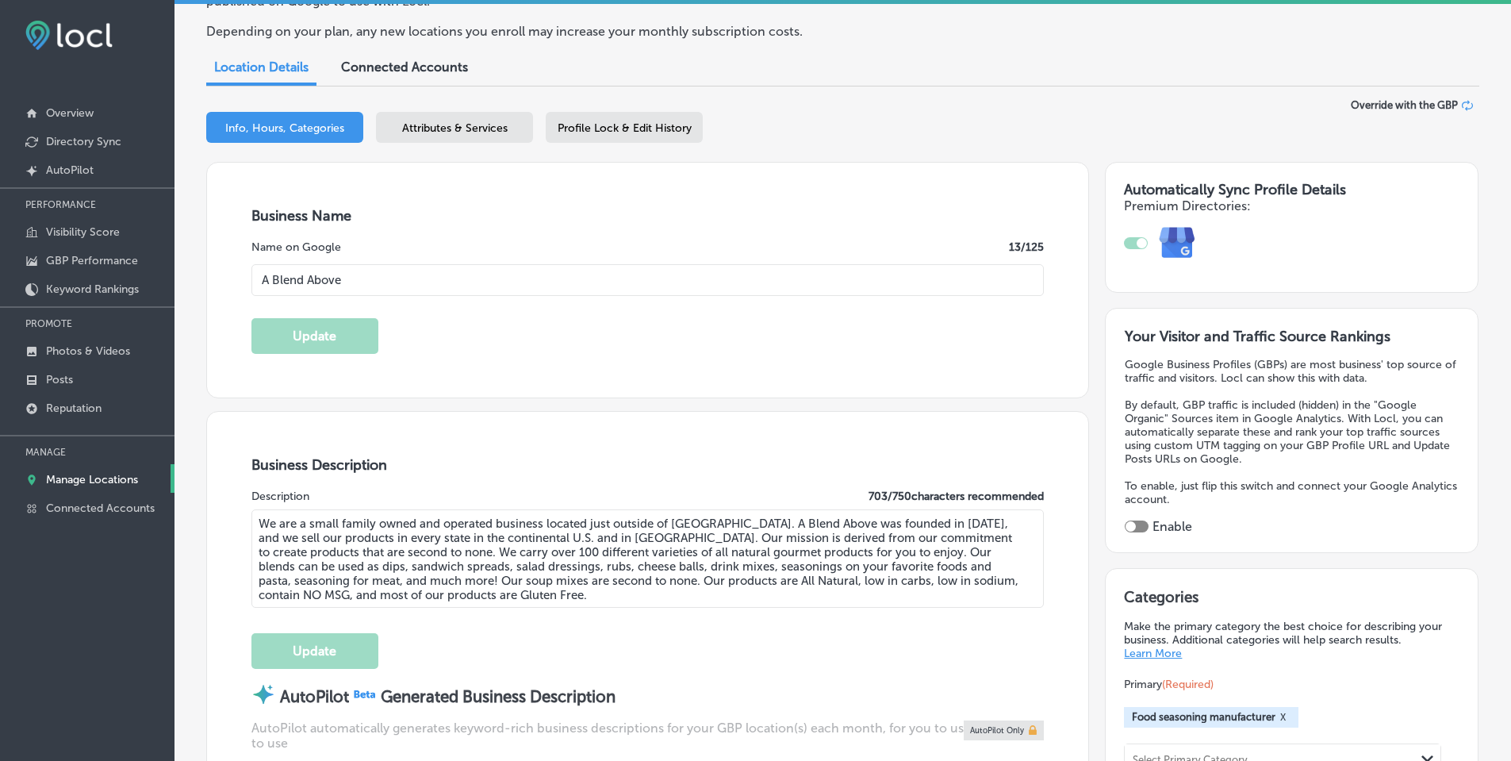
scroll to position [0, 0]
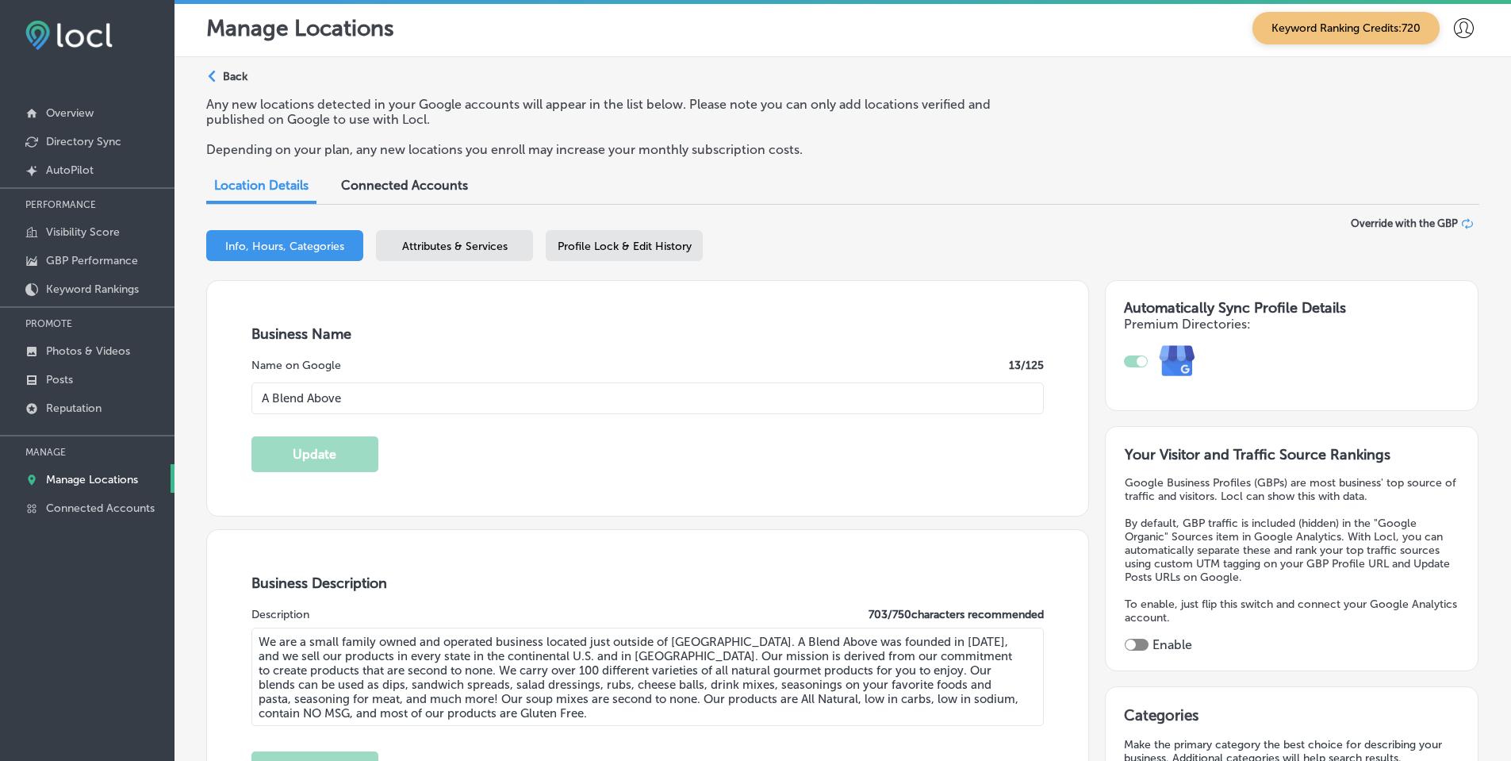
click at [1131, 643] on div at bounding box center [1137, 645] width 24 height 12
checkbox input "true"
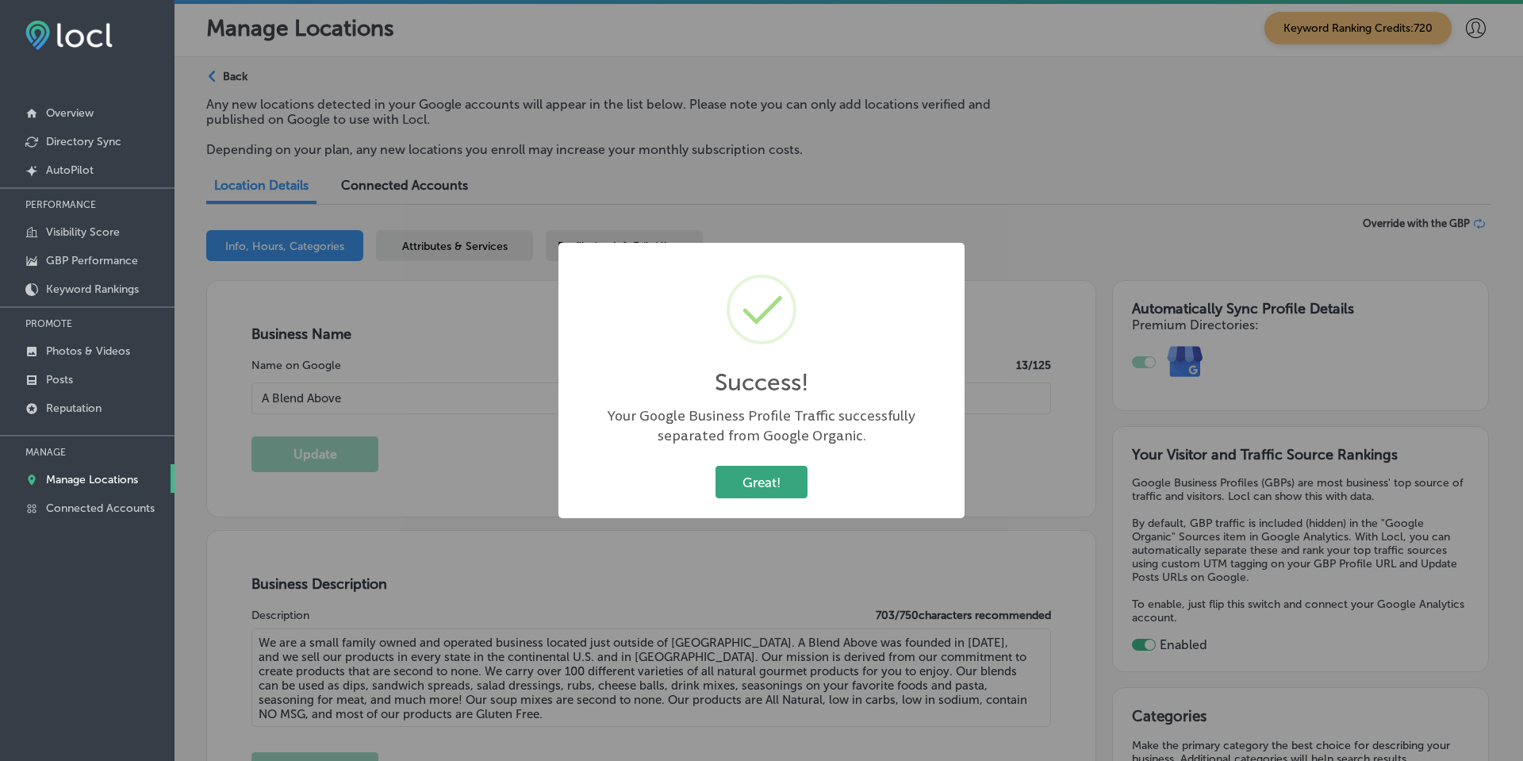
click at [744, 479] on button "Great!" at bounding box center [762, 482] width 92 height 33
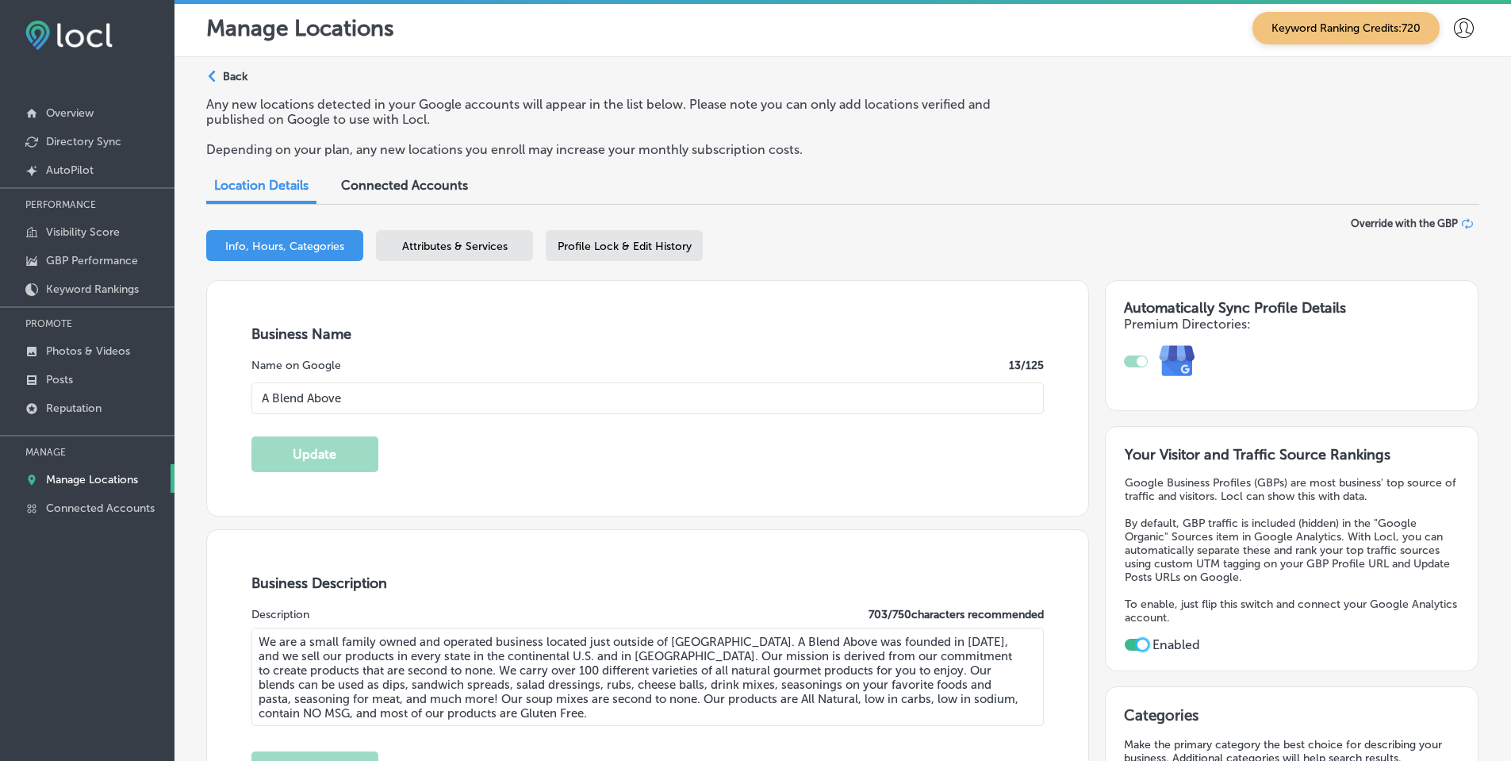
click at [447, 250] on span "Attributes & Services" at bounding box center [455, 246] width 106 height 13
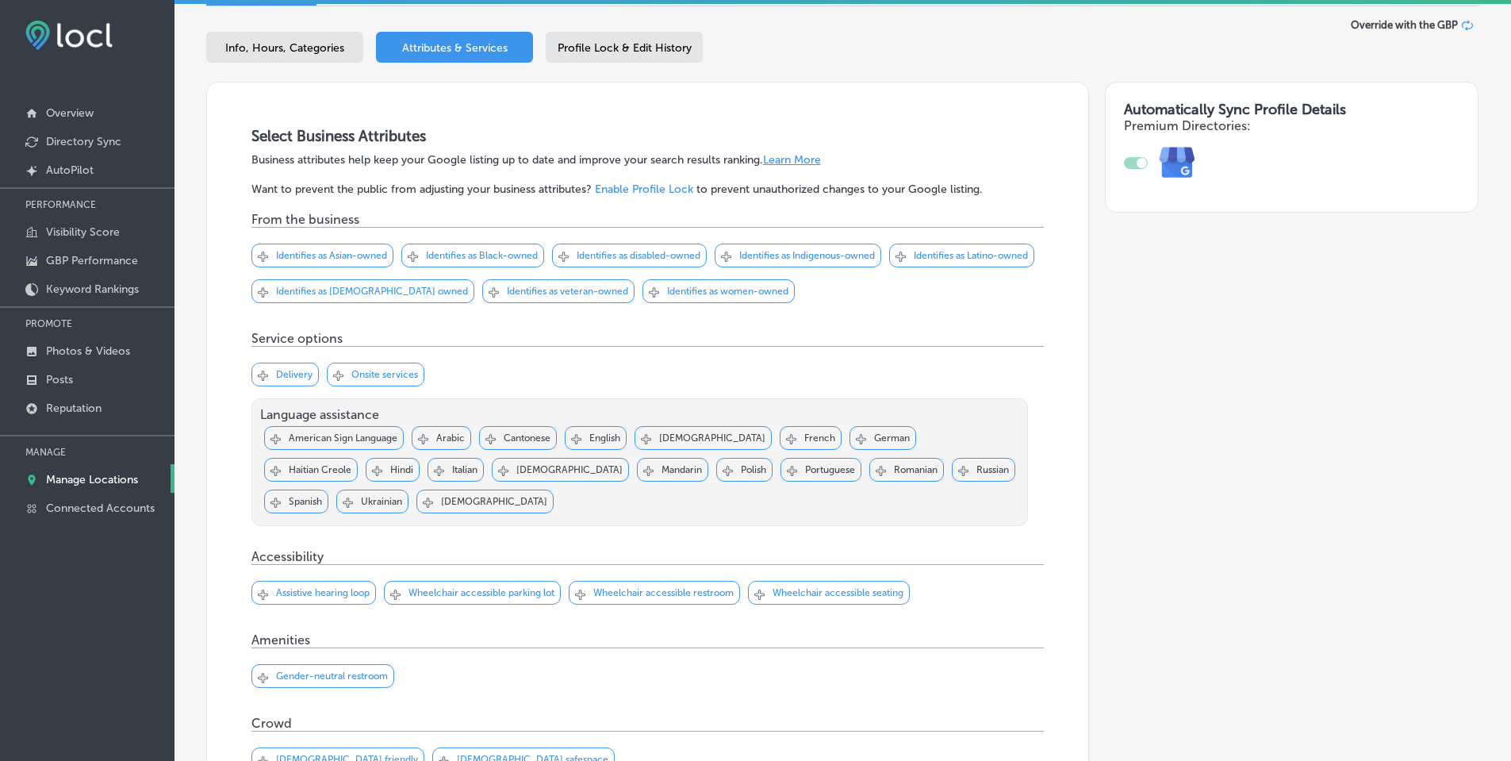
scroll to position [238, 0]
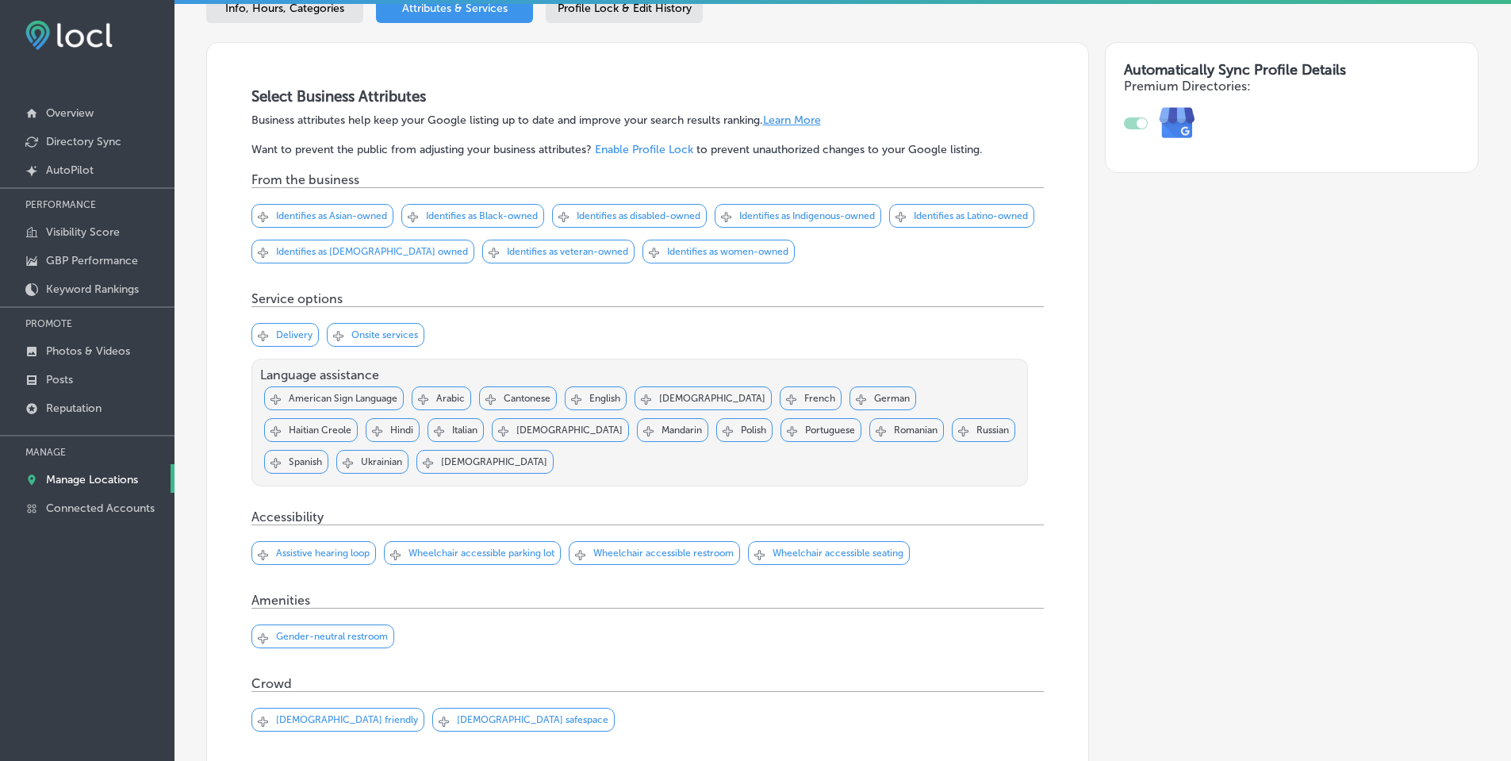
click at [282, 334] on p "Delivery" at bounding box center [294, 334] width 36 height 11
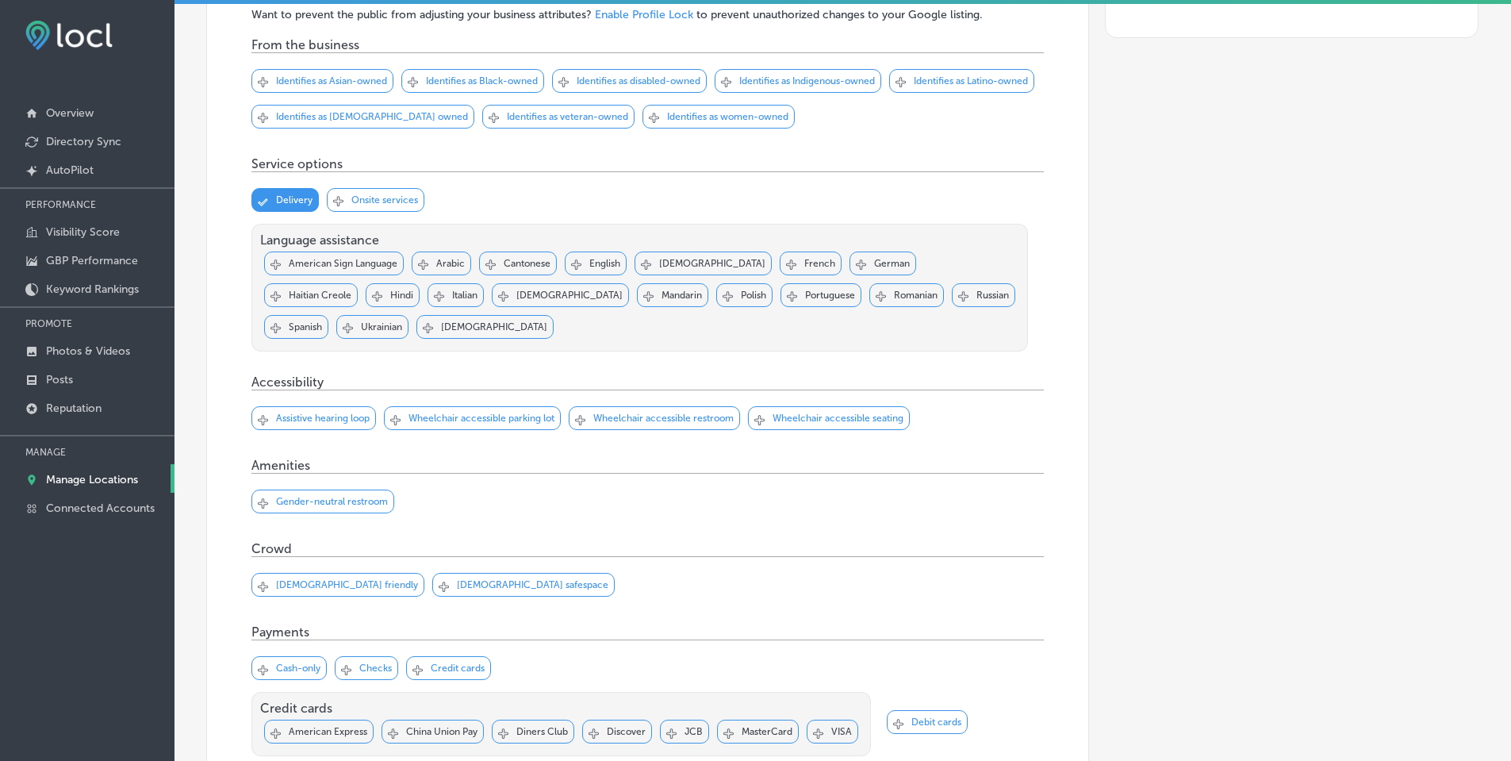
scroll to position [397, 0]
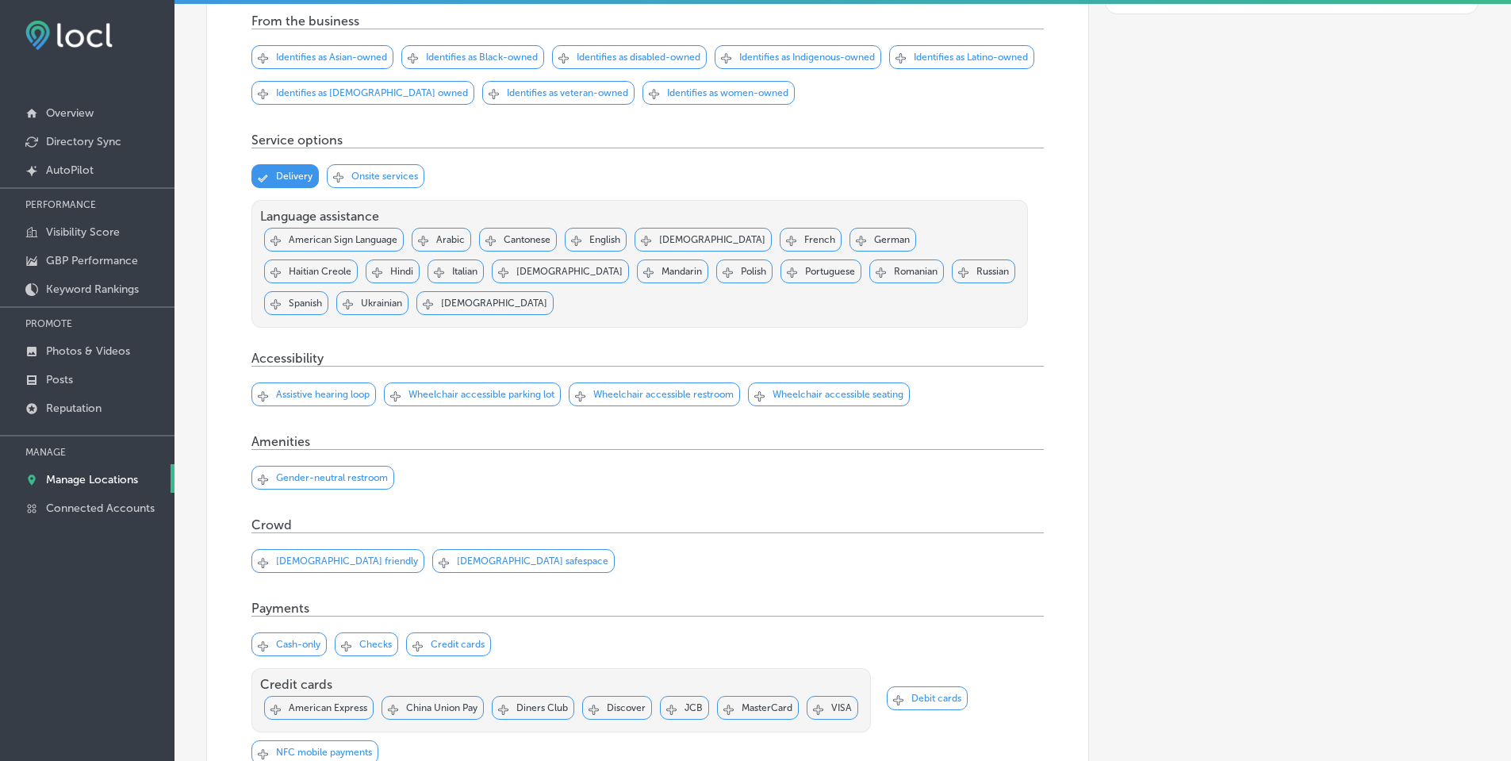
click at [329, 472] on p "Gender-neutral restroom" at bounding box center [332, 477] width 112 height 11
click at [490, 390] on p "Wheelchair accessible parking lot" at bounding box center [482, 394] width 146 height 11
click at [632, 391] on p "Wheelchair accessible restroom" at bounding box center [663, 394] width 140 height 11
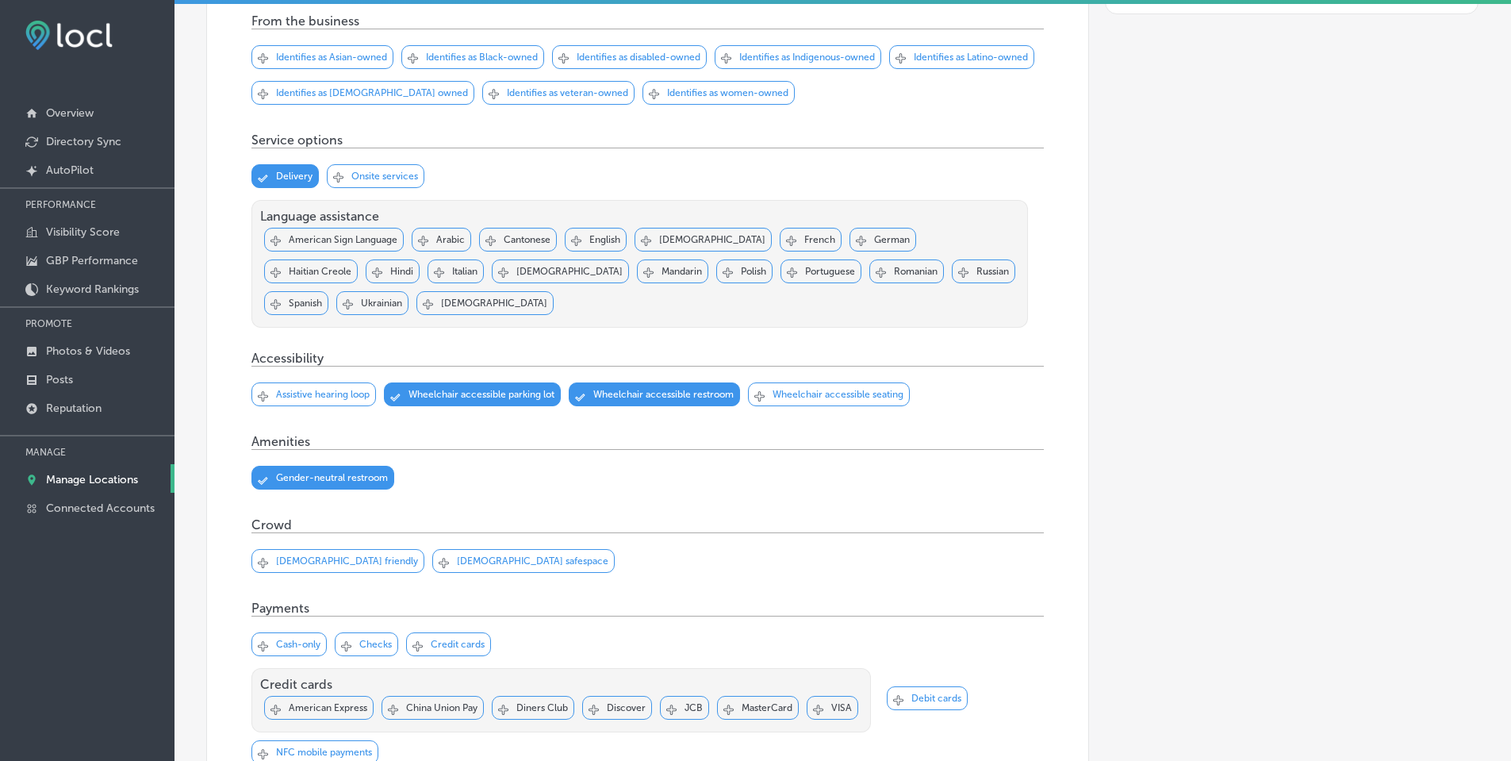
click at [827, 393] on p "Wheelchair accessible seating" at bounding box center [838, 394] width 131 height 11
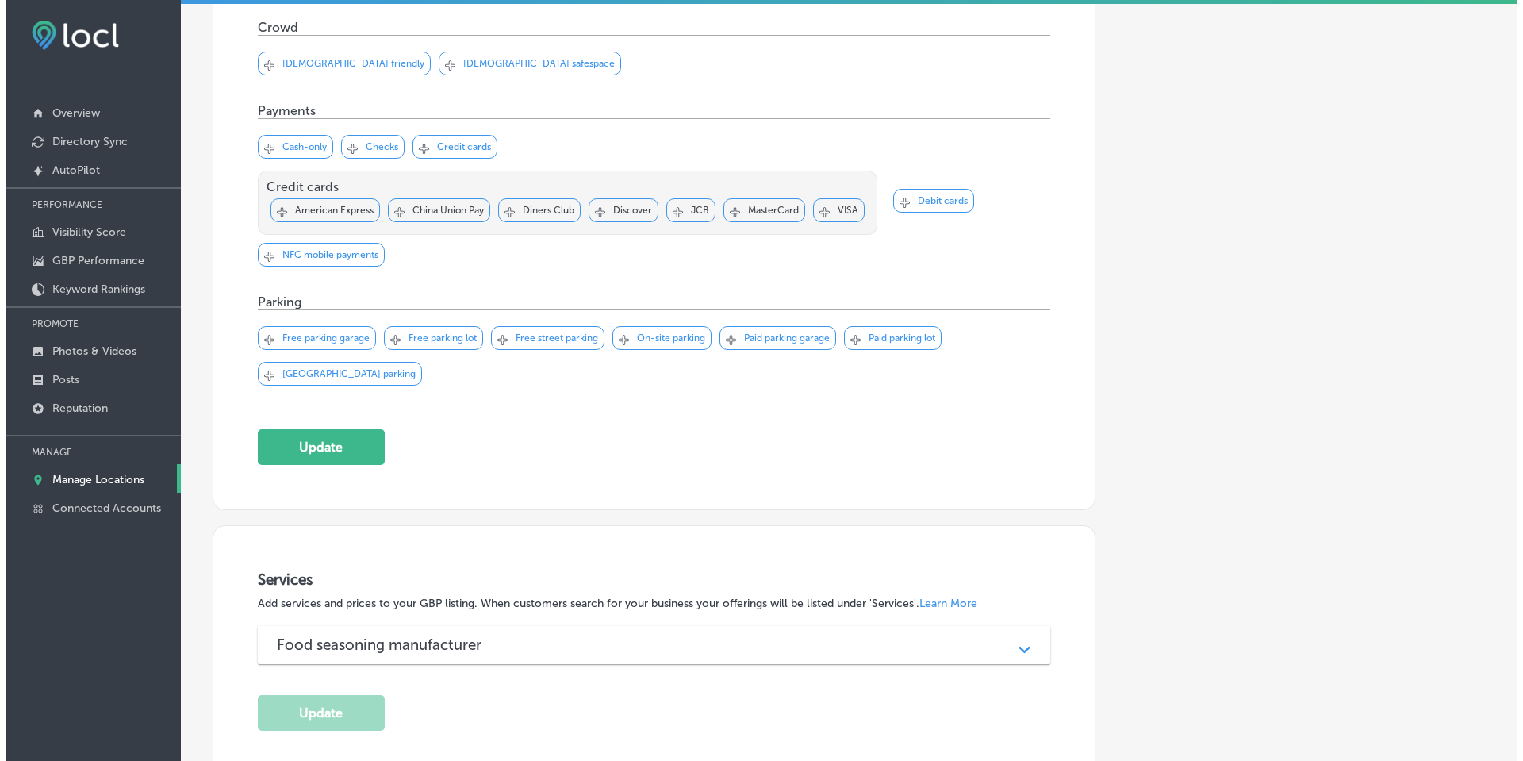
scroll to position [952, 0]
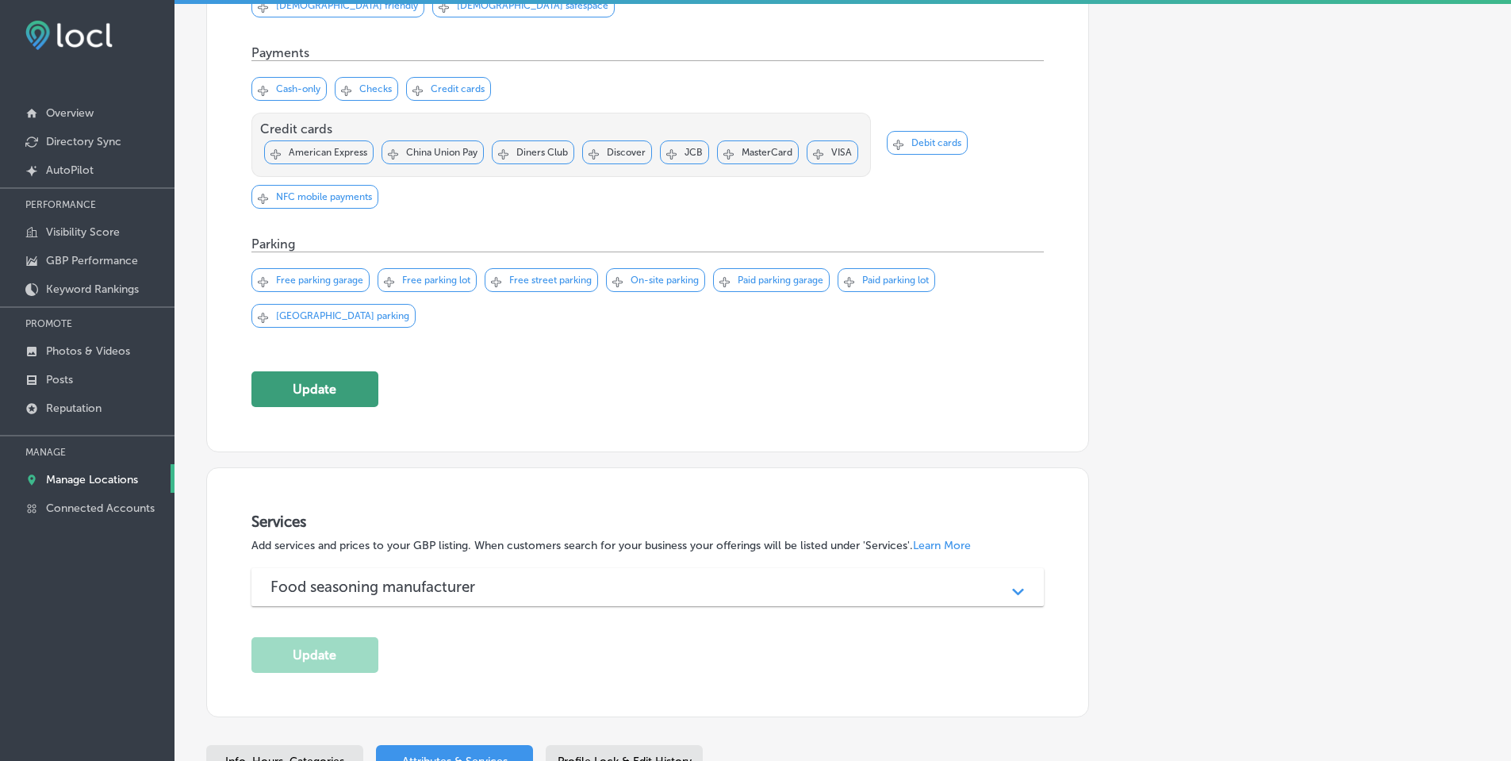
click at [341, 395] on button "Update" at bounding box center [314, 389] width 127 height 36
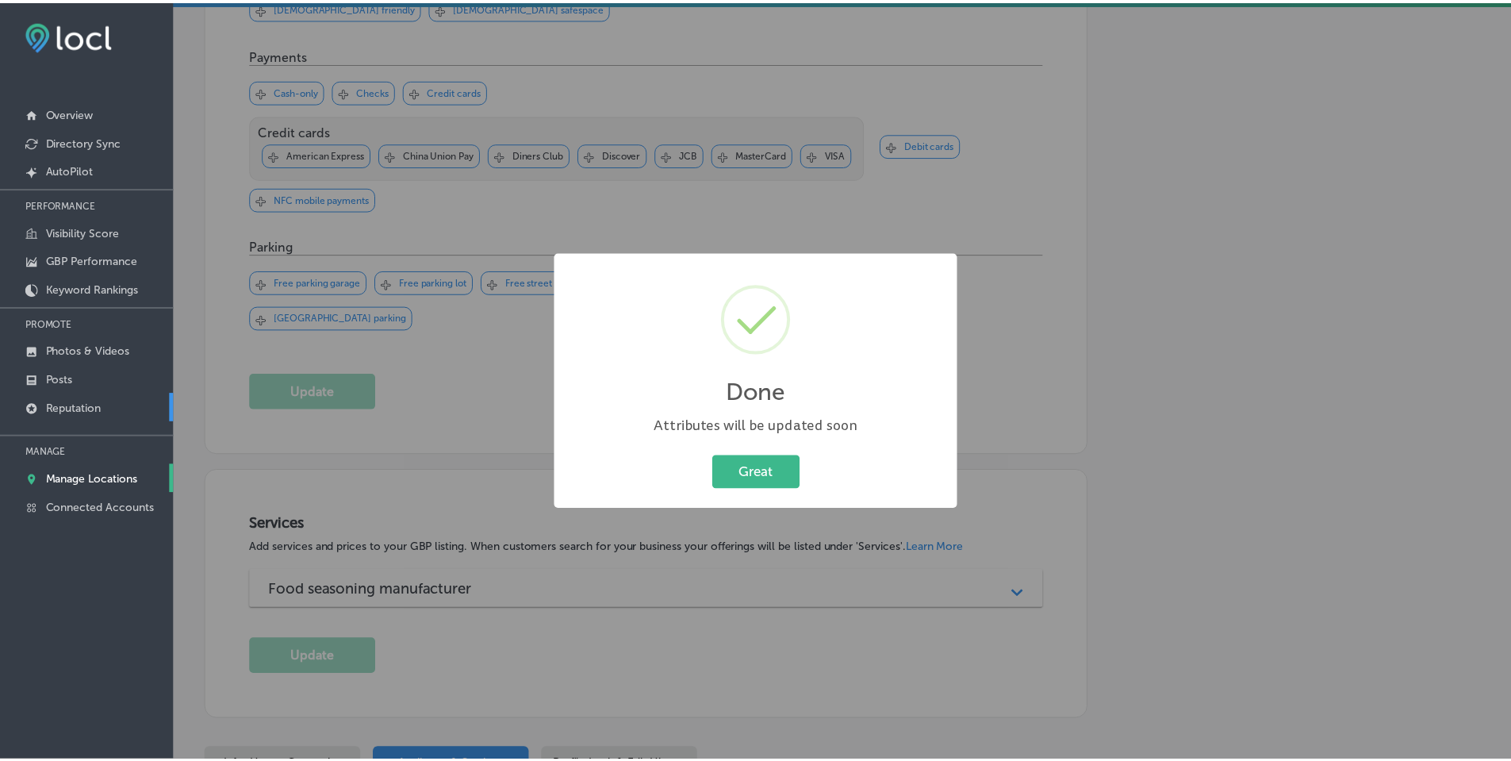
scroll to position [954, 0]
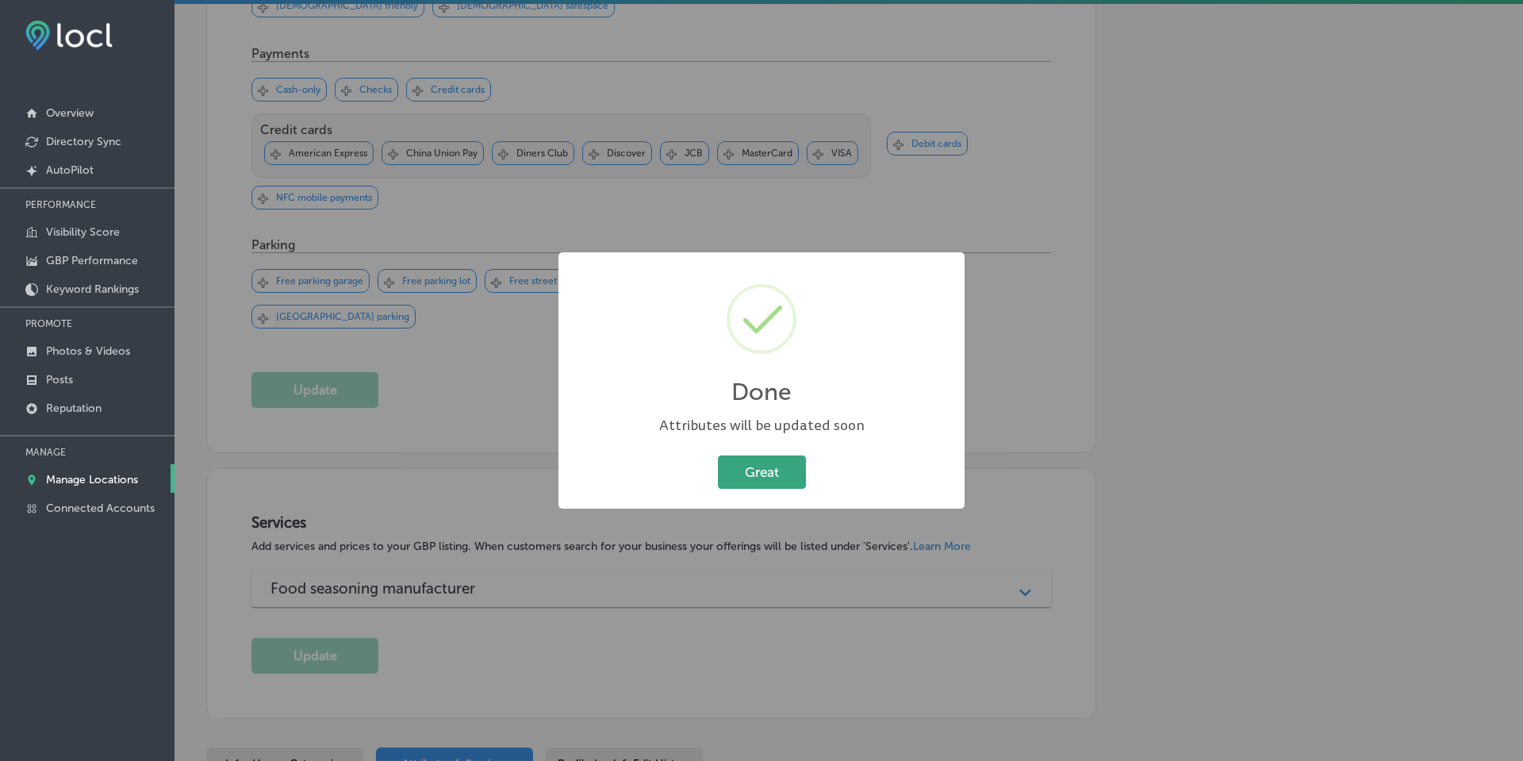
click at [732, 463] on button "Great" at bounding box center [762, 471] width 88 height 33
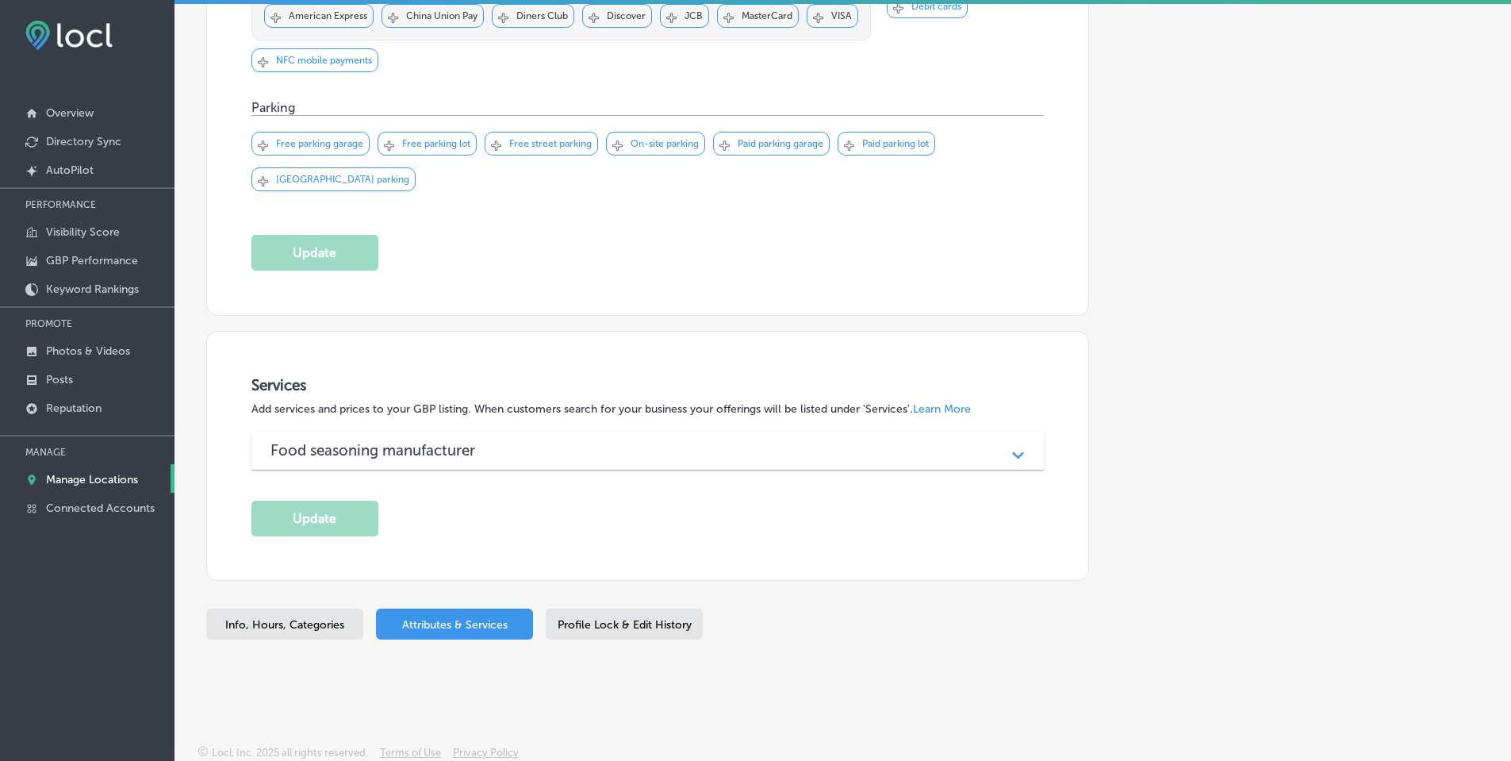
scroll to position [1091, 0]
click at [651, 443] on div "Food seasoning manufacturer" at bounding box center [648, 448] width 755 height 18
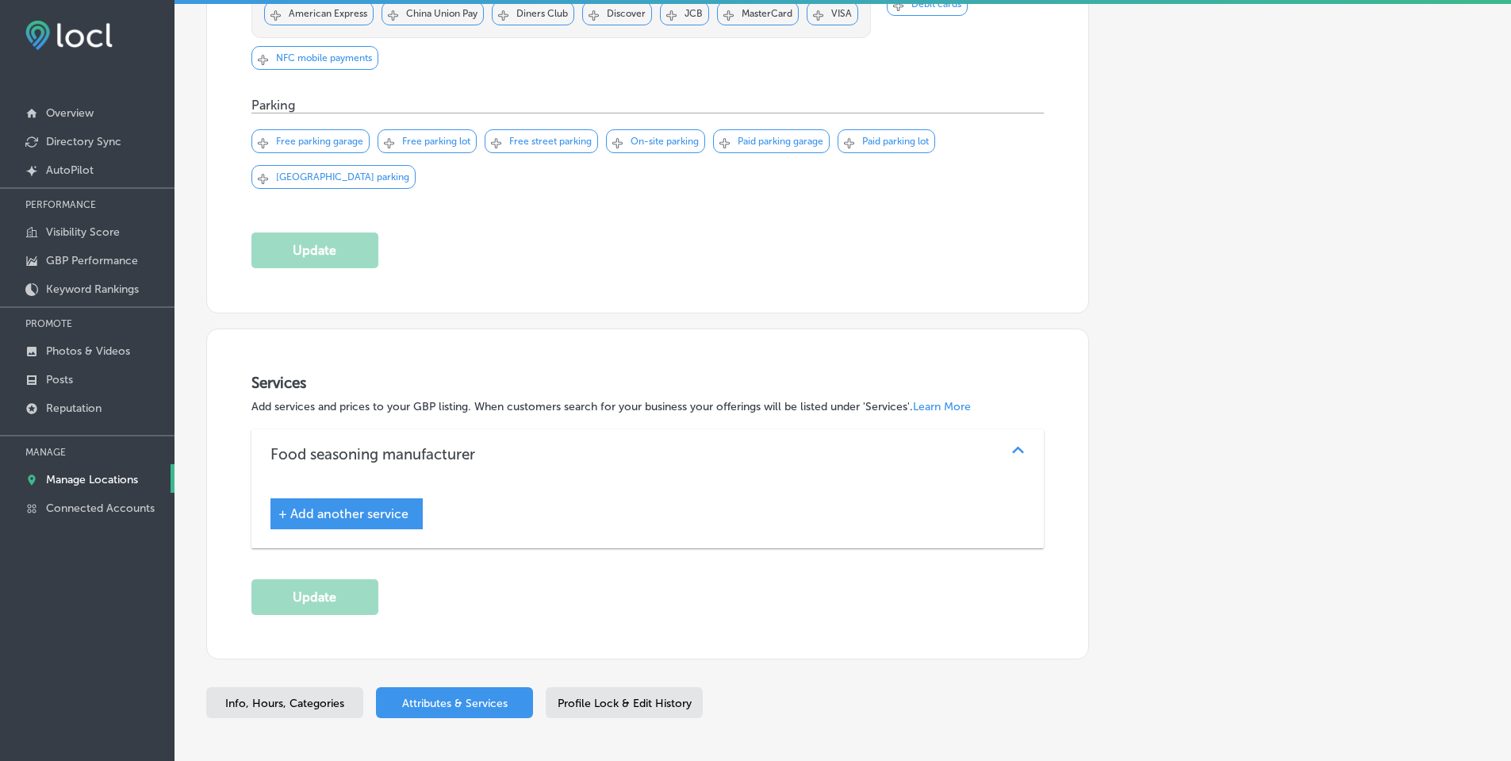
scroll to position [1172, 0]
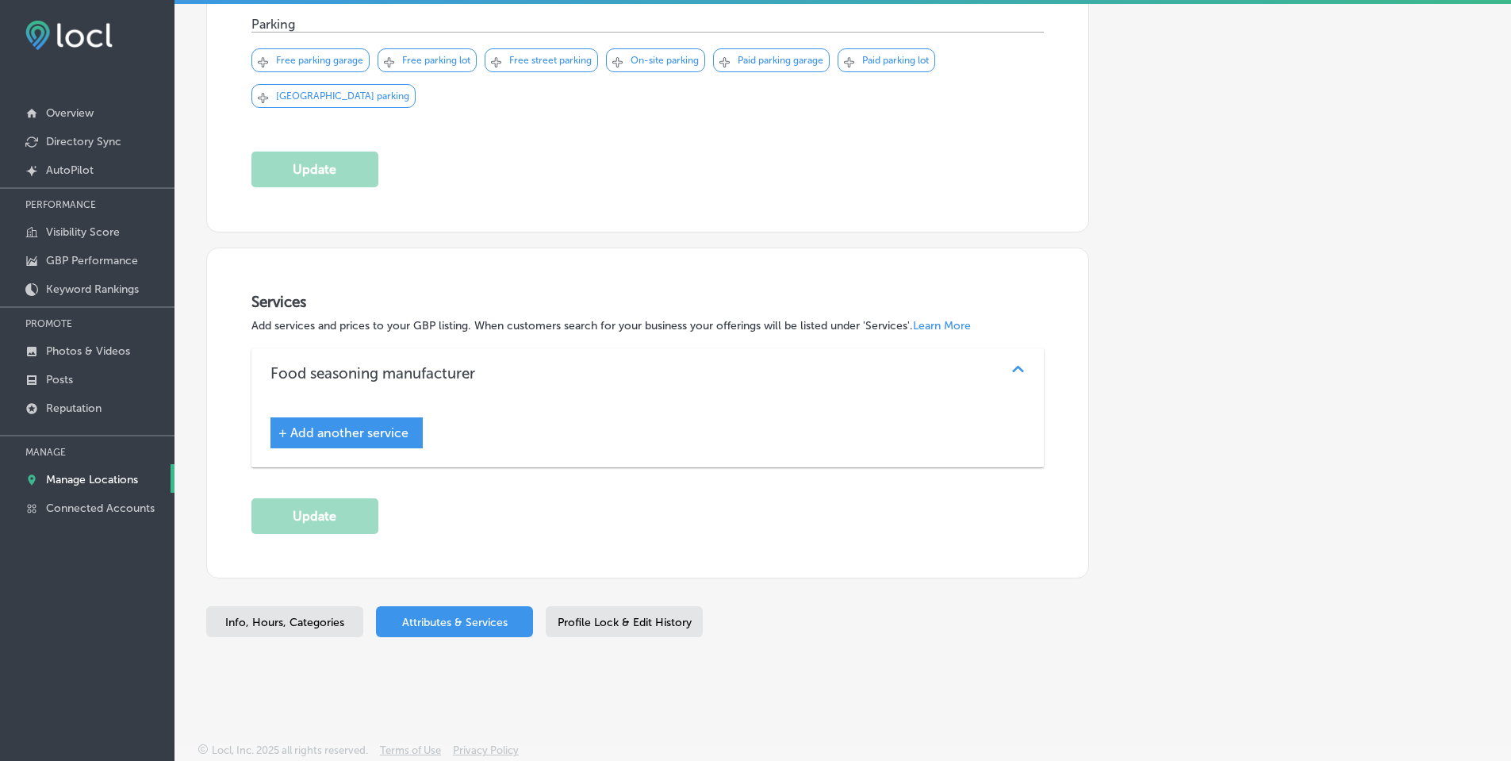
click at [323, 616] on span "Info, Hours, Categories" at bounding box center [284, 622] width 119 height 13
select select "US"
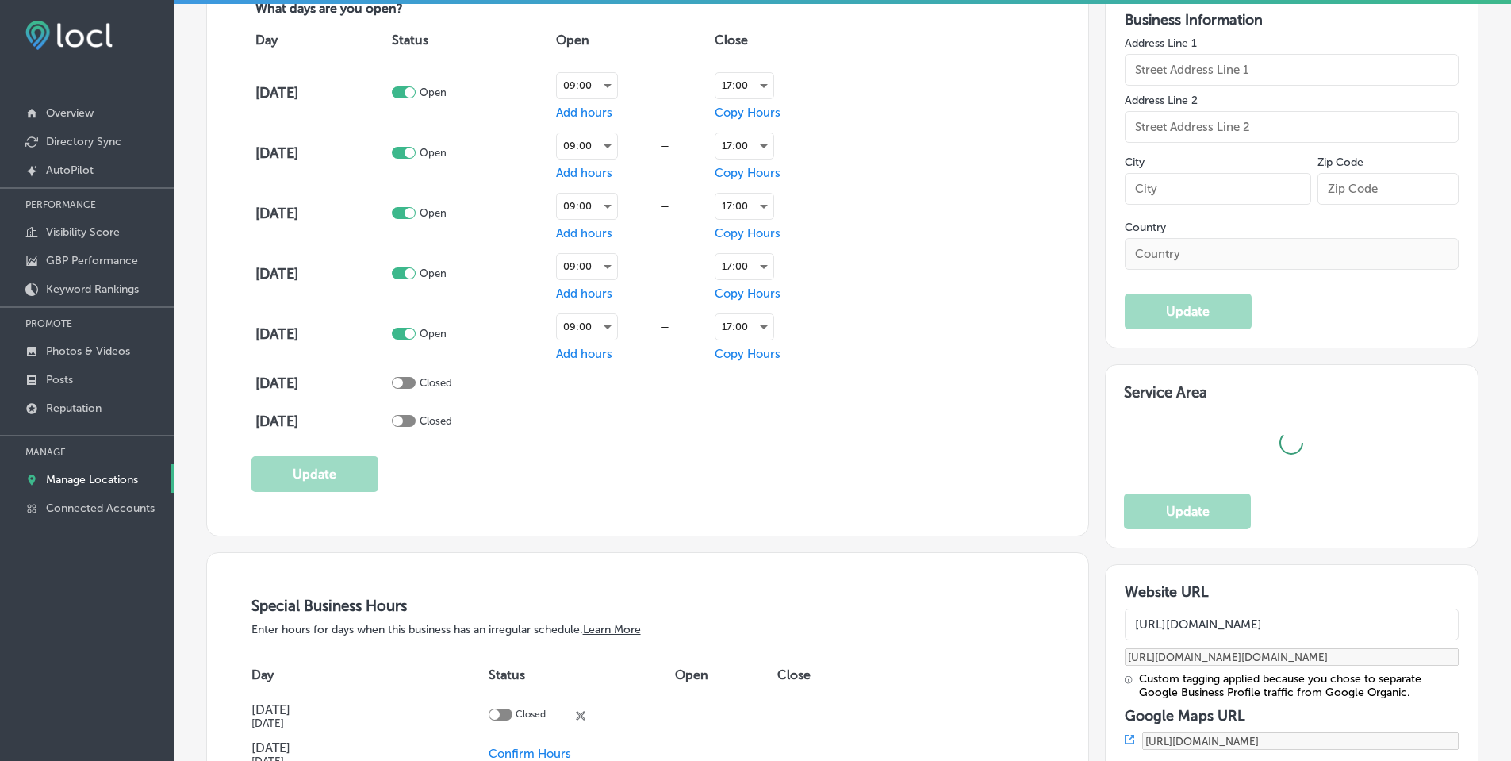
type input "[URL][DOMAIN_NAME]"
type input "[STREET_ADDRESS]"
type input "[PERSON_NAME]"
type input "46356"
type input "US"
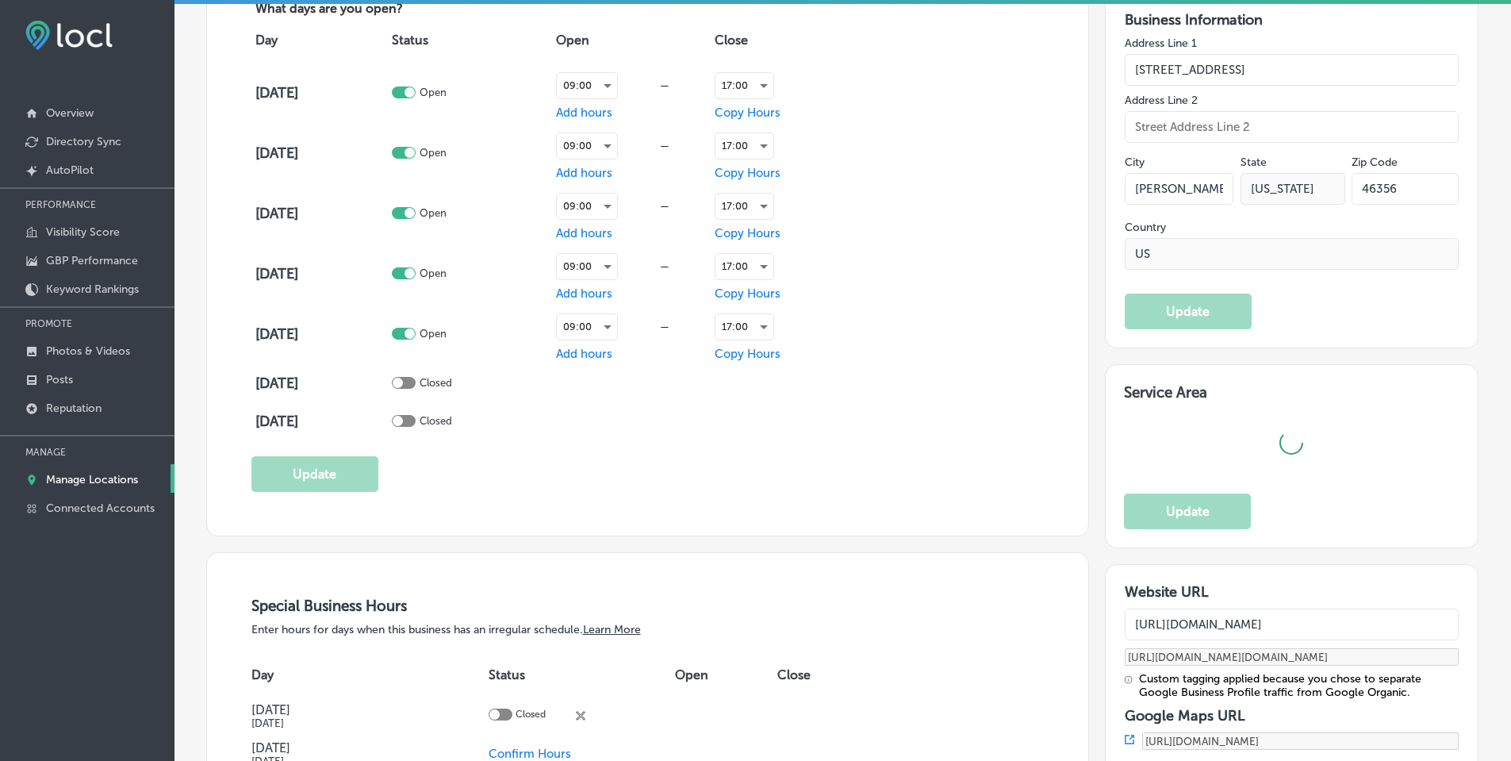
checkbox input "true"
type input "A Blend Above"
type input "+1 219 613 0604"
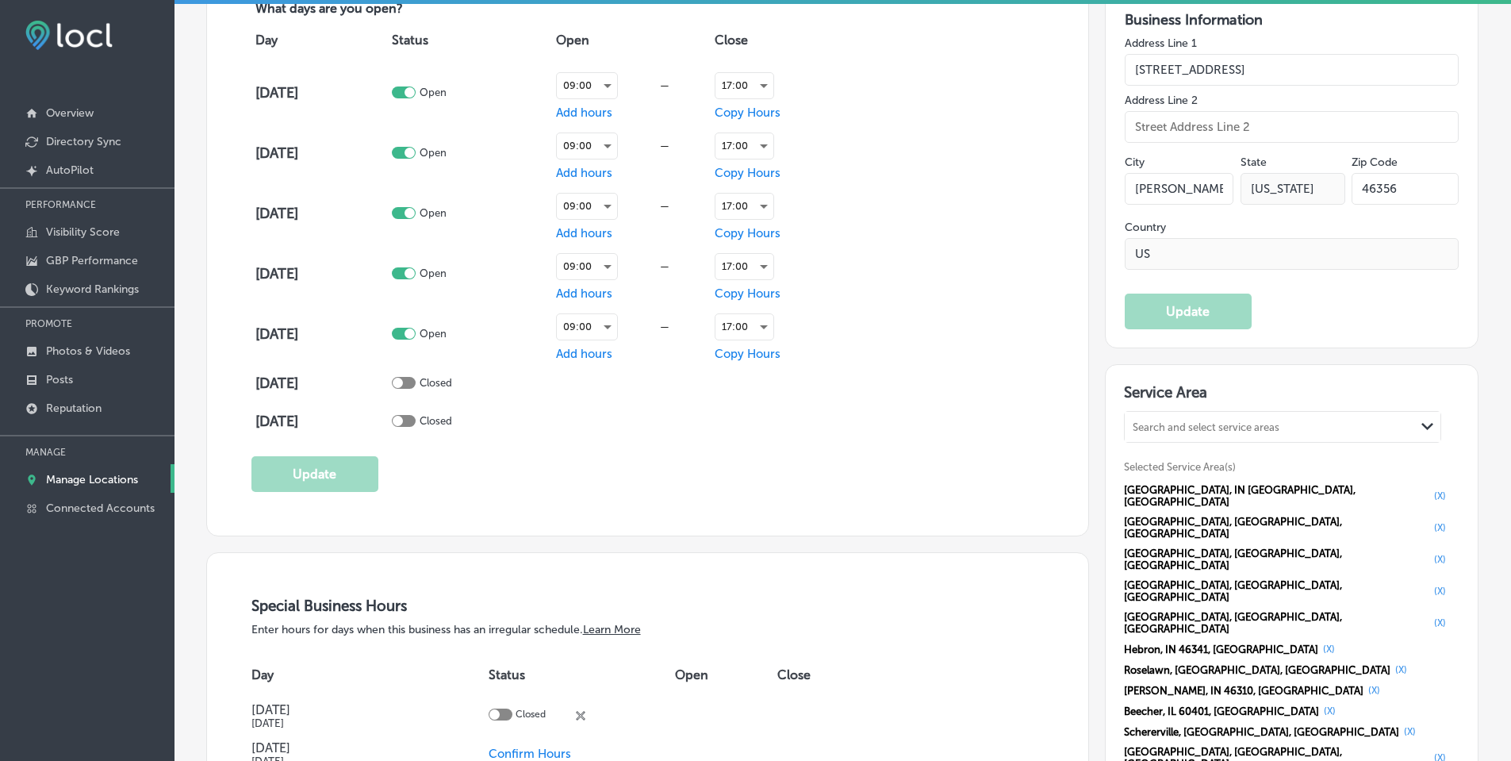
type textarea "We are a small family owned and operated business located just outside of [GEOG…"
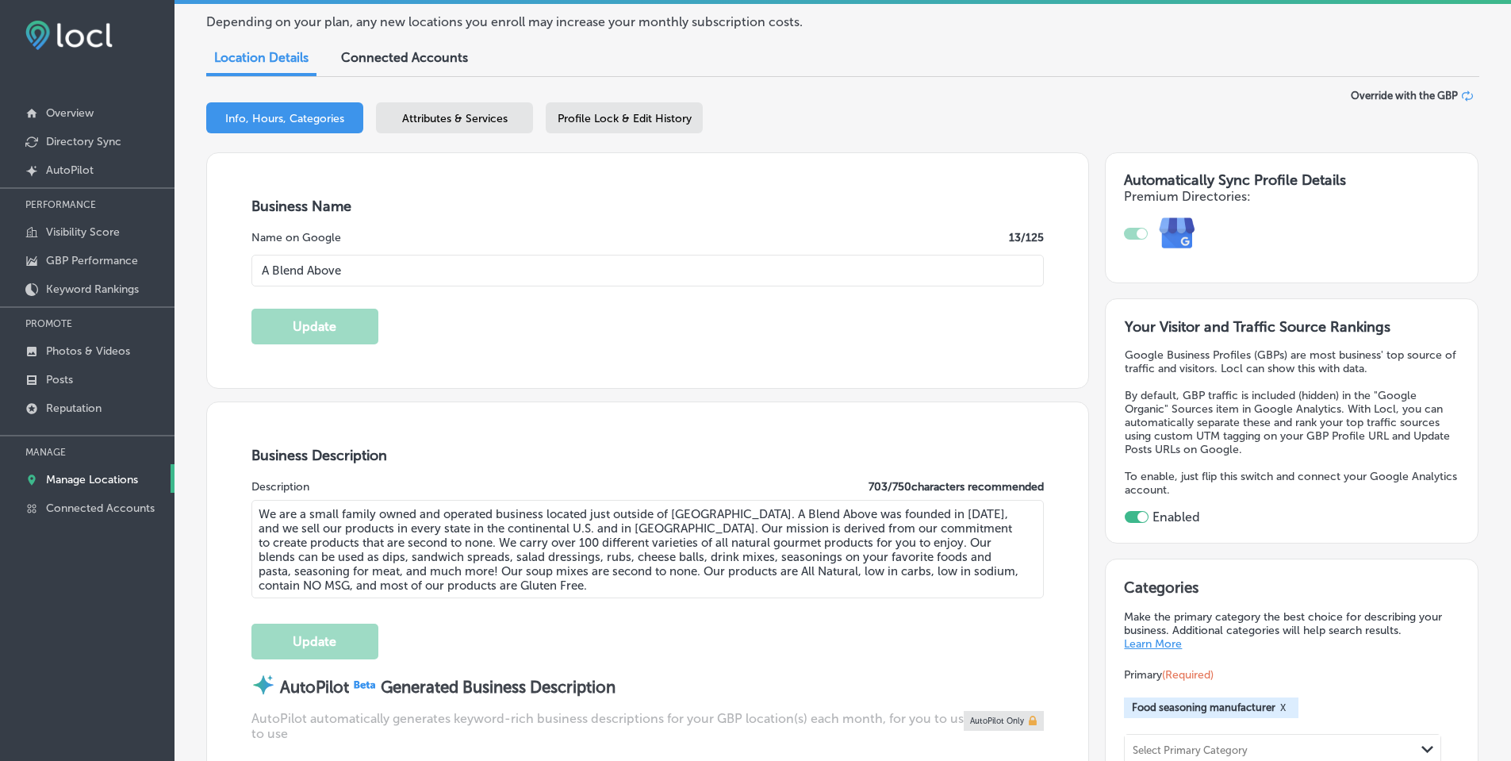
scroll to position [159, 0]
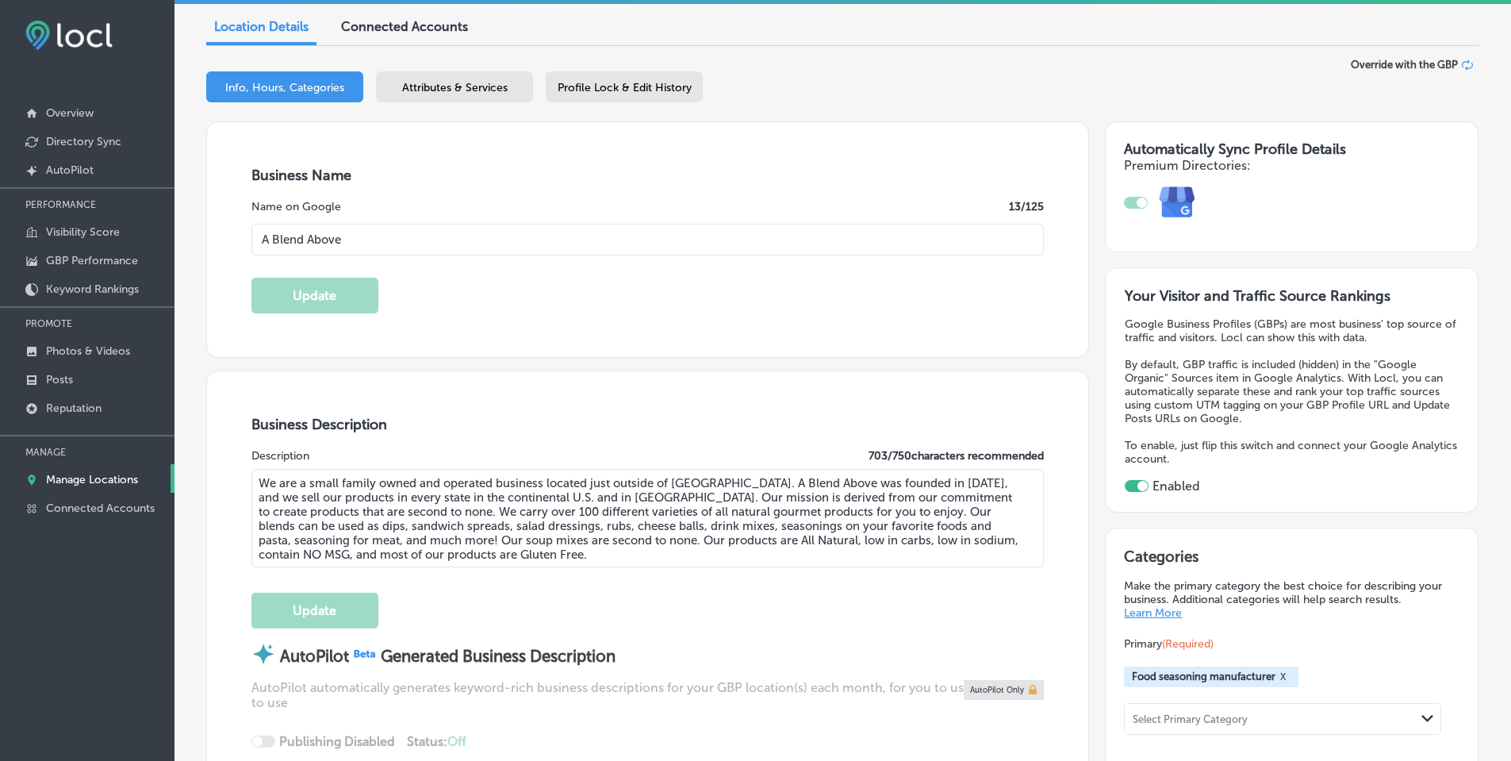
click at [474, 90] on span "Attributes & Services" at bounding box center [455, 87] width 106 height 13
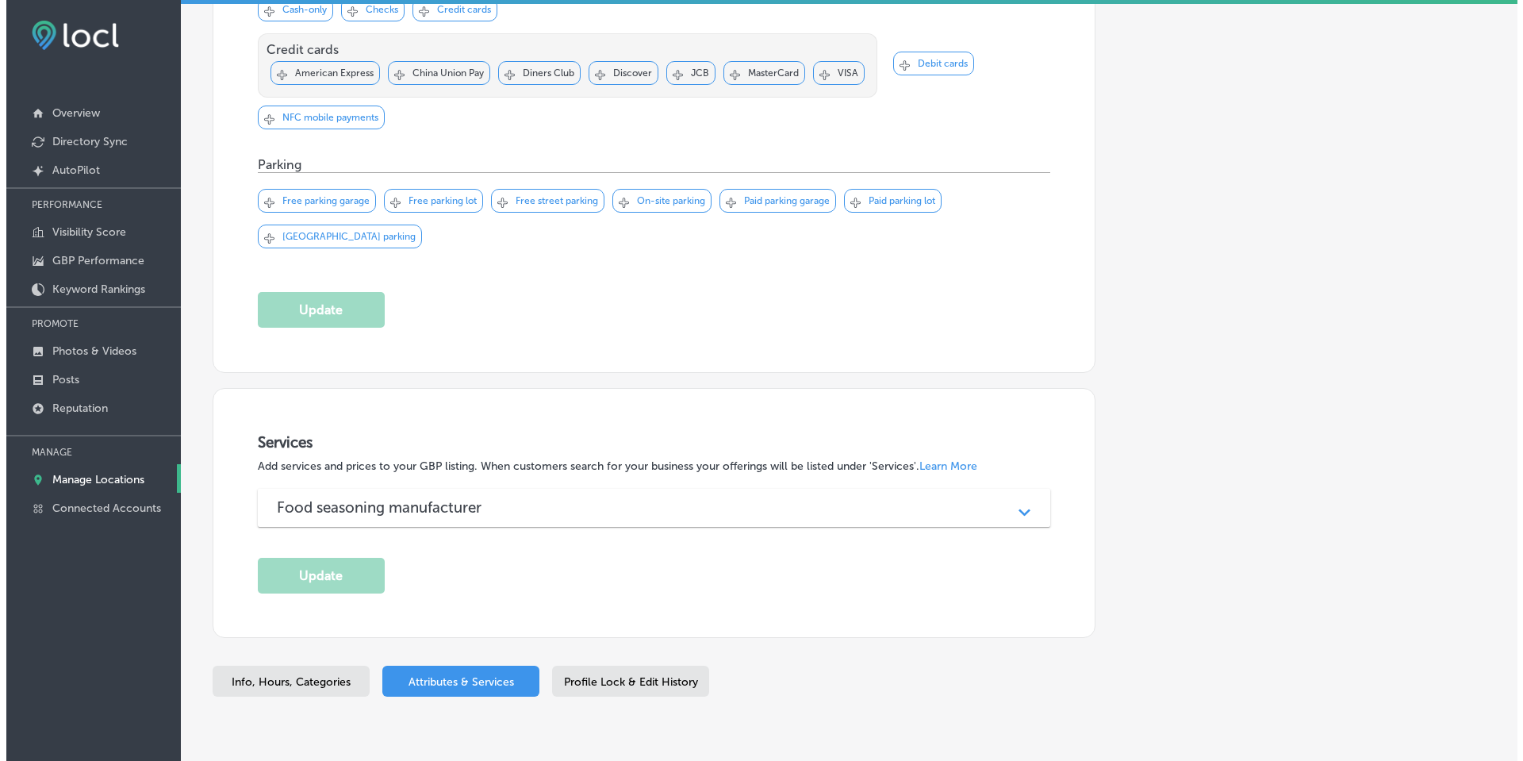
scroll to position [1091, 0]
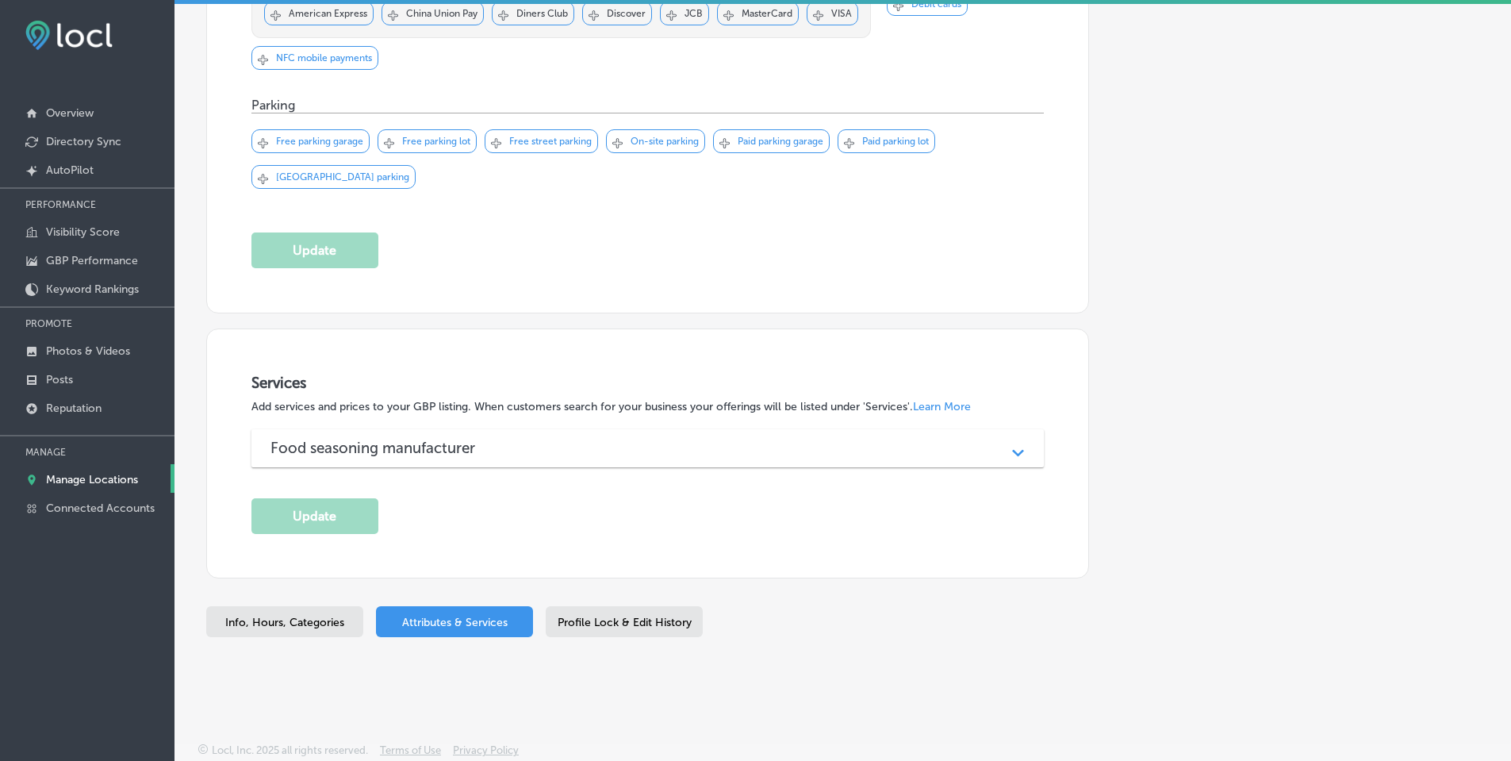
click at [677, 456] on div "Food seasoning manufacturer Path Created with Sketch." at bounding box center [647, 448] width 793 height 38
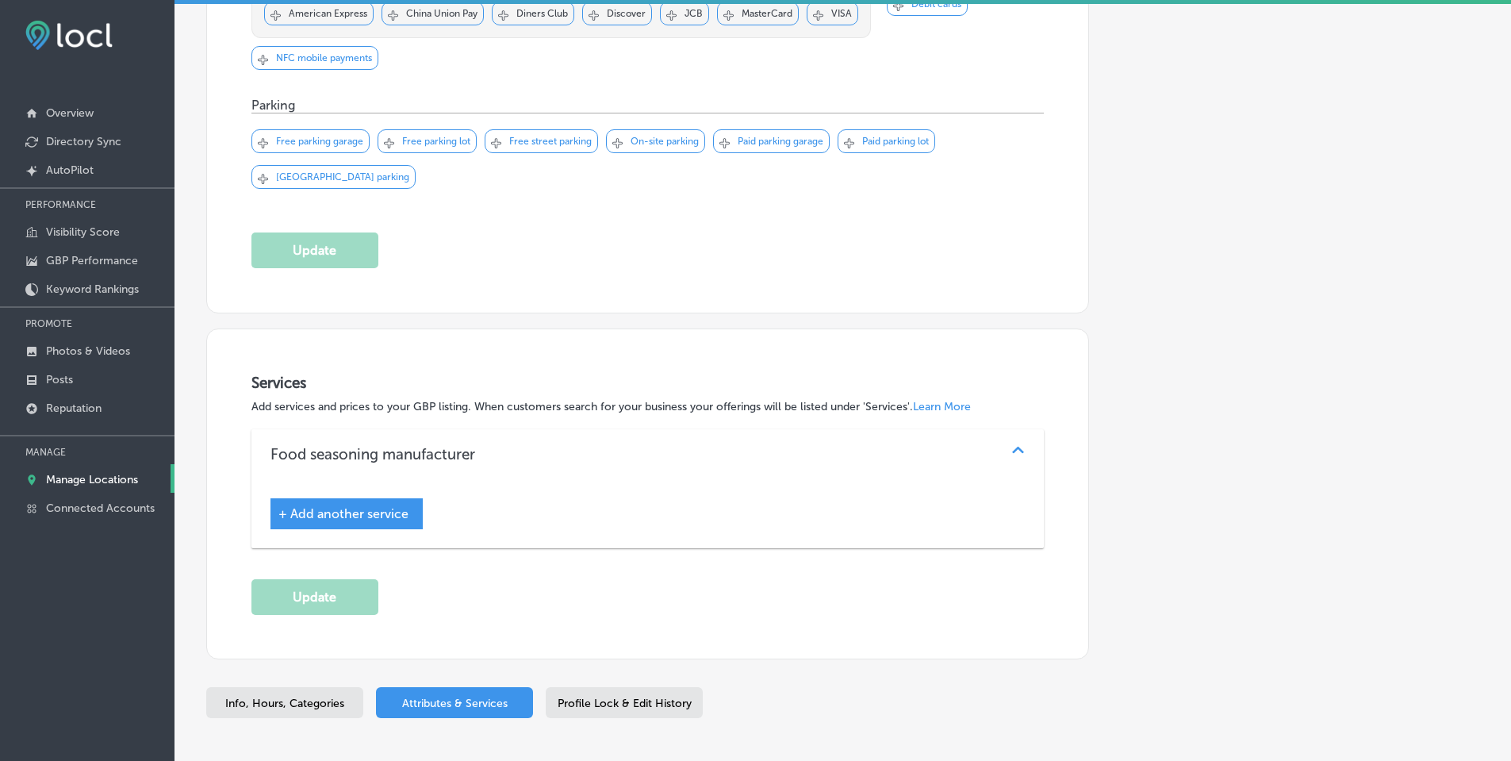
click at [347, 516] on span "+ Add another service" at bounding box center [343, 513] width 130 height 15
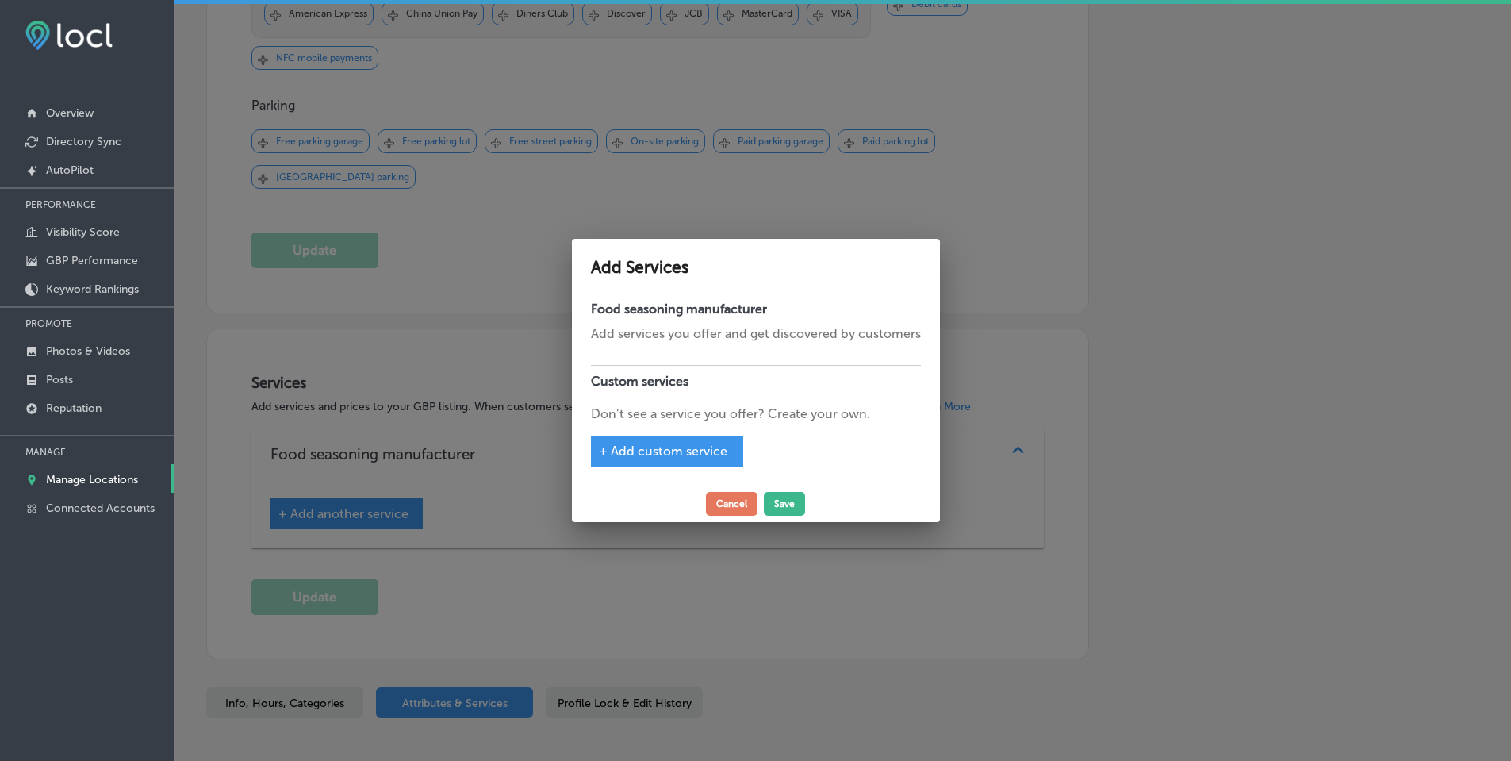
scroll to position [1093, 0]
click at [678, 439] on div "+ Add custom service" at bounding box center [673, 451] width 152 height 31
click at [694, 452] on span "+ Add custom service" at bounding box center [668, 450] width 129 height 15
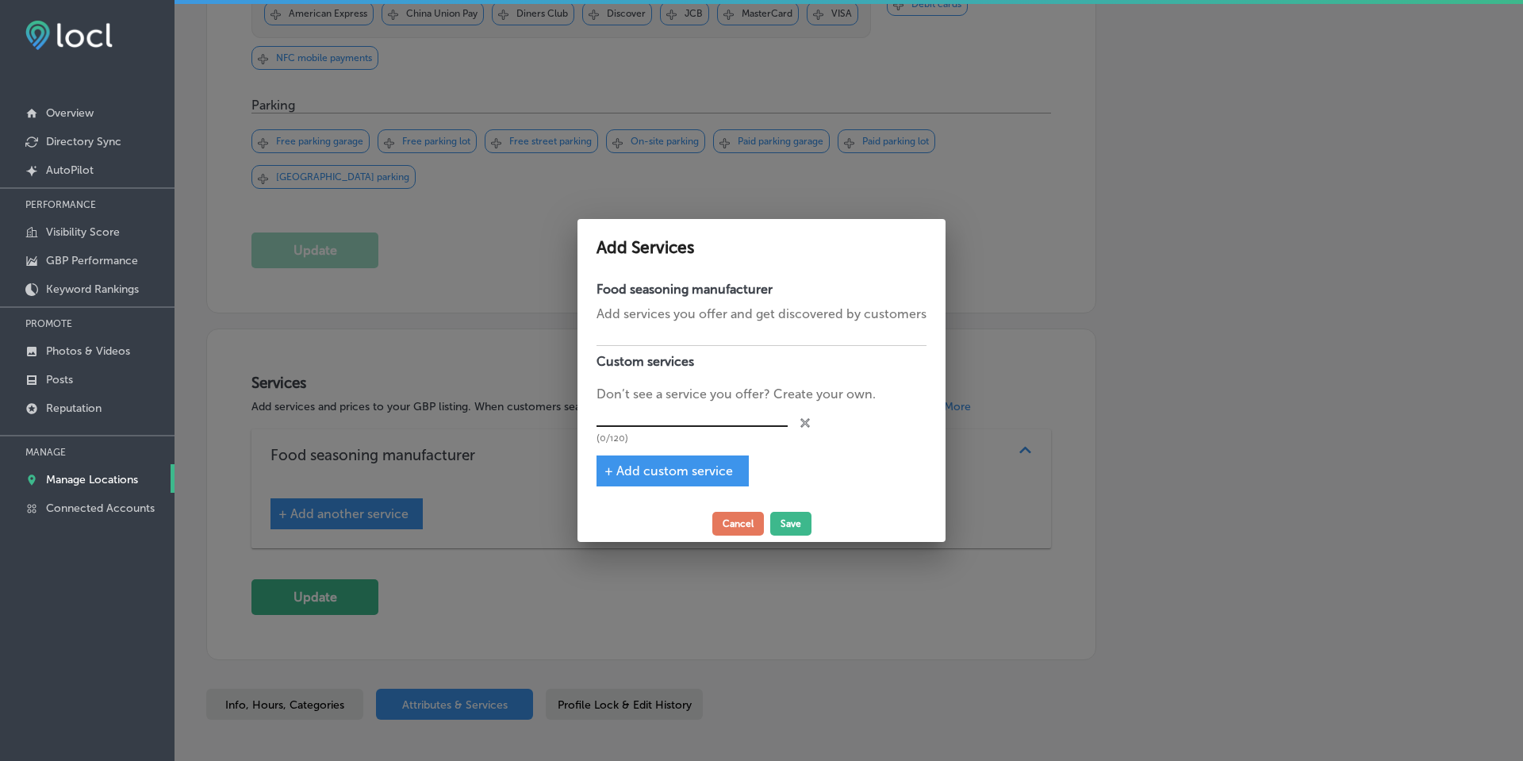
click at [680, 416] on input "text" at bounding box center [692, 415] width 191 height 25
type input "Curbside Pickup"
click at [674, 462] on div "+ Add custom service" at bounding box center [673, 470] width 152 height 31
click at [691, 468] on span "+ Add custom service" at bounding box center [668, 470] width 129 height 15
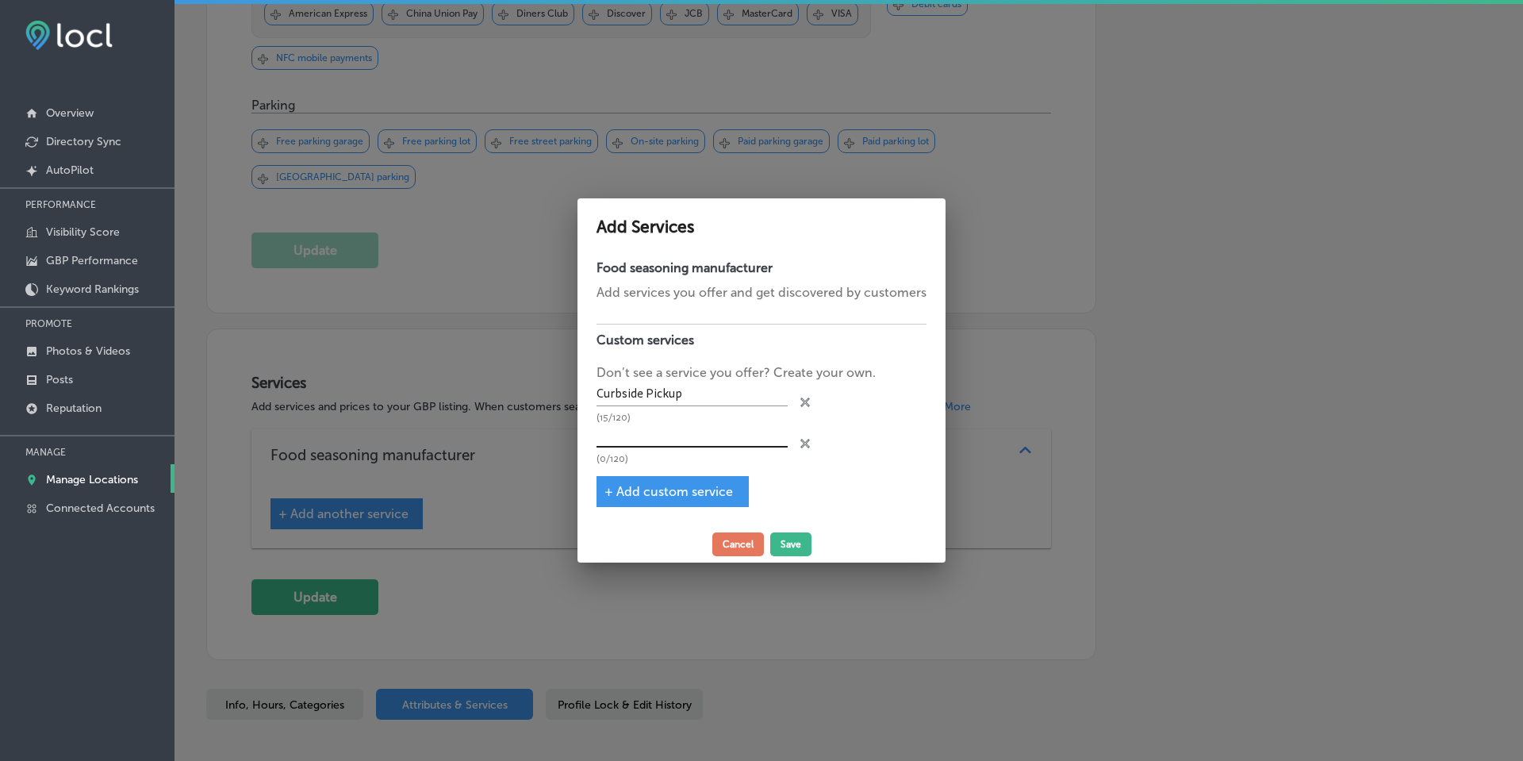
click at [691, 433] on input "text" at bounding box center [692, 436] width 191 height 25
type input "No-contact Delivery"
click at [672, 482] on div "+ Add custom service" at bounding box center [673, 491] width 152 height 31
click at [677, 489] on span "+ Add custom service" at bounding box center [668, 491] width 129 height 15
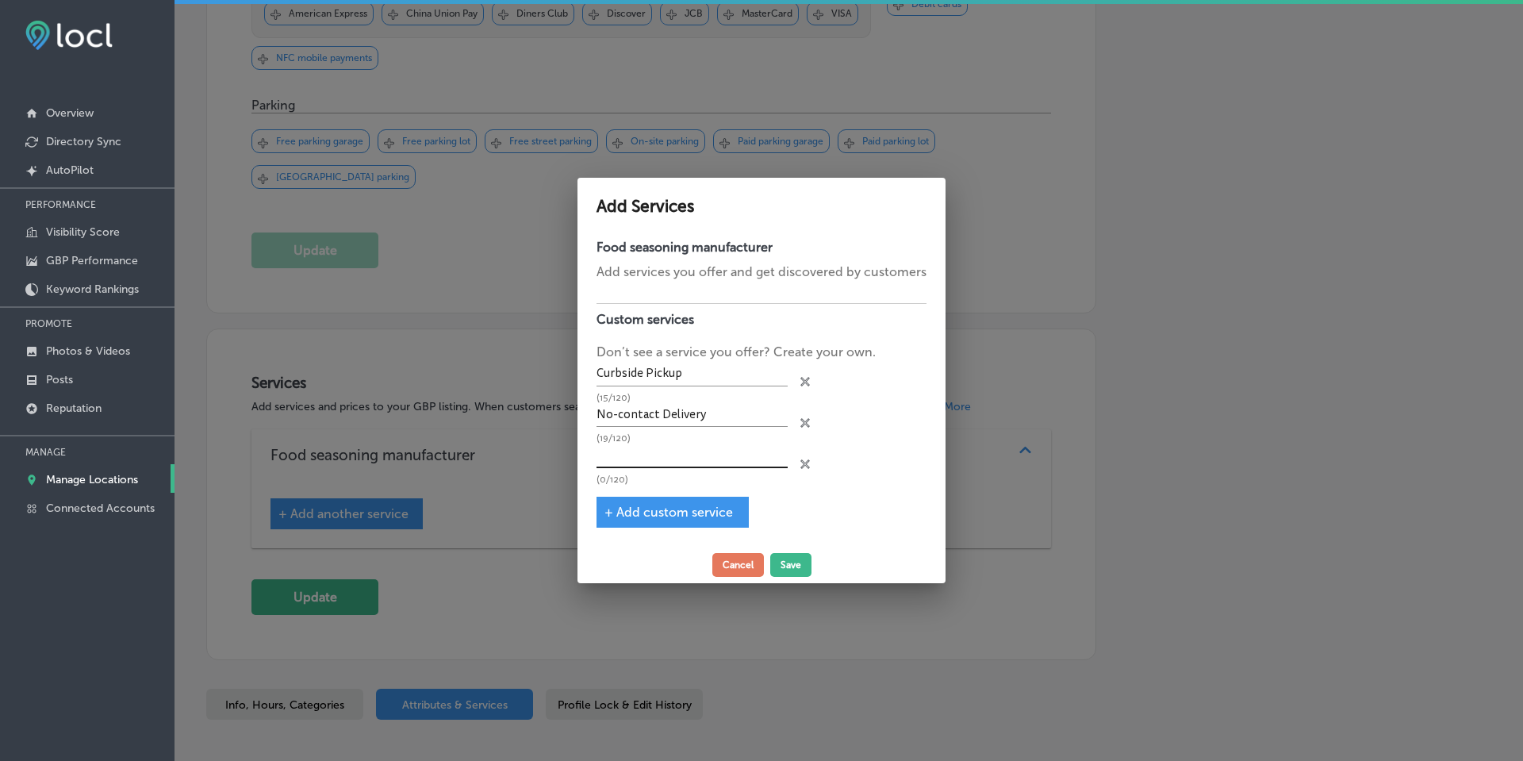
click at [697, 465] on input "text" at bounding box center [692, 455] width 191 height 25
type input "In-store Pickup"
click at [686, 513] on span "+ Add custom service" at bounding box center [668, 512] width 129 height 15
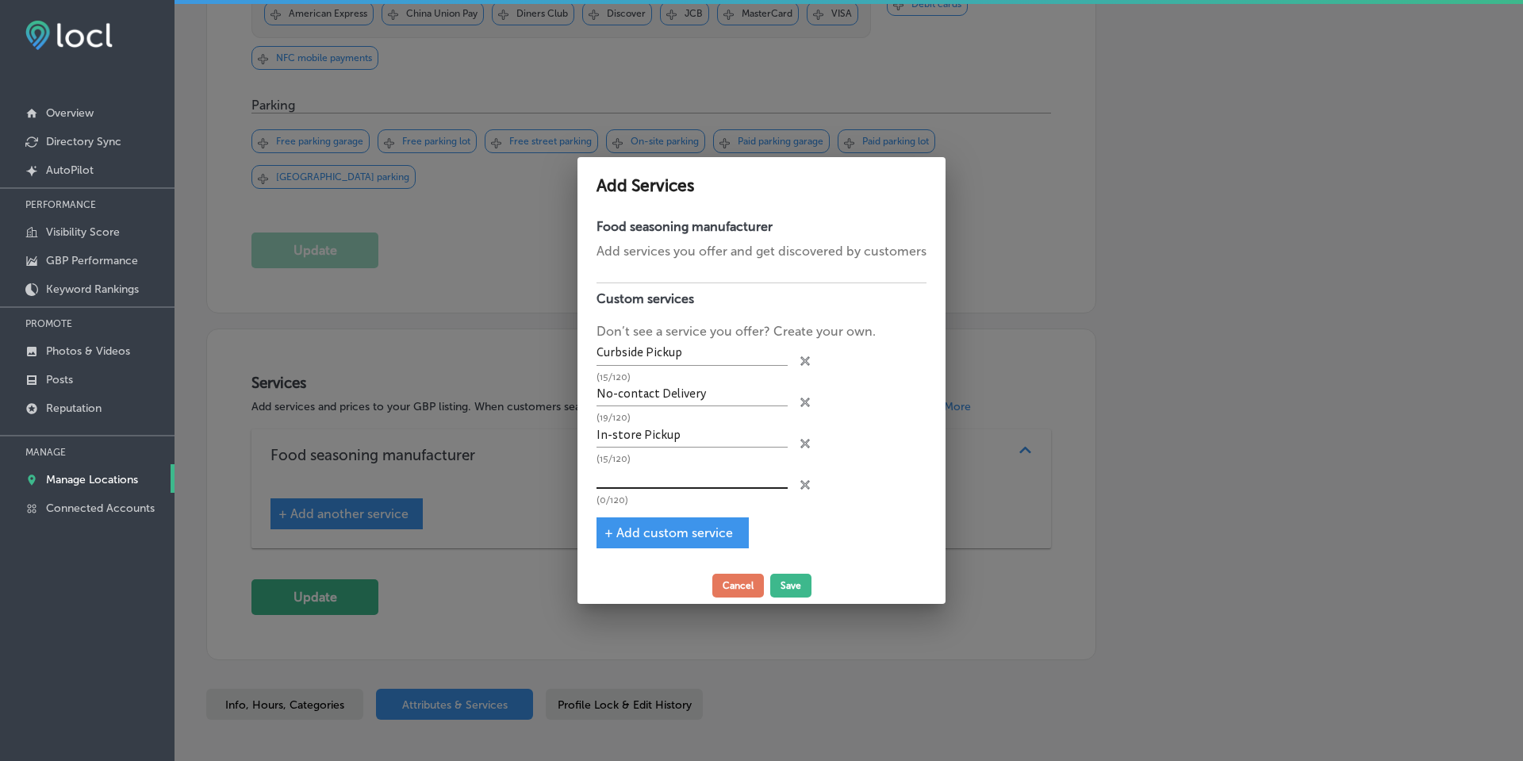
click at [693, 474] on input "text" at bounding box center [692, 476] width 191 height 25
type input "In-Store Shopping"
click at [792, 589] on button "Save" at bounding box center [790, 586] width 41 height 24
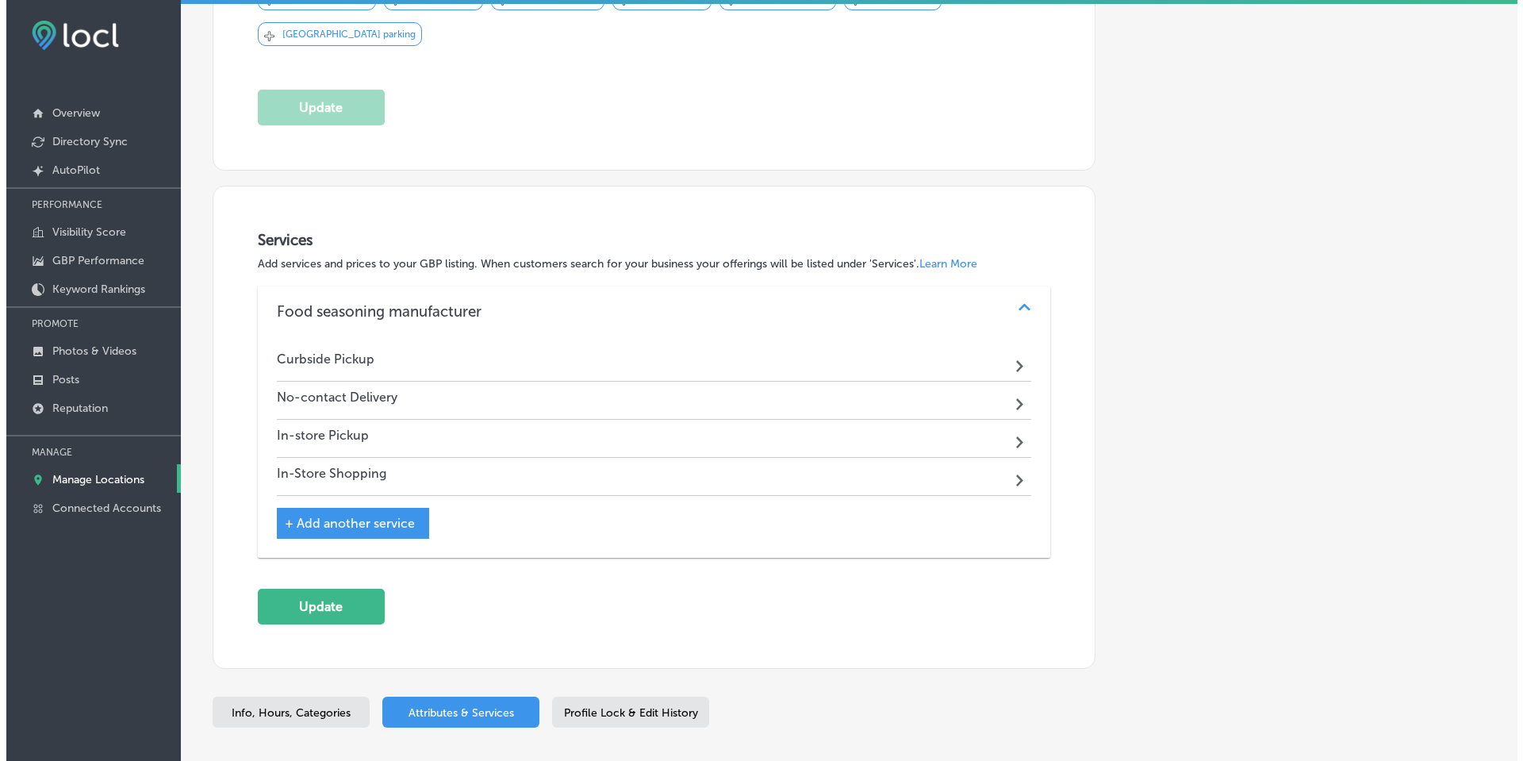
scroll to position [1324, 0]
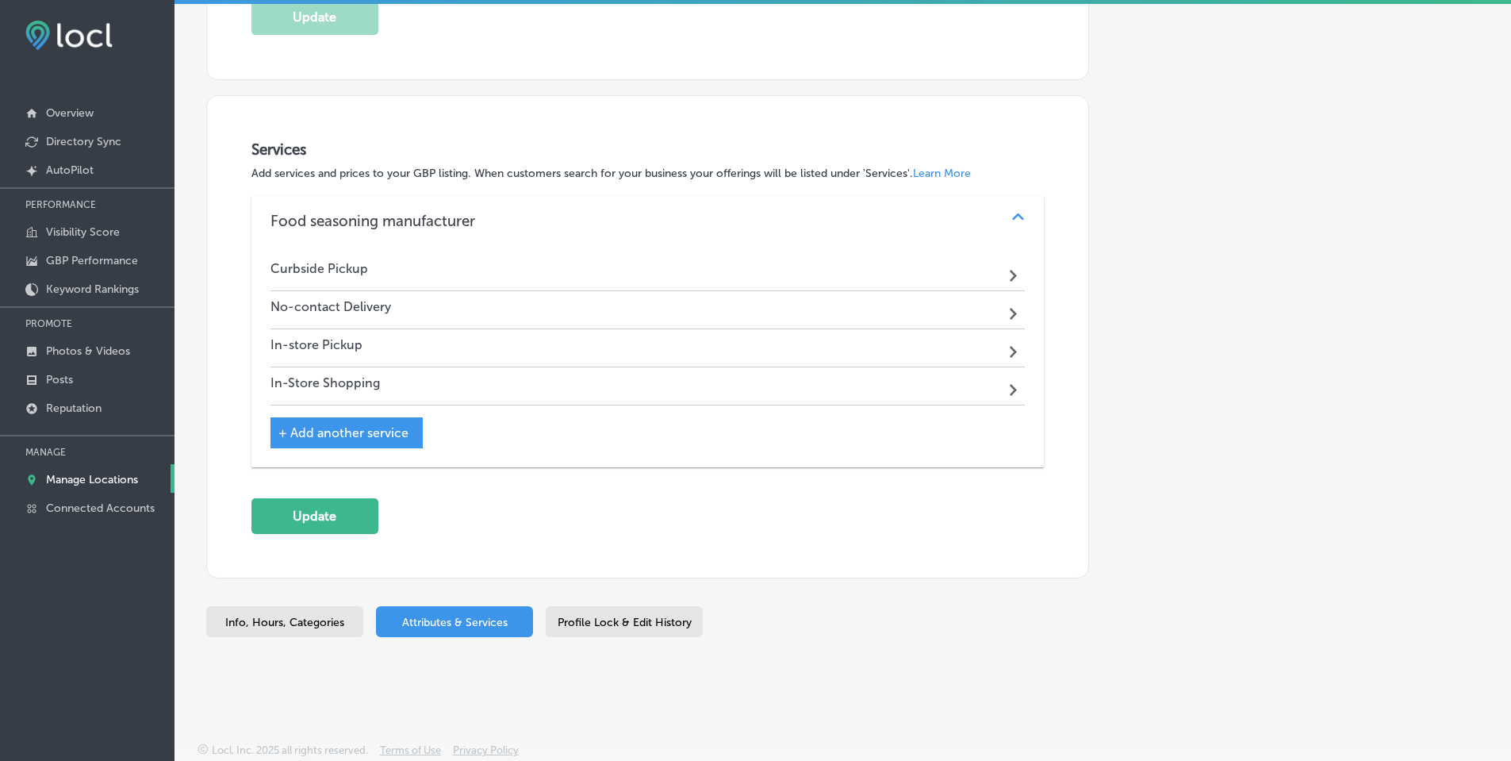
click at [671, 274] on div "Curbside Pickup Path Created with Sketch." at bounding box center [648, 272] width 755 height 38
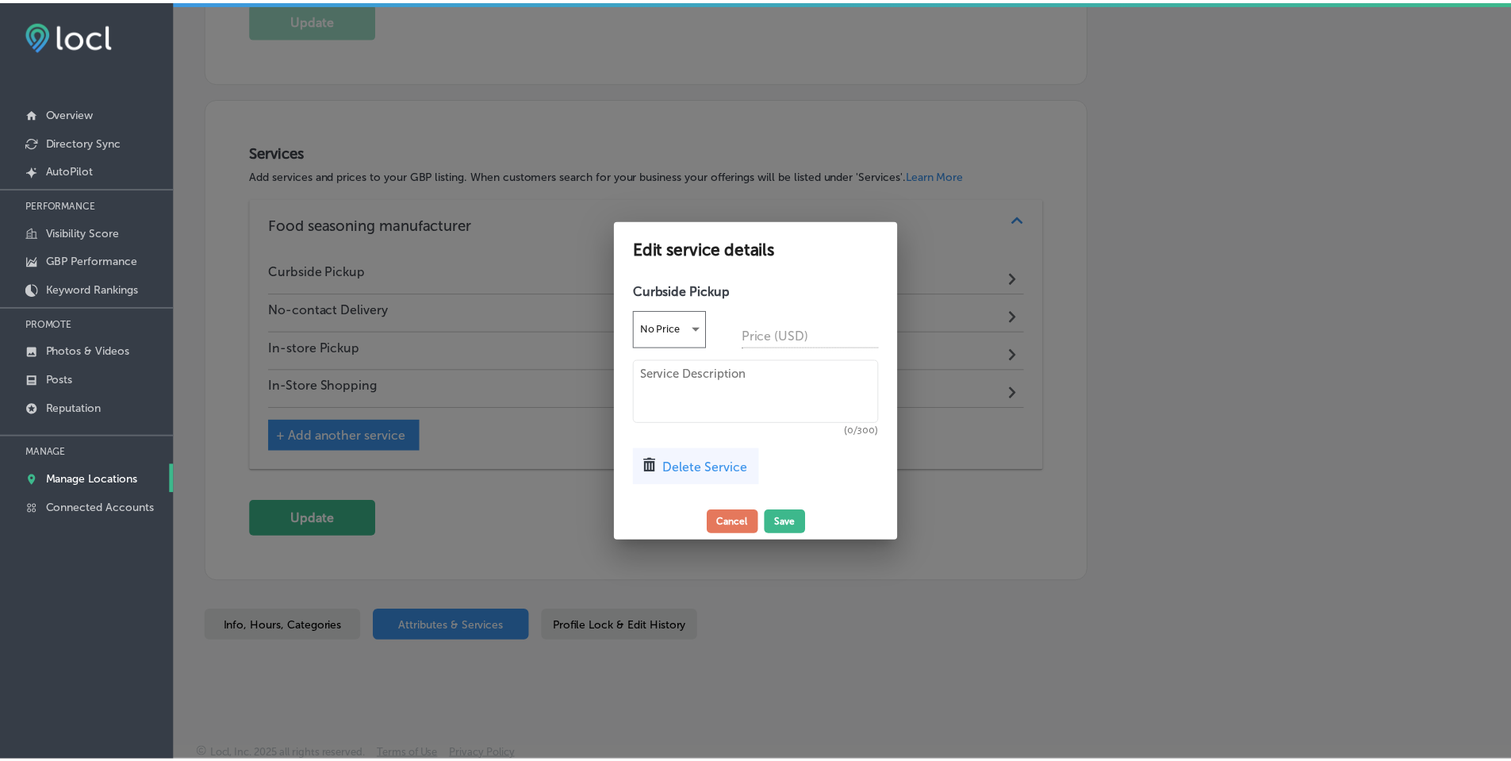
scroll to position [1326, 0]
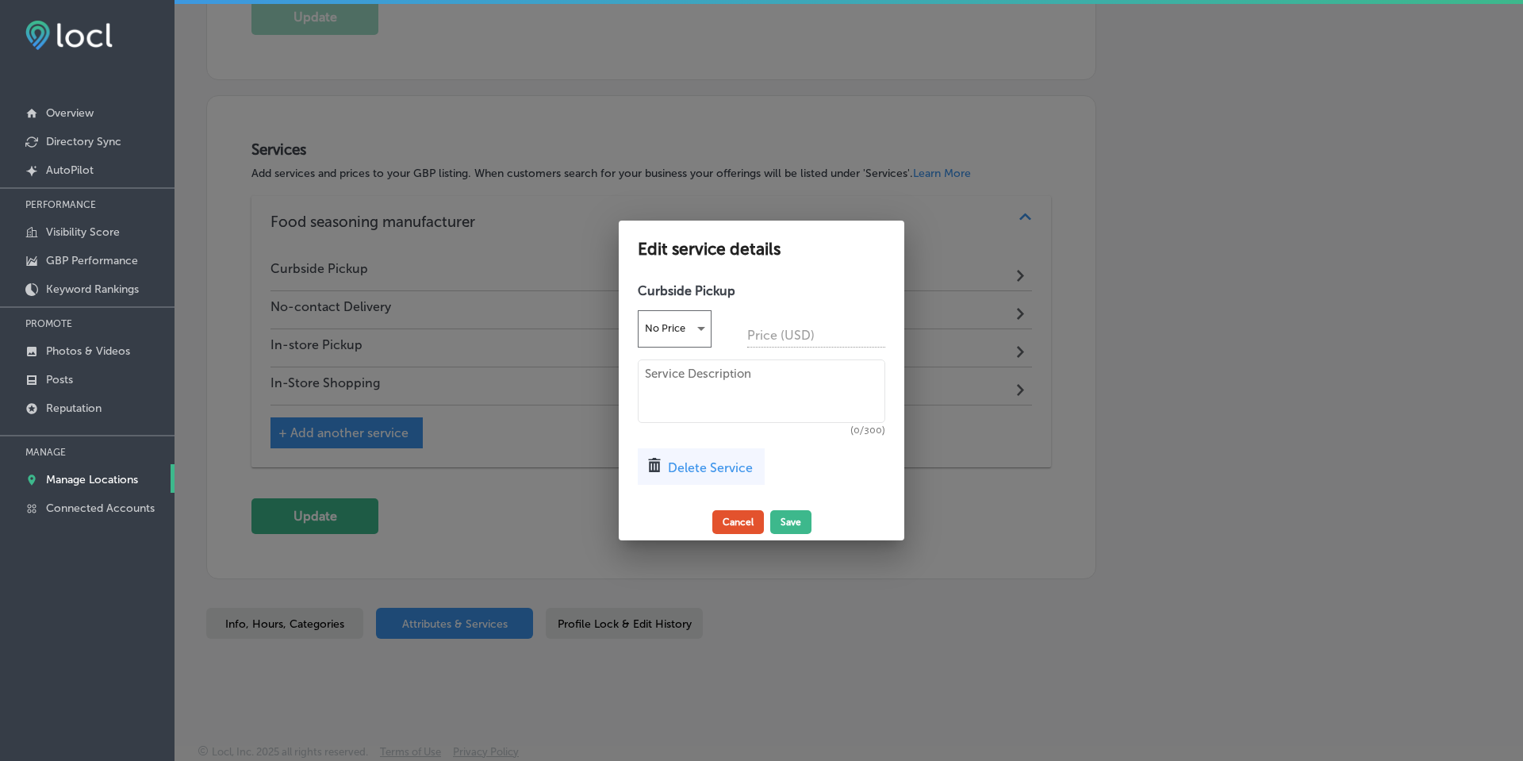
click at [729, 527] on button "Cancel" at bounding box center [738, 522] width 52 height 24
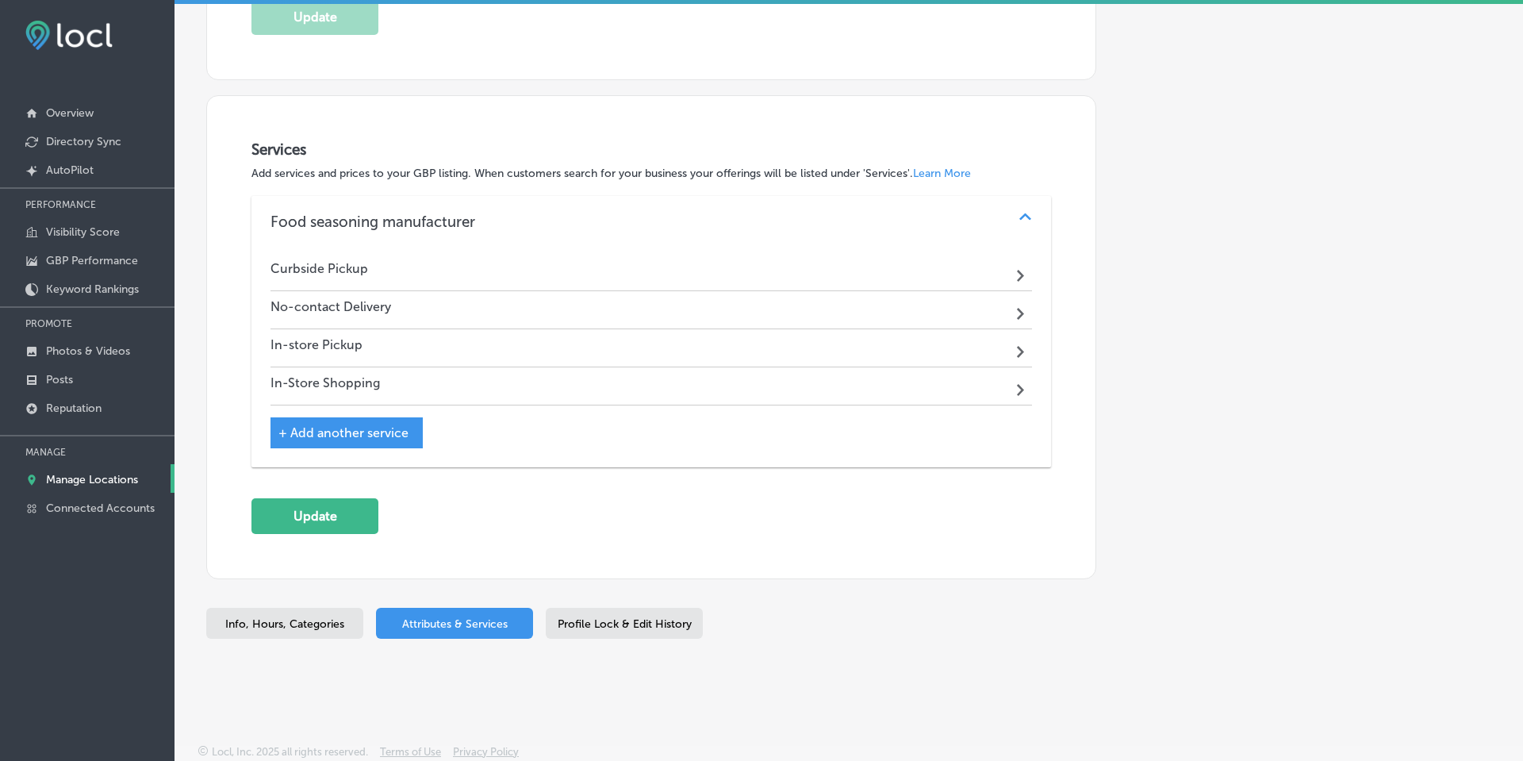
scroll to position [1324, 0]
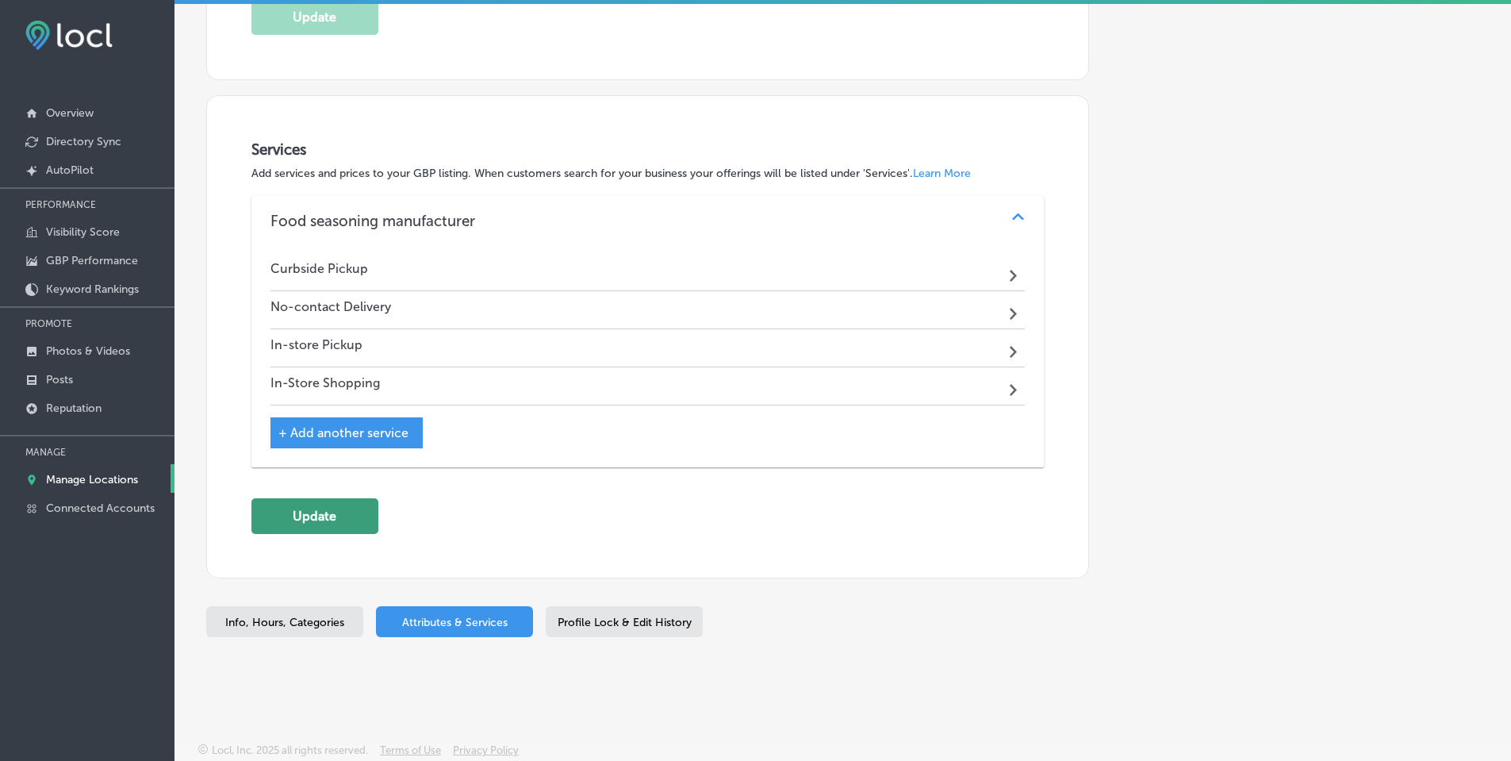
click at [320, 514] on button "Update" at bounding box center [314, 516] width 127 height 36
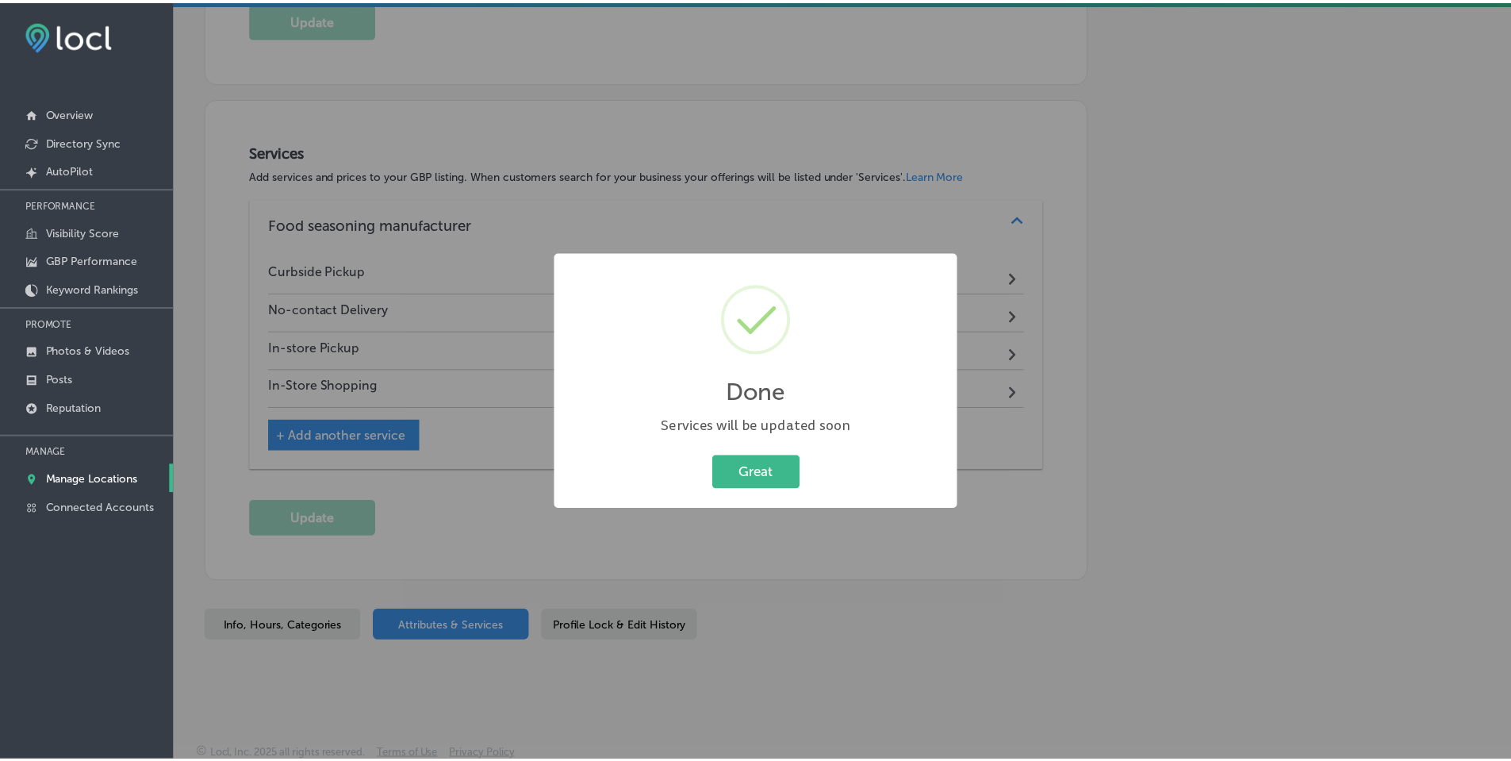
scroll to position [1326, 0]
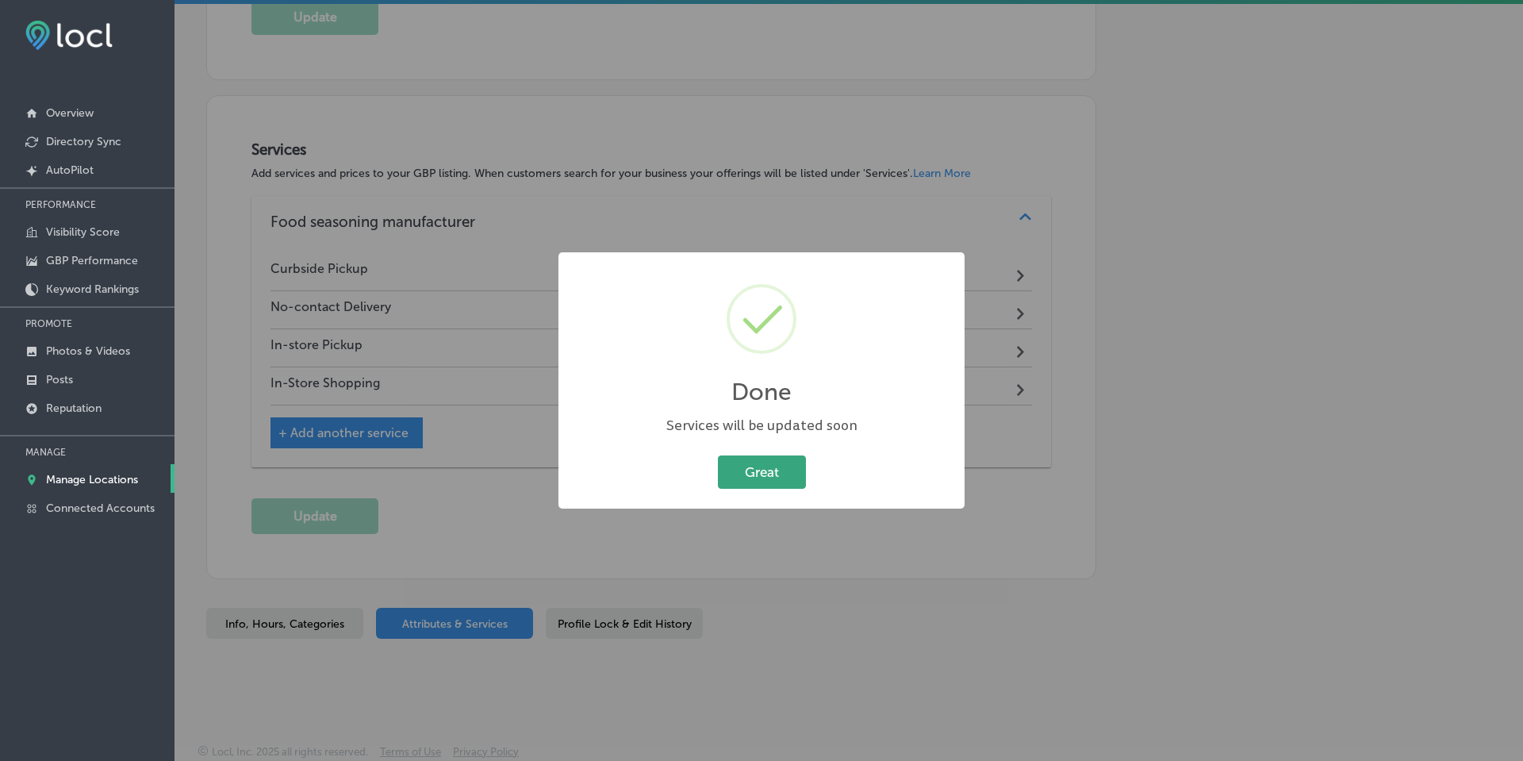
click at [755, 475] on button "Great" at bounding box center [762, 471] width 88 height 33
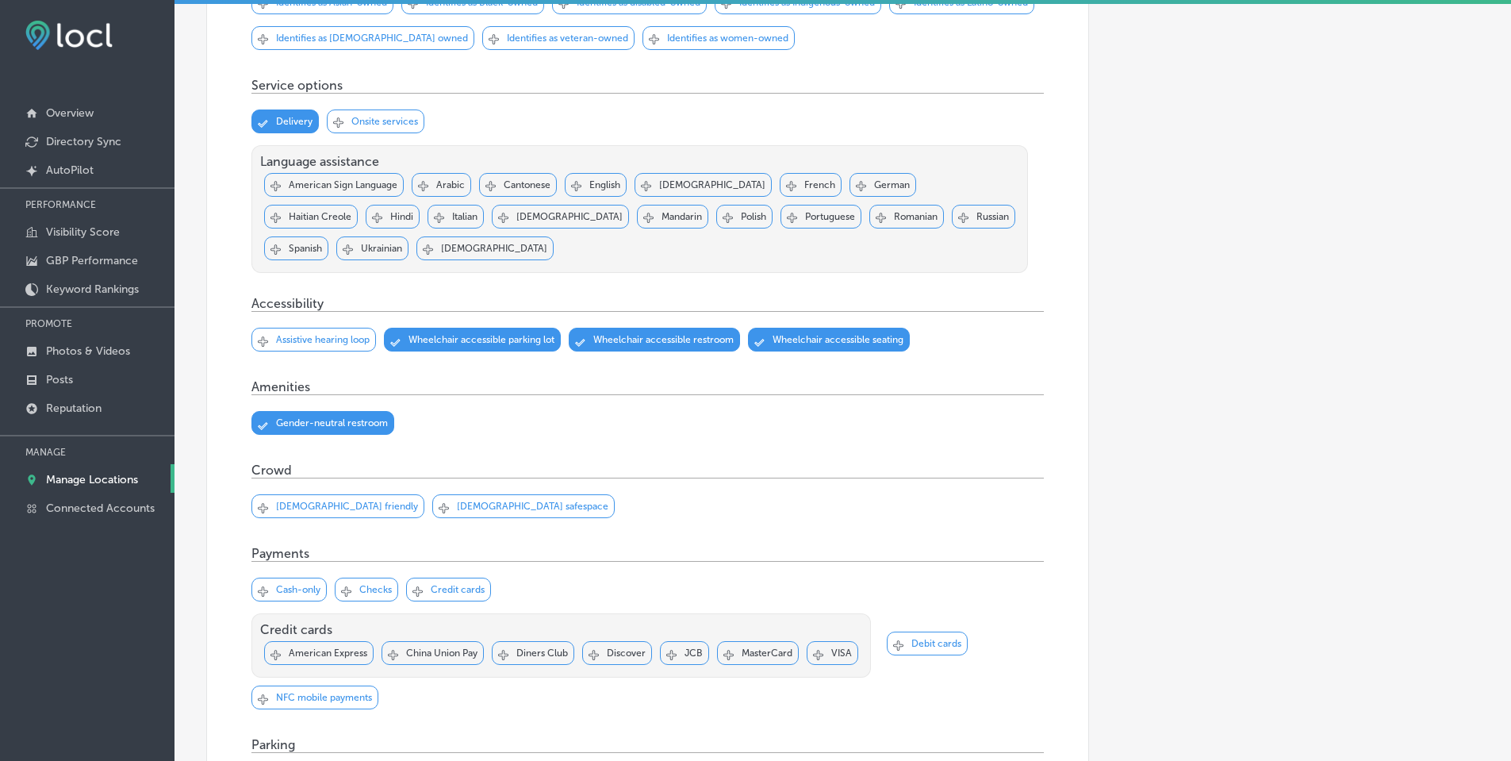
scroll to position [55, 0]
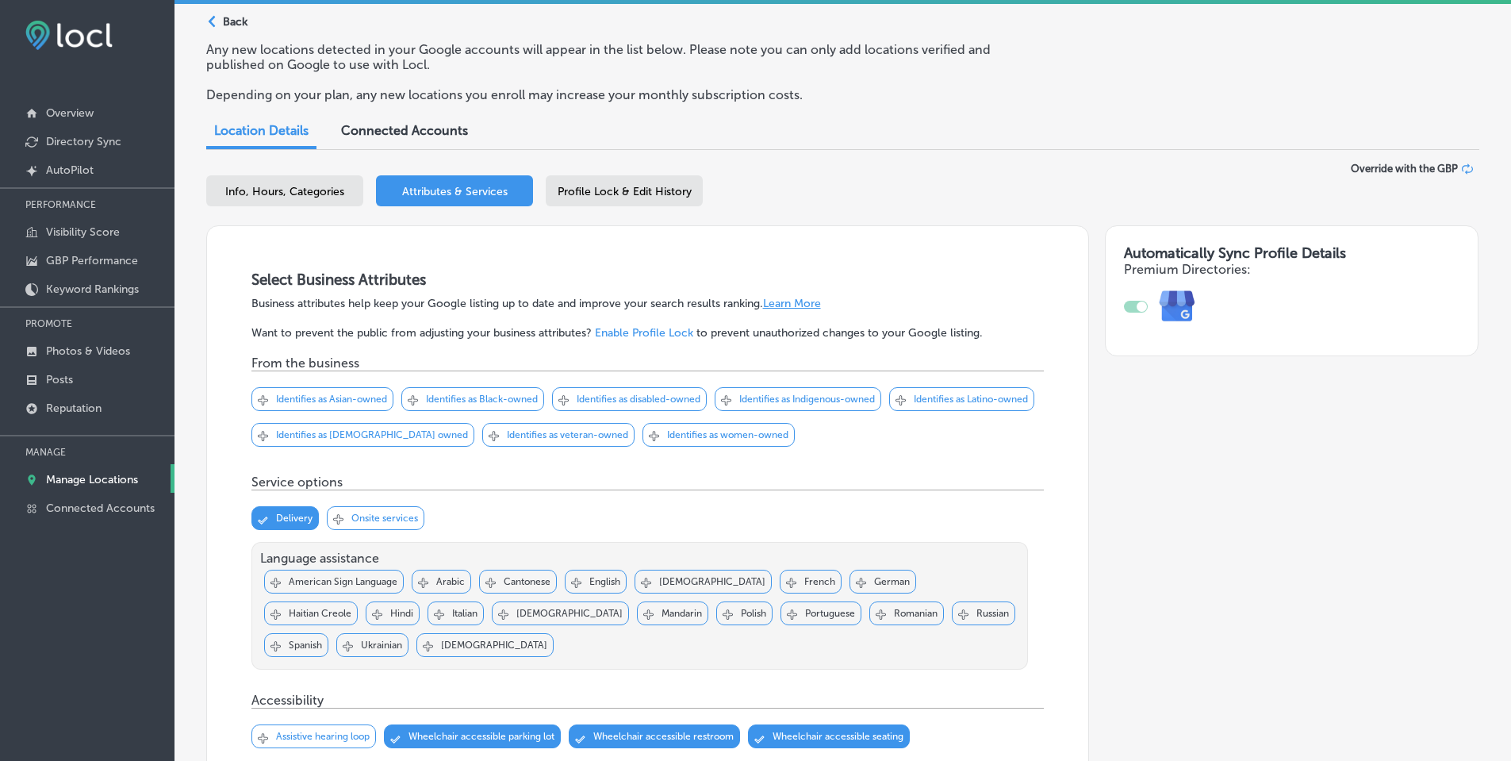
click at [626, 186] on span "Profile Lock & Edit History" at bounding box center [625, 191] width 134 height 13
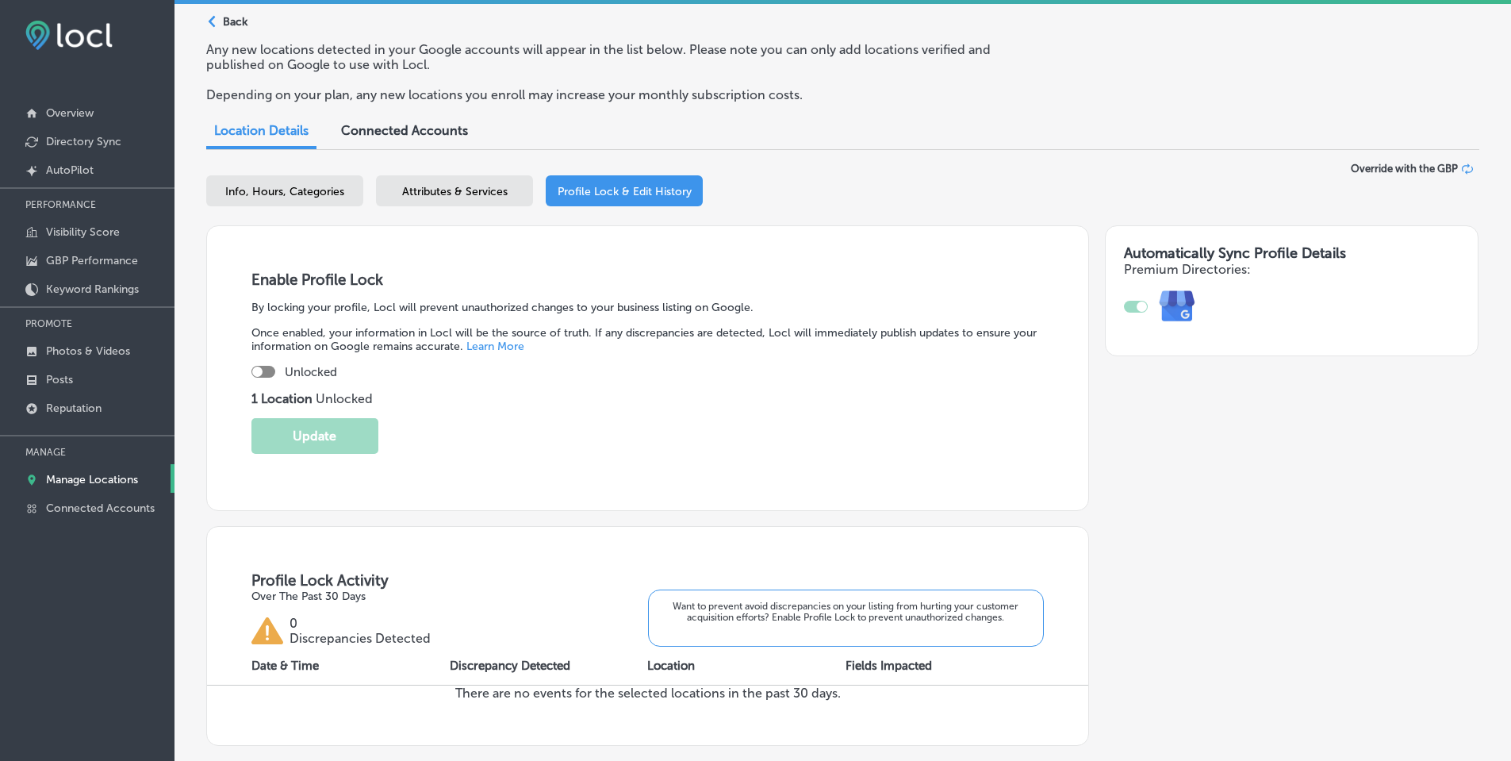
select select "US"
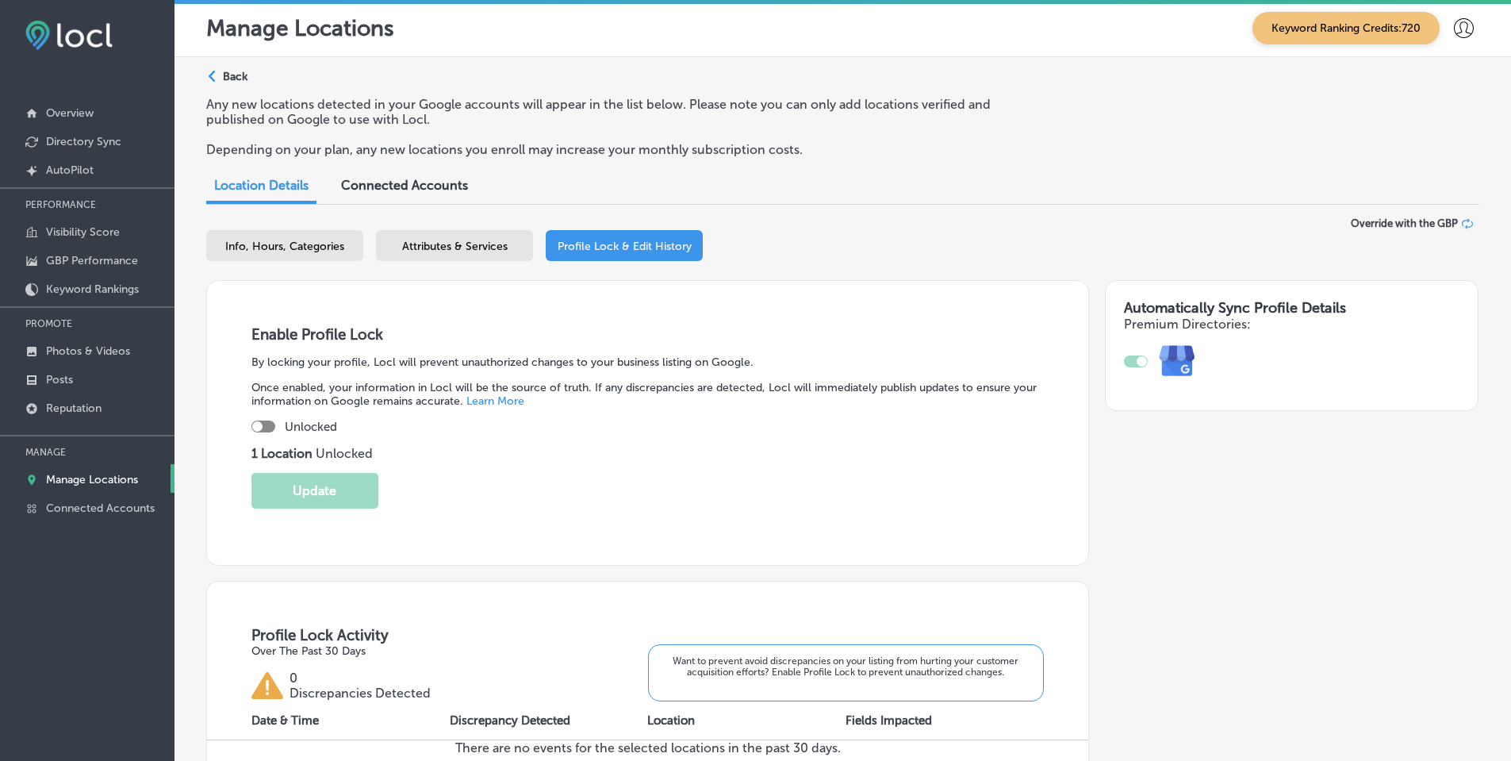
click at [266, 427] on div at bounding box center [263, 426] width 24 height 12
checkbox input "true"
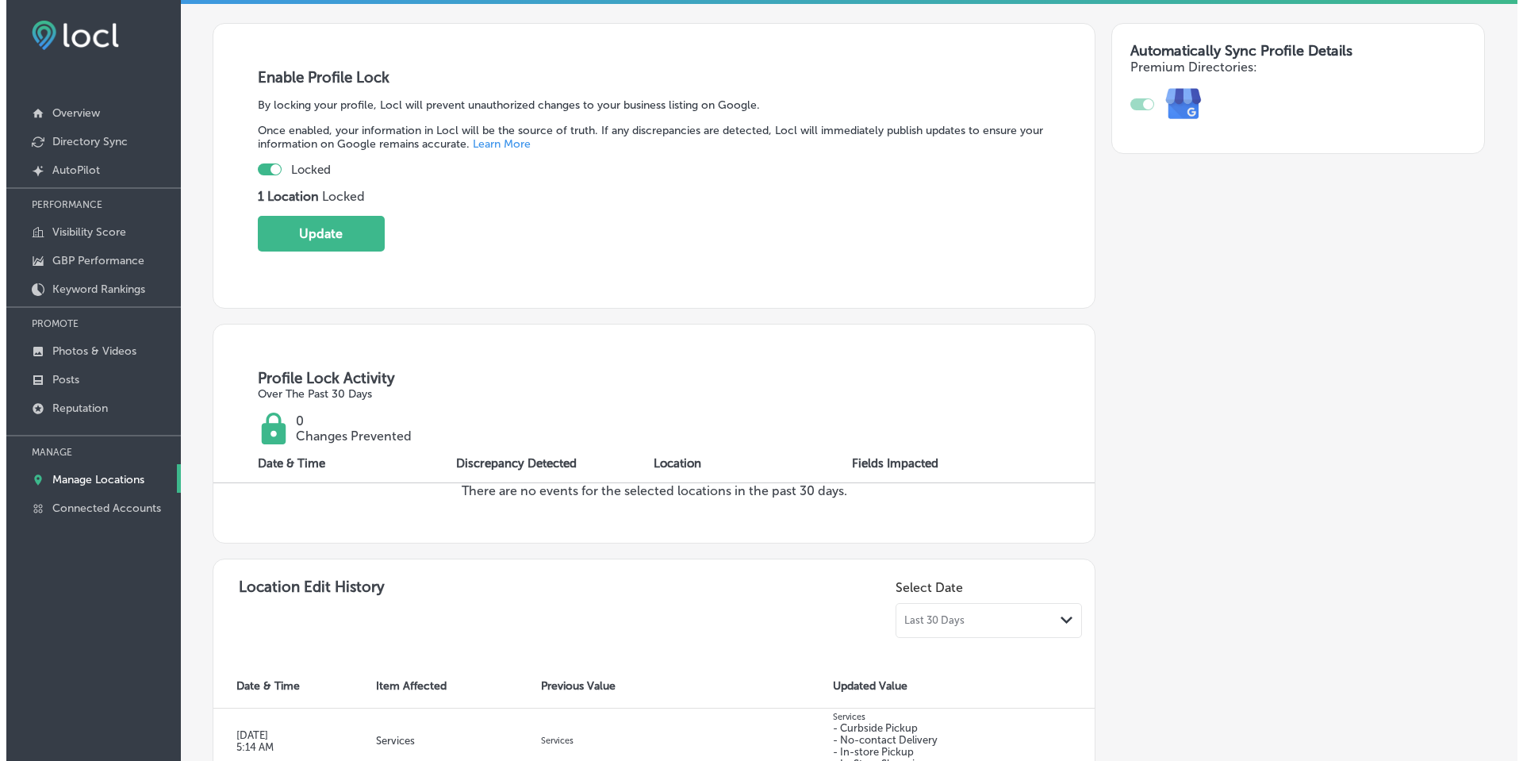
scroll to position [317, 0]
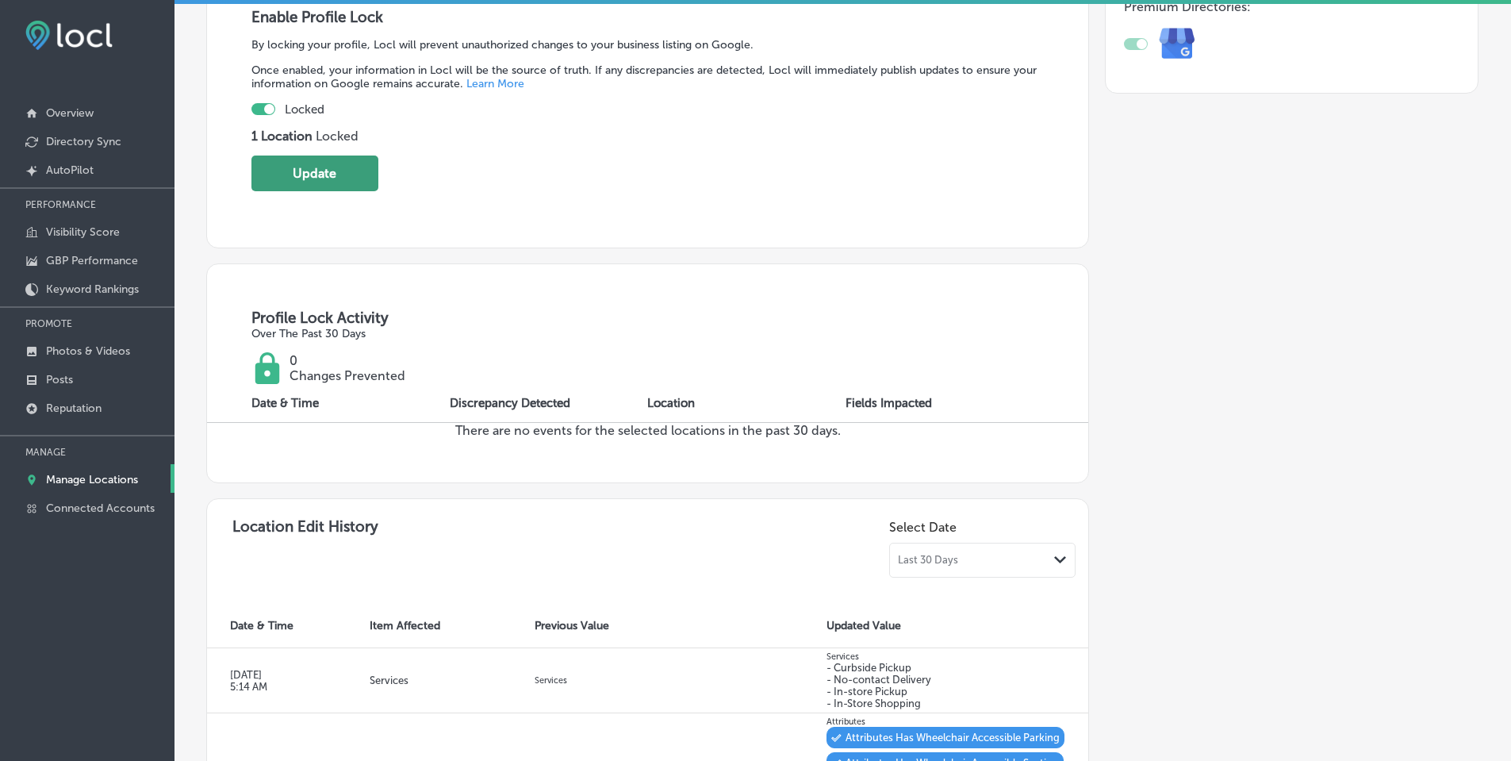
click at [341, 180] on button "Update" at bounding box center [314, 173] width 127 height 36
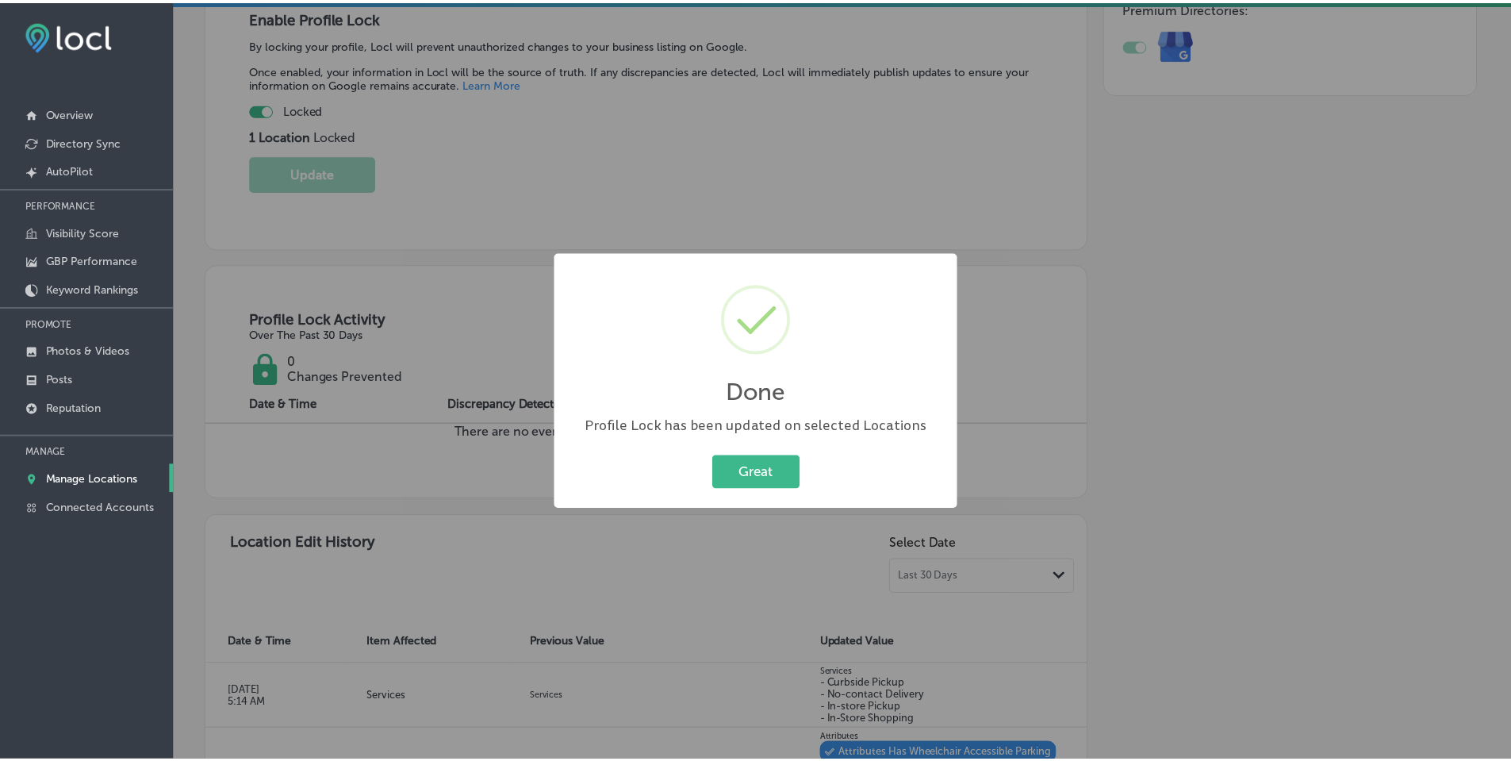
scroll to position [318, 0]
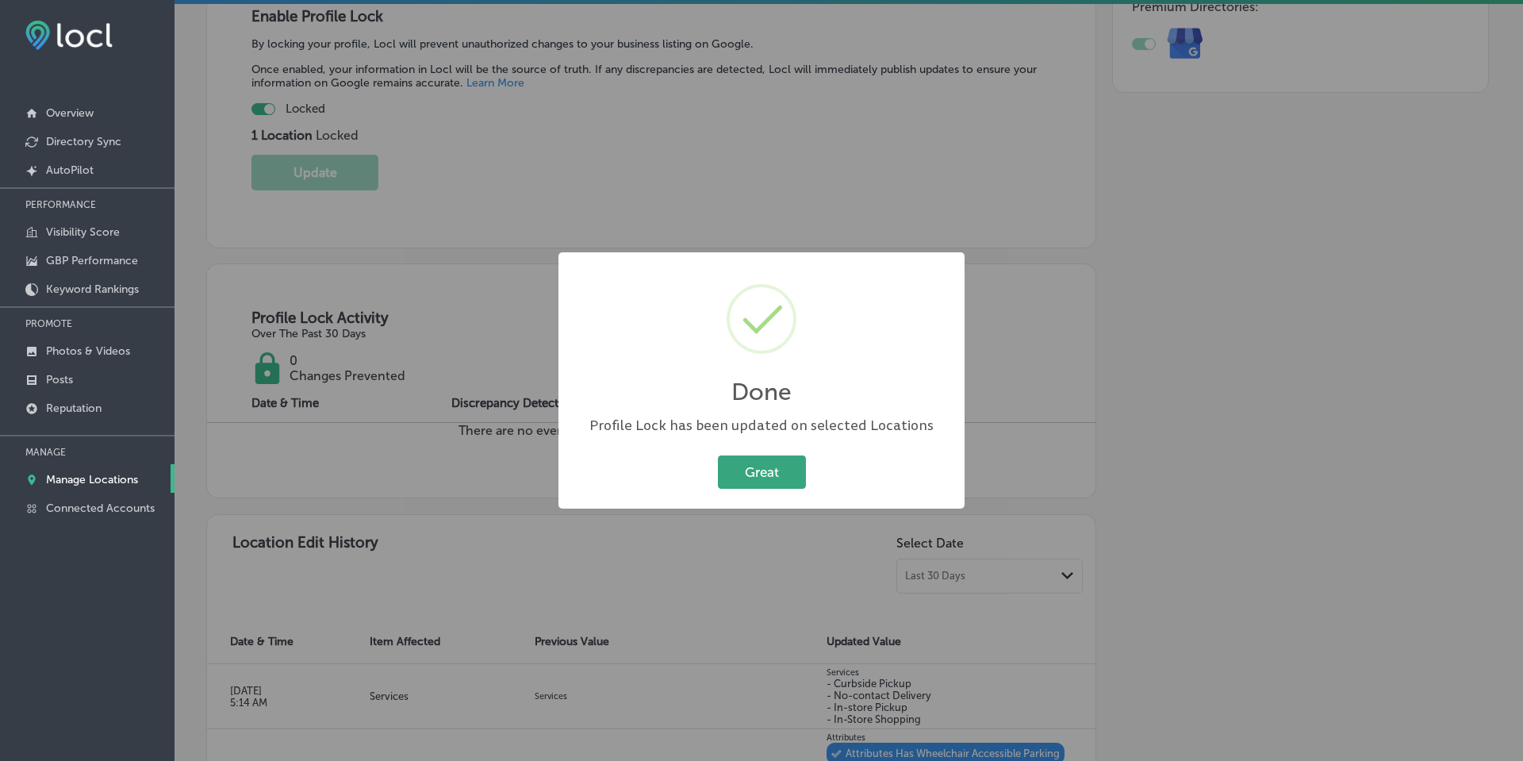
click at [758, 467] on button "Great" at bounding box center [762, 471] width 88 height 33
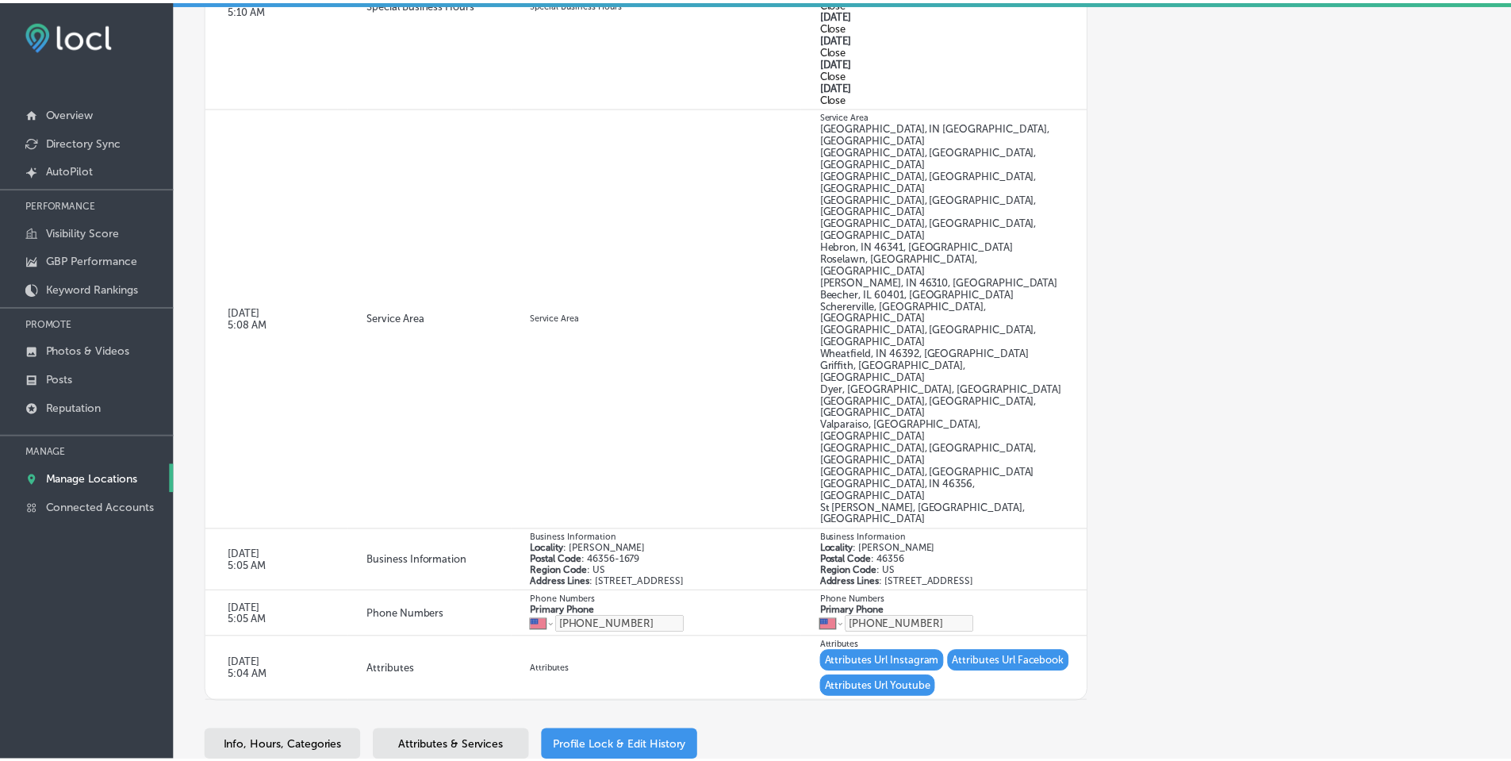
scroll to position [1358, 0]
